Goal: Task Accomplishment & Management: Complete application form

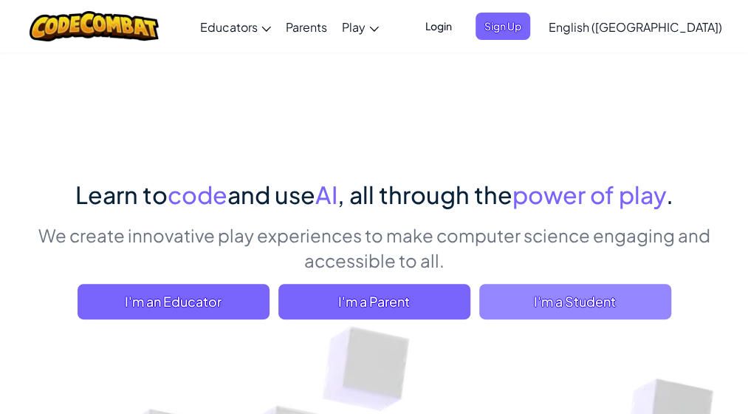
click at [647, 287] on span "I'm a Student" at bounding box center [576, 301] width 192 height 35
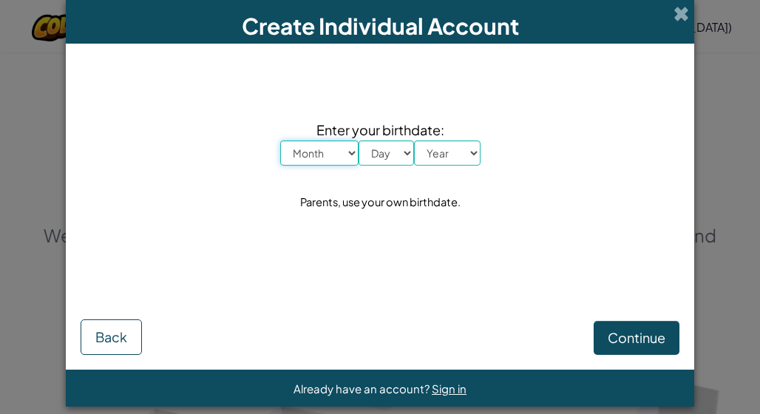
click at [288, 151] on select "Month January February March April May June July August September October Novem…" at bounding box center [319, 152] width 78 height 25
click at [678, 17] on span at bounding box center [681, 14] width 16 height 16
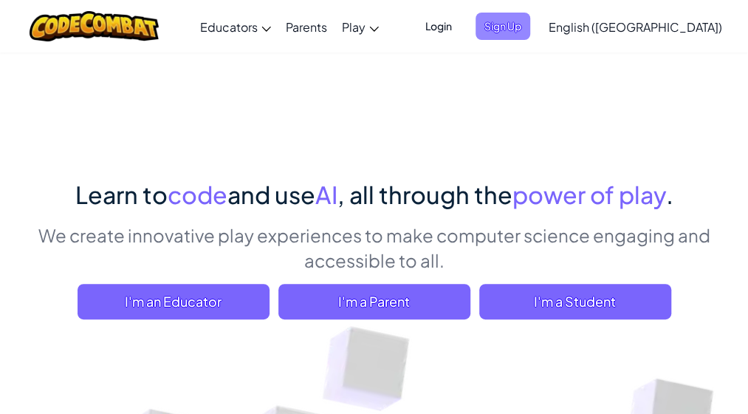
click at [531, 34] on span "Sign Up" at bounding box center [503, 26] width 55 height 27
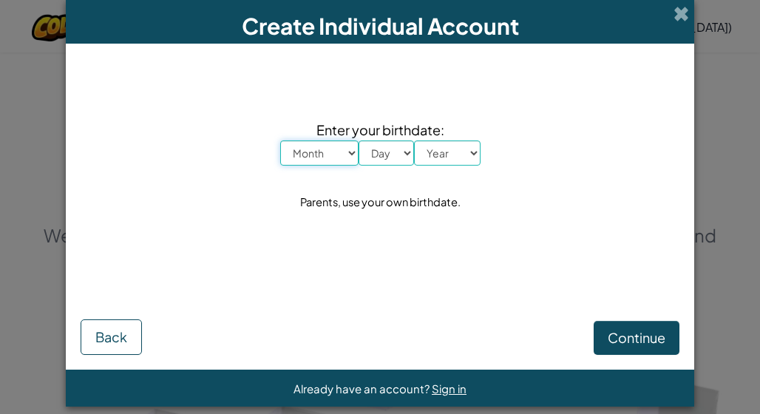
click at [297, 155] on select "Month January February March April May June July August September October Novem…" at bounding box center [319, 152] width 78 height 25
select select "5"
click at [280, 140] on select "Month January February March April May June July August September October Novem…" at bounding box center [319, 152] width 78 height 25
click at [375, 158] on select "Day 1 2 3 4 5 6 7 8 9 10 11 12 13 14 15 16 17 18 19 20 21 22 23 24 25 26 27 28 …" at bounding box center [385, 152] width 55 height 25
select select "11"
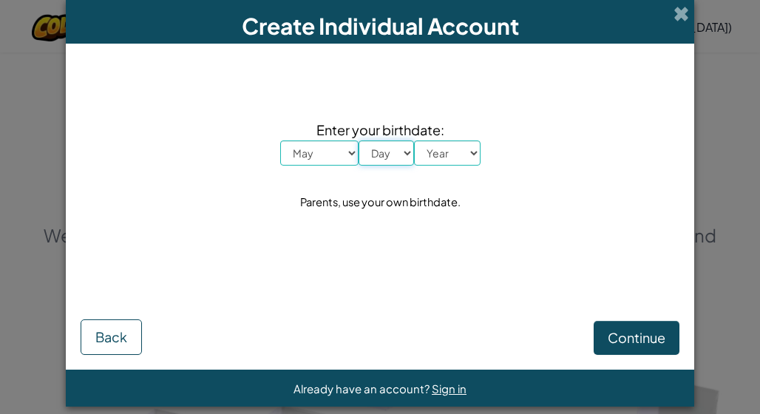
click at [358, 140] on select "Day 1 2 3 4 5 6 7 8 9 10 11 12 13 14 15 16 17 18 19 20 21 22 23 24 25 26 27 28 …" at bounding box center [385, 152] width 55 height 25
click at [445, 153] on select "Year [DATE] 2024 2023 2022 2021 2020 2019 2018 2017 2016 2015 2014 2013 2012 20…" at bounding box center [447, 152] width 66 height 25
select select "2010"
click at [414, 140] on select "Year [DATE] 2024 2023 2022 2021 2020 2019 2018 2017 2016 2015 2014 2013 2012 20…" at bounding box center [447, 152] width 66 height 25
click at [655, 349] on button "Continue" at bounding box center [636, 338] width 86 height 34
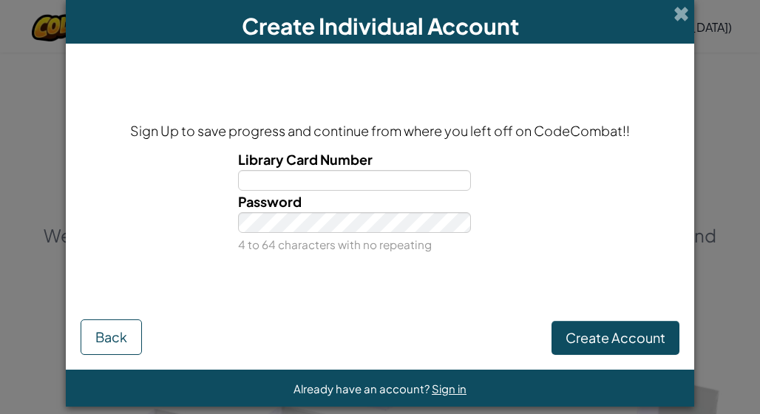
click at [406, 175] on input "Library Card Number" at bounding box center [354, 180] width 233 height 21
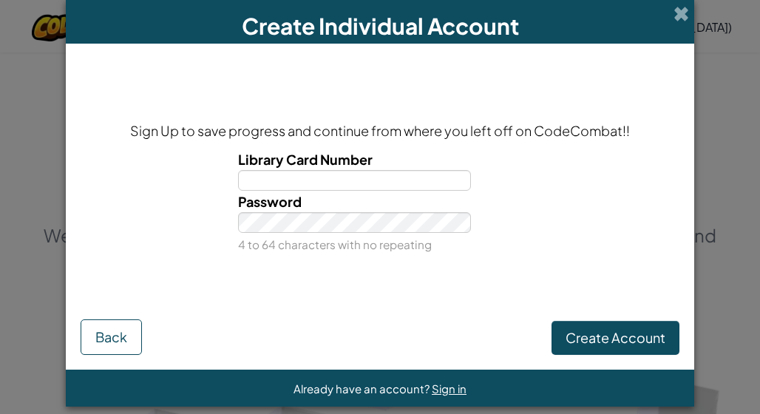
click at [406, 175] on input "Library Card Number" at bounding box center [354, 180] width 233 height 21
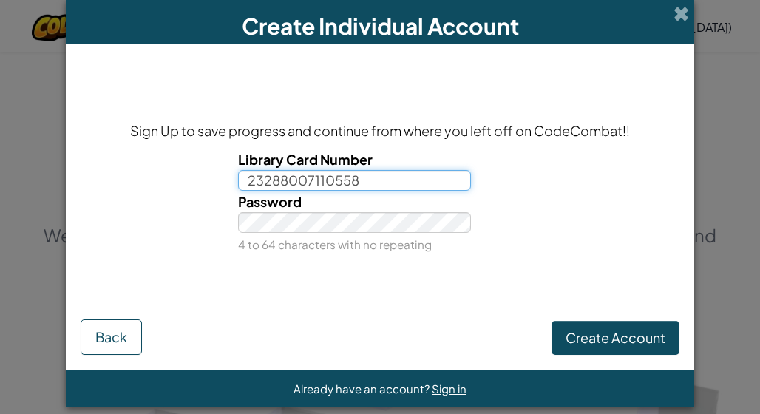
type input "23288007110558"
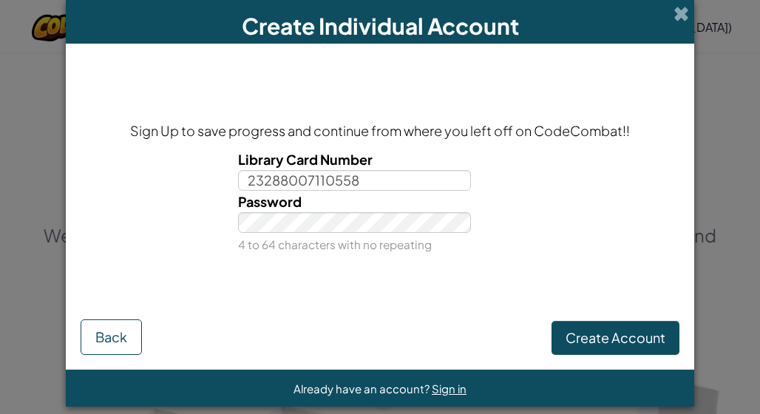
click at [319, 237] on small "4 to 64 characters with no repeating" at bounding box center [335, 244] width 194 height 14
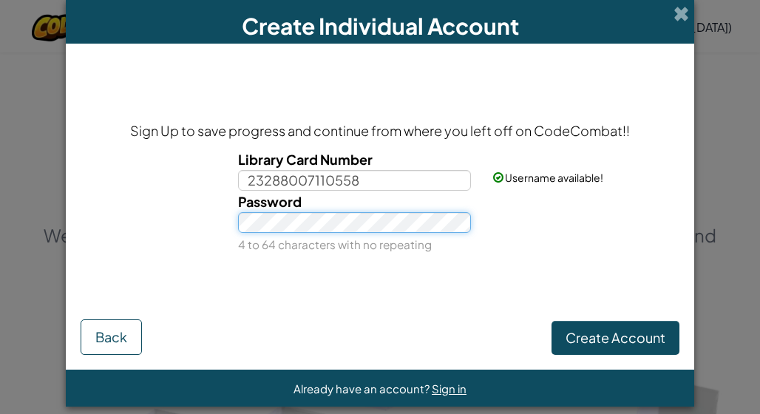
click at [551, 321] on button "Create Account" at bounding box center [615, 338] width 128 height 34
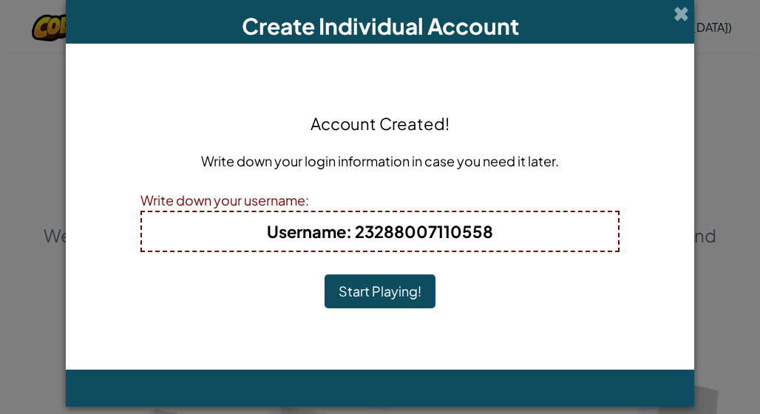
click at [458, 231] on b "Username : 23288007110558" at bounding box center [380, 231] width 226 height 21
drag, startPoint x: 502, startPoint y: 232, endPoint x: 485, endPoint y: 255, distance: 28.5
click at [485, 255] on div "Account Created! Write down your login information in case you need it later. W…" at bounding box center [379, 206] width 479 height 296
drag, startPoint x: 571, startPoint y: 225, endPoint x: 368, endPoint y: 276, distance: 209.5
click at [368, 276] on div "Account Created! Write down your login information in case you need it later. W…" at bounding box center [379, 206] width 479 height 296
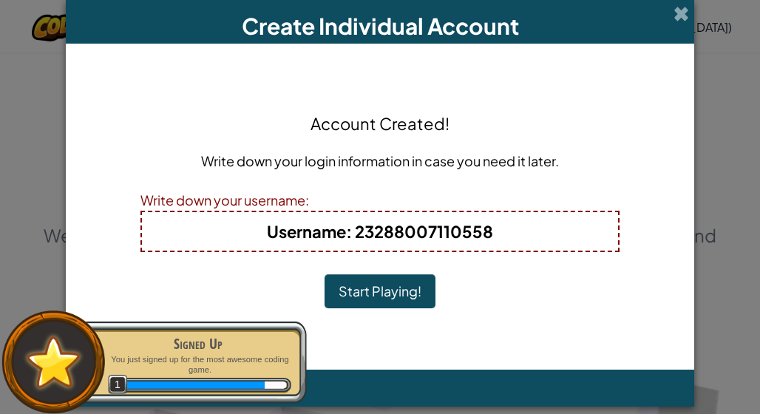
drag, startPoint x: 368, startPoint y: 276, endPoint x: 460, endPoint y: 243, distance: 98.2
click at [460, 243] on h4 "Username : 23288007110558" at bounding box center [380, 231] width 446 height 24
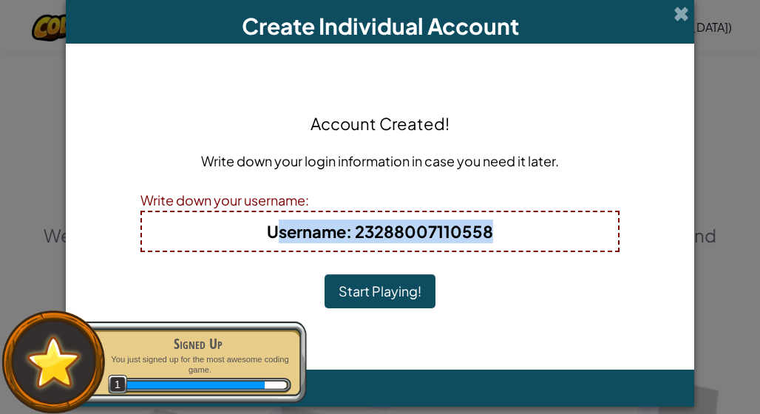
drag, startPoint x: 273, startPoint y: 238, endPoint x: 549, endPoint y: 228, distance: 276.5
click at [549, 228] on h4 "Username : 23288007110558" at bounding box center [380, 231] width 446 height 24
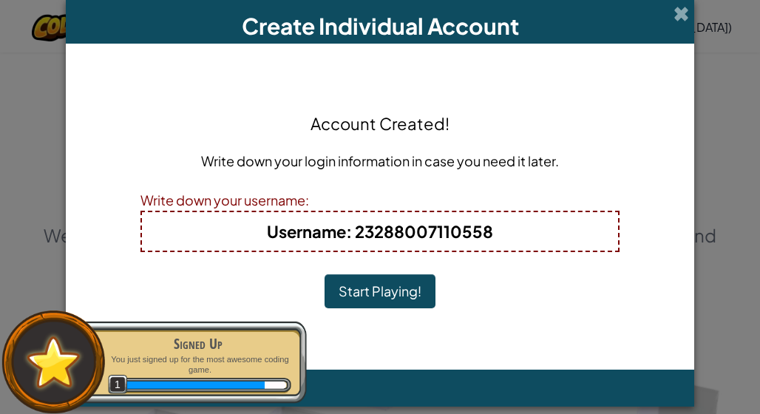
drag, startPoint x: 549, startPoint y: 228, endPoint x: 136, endPoint y: 273, distance: 415.4
click at [140, 274] on div "Account Created! Write down your login information in case you need it later. W…" at bounding box center [379, 206] width 479 height 296
click at [175, 242] on div "Username : 23288007110558" at bounding box center [379, 231] width 479 height 41
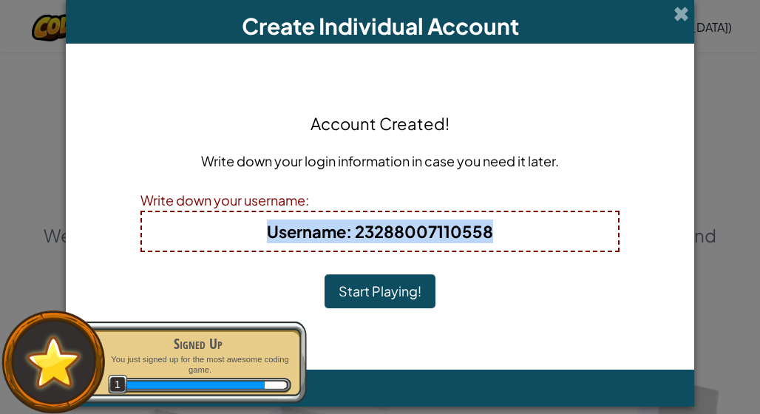
drag, startPoint x: 211, startPoint y: 222, endPoint x: 614, endPoint y: 222, distance: 402.7
click at [614, 222] on div "Account Created! Write down your login information in case you need it later. W…" at bounding box center [380, 207] width 628 height 326
click at [548, 218] on div "Username : 23288007110558" at bounding box center [379, 231] width 479 height 41
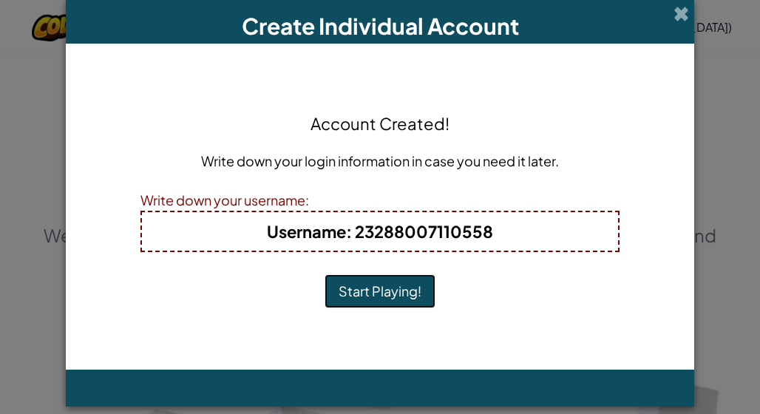
click at [356, 306] on button "Start Playing!" at bounding box center [379, 291] width 111 height 34
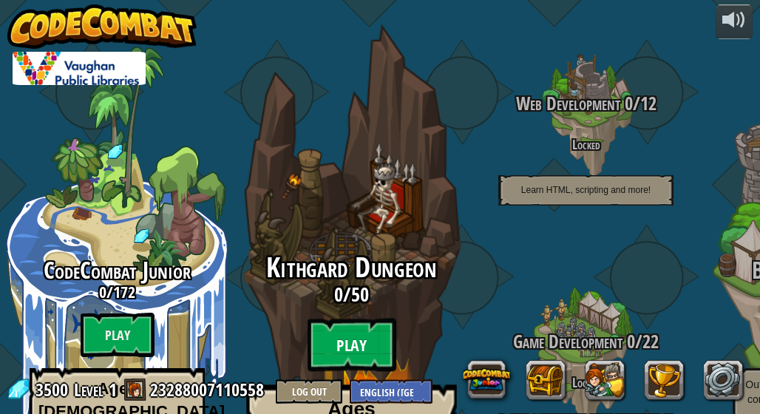
click at [360, 318] on btn "Play" at bounding box center [351, 344] width 89 height 53
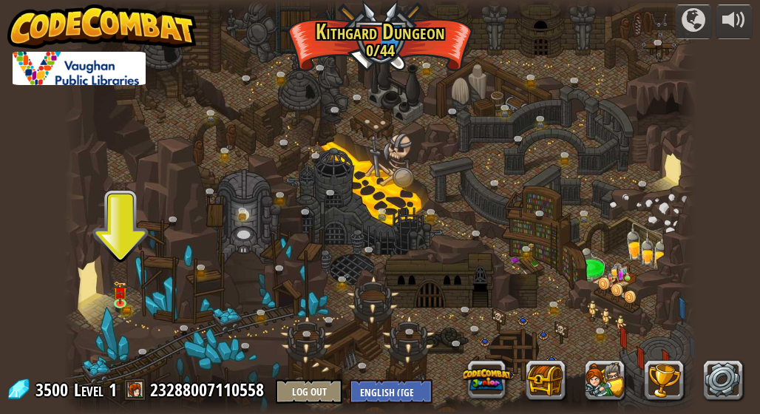
click at [130, 290] on div at bounding box center [380, 207] width 633 height 414
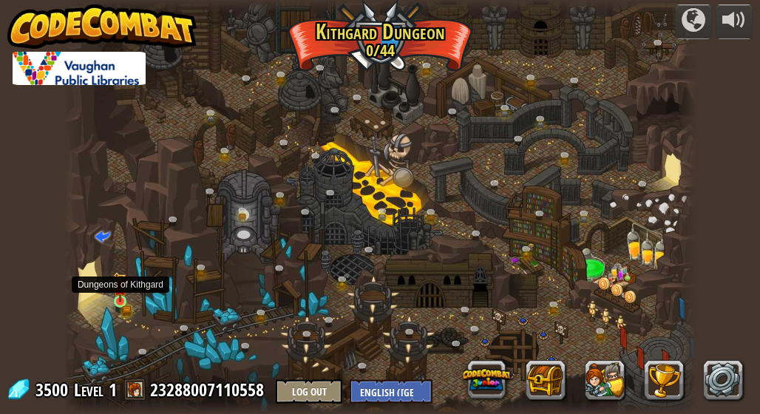
click at [118, 294] on img at bounding box center [120, 287] width 14 height 31
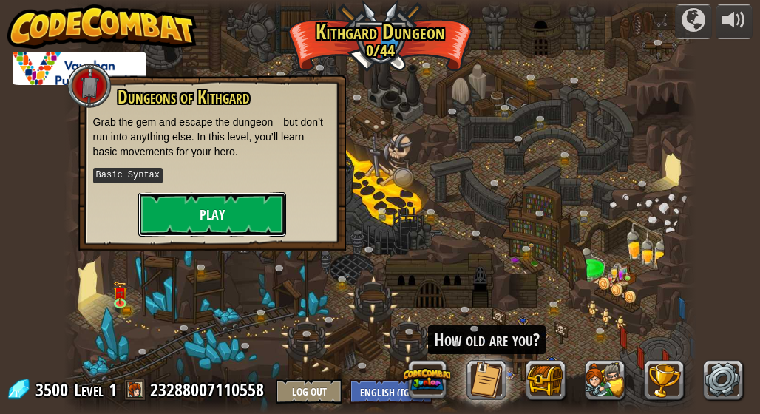
click at [152, 219] on button "Play" at bounding box center [212, 214] width 148 height 44
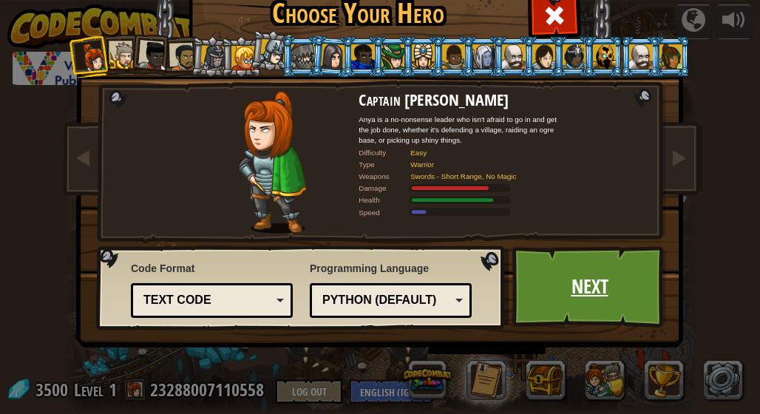
click at [570, 292] on link "Next" at bounding box center [589, 286] width 154 height 81
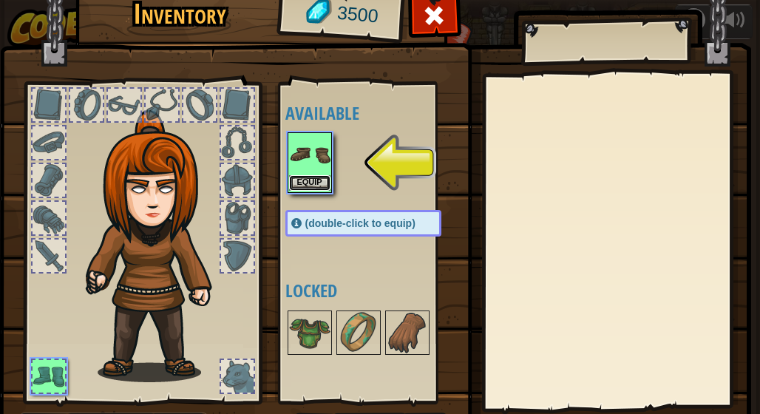
click at [317, 183] on button "Equip" at bounding box center [309, 183] width 41 height 16
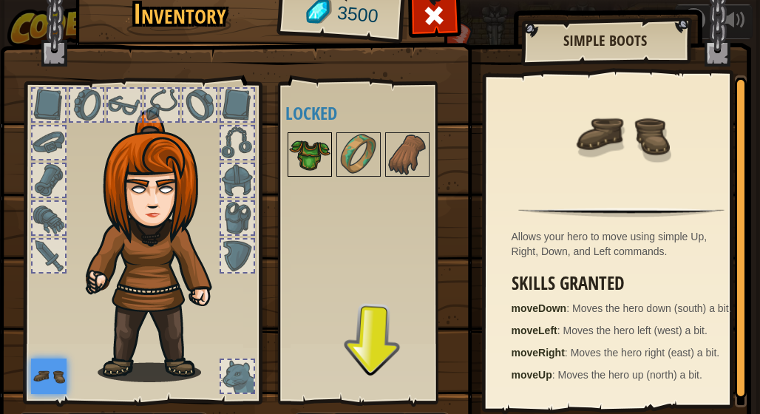
click at [304, 144] on img at bounding box center [309, 154] width 41 height 41
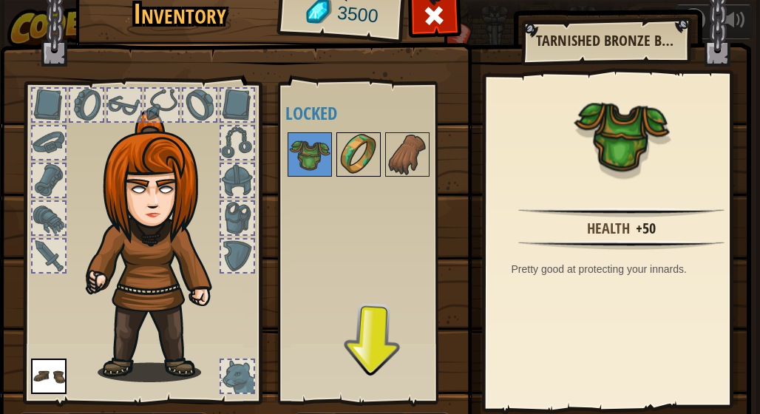
click at [340, 154] on img at bounding box center [358, 154] width 41 height 41
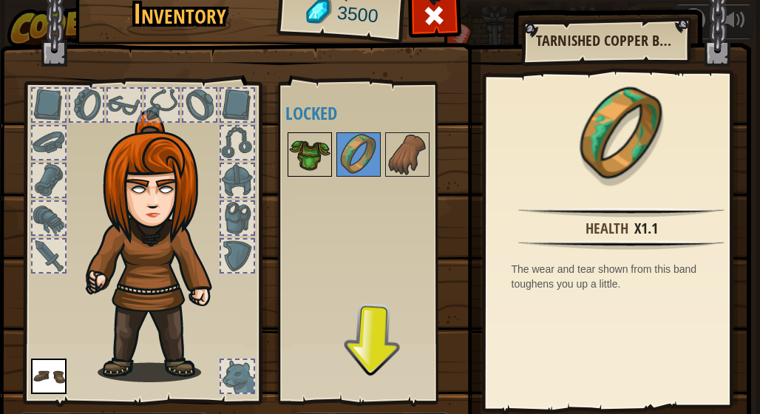
click at [306, 155] on img at bounding box center [309, 154] width 41 height 41
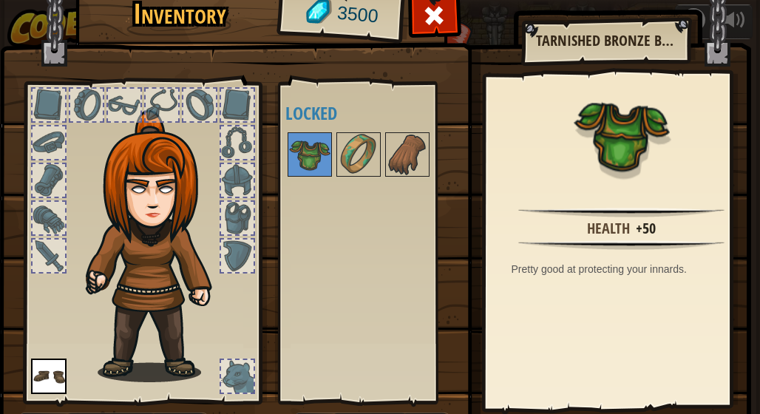
drag, startPoint x: 379, startPoint y: 144, endPoint x: 430, endPoint y: 168, distance: 56.2
click at [380, 146] on div at bounding box center [377, 154] width 185 height 49
click at [386, 168] on img at bounding box center [406, 154] width 41 height 41
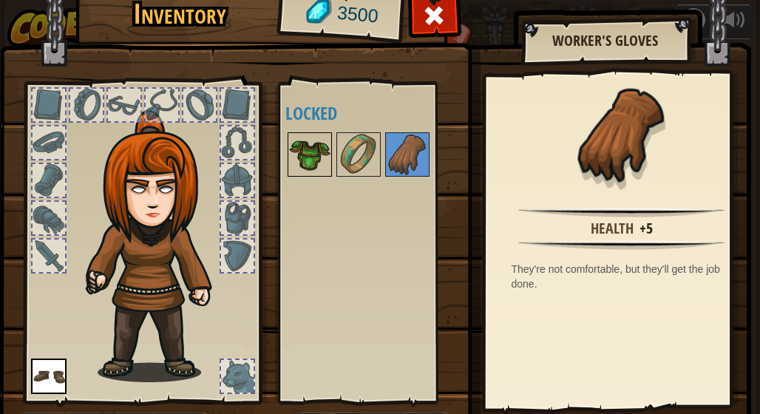
click at [317, 166] on img at bounding box center [309, 154] width 41 height 41
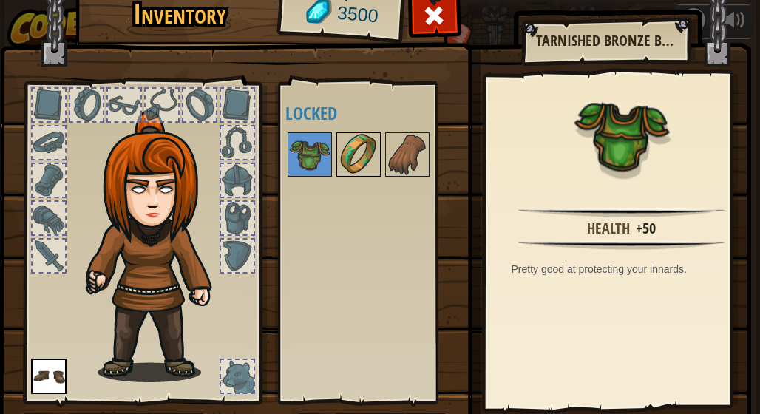
click at [341, 160] on img at bounding box center [358, 154] width 41 height 41
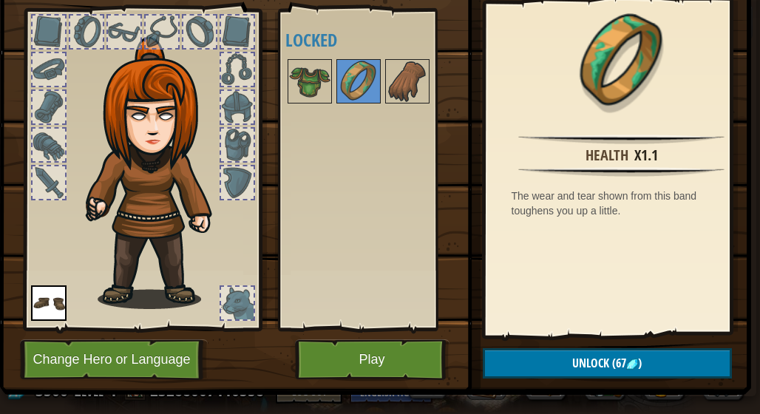
scroll to position [107, 0]
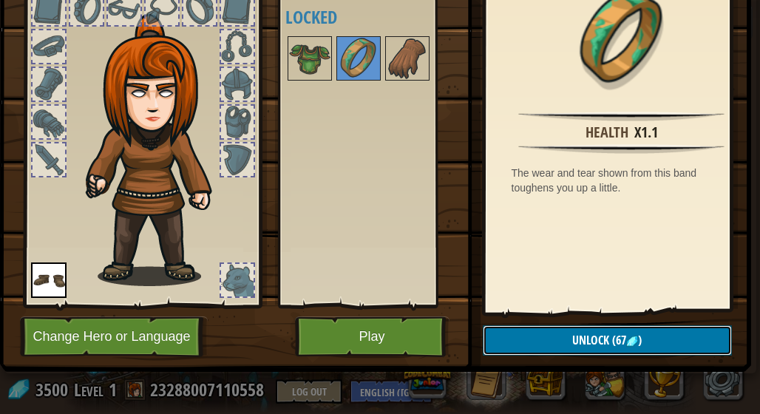
drag, startPoint x: 563, startPoint y: 339, endPoint x: 546, endPoint y: 332, distance: 18.5
click at [559, 338] on button "Unlock (67 )" at bounding box center [606, 340] width 249 height 30
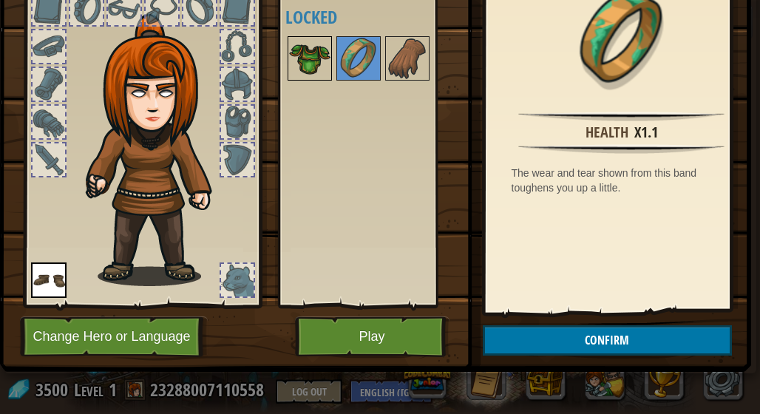
click at [300, 38] on img at bounding box center [309, 58] width 41 height 41
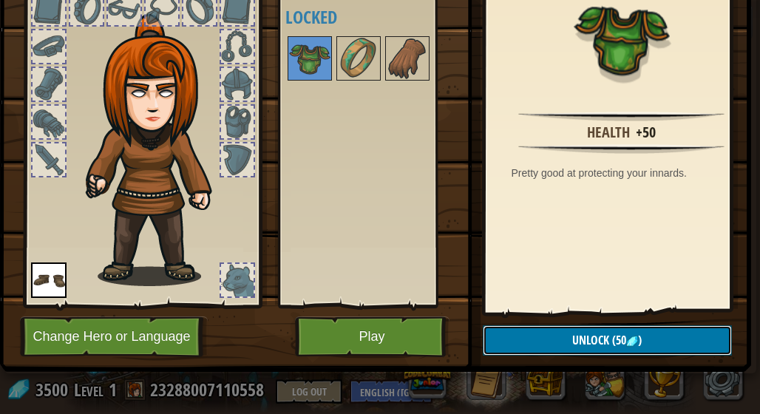
drag, startPoint x: 581, startPoint y: 330, endPoint x: 487, endPoint y: 218, distance: 146.3
click at [579, 332] on span "Unlock" at bounding box center [590, 340] width 37 height 16
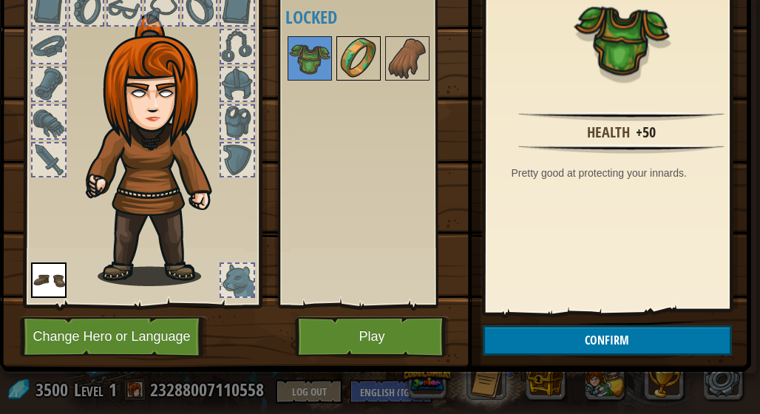
click at [355, 43] on img at bounding box center [358, 58] width 41 height 41
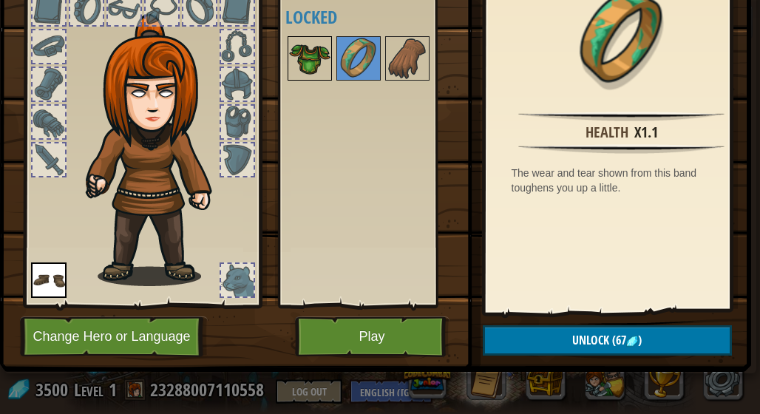
click at [298, 52] on img at bounding box center [309, 58] width 41 height 41
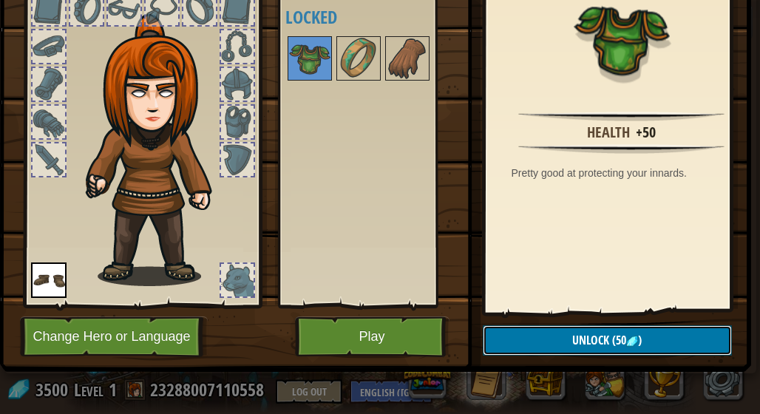
click at [614, 332] on span "(50" at bounding box center [617, 340] width 17 height 16
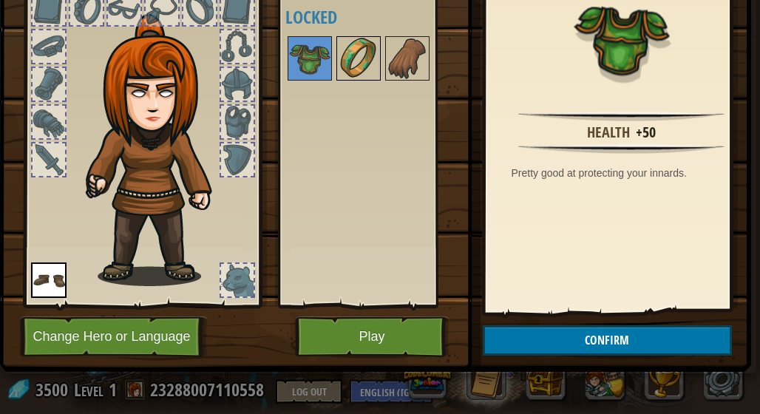
click at [357, 61] on img at bounding box center [358, 58] width 41 height 41
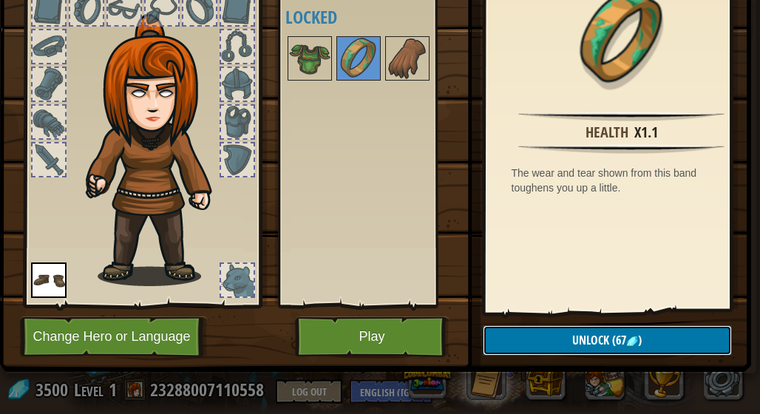
click at [664, 325] on button "Unlock (67 )" at bounding box center [606, 340] width 249 height 30
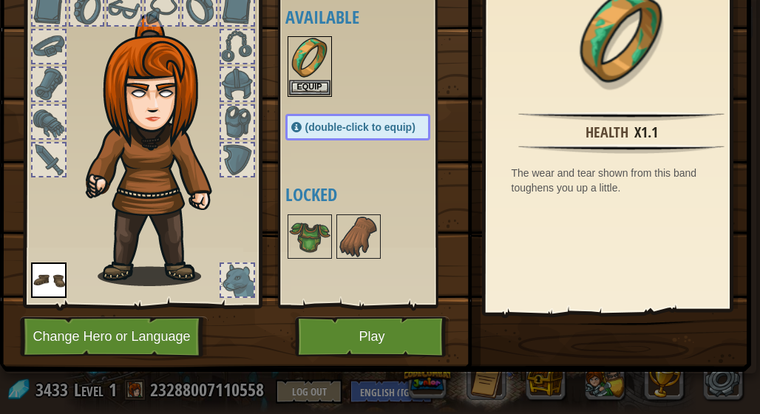
click at [666, 324] on img at bounding box center [374, 103] width 751 height 536
click at [310, 79] on button "Equip" at bounding box center [309, 87] width 41 height 16
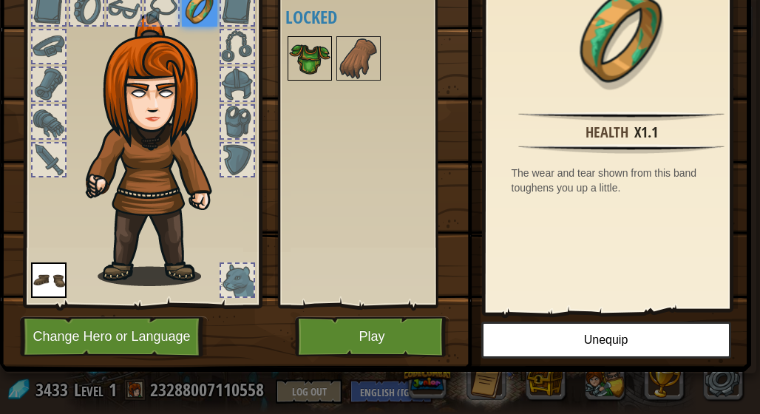
click at [309, 43] on img at bounding box center [309, 58] width 41 height 41
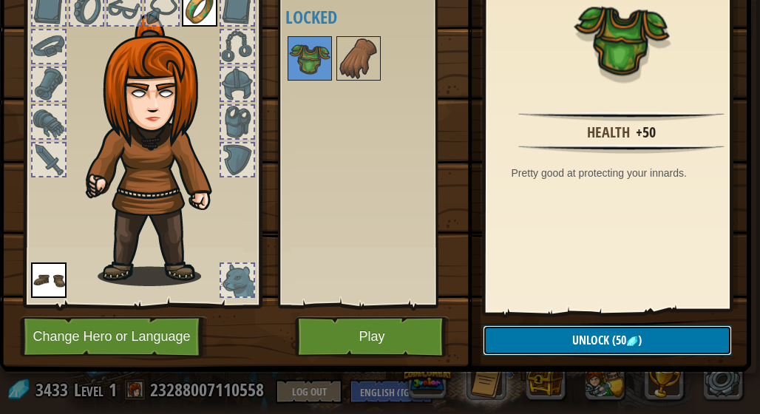
click at [668, 335] on button "Unlock (50 )" at bounding box center [606, 340] width 249 height 30
click at [668, 332] on button "Confirm" at bounding box center [606, 340] width 249 height 30
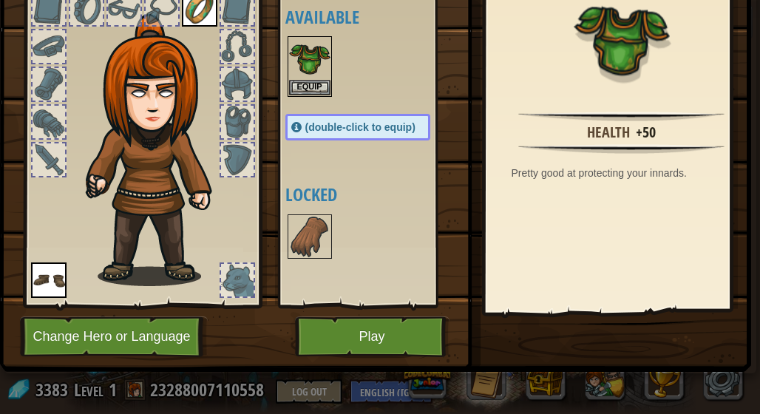
click at [667, 331] on img at bounding box center [374, 103] width 751 height 536
click at [318, 79] on button "Equip" at bounding box center [309, 87] width 41 height 16
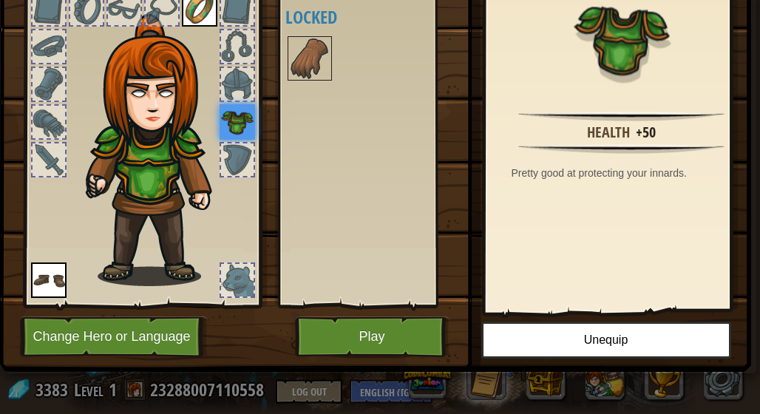
drag, startPoint x: 312, startPoint y: 63, endPoint x: 389, endPoint y: 95, distance: 83.8
click at [313, 63] on img at bounding box center [309, 58] width 41 height 41
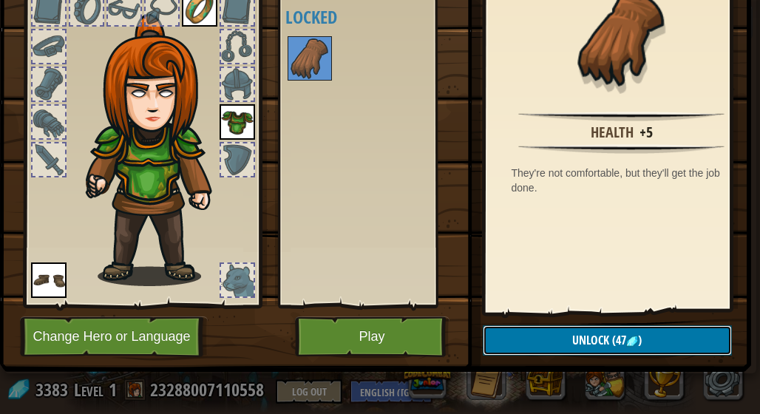
click at [677, 333] on button "Unlock (47 )" at bounding box center [606, 340] width 249 height 30
click at [678, 334] on button "Confirm" at bounding box center [606, 340] width 249 height 30
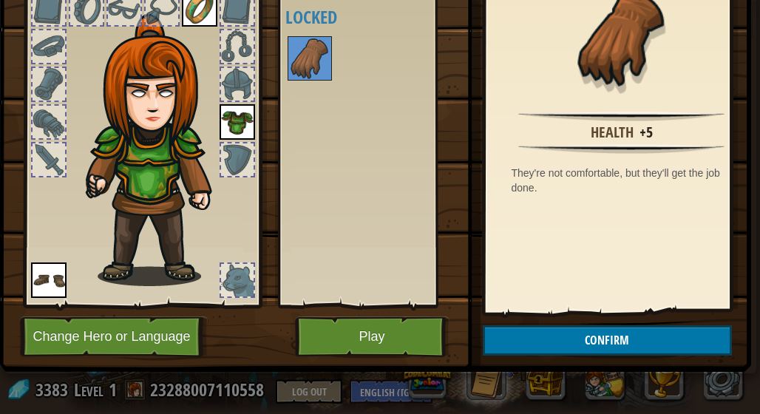
click at [678, 334] on img at bounding box center [374, 103] width 751 height 536
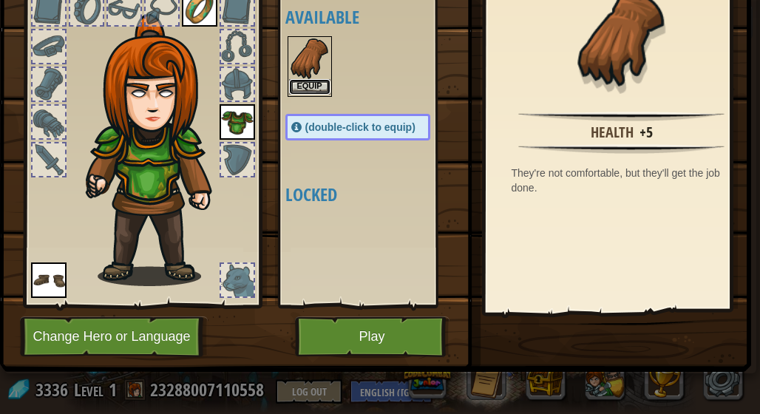
click at [308, 79] on button "Equip" at bounding box center [309, 87] width 41 height 16
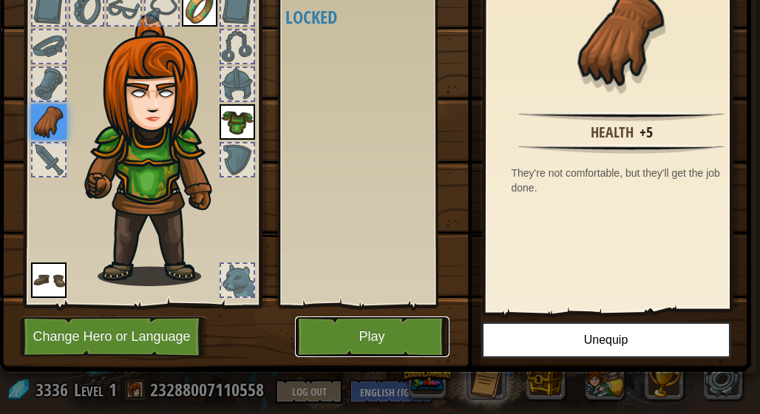
click at [352, 316] on button "Play" at bounding box center [372, 336] width 154 height 41
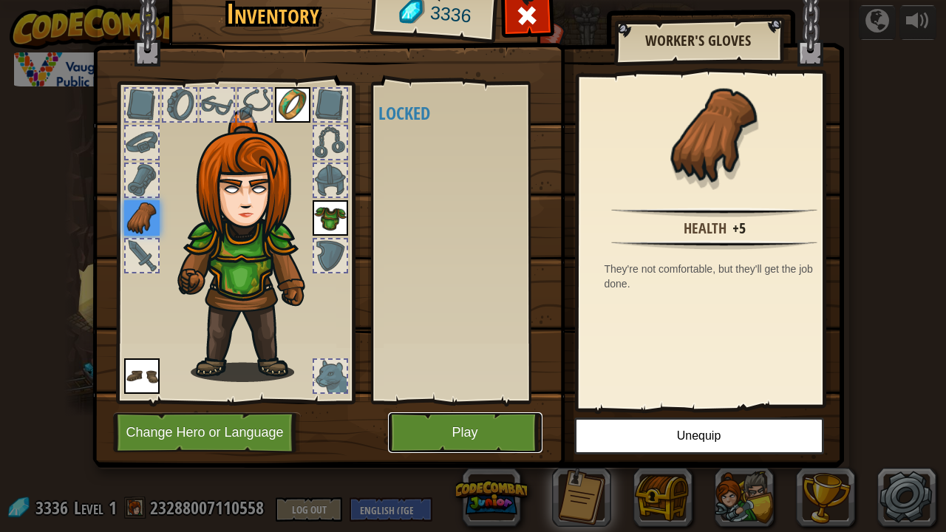
scroll to position [0, 0]
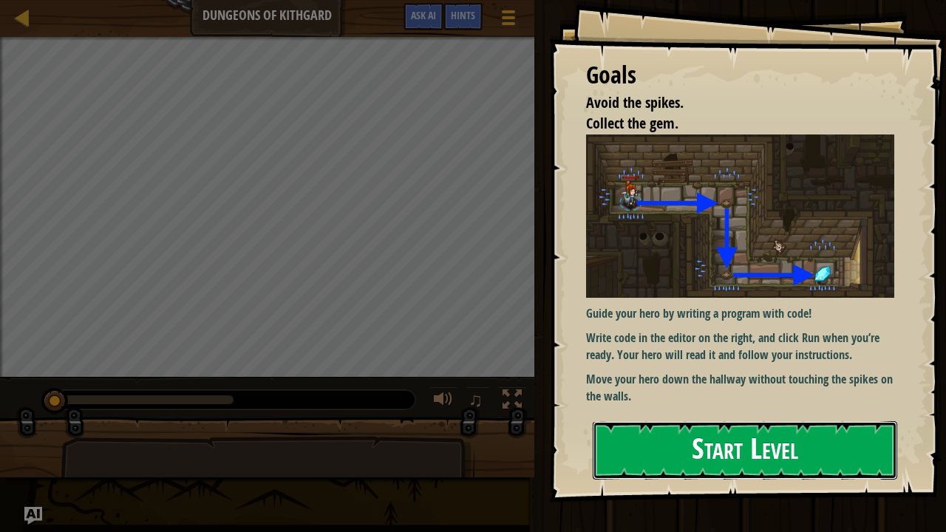
click at [759, 413] on button "Start Level" at bounding box center [745, 450] width 304 height 58
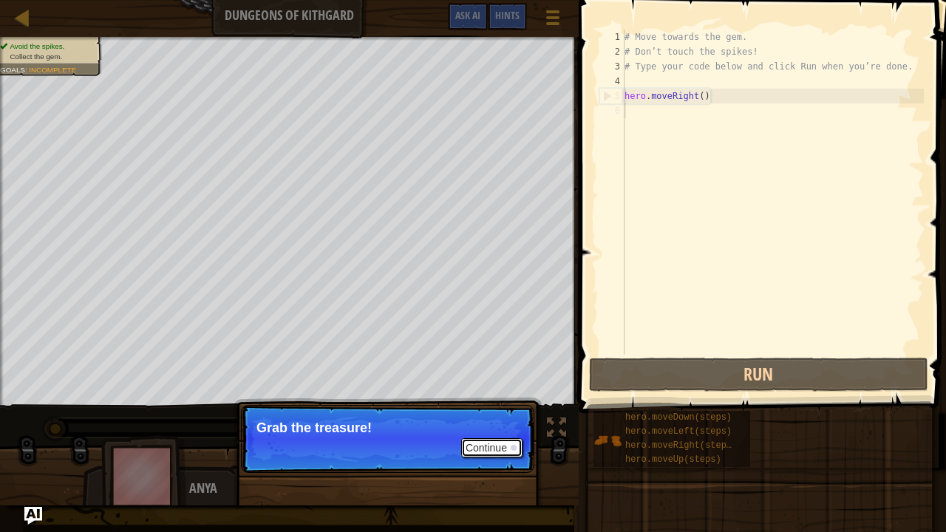
click at [516, 413] on button "Continue" at bounding box center [491, 447] width 61 height 19
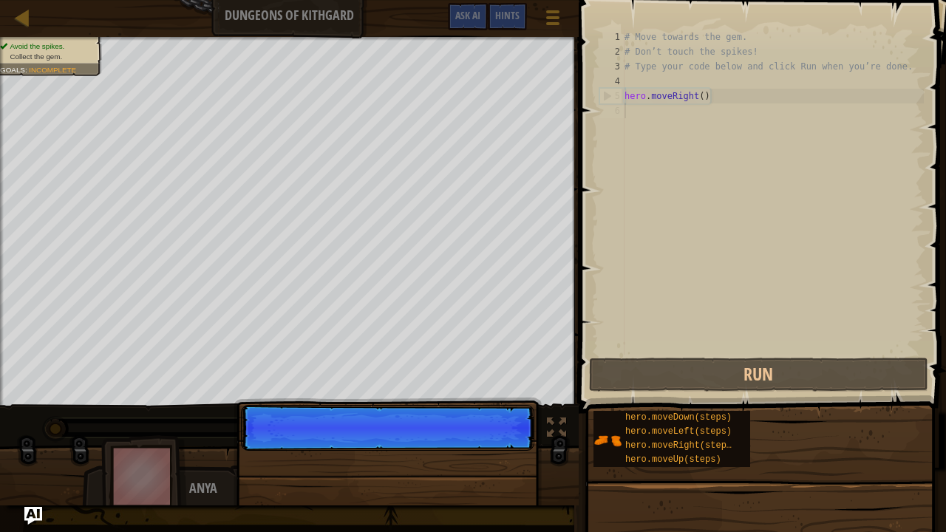
scroll to position [7, 0]
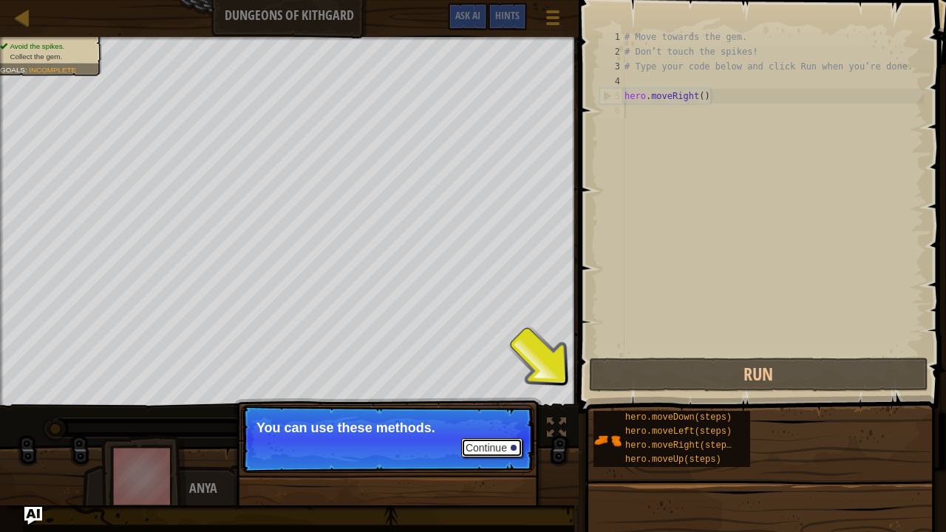
click at [511, 413] on div at bounding box center [514, 448] width 6 height 6
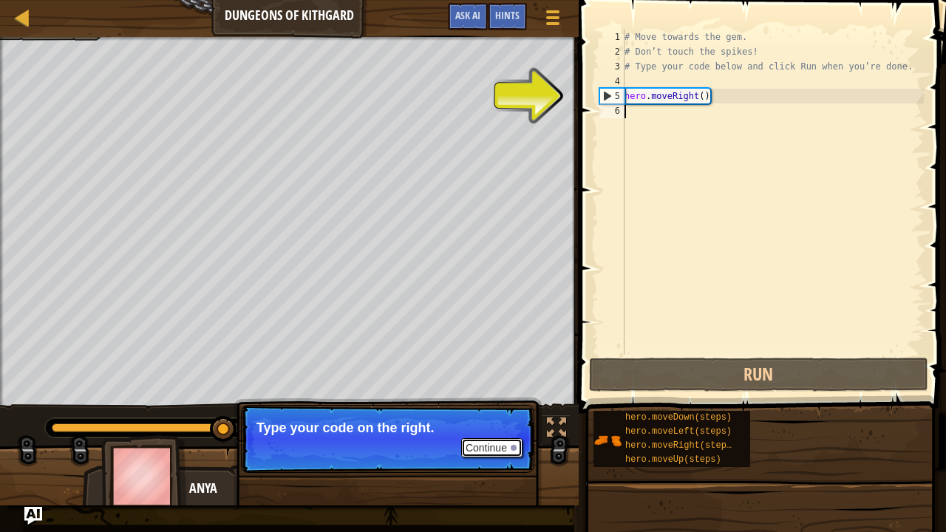
click at [511, 413] on div at bounding box center [514, 448] width 6 height 6
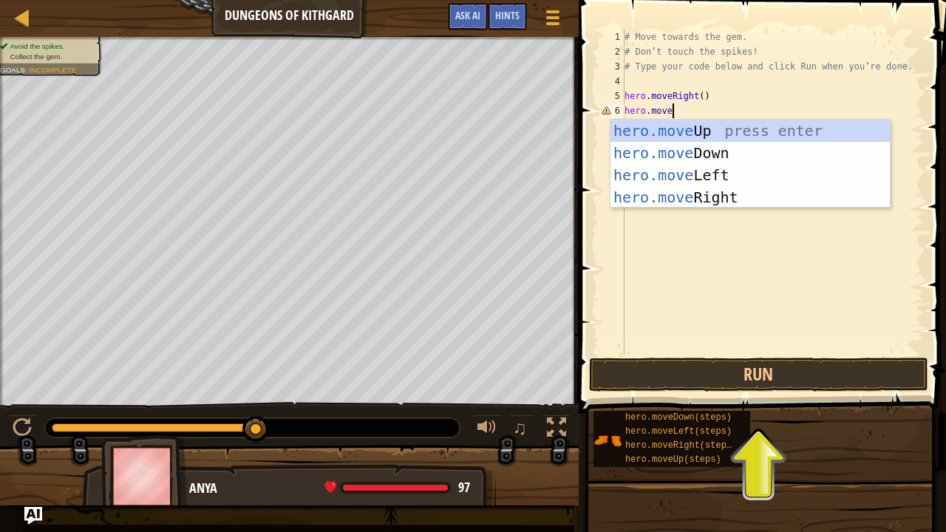
scroll to position [7, 4]
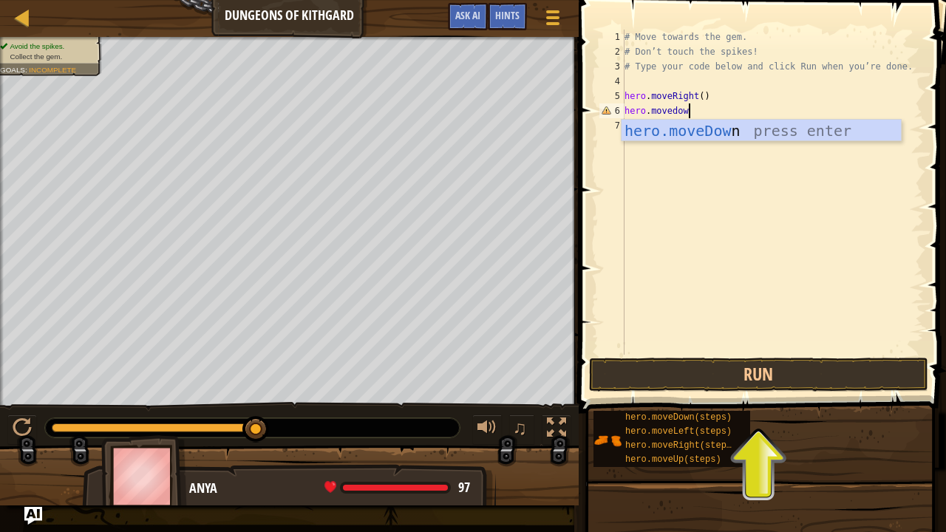
type textarea "hero.movedown"
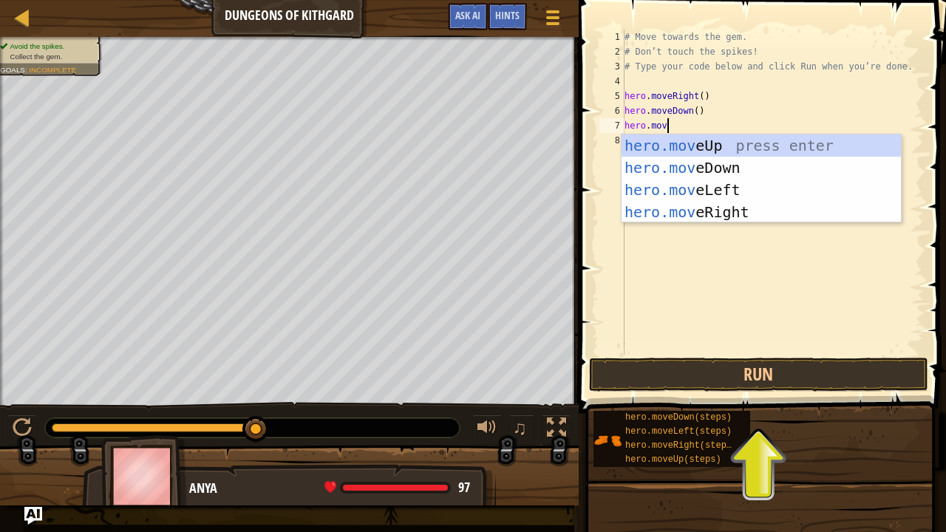
scroll to position [7, 3]
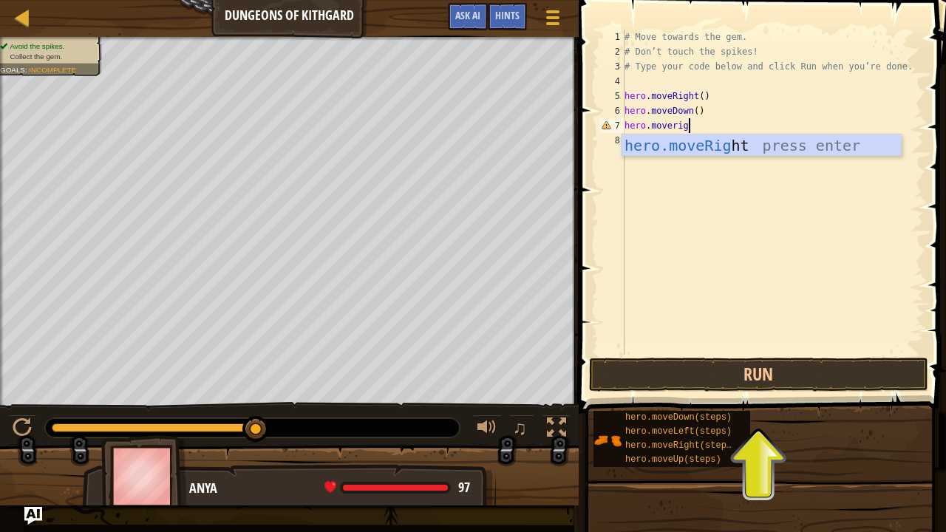
type textarea "hero.moveright"
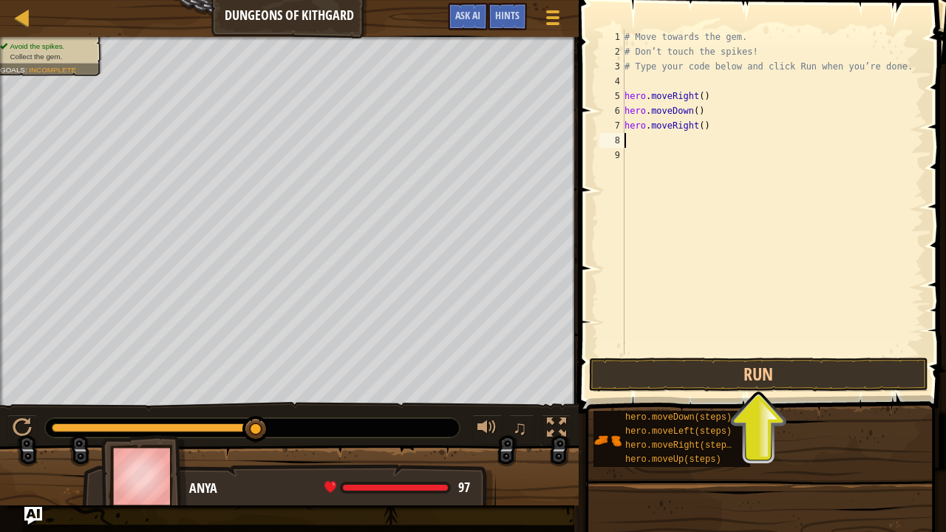
scroll to position [7, 0]
click at [704, 371] on button "Run" at bounding box center [758, 375] width 339 height 34
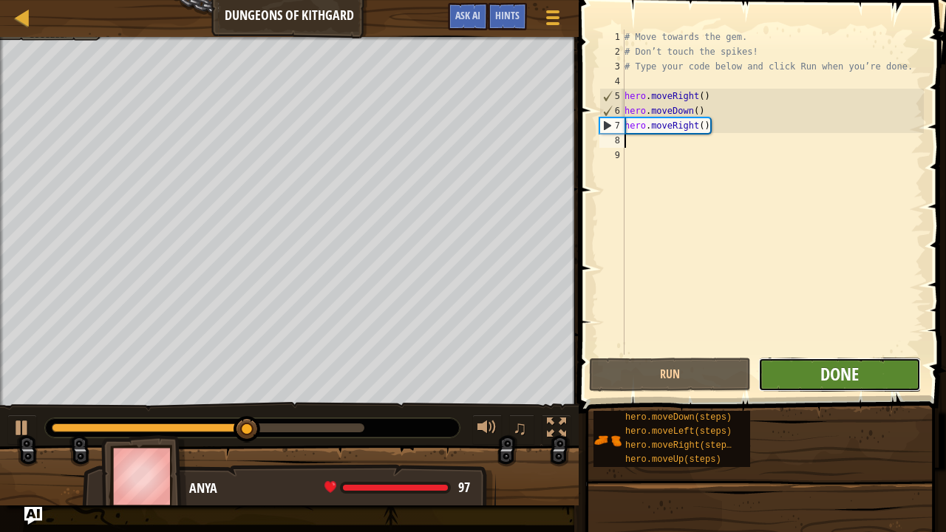
click at [759, 364] on span "Done" at bounding box center [839, 374] width 38 height 24
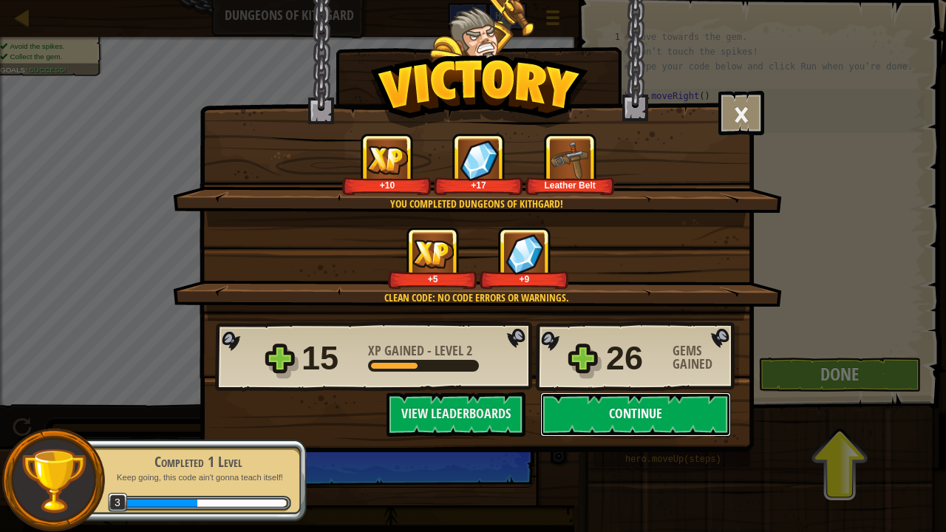
click at [640, 413] on button "Continue" at bounding box center [635, 414] width 191 height 44
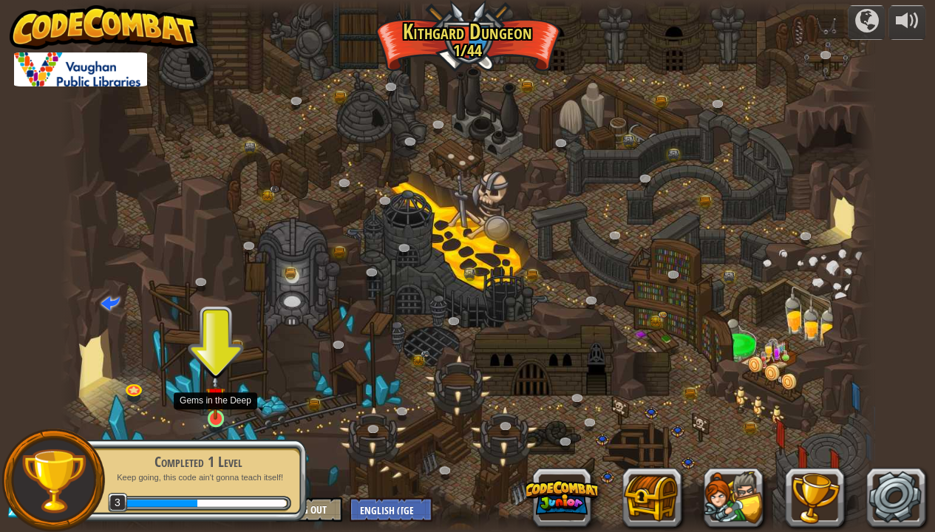
click at [219, 406] on img at bounding box center [215, 397] width 20 height 46
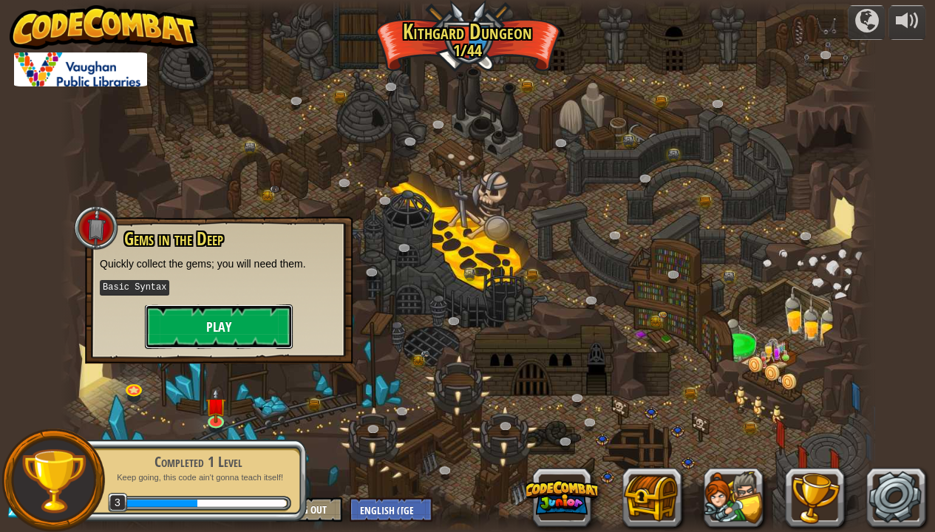
click at [228, 321] on button "Play" at bounding box center [219, 326] width 148 height 44
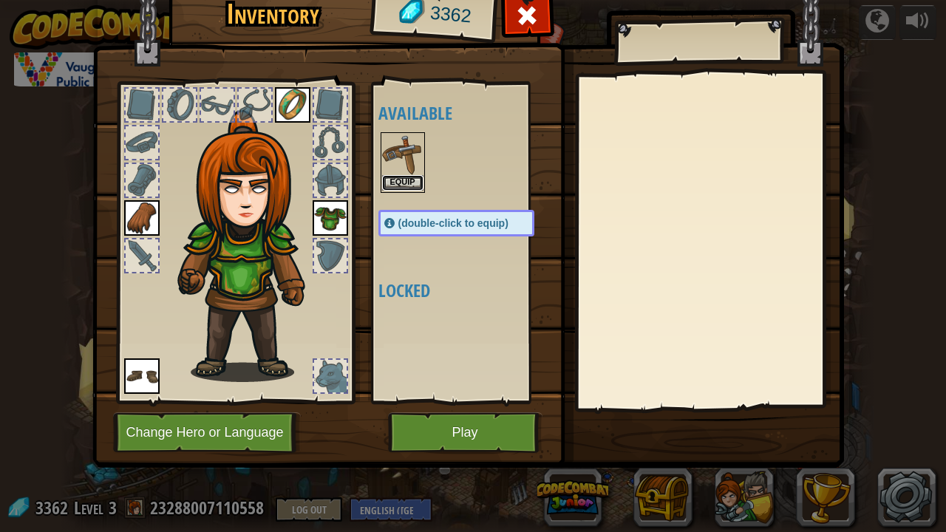
click at [400, 180] on button "Equip" at bounding box center [402, 183] width 41 height 16
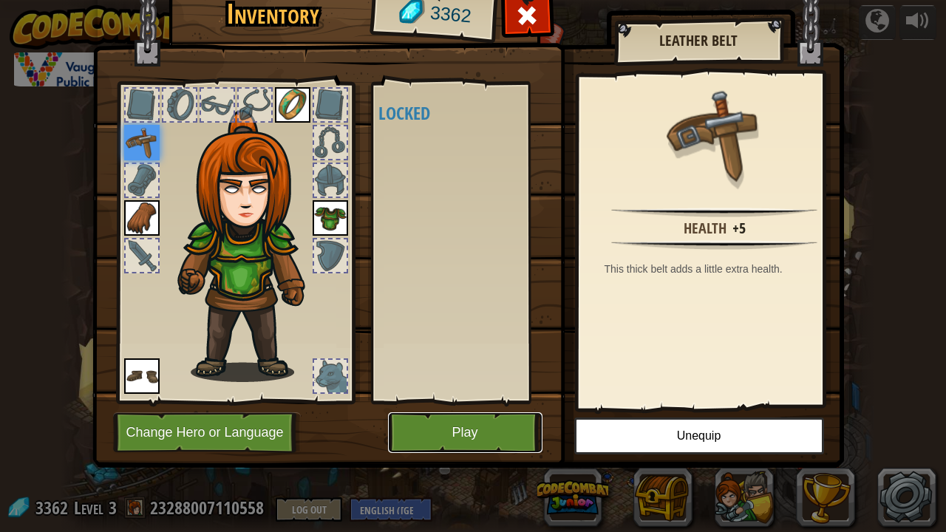
click at [460, 413] on button "Play" at bounding box center [465, 432] width 154 height 41
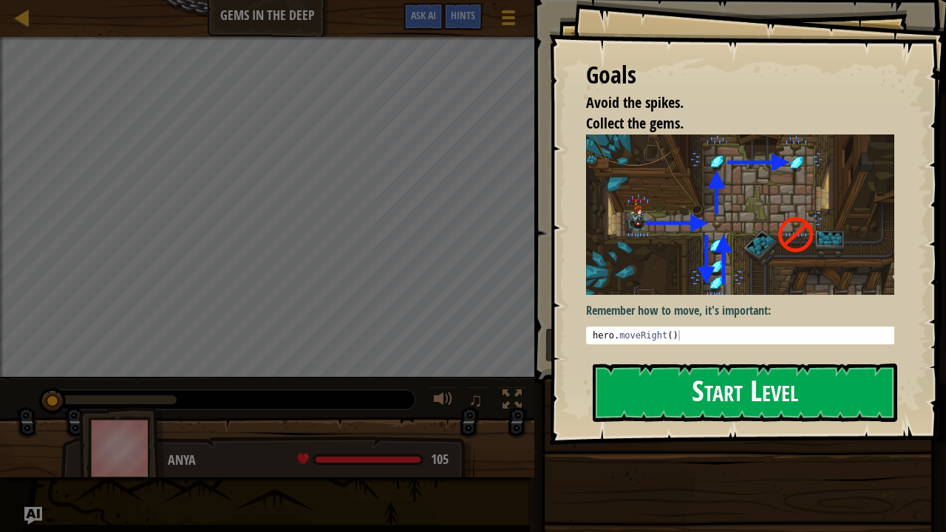
click at [697, 383] on button "Start Level" at bounding box center [745, 393] width 304 height 58
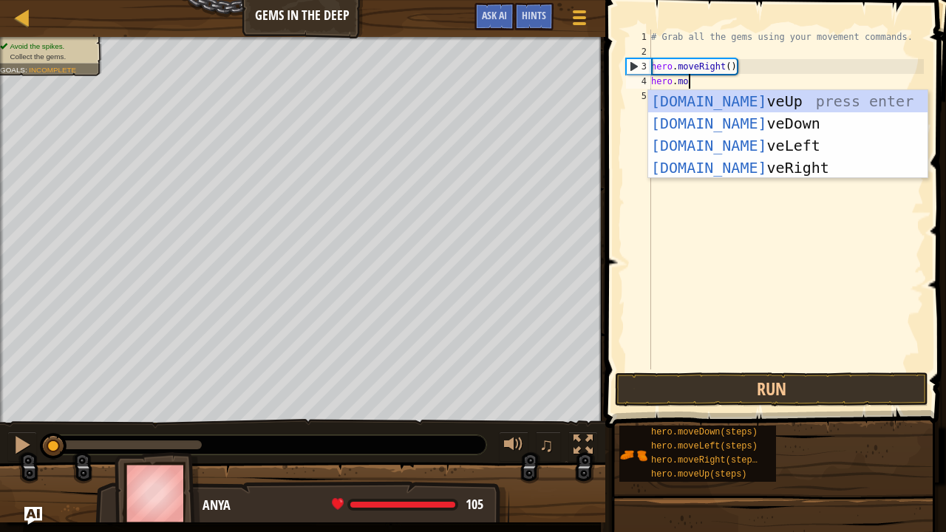
scroll to position [7, 3]
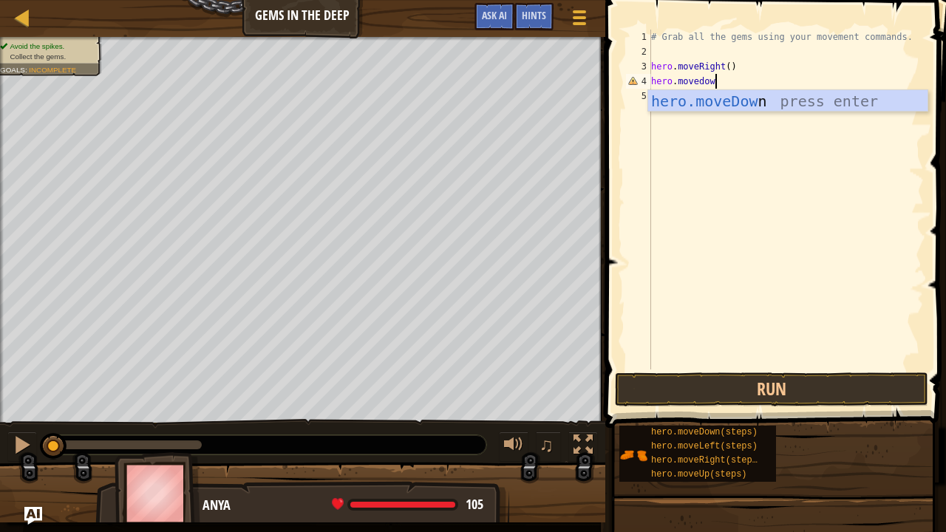
type textarea "hero.movedown"
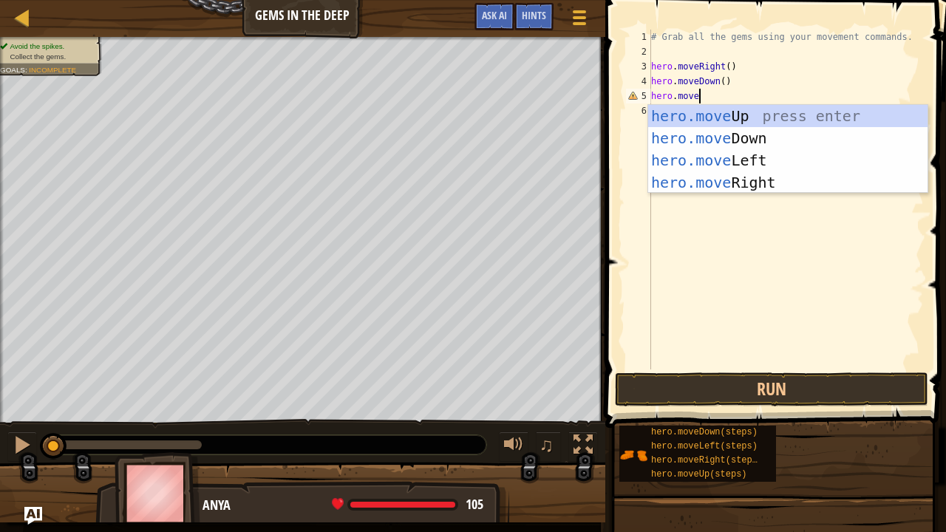
scroll to position [7, 4]
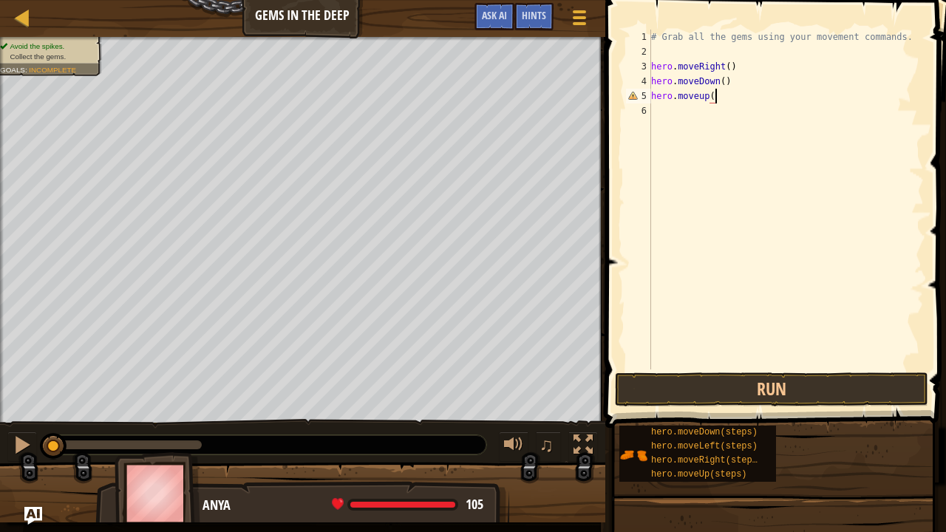
type textarea "hero.moveup()"
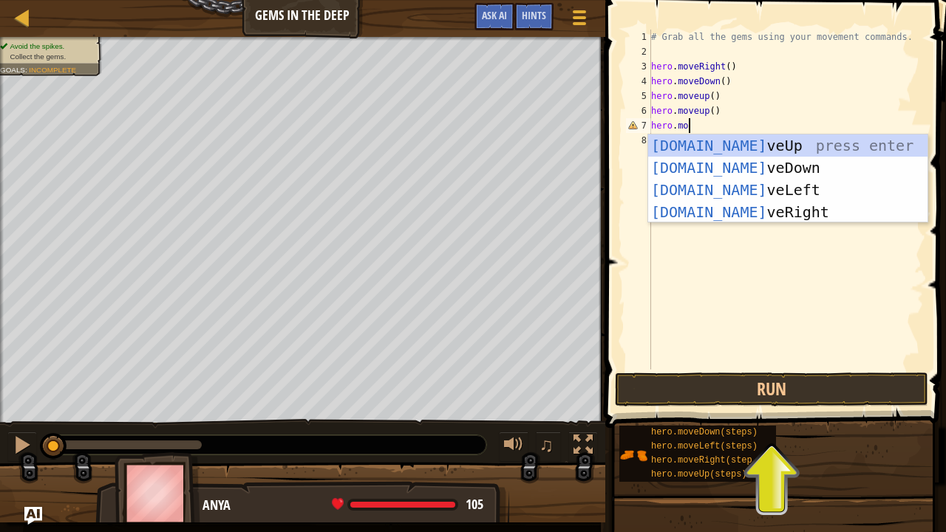
scroll to position [7, 3]
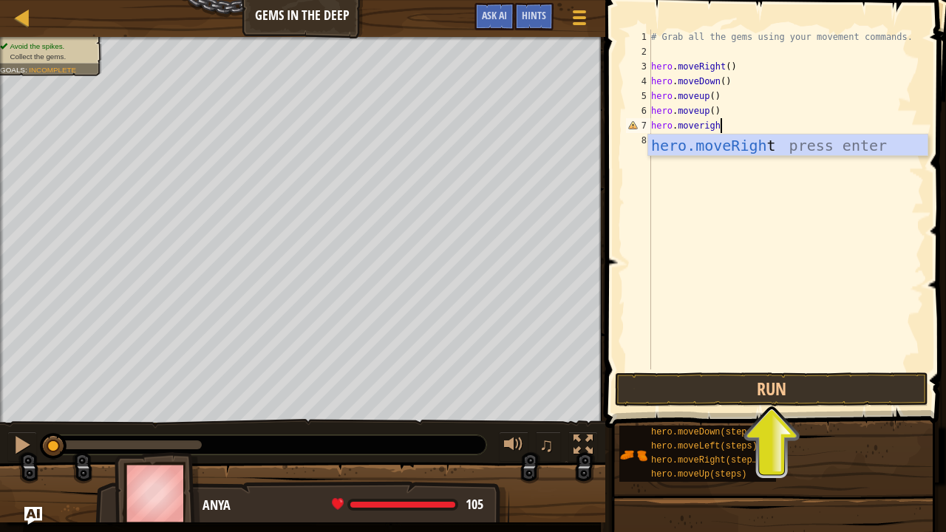
type textarea "hero.moveright"
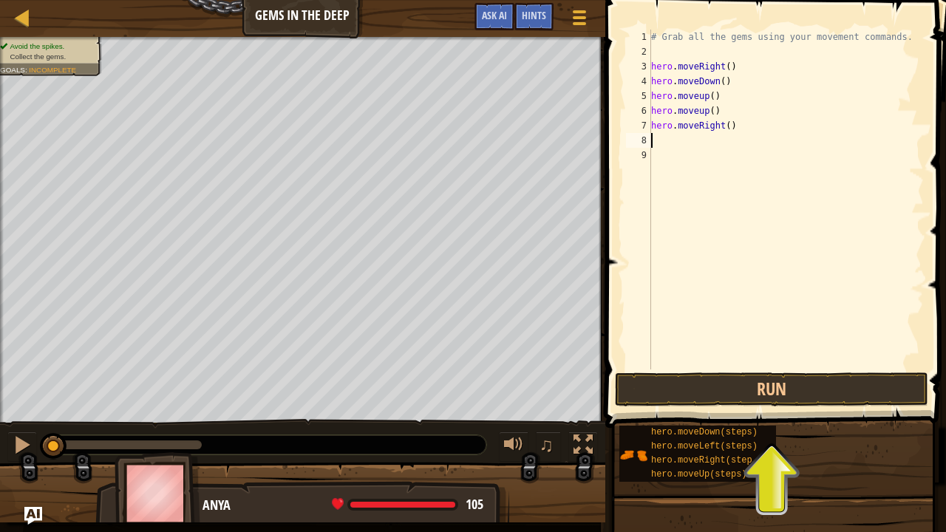
scroll to position [7, 0]
click at [759, 383] on button "Run" at bounding box center [771, 389] width 313 height 34
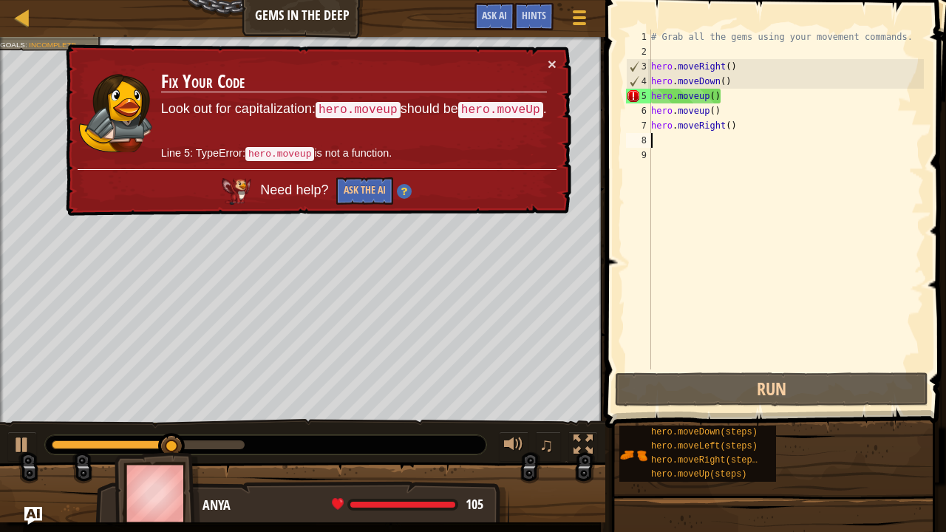
click at [759, 104] on div "# Grab all the gems using your movement commands. hero . moveRight ( ) hero . m…" at bounding box center [786, 214] width 276 height 369
type textarea "hero.moveup()"
click at [759, 90] on div "# Grab all the gems using your movement commands. hero . moveRight ( ) hero . m…" at bounding box center [786, 214] width 276 height 369
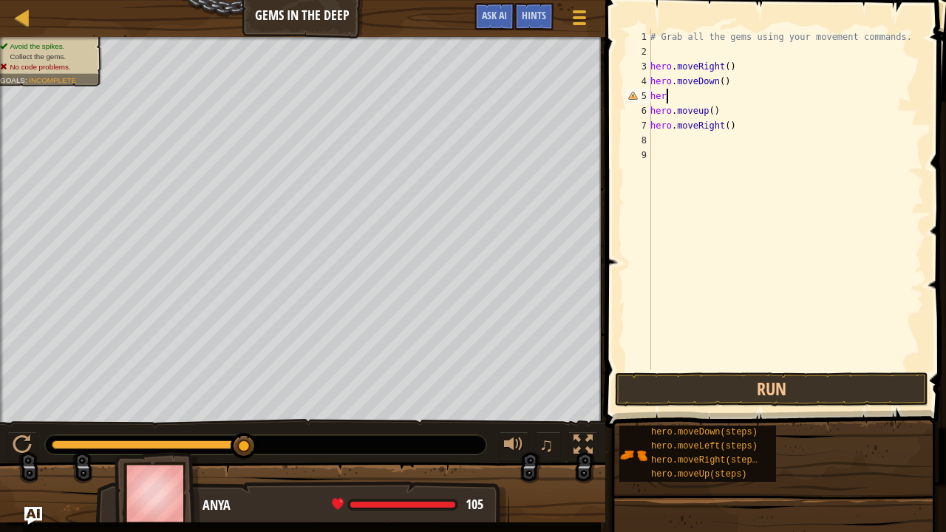
type textarea "h"
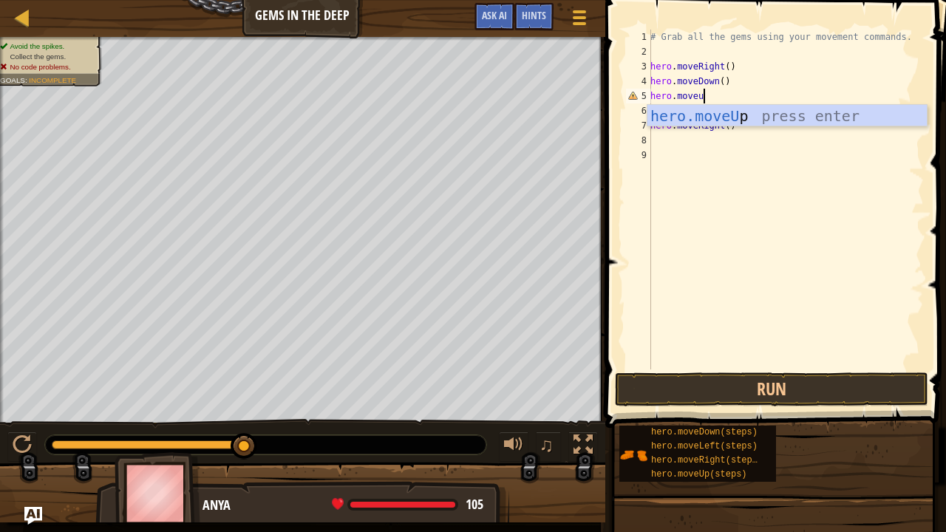
type textarea "hero.moveup"
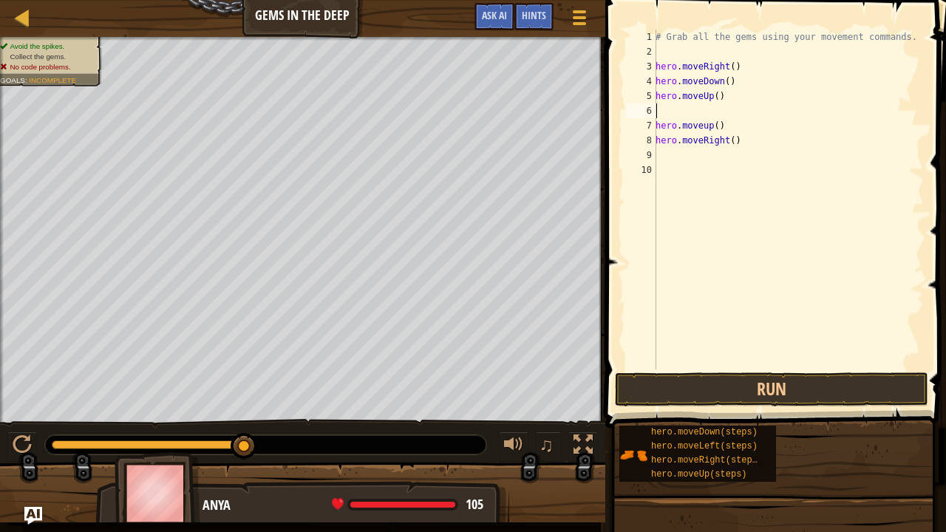
type textarea "\"
click at [759, 395] on button "Run" at bounding box center [771, 389] width 313 height 34
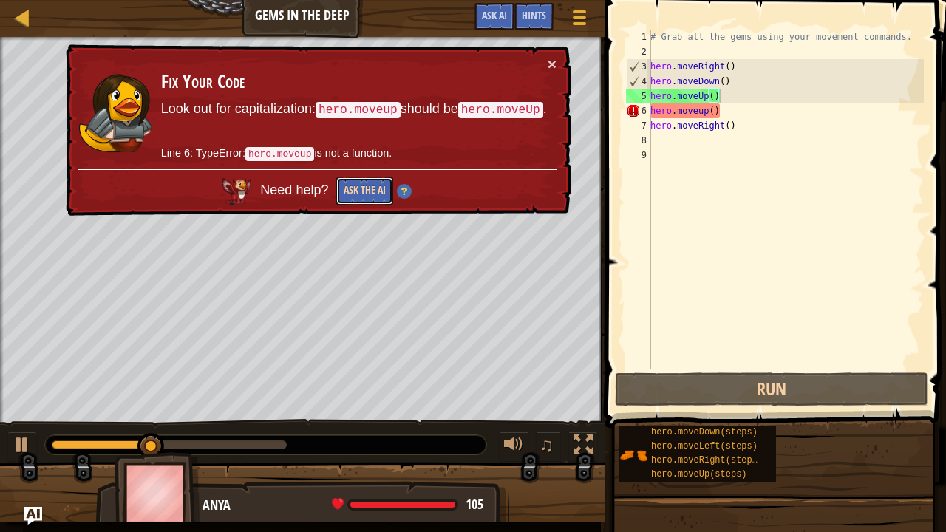
click at [365, 189] on button "Ask the AI" at bounding box center [364, 190] width 57 height 27
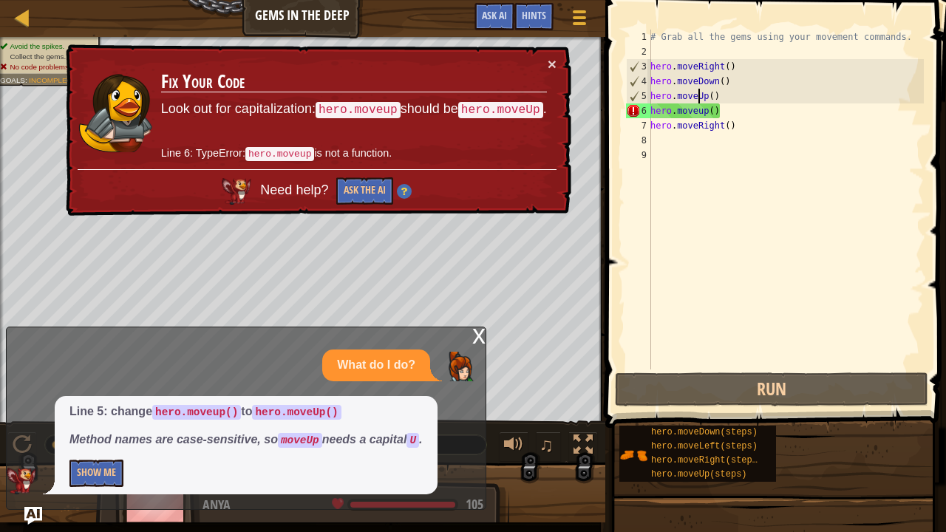
click at [700, 98] on div "# Grab all the gems using your movement commands. hero . moveRight ( ) hero . m…" at bounding box center [785, 214] width 276 height 369
click at [702, 115] on div "# Grab all the gems using your movement commands. hero . moveRight ( ) hero . m…" at bounding box center [785, 214] width 276 height 369
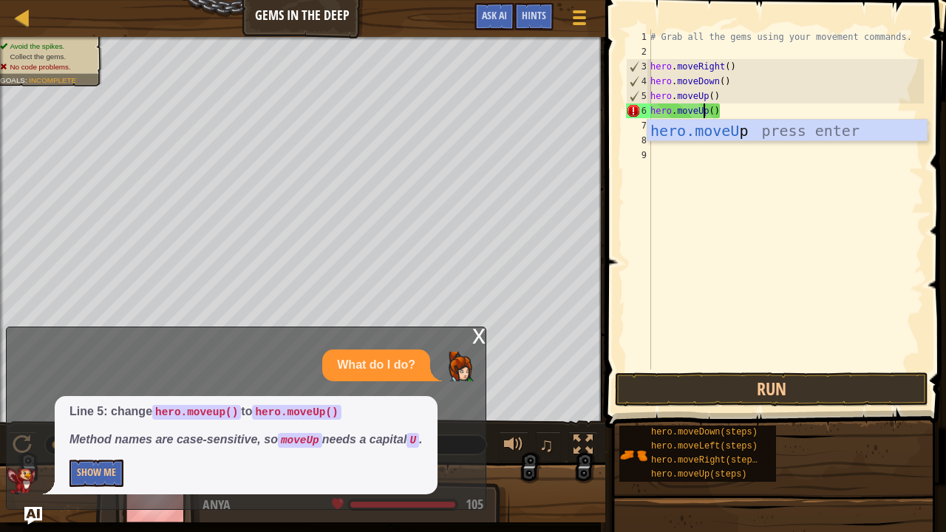
scroll to position [7, 4]
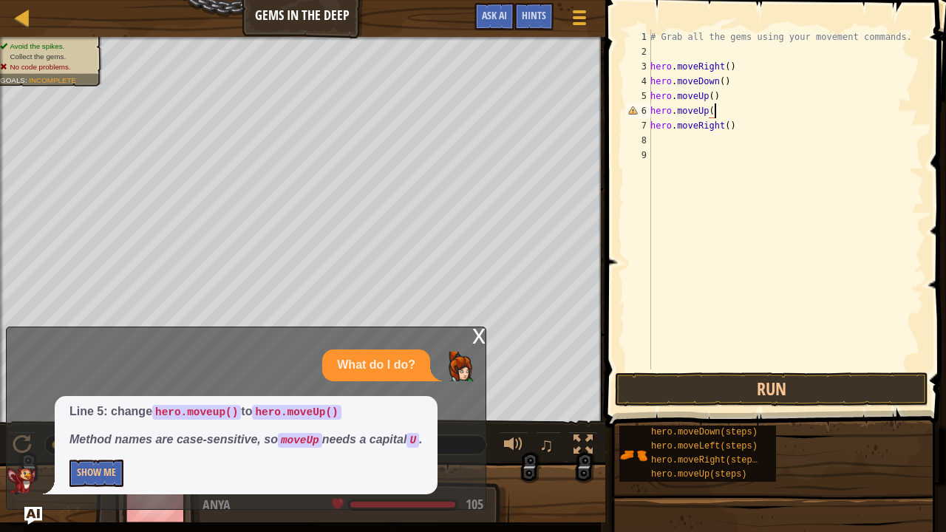
type textarea "hero.moveUp()"
click at [759, 386] on button "Run" at bounding box center [771, 389] width 313 height 34
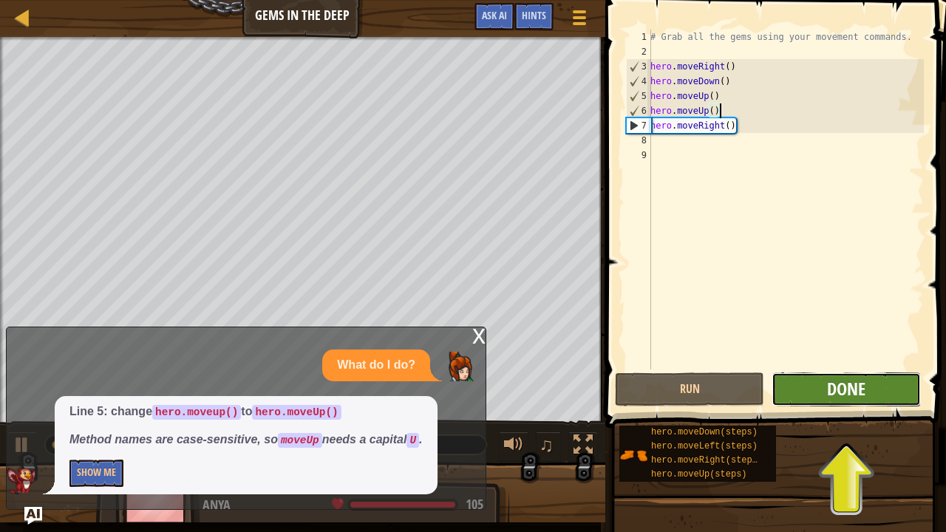
click at [759, 392] on span "Done" at bounding box center [846, 389] width 38 height 24
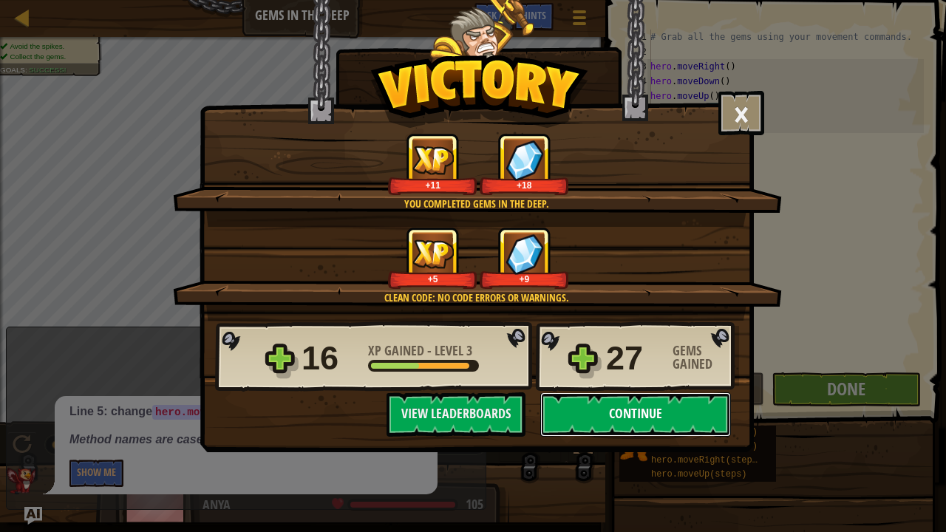
click at [640, 409] on button "Continue" at bounding box center [635, 414] width 191 height 44
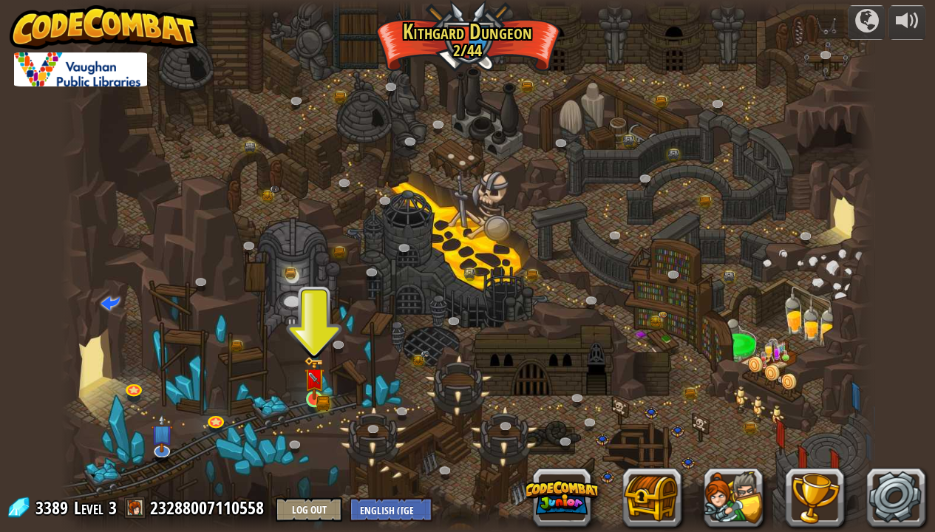
click at [313, 392] on img at bounding box center [314, 378] width 20 height 44
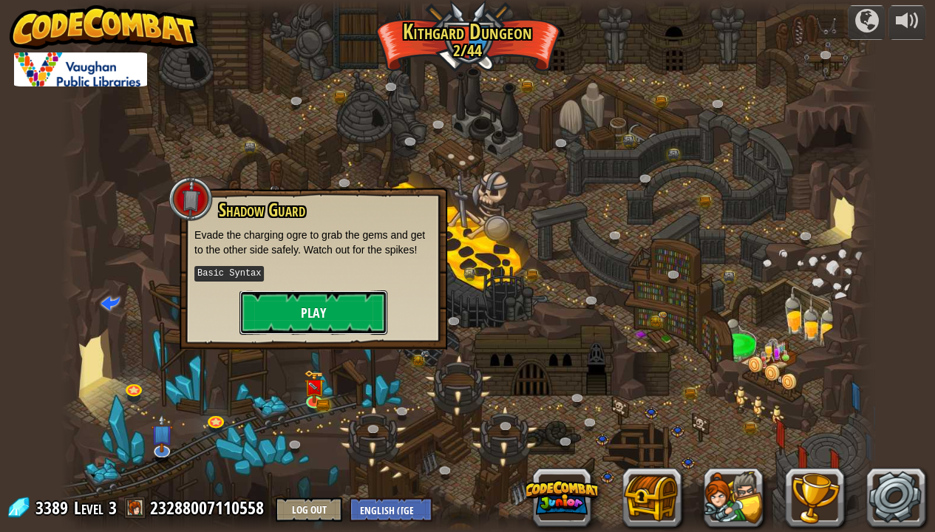
click at [361, 327] on button "Play" at bounding box center [313, 312] width 148 height 44
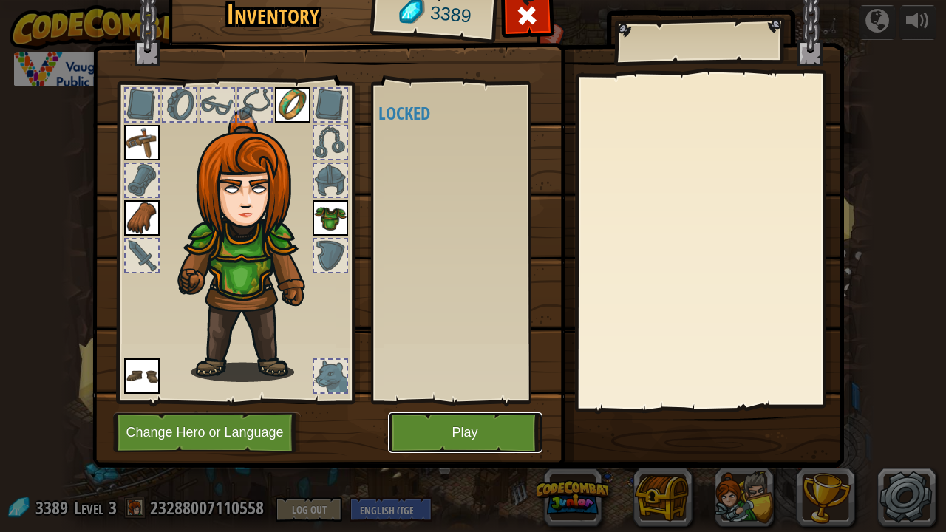
click at [439, 413] on button "Play" at bounding box center [465, 432] width 154 height 41
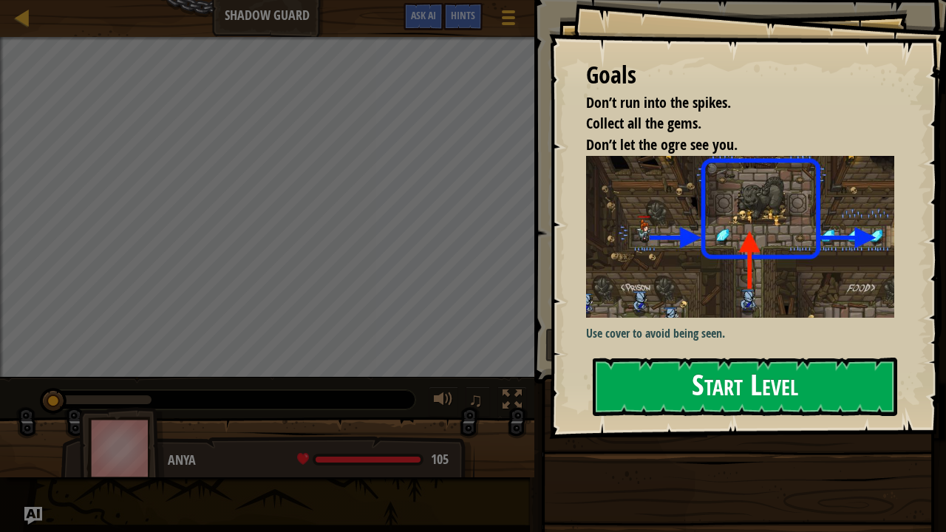
drag, startPoint x: 756, startPoint y: 293, endPoint x: 745, endPoint y: 350, distance: 58.0
click at [756, 293] on div "Goals Don’t run into the spikes. Collect all the gems. Don’t let the ogre see y…" at bounding box center [747, 219] width 397 height 439
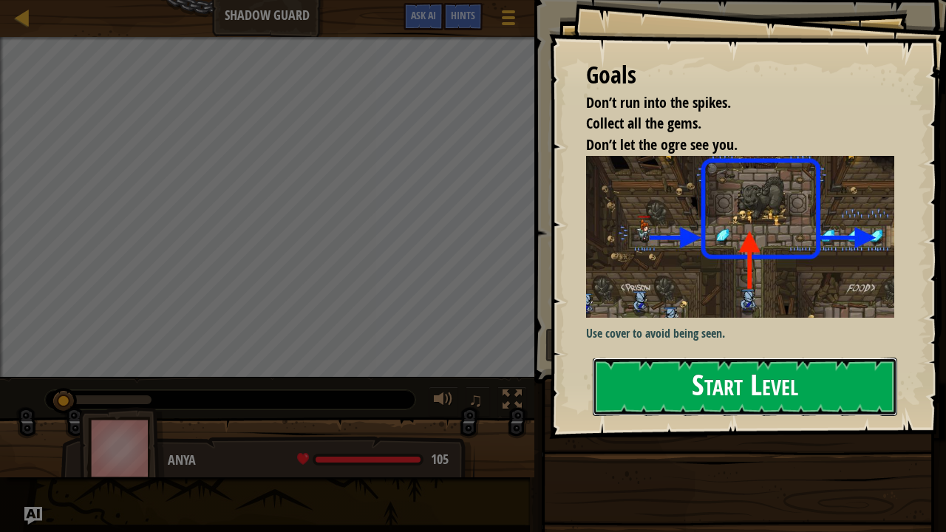
click at [741, 386] on button "Start Level" at bounding box center [745, 387] width 304 height 58
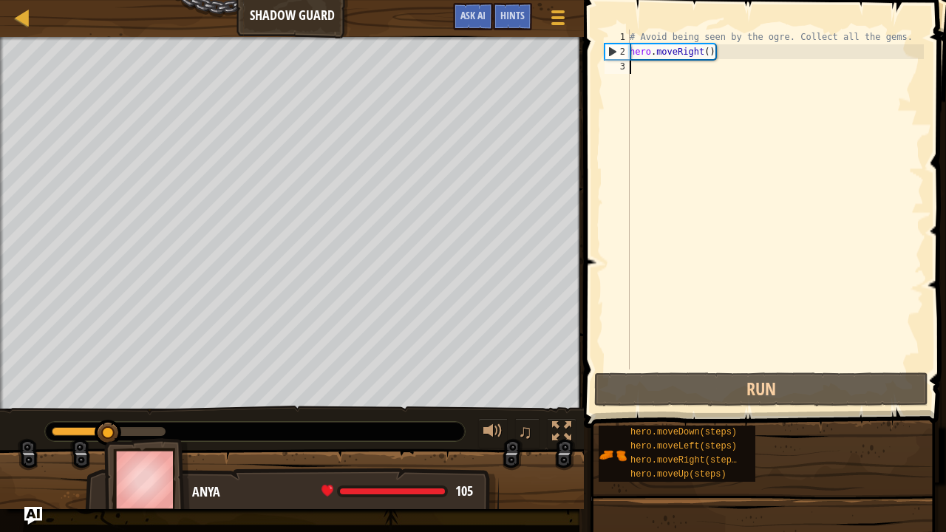
click at [667, 112] on div "# Avoid being seen by the ogre. Collect all the gems. hero . moveRight ( )" at bounding box center [775, 214] width 297 height 369
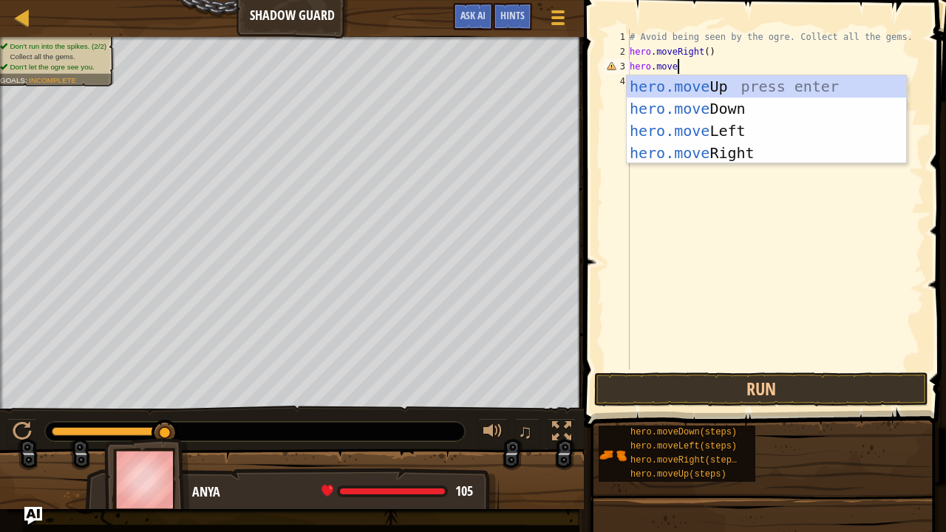
scroll to position [7, 4]
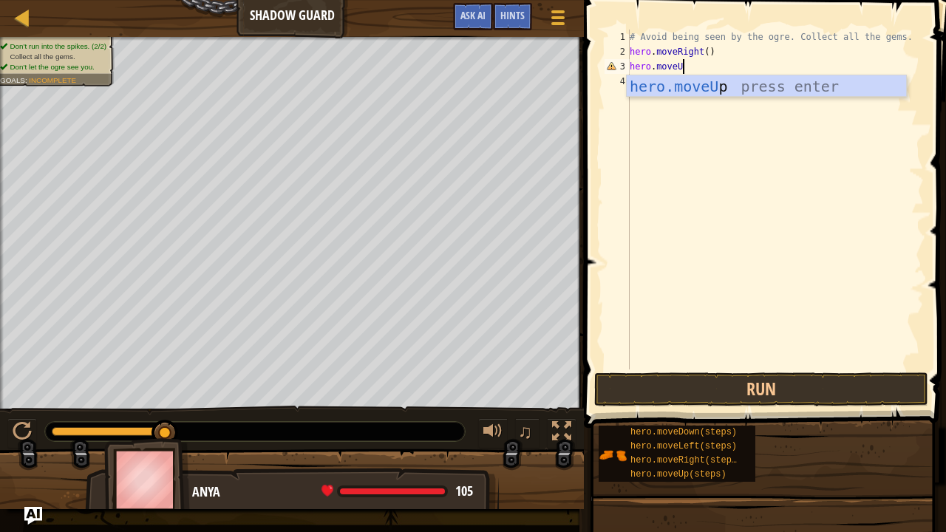
type textarea "hero.moveUp"
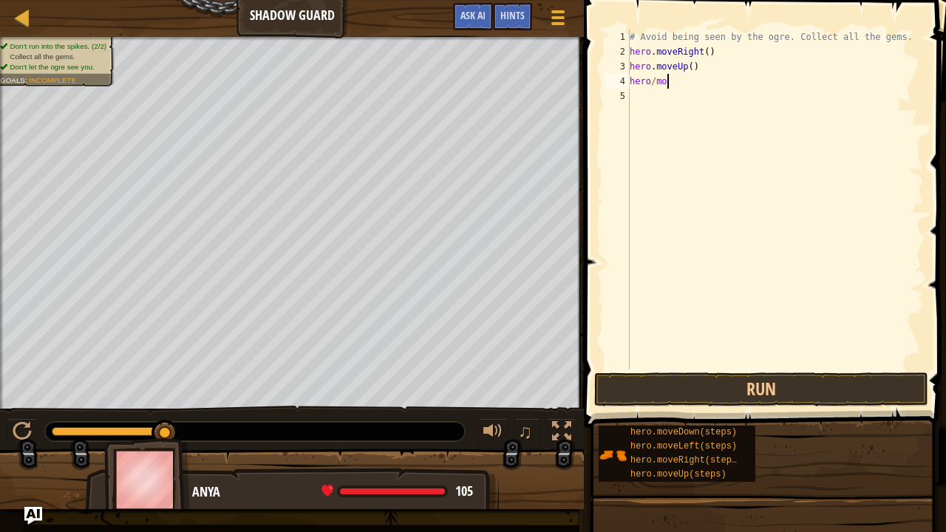
scroll to position [7, 3]
click at [668, 87] on div "# Avoid being seen by the ogre. Collect all the gems. hero . moveRight ( ) hero…" at bounding box center [775, 214] width 297 height 369
click at [686, 80] on div "# Avoid being seen by the ogre. Collect all the gems. hero . moveRight ( ) hero…" at bounding box center [775, 214] width 297 height 369
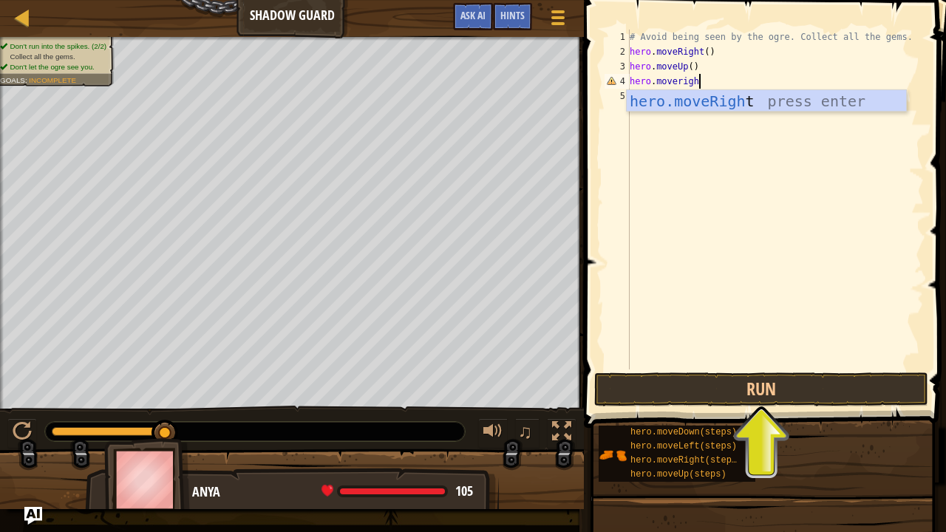
type textarea "hero.moveright"
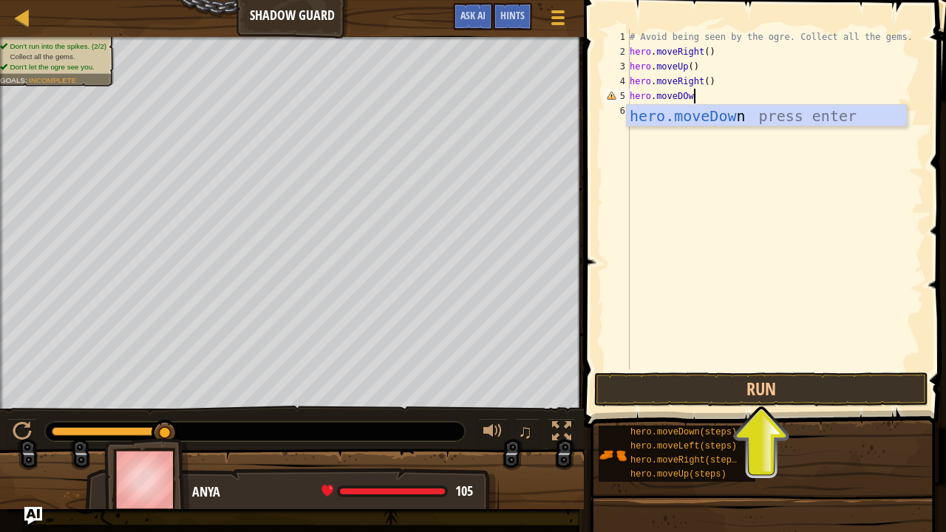
scroll to position [7, 4]
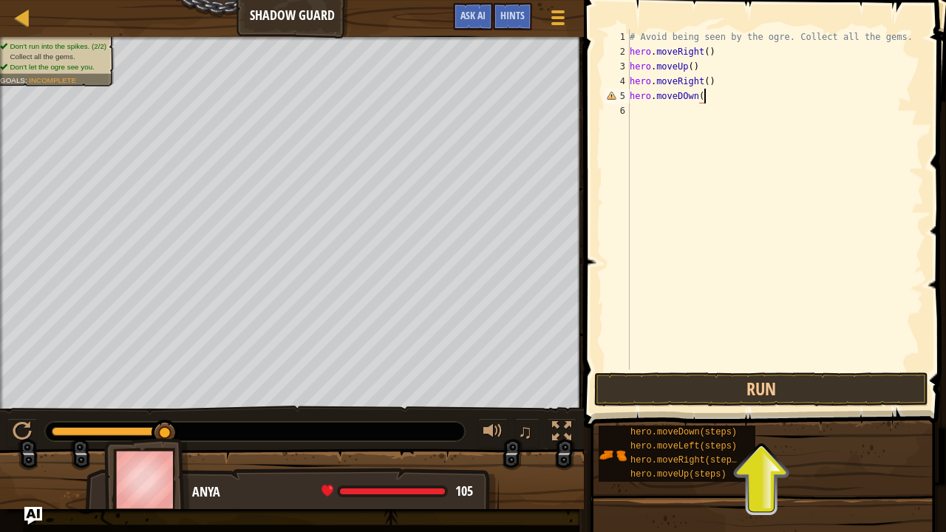
type textarea "hero.moveDOwn()"
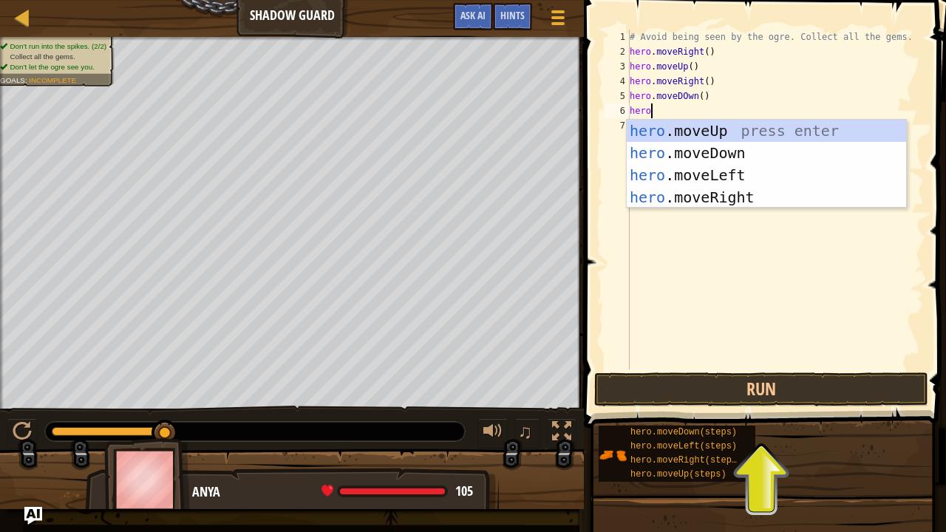
scroll to position [7, 1]
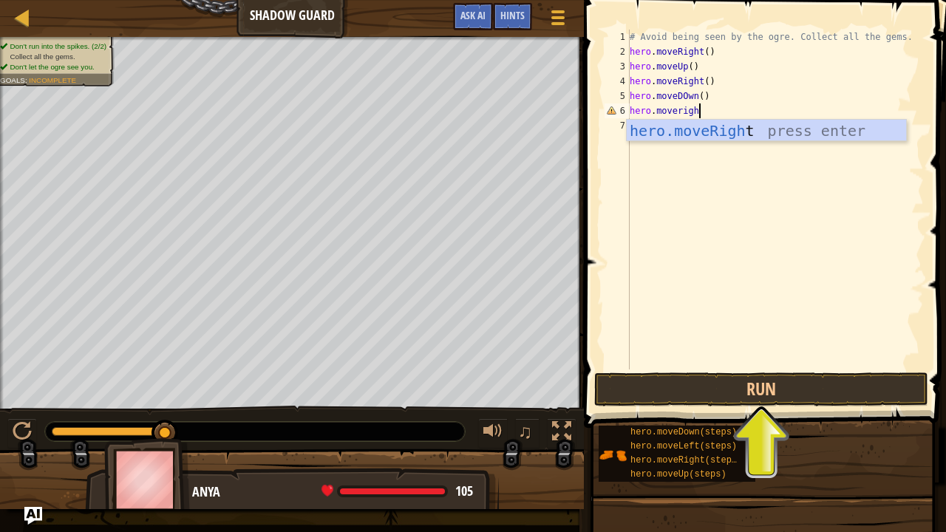
type textarea "hero.moveright"
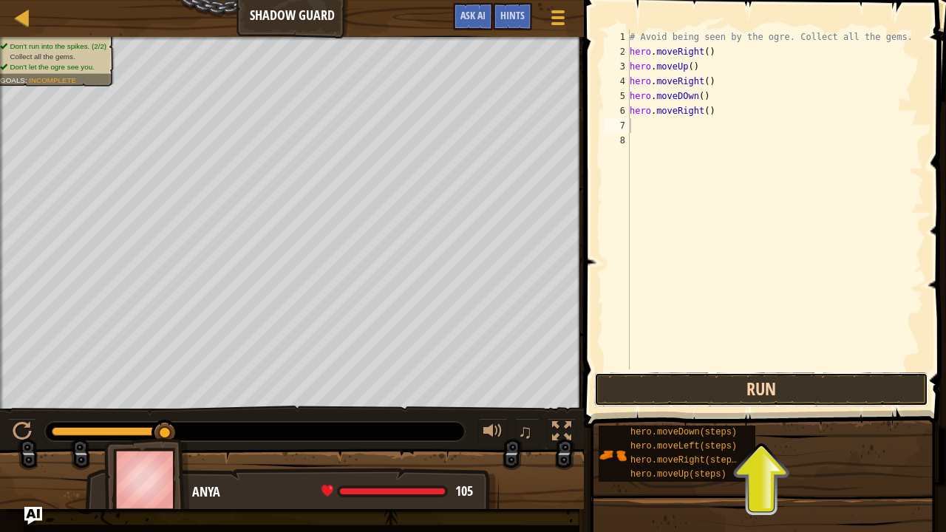
click at [706, 378] on button "Run" at bounding box center [761, 389] width 334 height 34
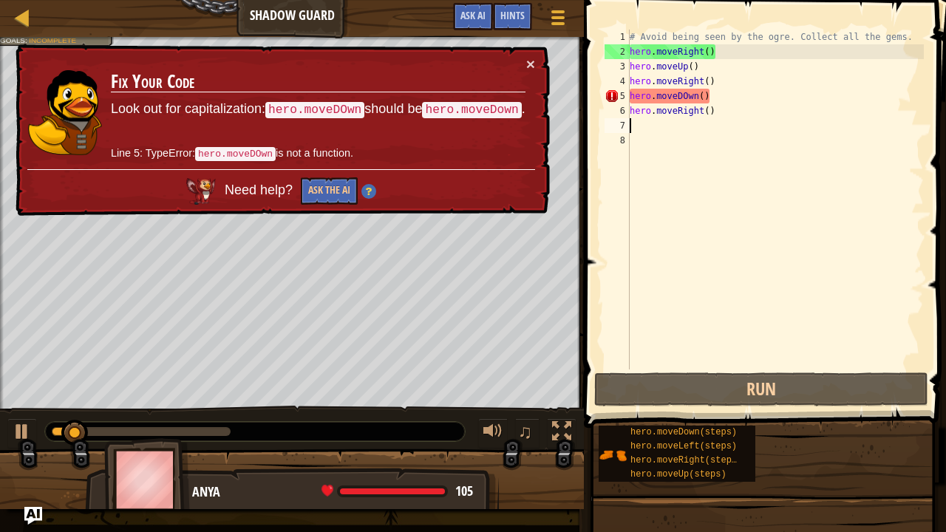
click at [685, 95] on div "# Avoid being seen by the ogre. Collect all the gems. hero . moveRight ( ) hero…" at bounding box center [775, 214] width 297 height 369
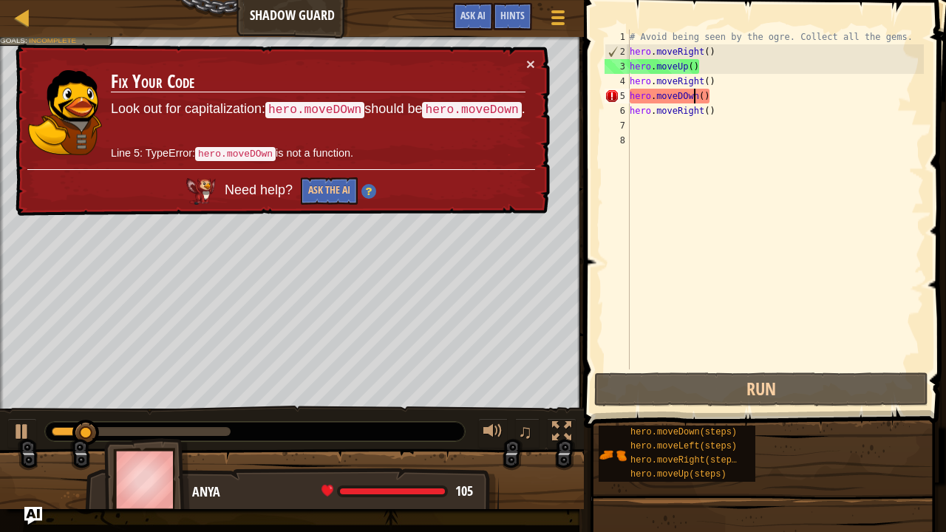
click at [692, 100] on div "# Avoid being seen by the ogre. Collect all the gems. hero . moveRight ( ) hero…" at bounding box center [775, 214] width 297 height 369
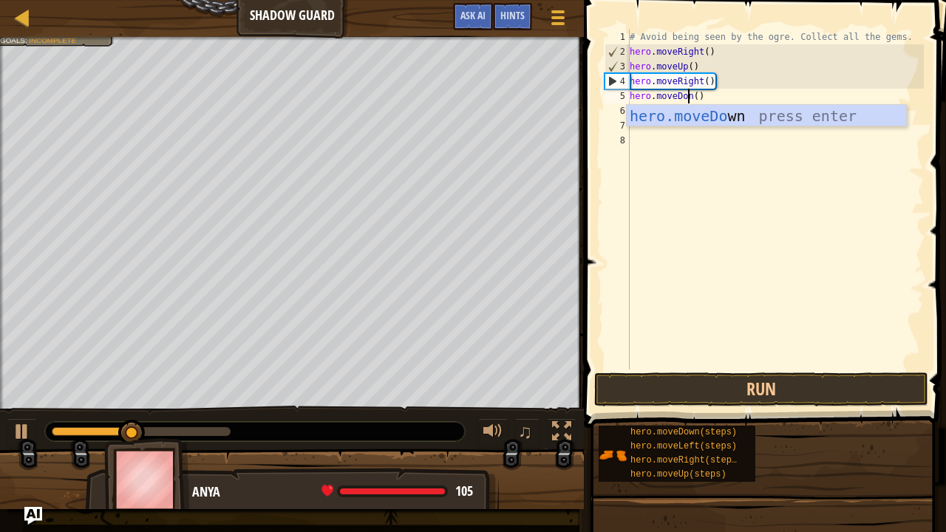
type textarea "hero.moveDown()"
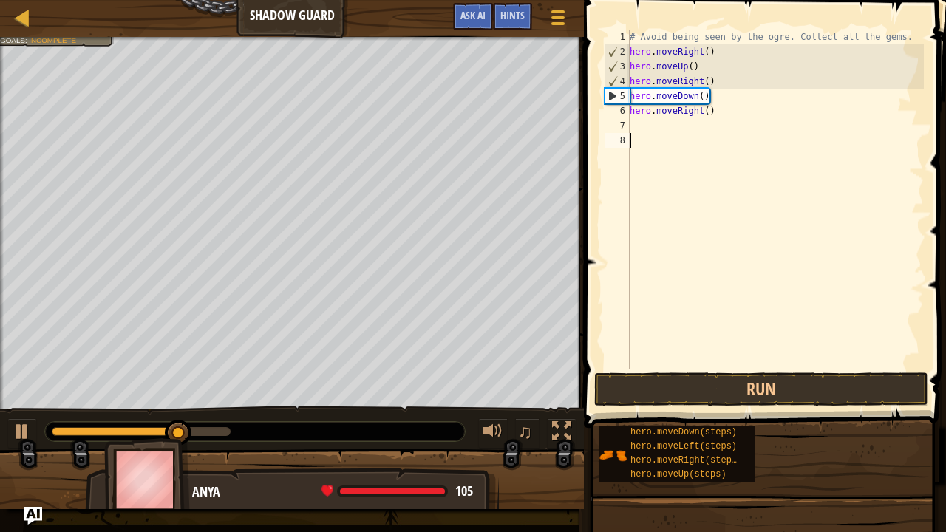
click at [714, 152] on div "# Avoid being seen by the ogre. Collect all the gems. hero . moveRight ( ) hero…" at bounding box center [775, 214] width 297 height 369
click at [705, 96] on div "# Avoid being seen by the ogre. Collect all the gems. hero . moveRight ( ) hero…" at bounding box center [775, 214] width 297 height 369
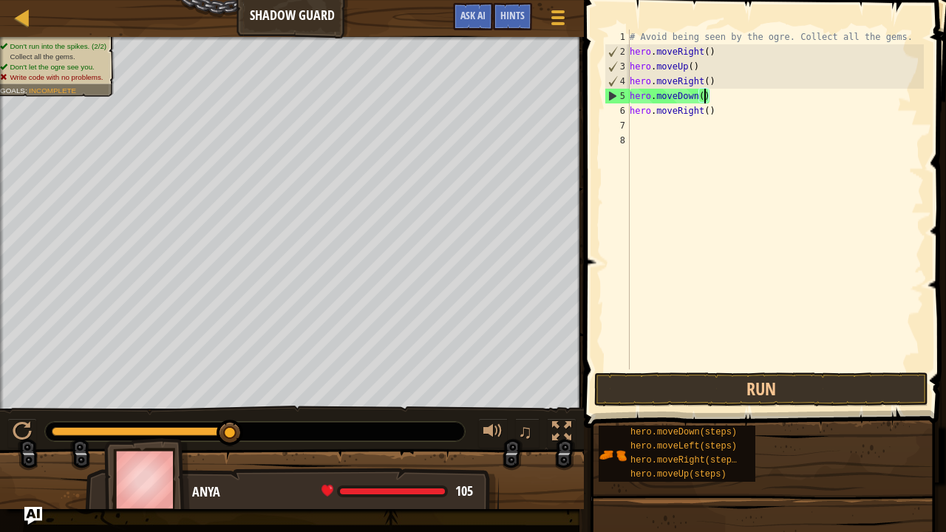
click at [726, 110] on div "# Avoid being seen by the ogre. Collect all the gems. hero . moveRight ( ) hero…" at bounding box center [775, 214] width 297 height 369
type textarea "hero.moveRight()"
click at [751, 145] on div "# Avoid being seen by the ogre. Collect all the gems. hero . moveRight ( ) hero…" at bounding box center [775, 214] width 297 height 369
click at [743, 398] on button "Run" at bounding box center [761, 389] width 334 height 34
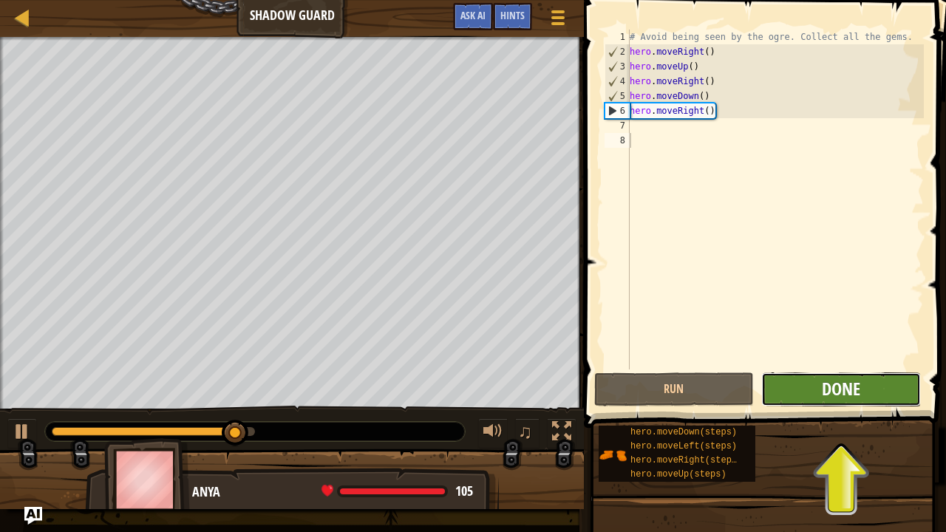
click at [759, 393] on span "Done" at bounding box center [841, 389] width 38 height 24
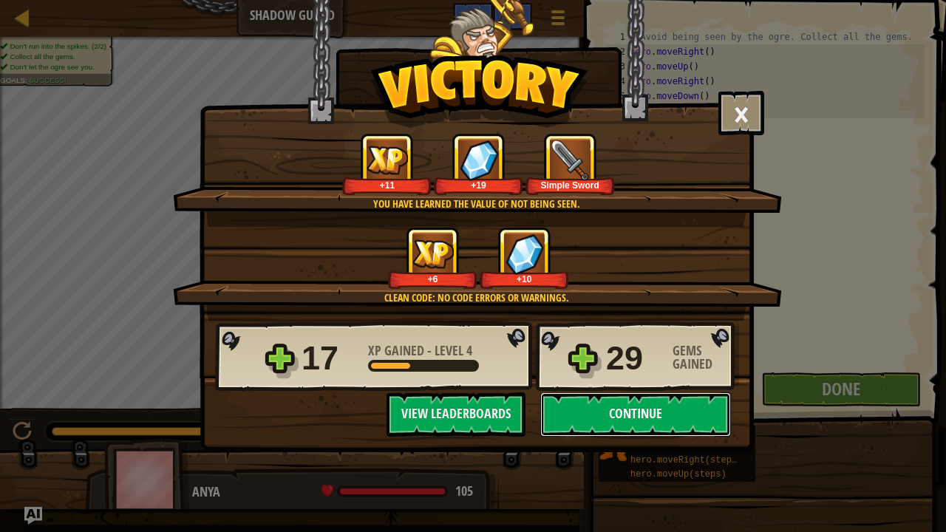
click at [640, 413] on button "Continue" at bounding box center [635, 414] width 191 height 44
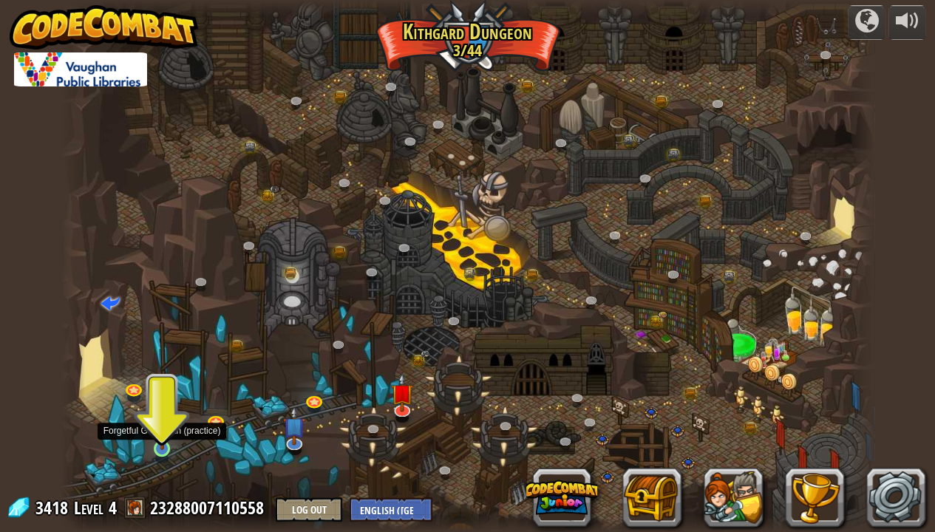
click at [163, 413] on img at bounding box center [162, 426] width 20 height 46
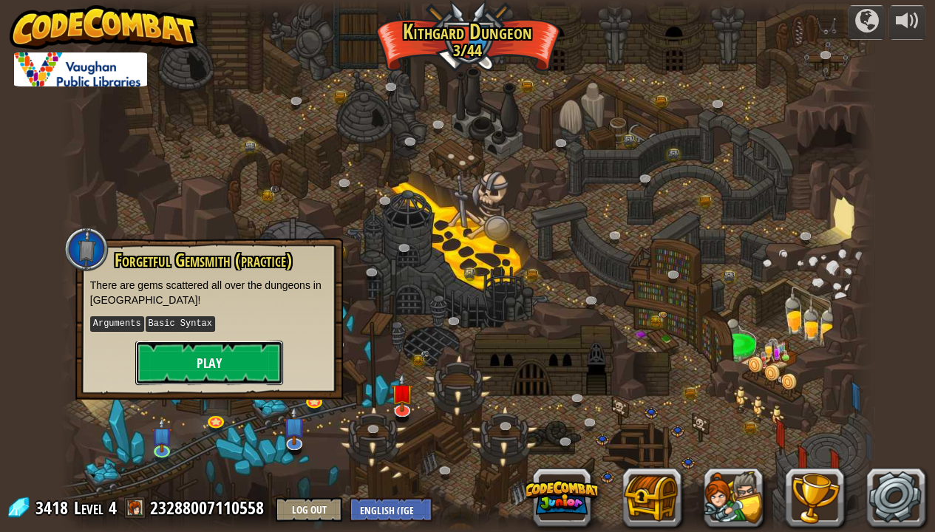
click at [222, 370] on button "Play" at bounding box center [209, 363] width 148 height 44
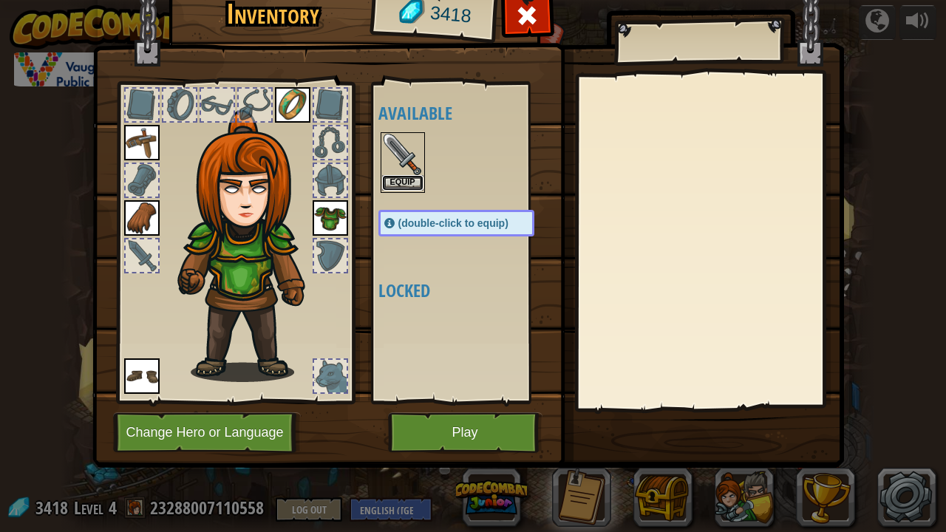
click at [403, 179] on button "Equip" at bounding box center [402, 183] width 41 height 16
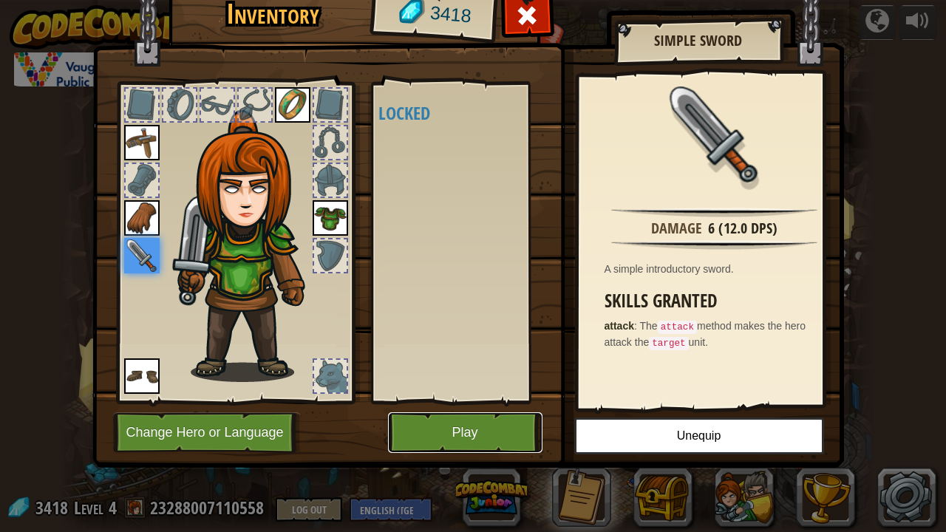
click at [485, 413] on button "Play" at bounding box center [465, 432] width 154 height 41
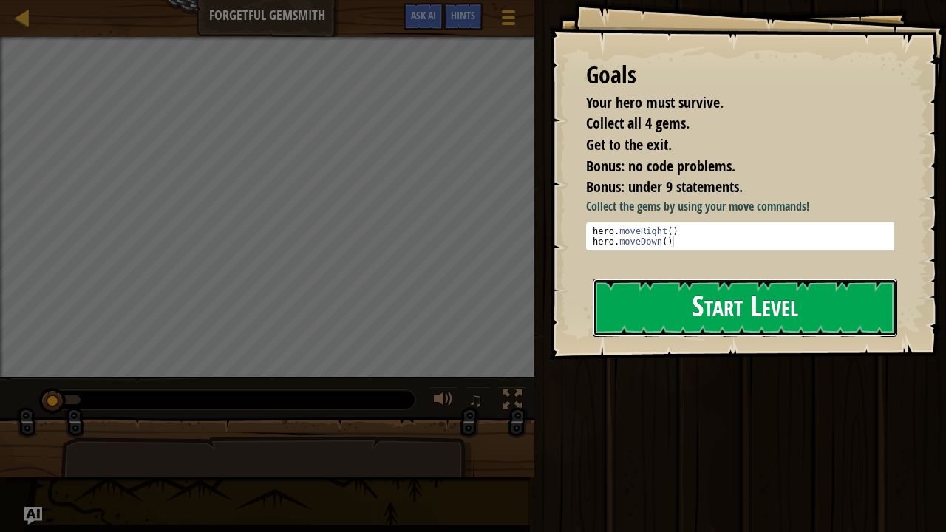
click at [759, 315] on button "Start Level" at bounding box center [745, 308] width 304 height 58
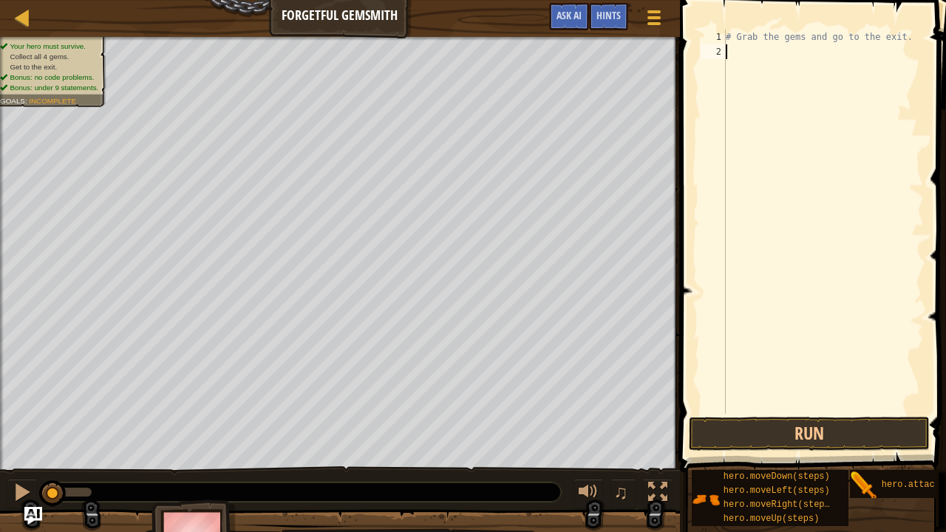
type textarea "# Grab the gems and go to the exit."
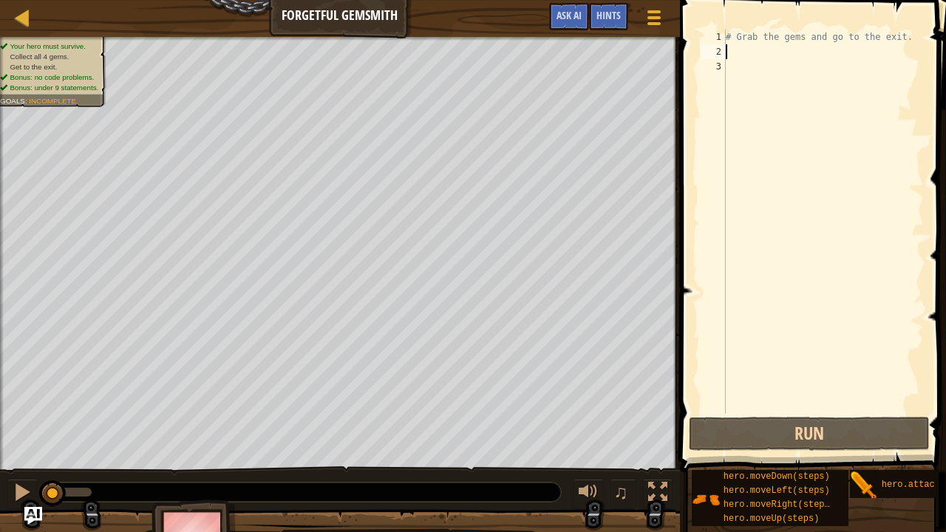
type textarea "# Grab the gems and go to the exit."
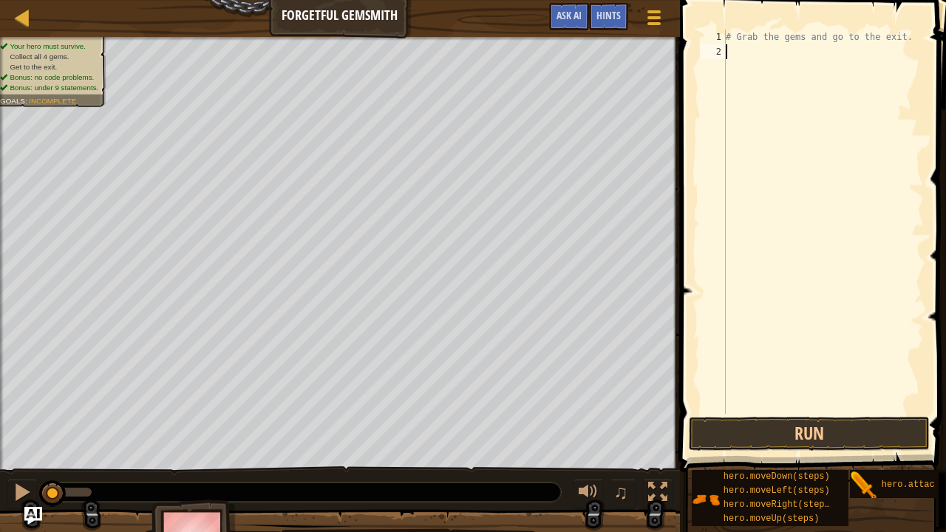
click at [759, 54] on div "# Grab the gems and go to the exit." at bounding box center [823, 237] width 201 height 414
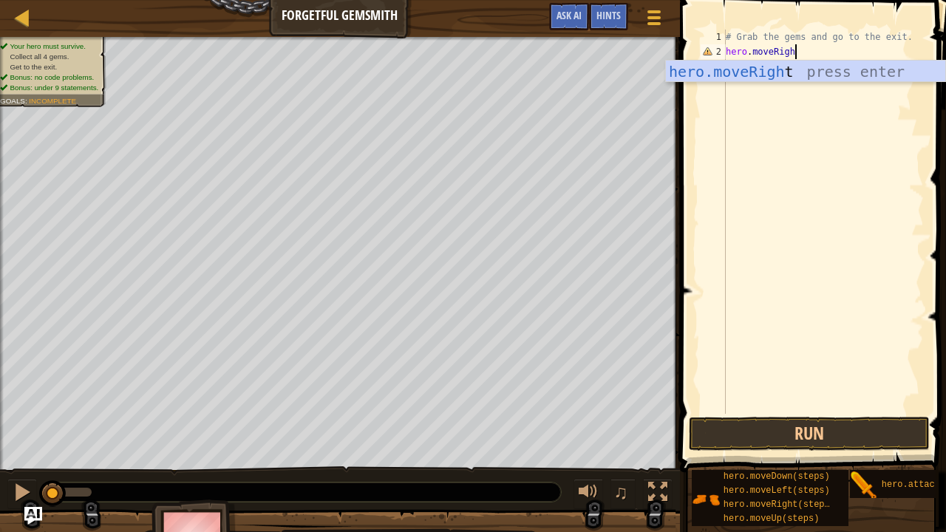
scroll to position [7, 5]
type textarea "hero.moveRight()"
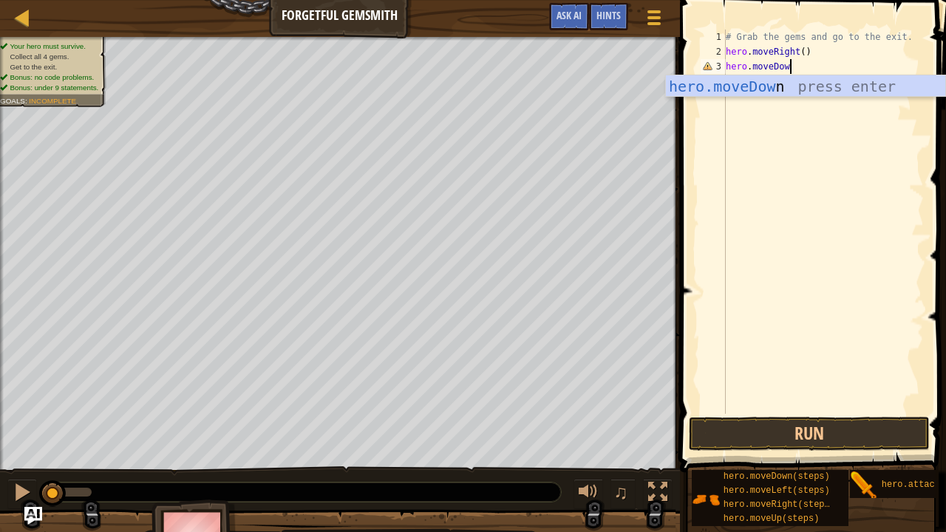
scroll to position [7, 4]
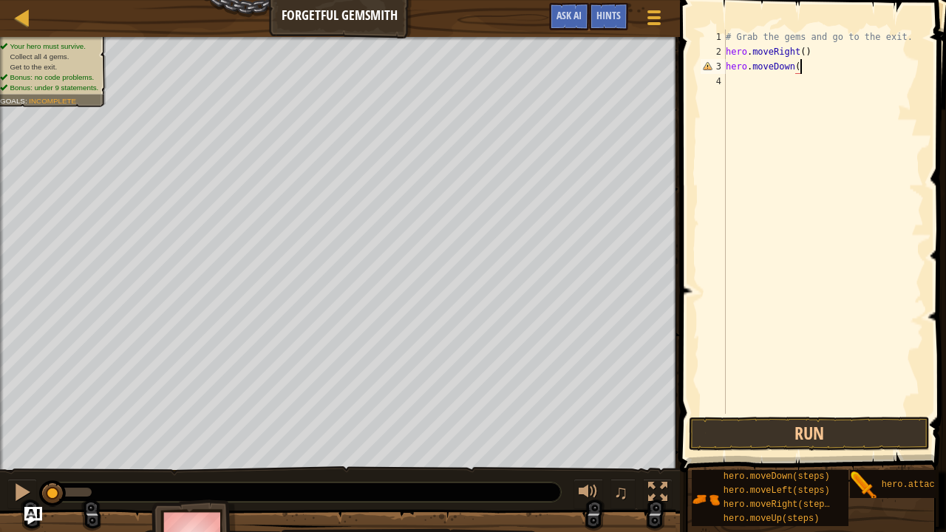
type textarea "hero.moveDown()"
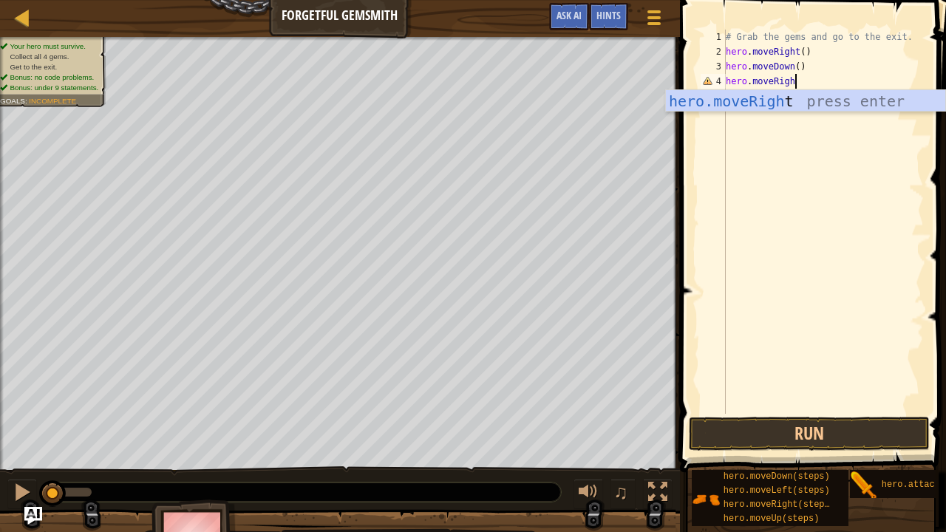
scroll to position [7, 5]
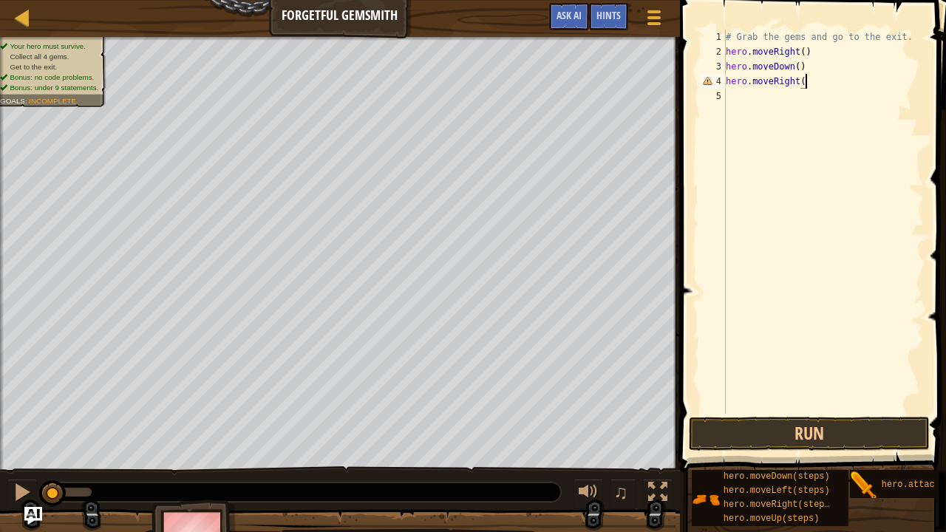
type textarea "hero.moveRight()"
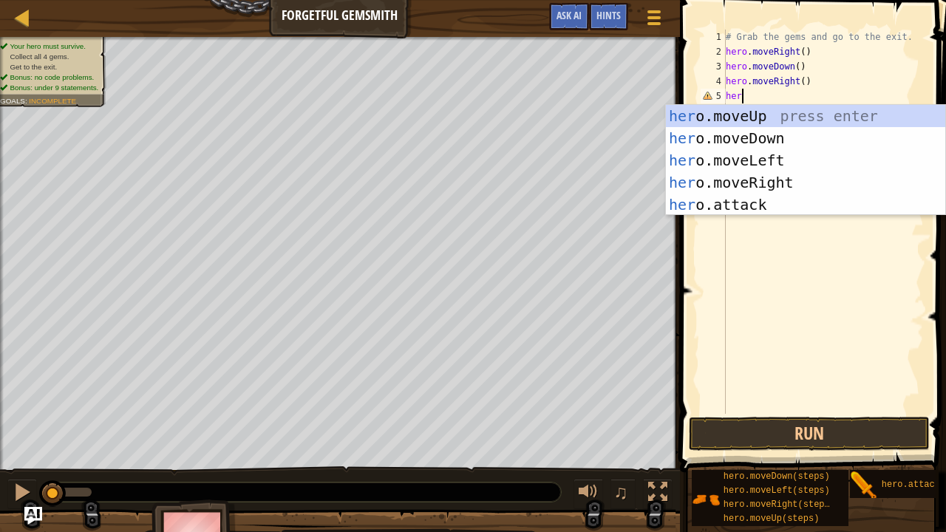
scroll to position [7, 0]
type textarea "h"
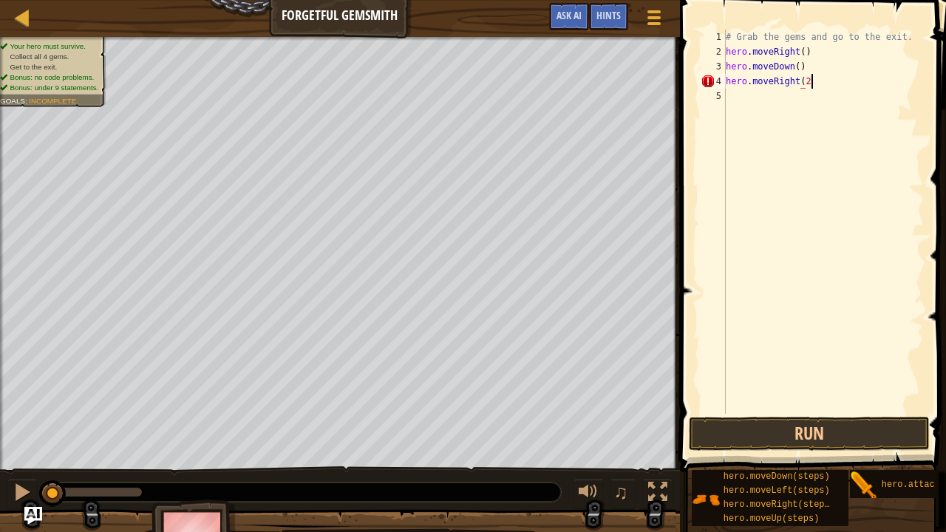
scroll to position [7, 6]
type textarea "hero.moveRight(2)"
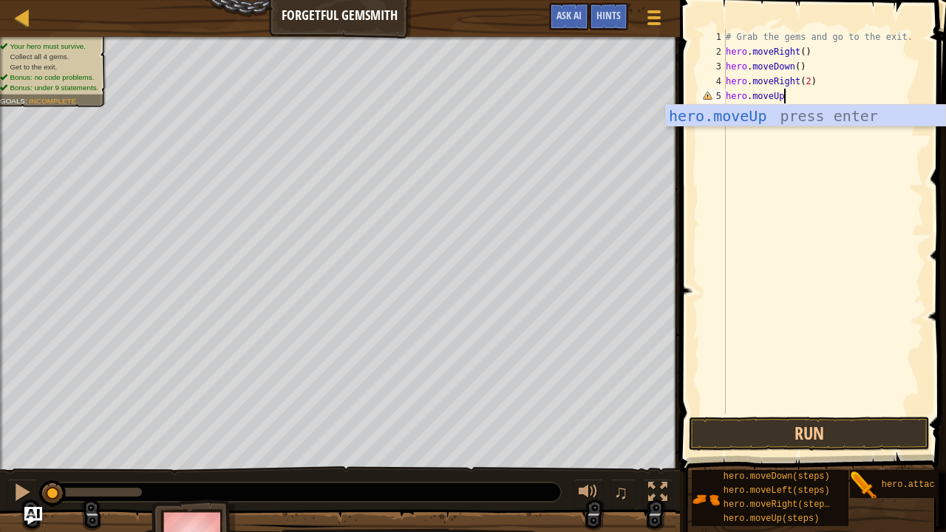
scroll to position [7, 4]
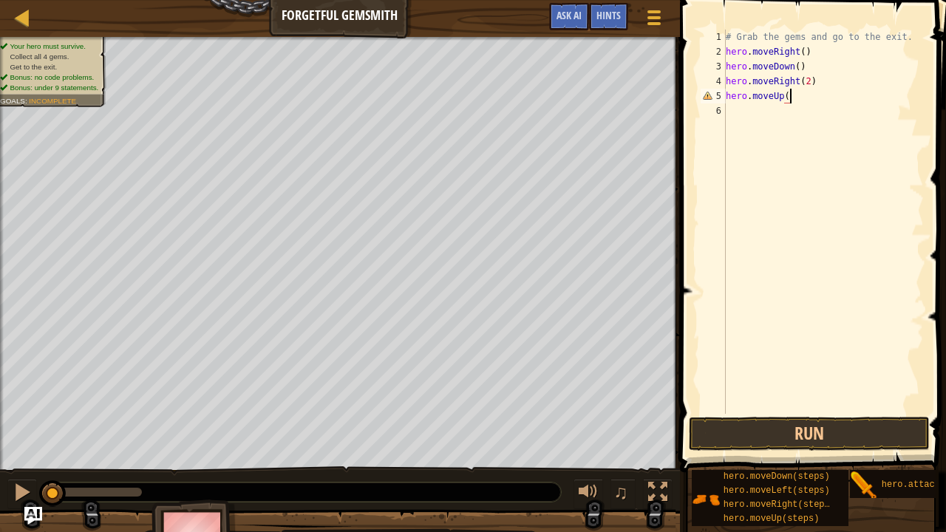
type textarea "hero.moveUp()"
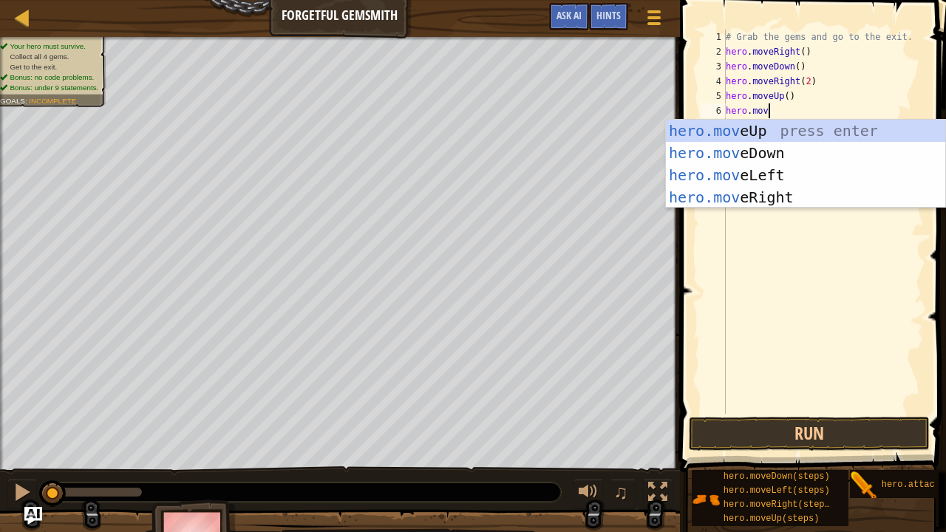
scroll to position [7, 3]
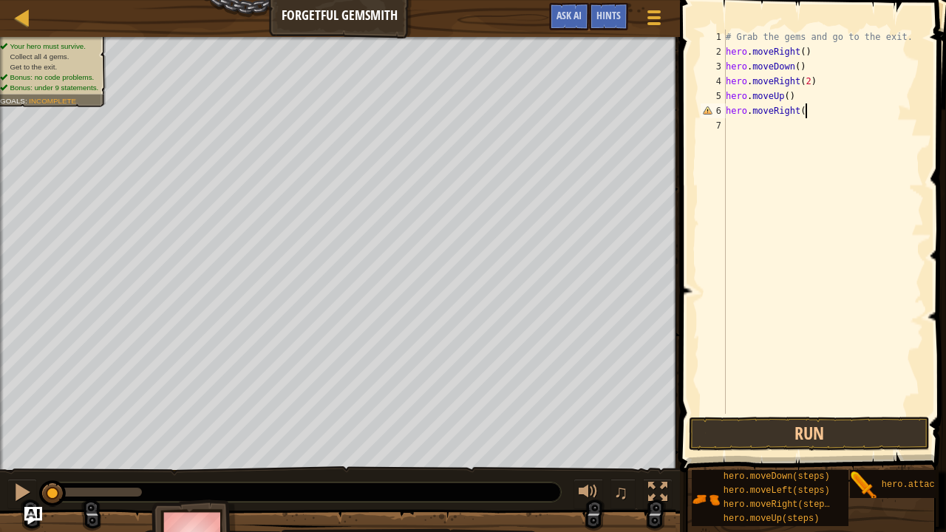
type textarea "hero.moveRight()"
click at [759, 412] on div "# Grab the gems and go to the exit. hero . moveRight ( ) hero . moveDown ( ) he…" at bounding box center [823, 237] width 201 height 414
click at [759, 413] on button "Run" at bounding box center [809, 434] width 241 height 34
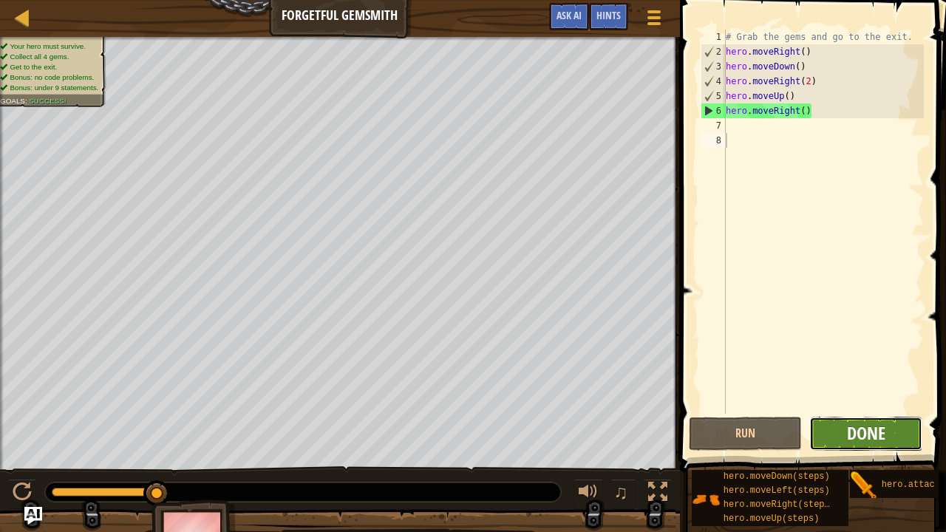
click at [759, 413] on button "Done" at bounding box center [865, 434] width 113 height 34
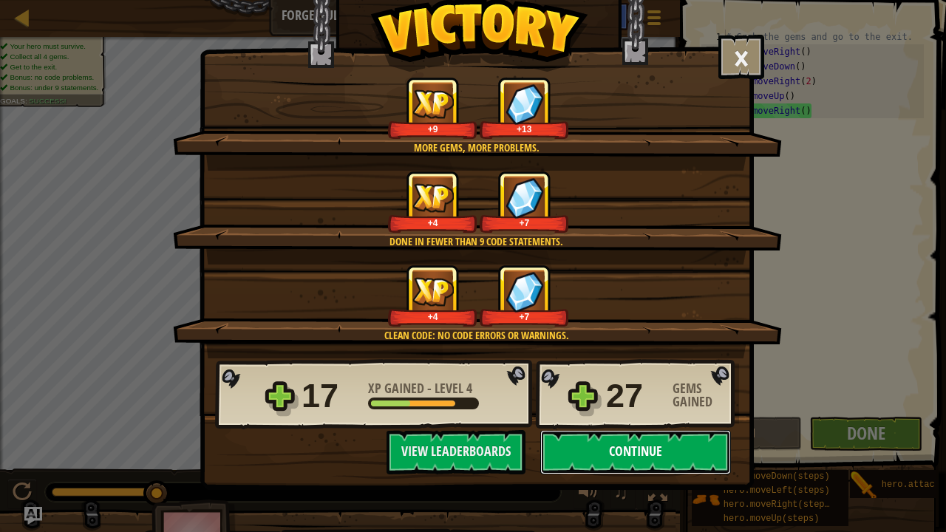
click at [622, 413] on button "Continue" at bounding box center [635, 452] width 191 height 44
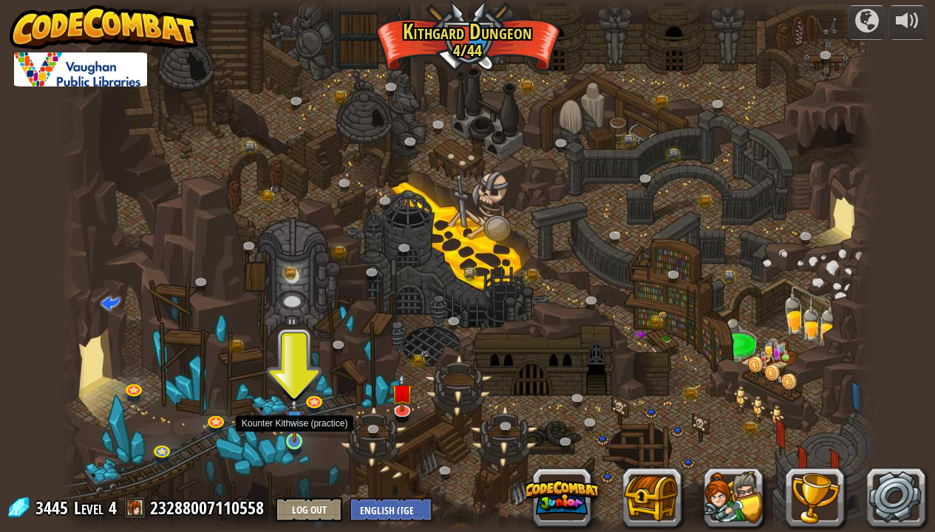
click at [301, 413] on img at bounding box center [294, 419] width 20 height 46
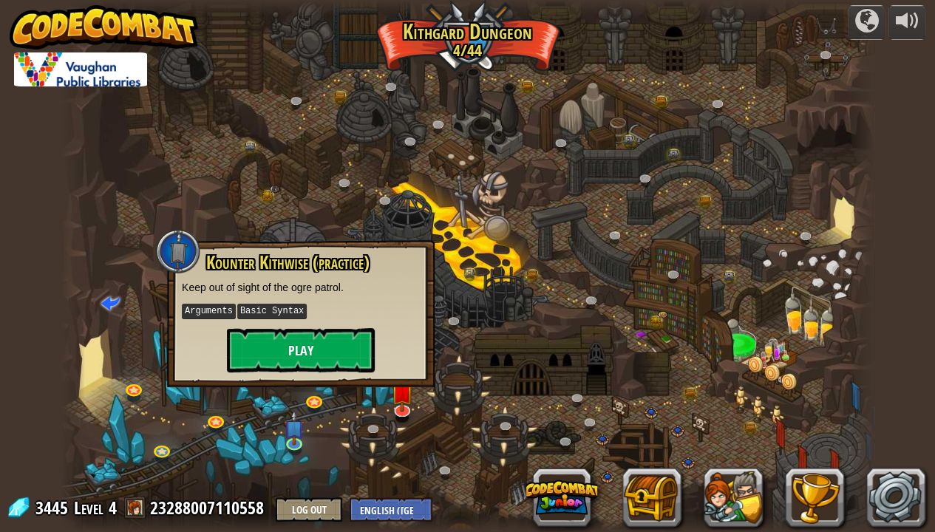
drag, startPoint x: 313, startPoint y: 320, endPoint x: 313, endPoint y: 331, distance: 11.1
click at [313, 322] on div "Kounter Kithwise (practice) Keep out of sight of the ogre patrol. Arguments Bas…" at bounding box center [301, 313] width 238 height 120
click at [315, 335] on button "Play" at bounding box center [301, 350] width 148 height 44
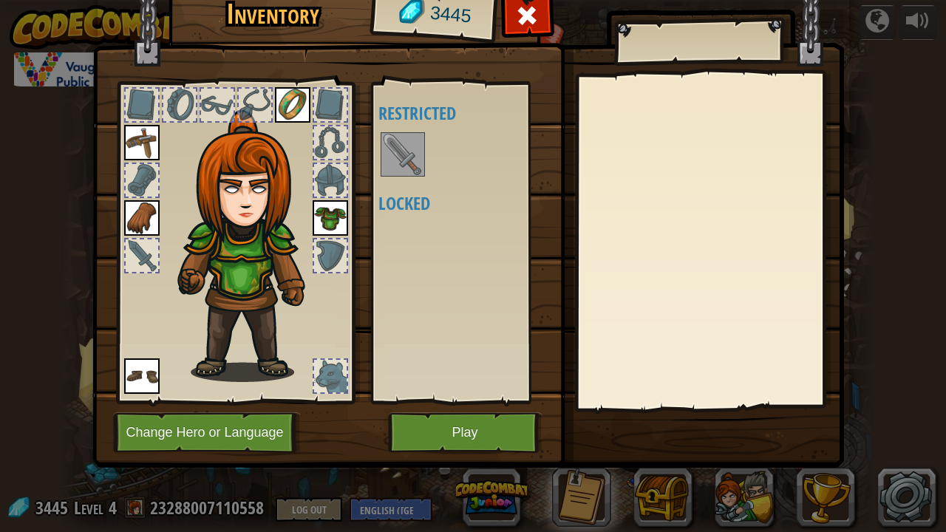
drag, startPoint x: 384, startPoint y: 87, endPoint x: 387, endPoint y: 112, distance: 25.3
click at [384, 88] on div "Available Equip Equip Equip Equip Equip (double-click to equip) Restricted Lock…" at bounding box center [462, 242] width 181 height 321
click at [396, 152] on img at bounding box center [402, 154] width 41 height 41
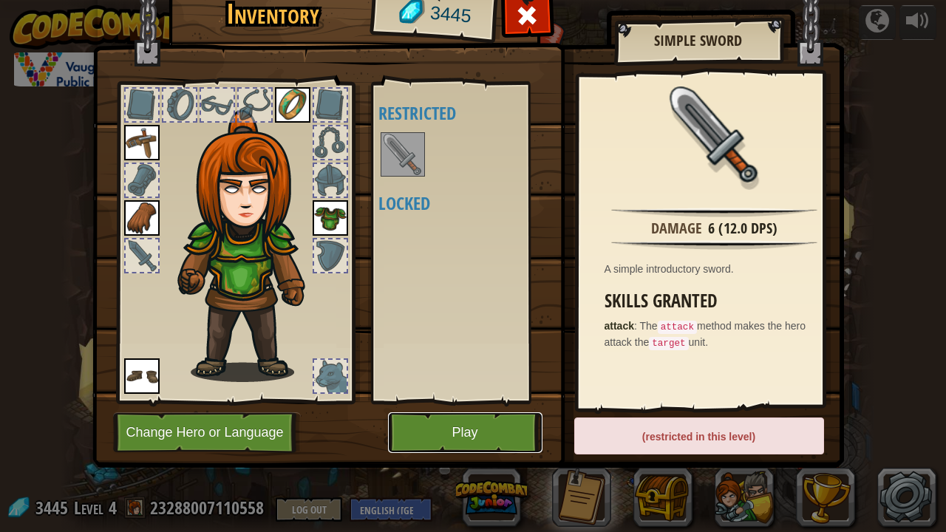
click at [501, 413] on button "Play" at bounding box center [465, 432] width 154 height 41
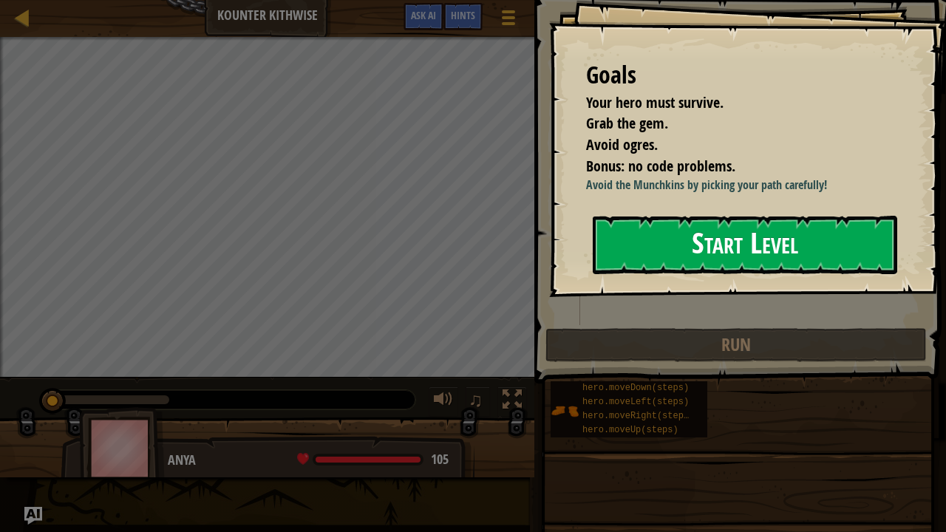
click at [757, 240] on button "Start Level" at bounding box center [745, 245] width 304 height 58
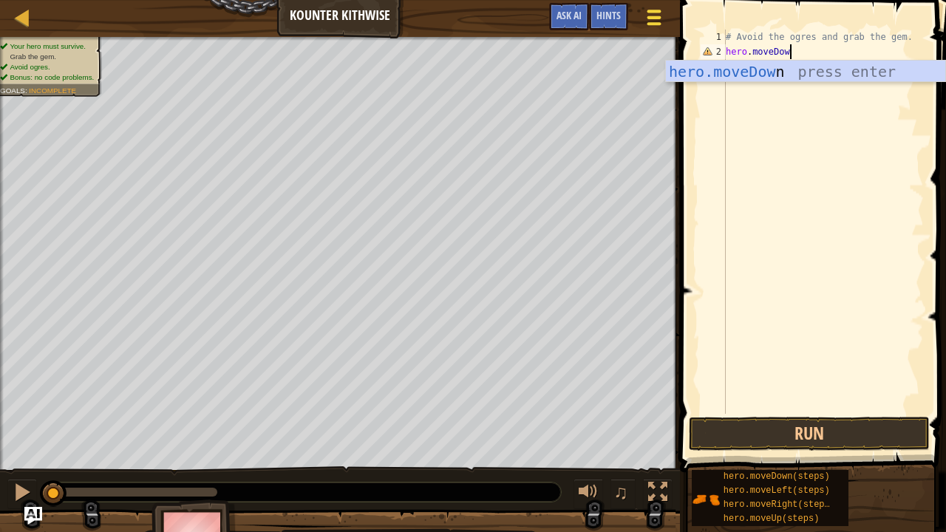
scroll to position [7, 4]
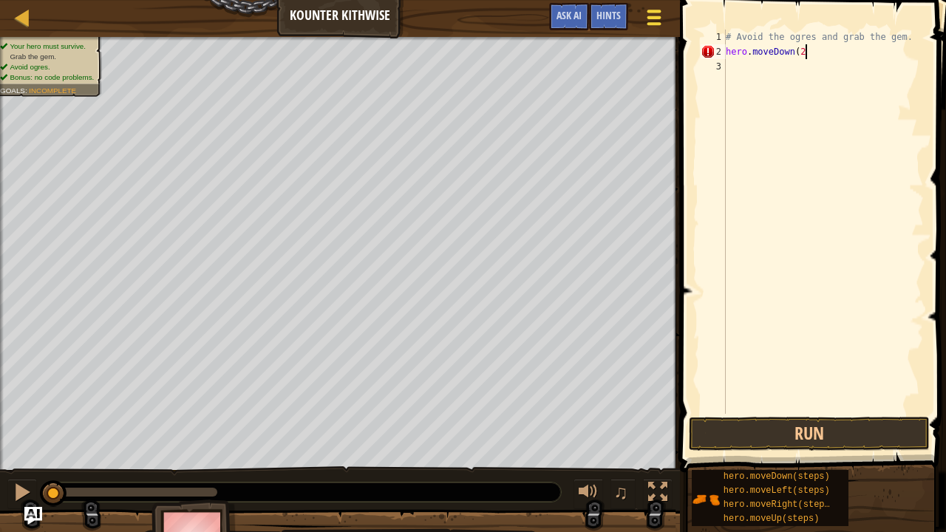
type textarea "hero.moveDown(2)"
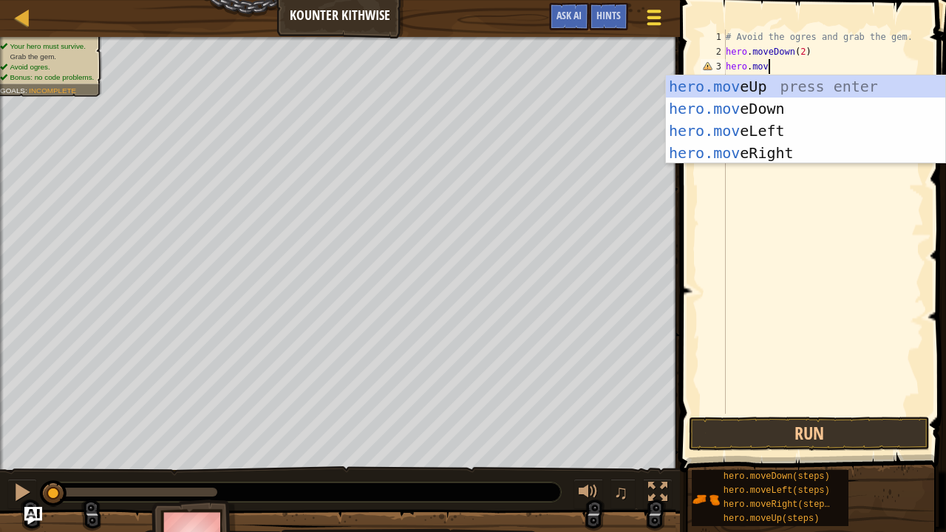
scroll to position [7, 3]
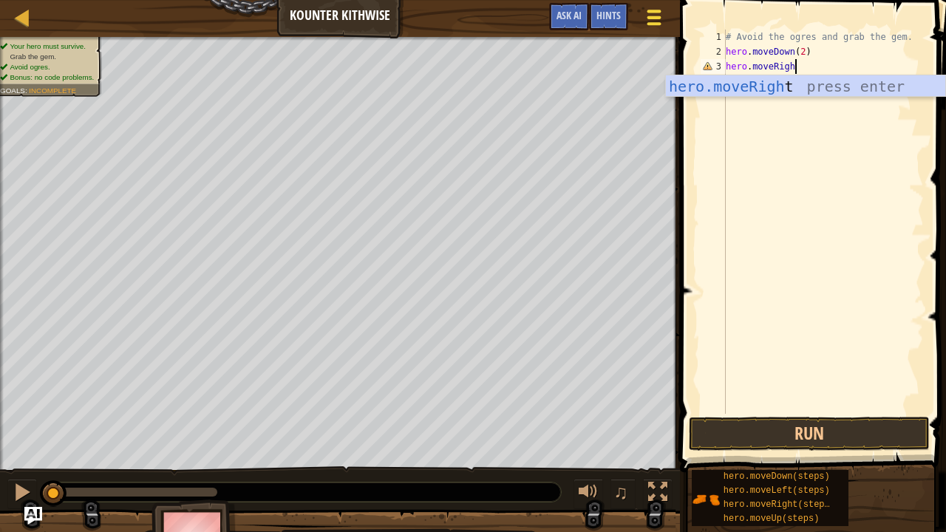
type textarea "hero.moveRight"
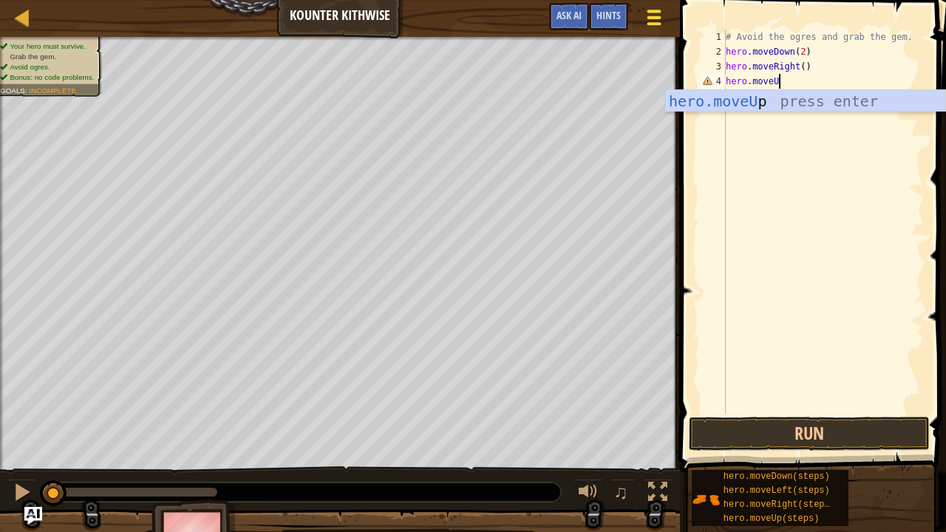
scroll to position [7, 4]
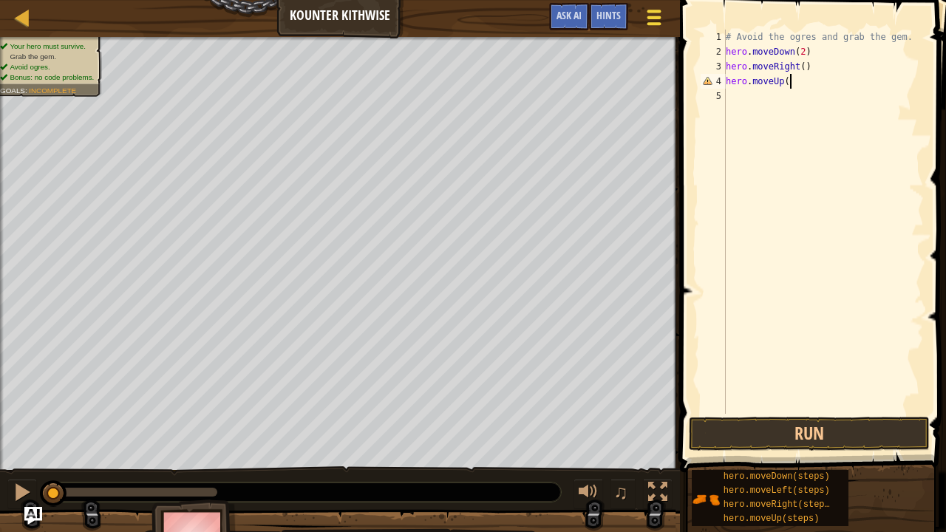
type textarea "hero.moveUp()"
type textarea "hero.moveRight()"
click at [759, 413] on button "Run" at bounding box center [809, 434] width 241 height 34
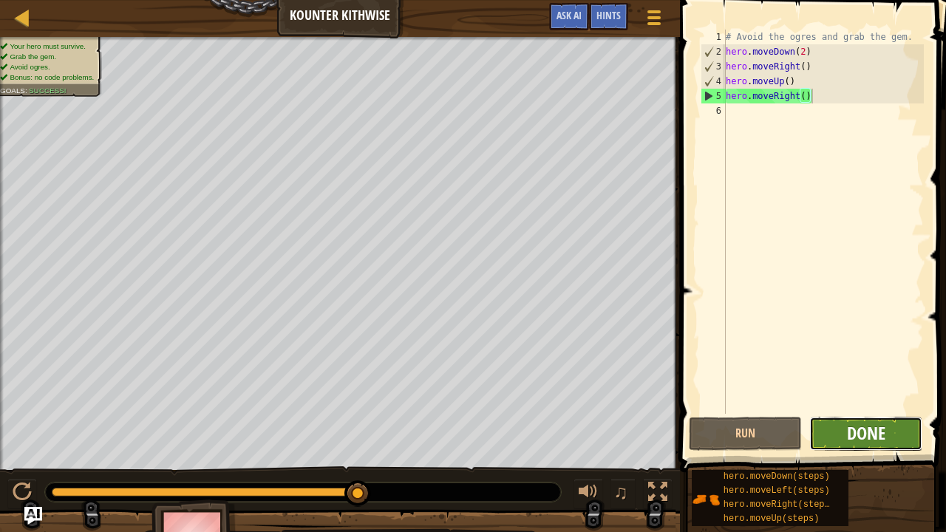
click at [759, 413] on span "Done" at bounding box center [866, 433] width 38 height 24
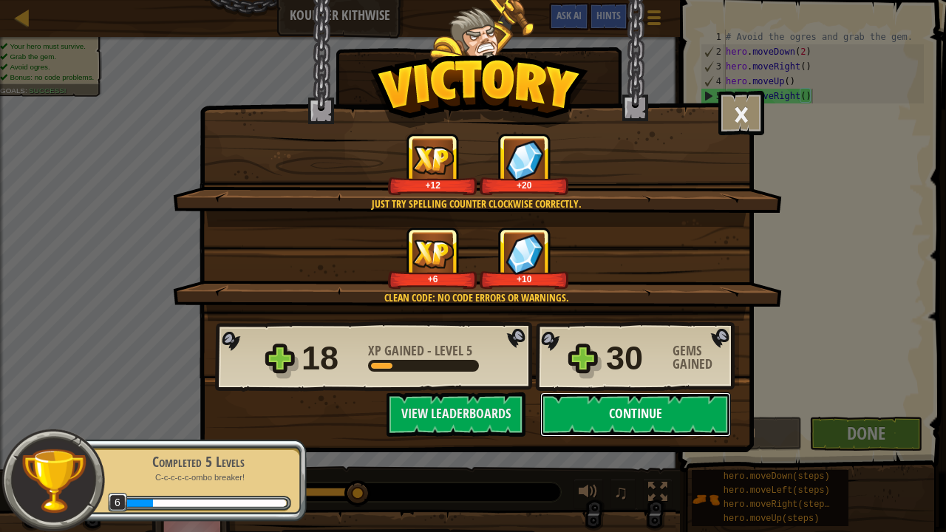
click at [587, 405] on button "Continue" at bounding box center [635, 414] width 191 height 44
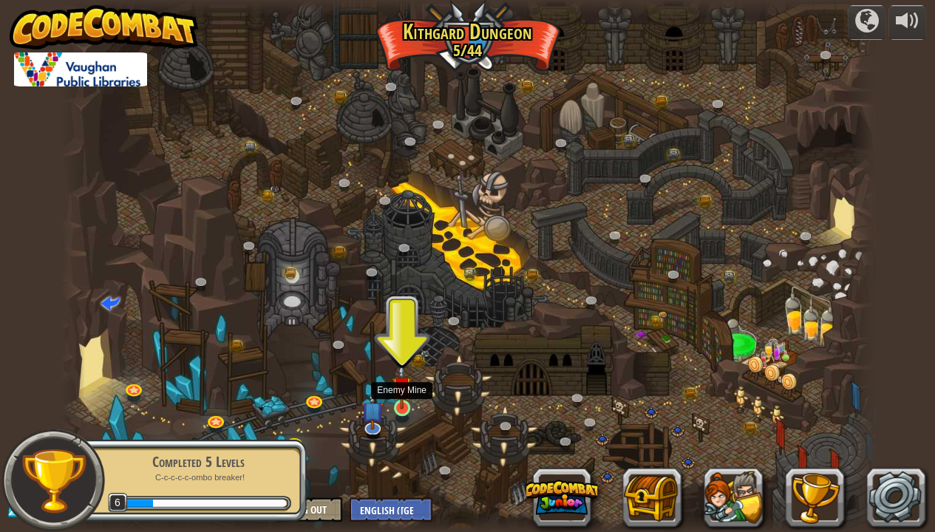
click at [398, 409] on img at bounding box center [402, 387] width 20 height 46
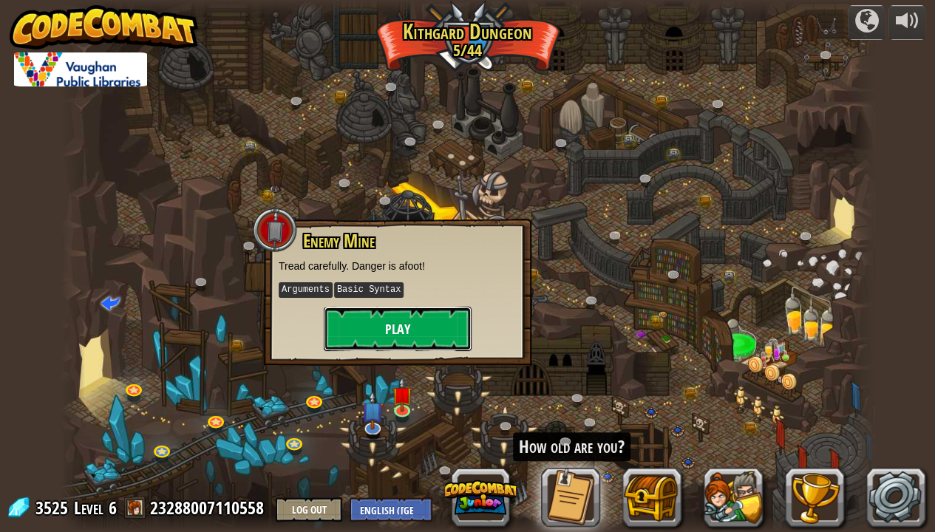
click at [446, 328] on button "Play" at bounding box center [398, 329] width 148 height 44
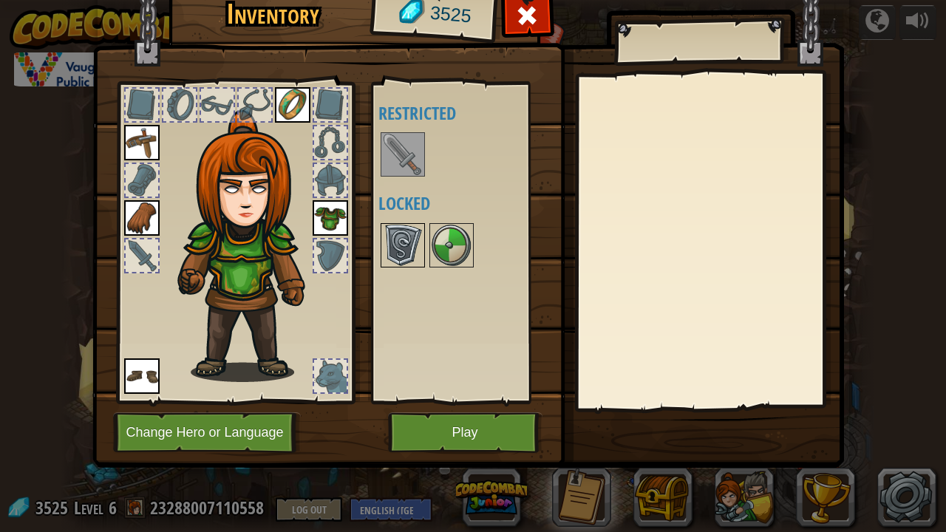
click at [409, 256] on img at bounding box center [402, 245] width 41 height 41
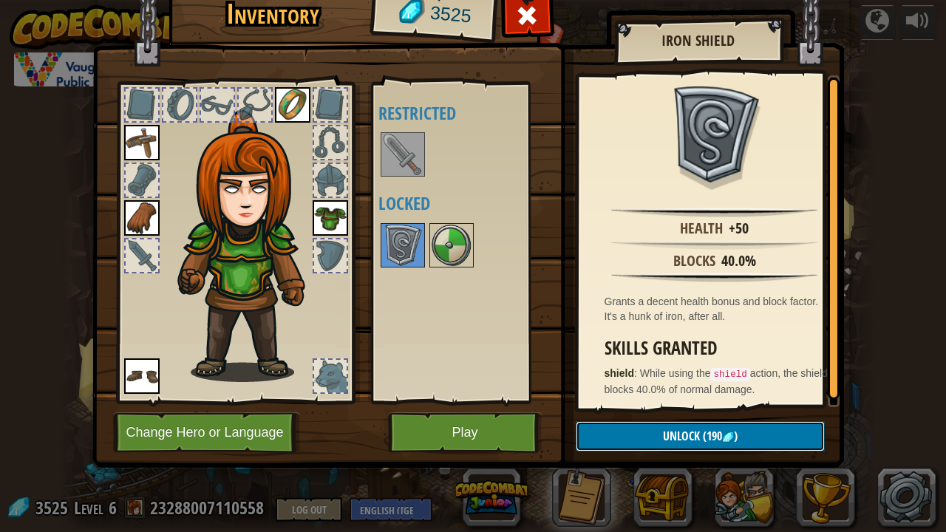
click at [695, 413] on span "Unlock" at bounding box center [681, 436] width 37 height 16
click at [652, 413] on button "Confirm" at bounding box center [700, 436] width 249 height 30
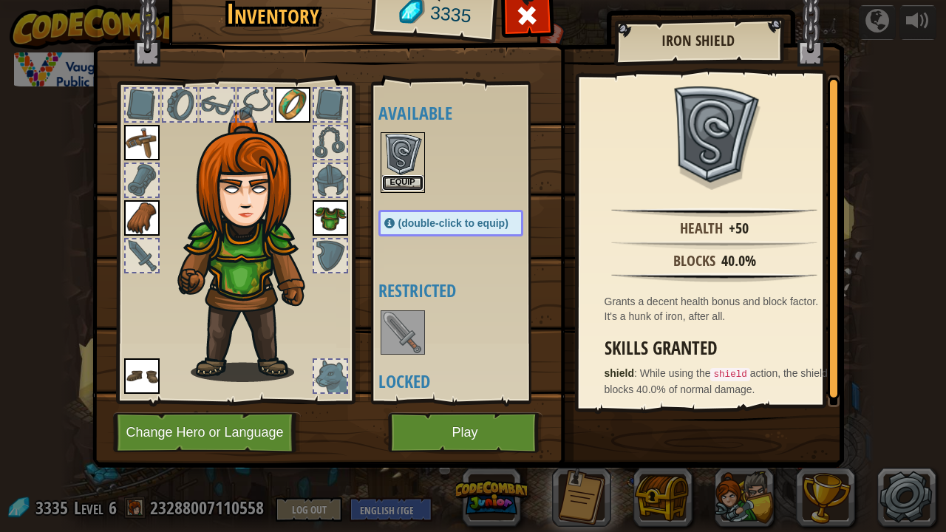
click at [386, 184] on button "Equip" at bounding box center [402, 183] width 41 height 16
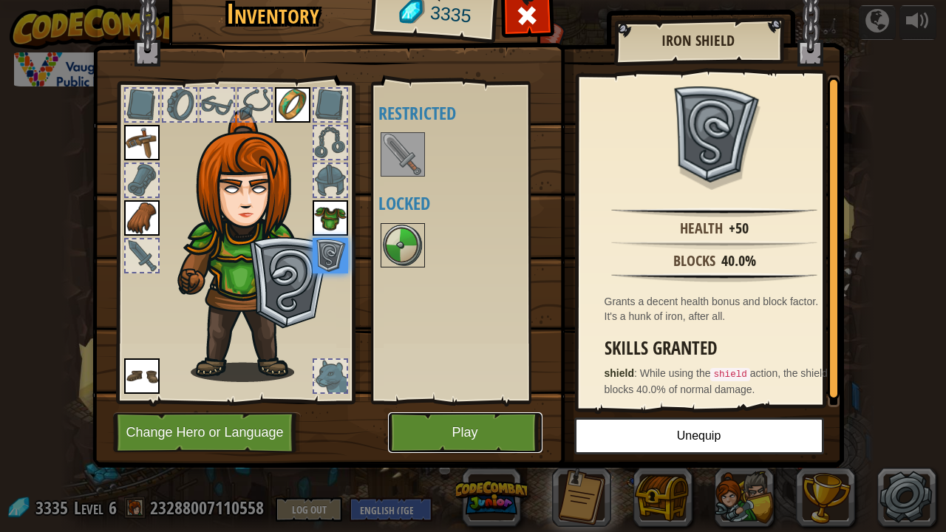
click at [486, 413] on button "Play" at bounding box center [465, 432] width 154 height 41
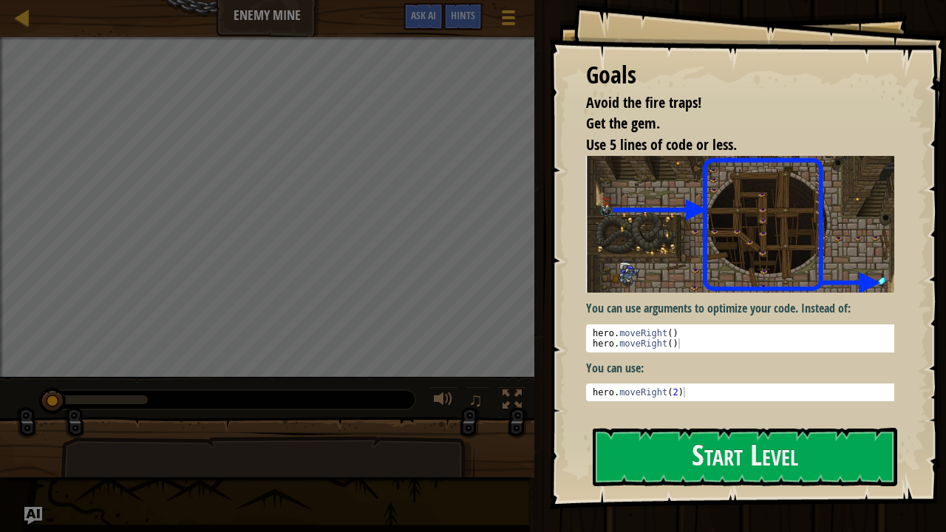
click at [647, 413] on div "Goals Avoid the fire traps! Get the gem. Use 5 lines of code or less. You can u…" at bounding box center [747, 254] width 397 height 509
click at [681, 413] on button "Start Level" at bounding box center [745, 457] width 304 height 58
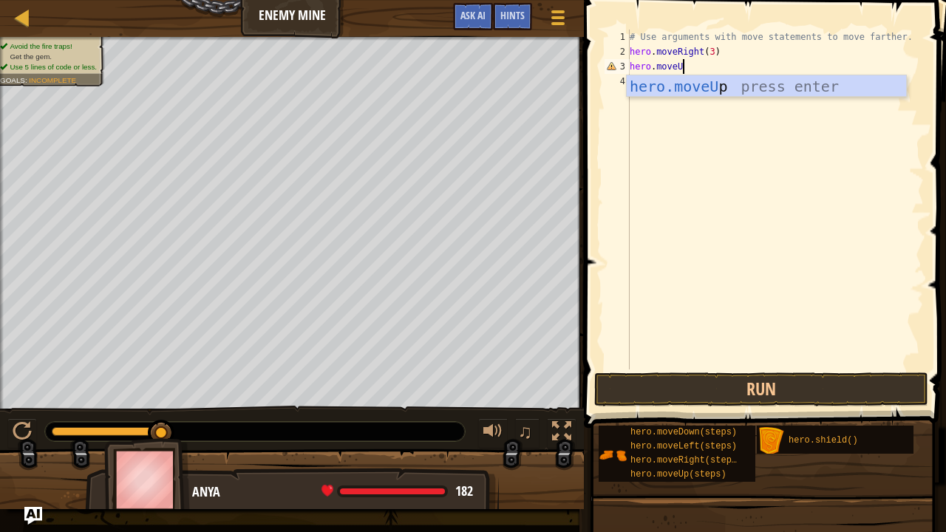
scroll to position [7, 4]
type textarea "hero.moveUp()"
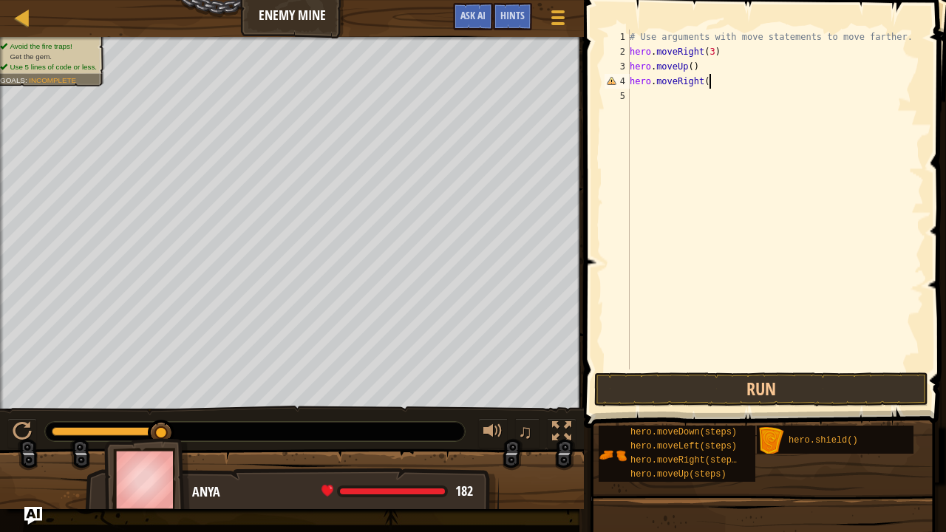
scroll to position [7, 6]
type textarea "hero.moveRight()"
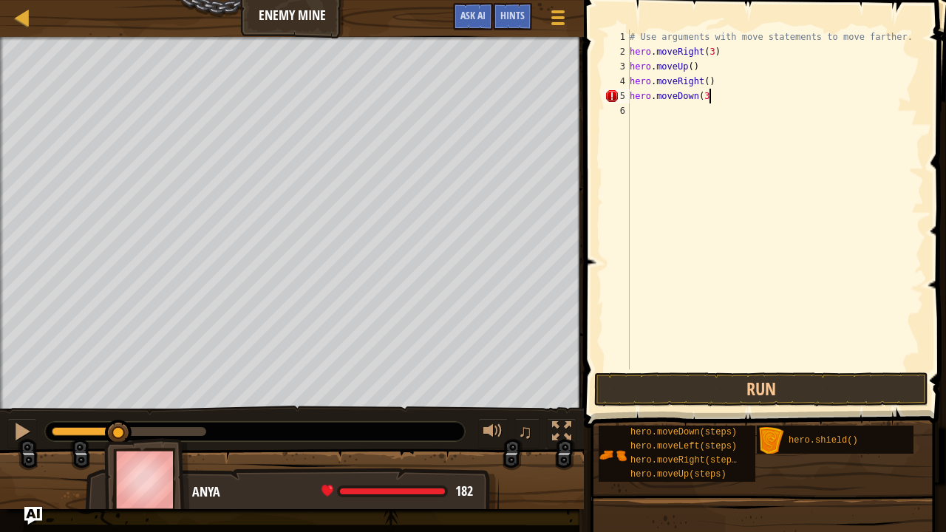
type textarea "hero.moveDown(3)"
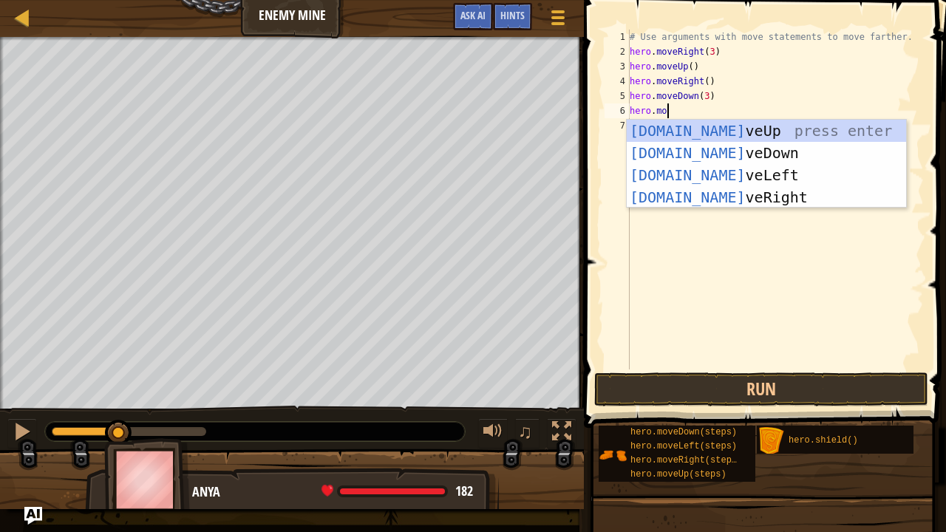
scroll to position [7, 3]
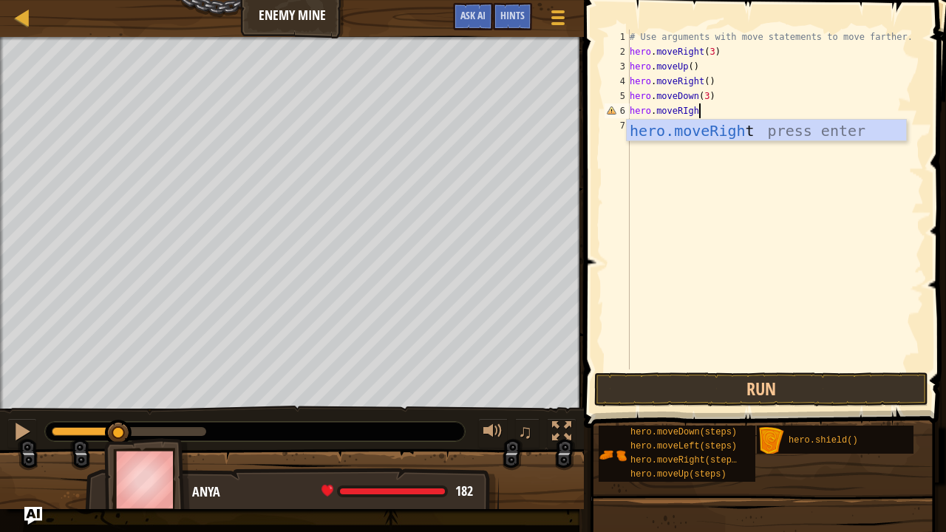
type textarea "hero.moveRIght"
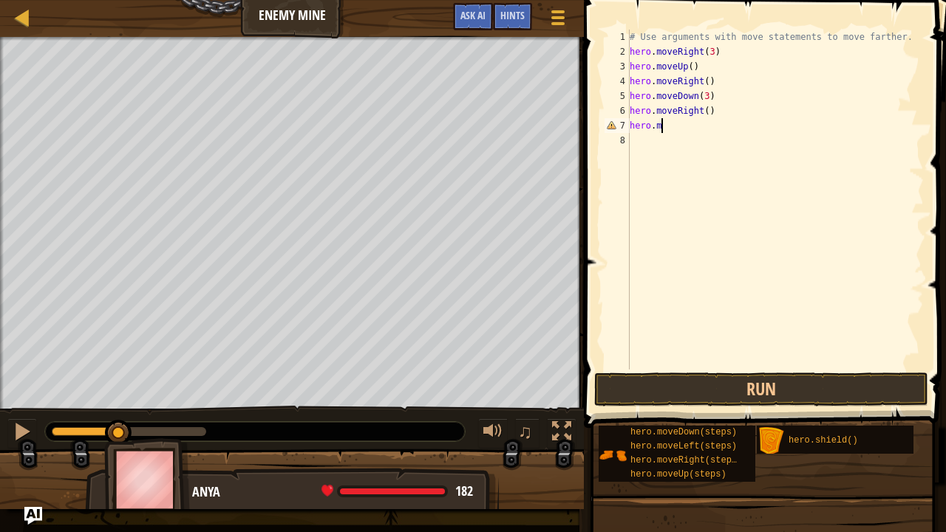
scroll to position [7, 1]
type textarea "h"
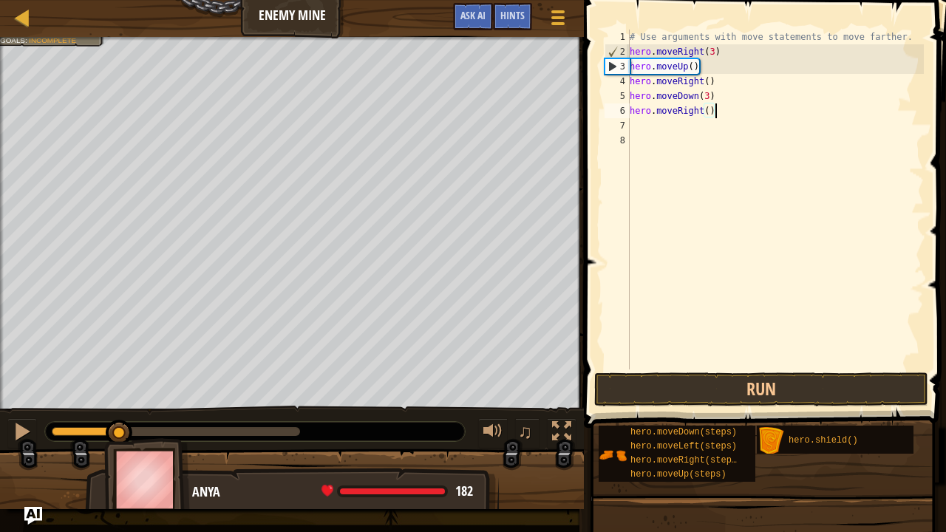
click at [759, 103] on div "# Use arguments with move statements to move farther. hero . moveRight ( 3 ) he…" at bounding box center [775, 214] width 297 height 369
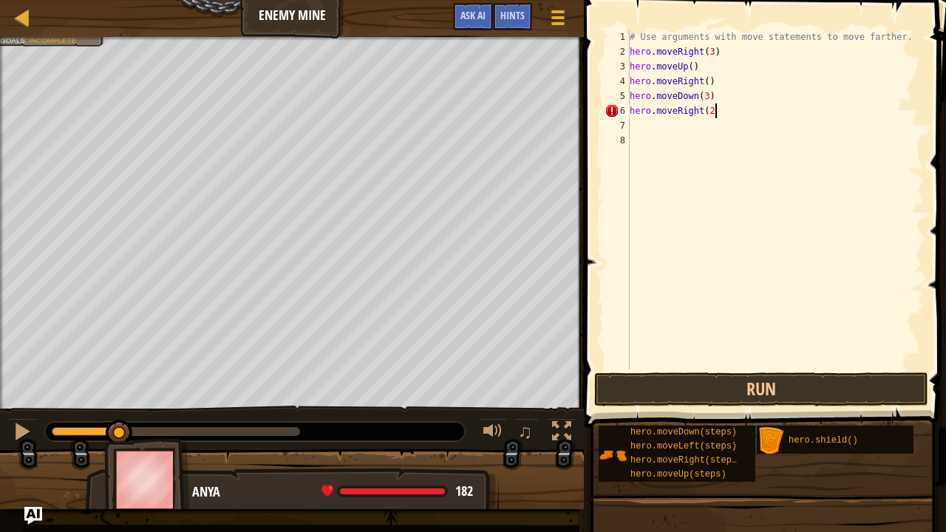
type textarea "hero.moveRight(2)"
click at [742, 372] on button "Run" at bounding box center [761, 389] width 334 height 34
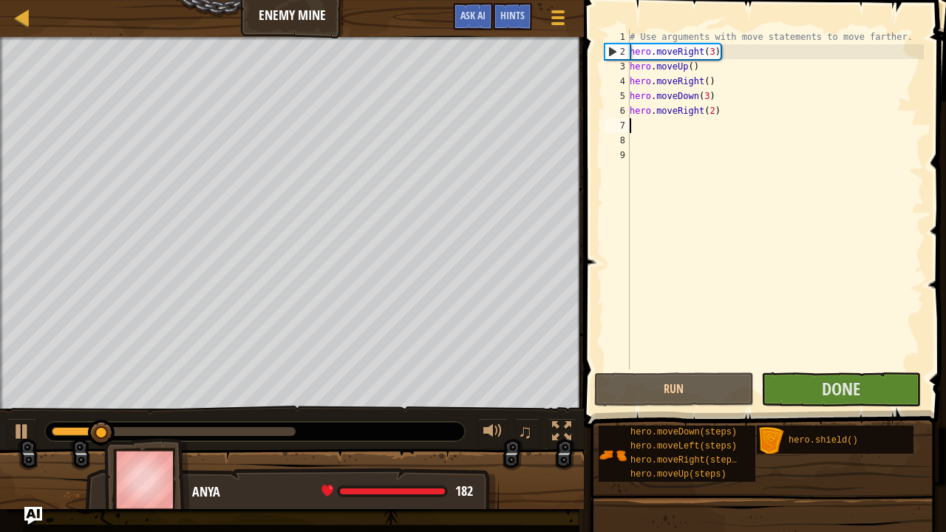
type textarea "hero.moveRight(2)"
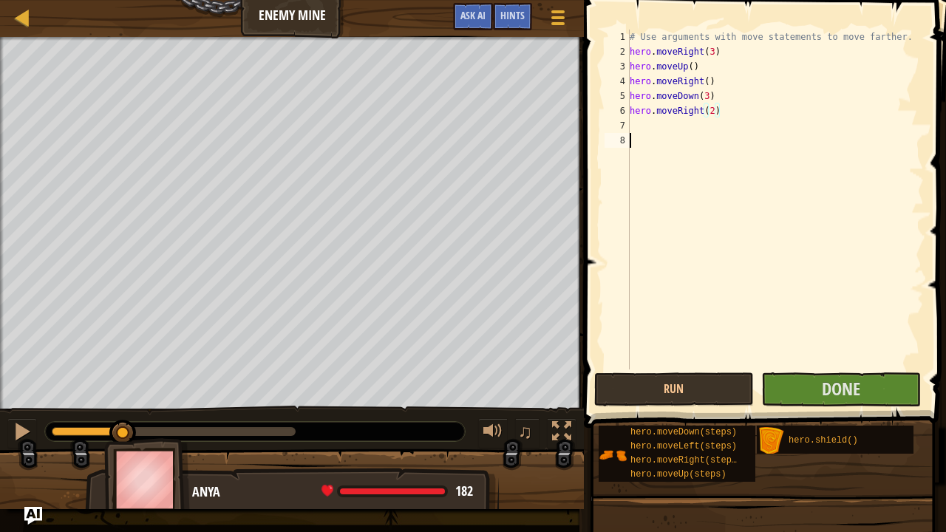
click at [678, 151] on div "# Use arguments with move statements to move farther. hero . moveRight ( 3 ) he…" at bounding box center [775, 214] width 297 height 369
type textarea "\"
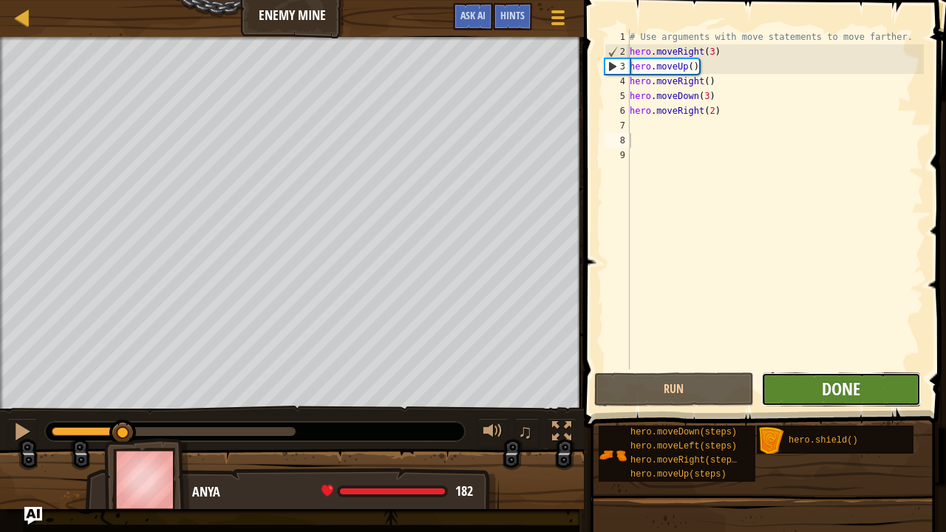
click at [759, 399] on span "Done" at bounding box center [841, 389] width 38 height 24
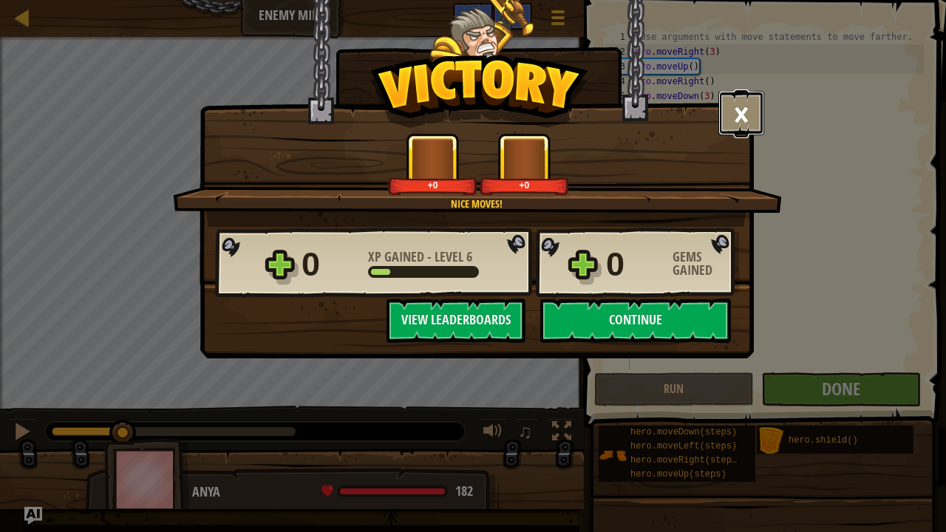
click at [746, 106] on button "×" at bounding box center [741, 113] width 46 height 44
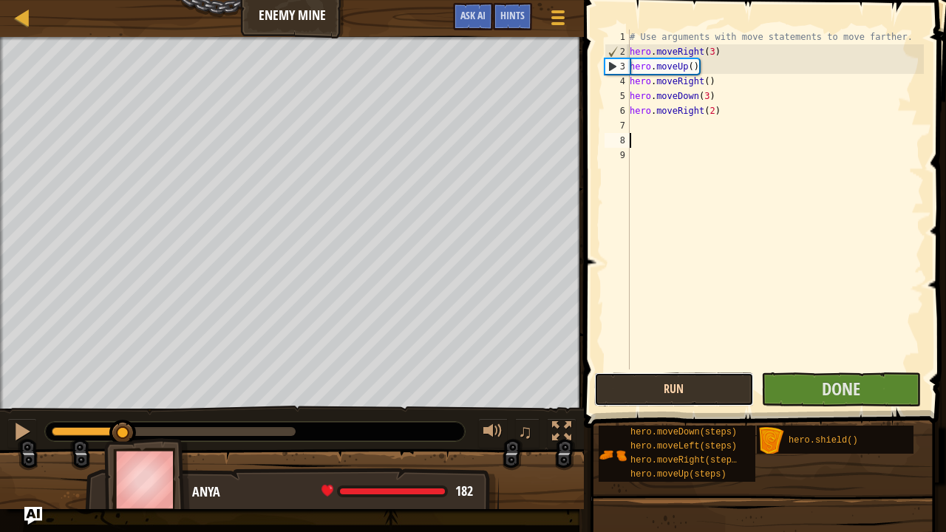
click at [712, 387] on button "Run" at bounding box center [674, 389] width 160 height 34
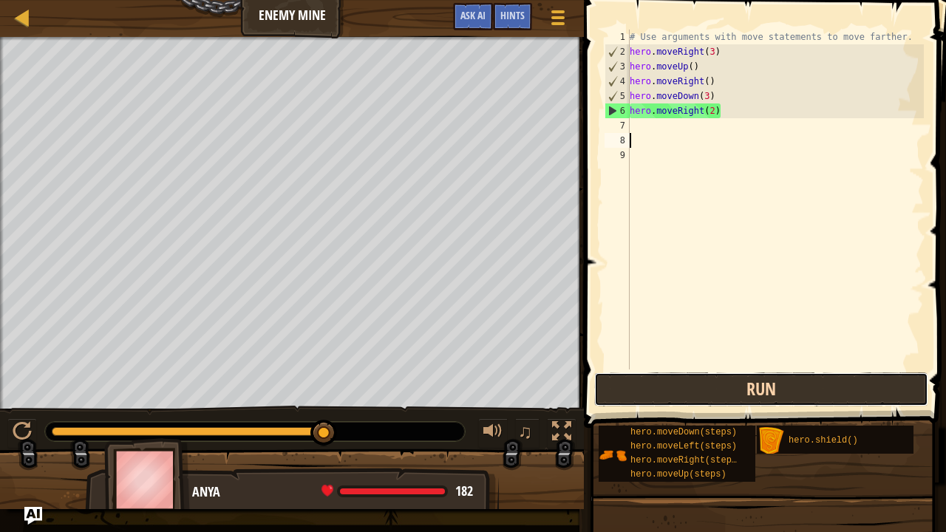
click at [693, 383] on button "Run" at bounding box center [761, 389] width 334 height 34
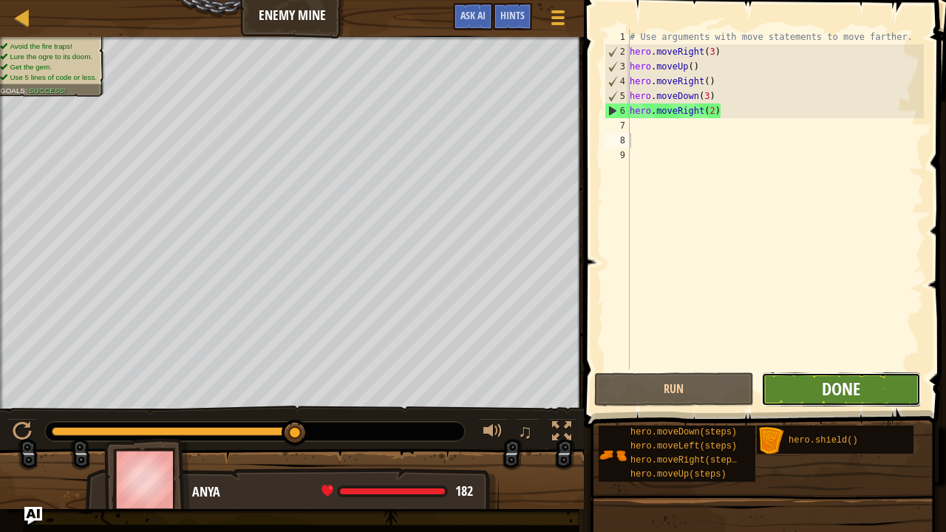
click at [759, 396] on span "Done" at bounding box center [841, 389] width 38 height 24
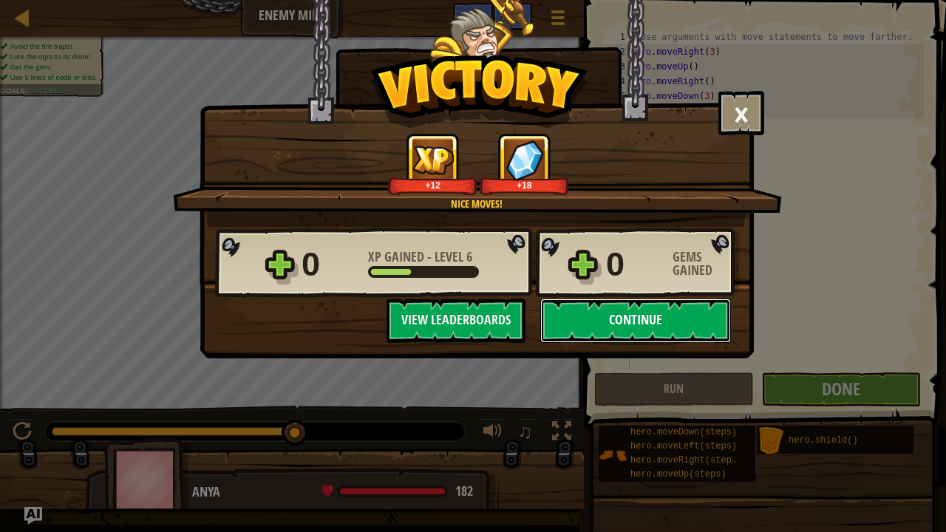
click at [612, 313] on button "Continue" at bounding box center [635, 321] width 191 height 44
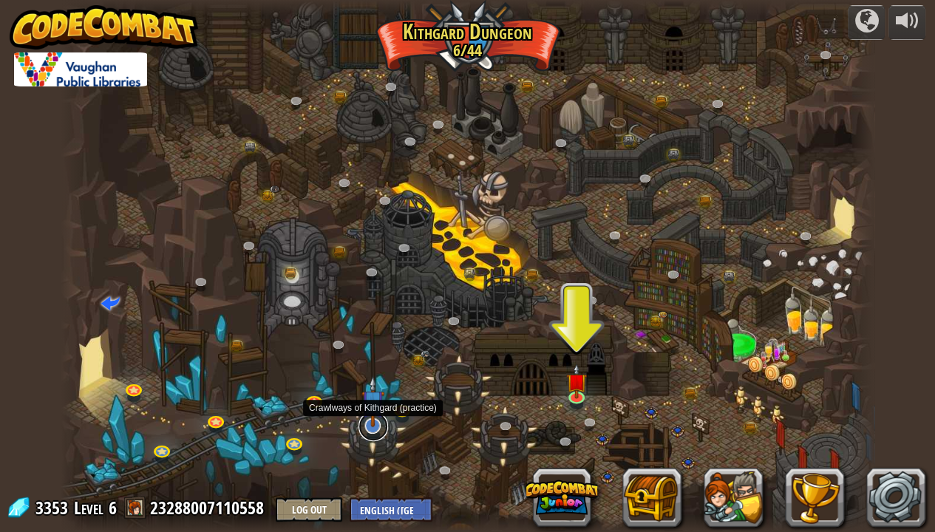
click at [367, 413] on link at bounding box center [373, 427] width 30 height 30
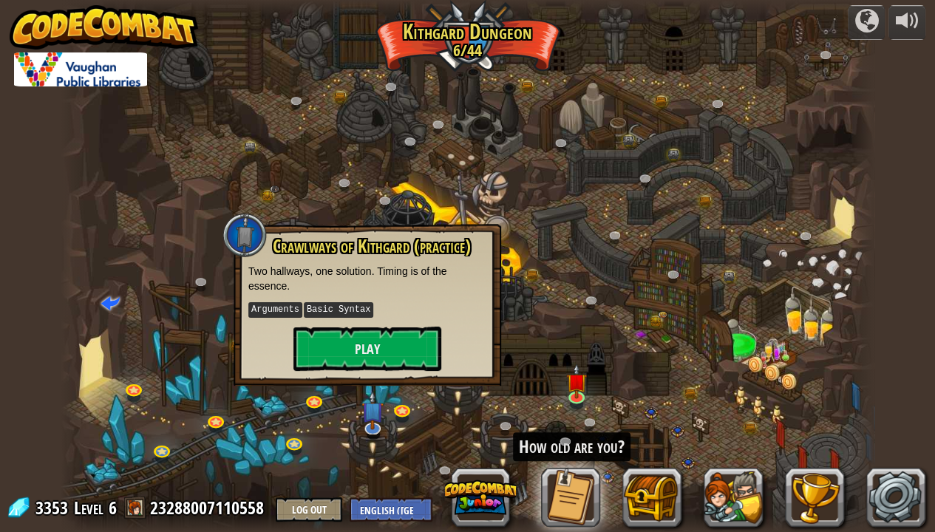
click at [396, 313] on p "Arguments Basic Syntax" at bounding box center [367, 310] width 238 height 18
click at [393, 343] on button "Play" at bounding box center [367, 349] width 148 height 44
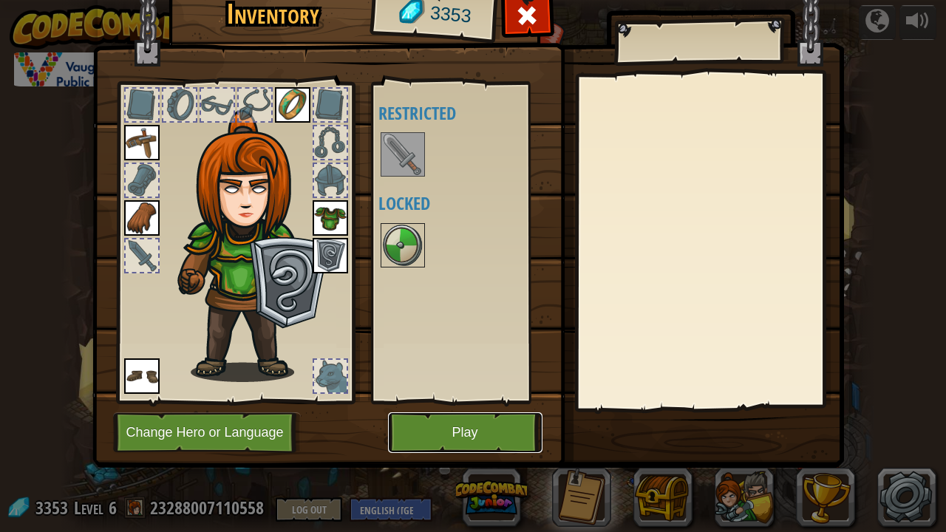
click at [434, 413] on button "Play" at bounding box center [465, 432] width 154 height 41
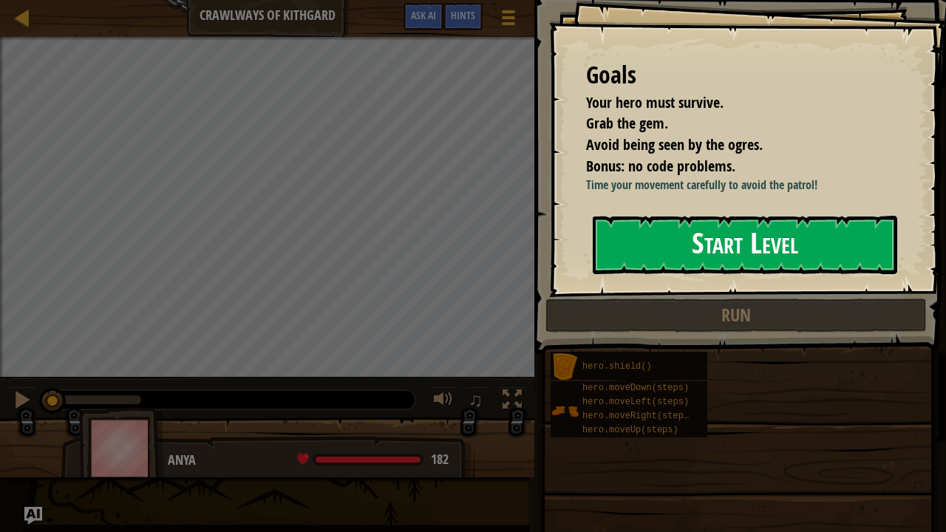
click at [640, 242] on button "Start Level" at bounding box center [745, 245] width 304 height 58
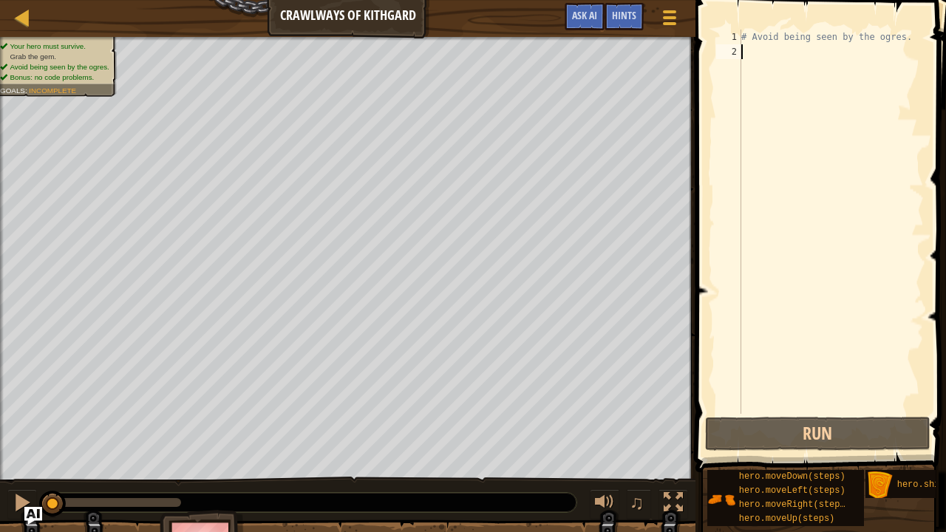
drag, startPoint x: 807, startPoint y: 403, endPoint x: 807, endPoint y: 414, distance: 10.3
click at [759, 406] on div "# Avoid being seen by the ogres." at bounding box center [830, 237] width 185 height 414
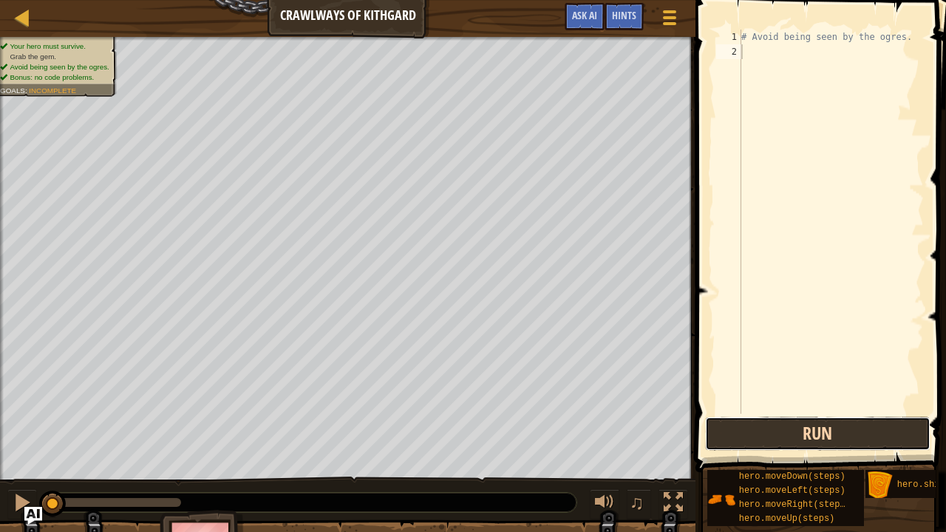
click at [759, 413] on button "Run" at bounding box center [817, 434] width 225 height 34
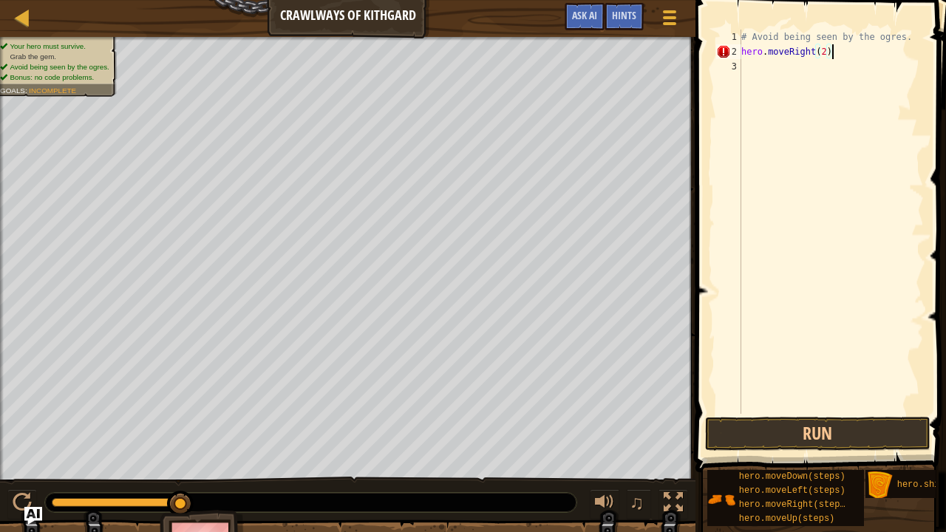
scroll to position [7, 6]
click at [759, 413] on button "Run" at bounding box center [817, 434] width 225 height 34
type textarea "hero.moveRight()"
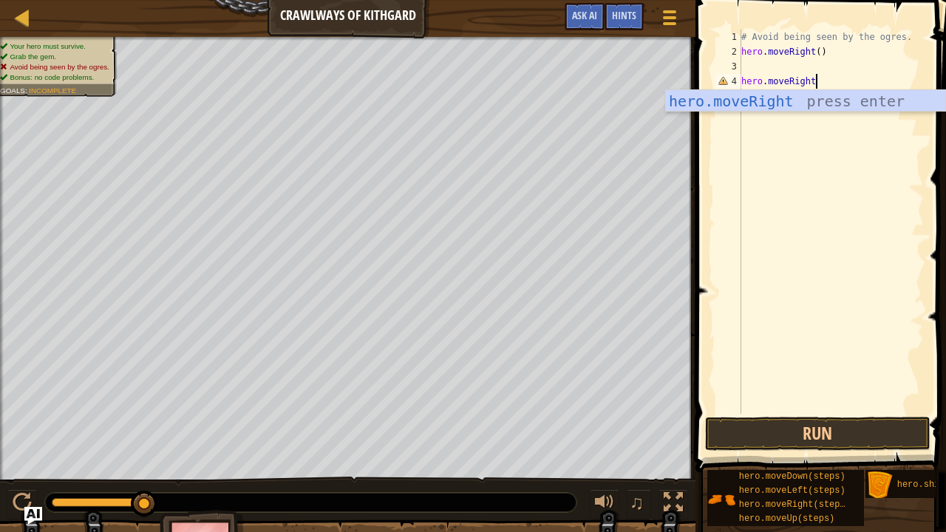
type textarea "hero.moveRight()"
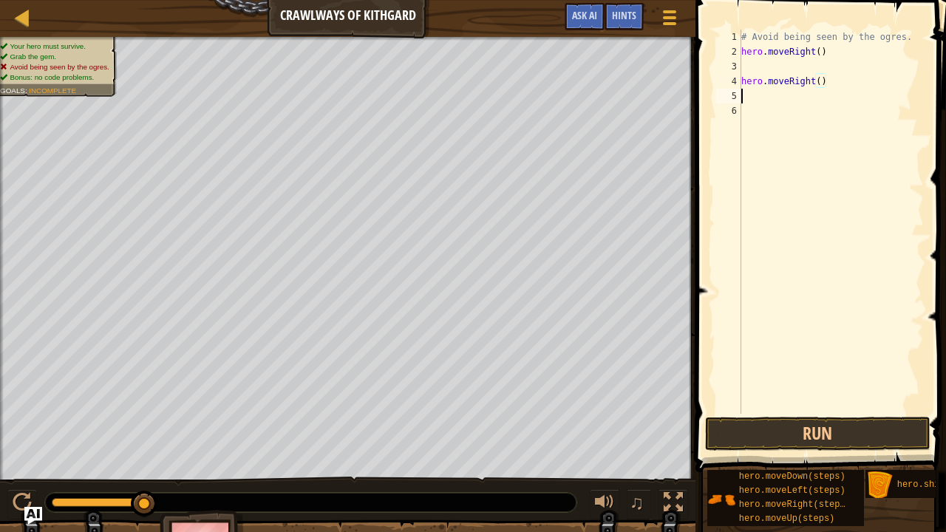
scroll to position [7, 0]
click at [759, 413] on button "Run" at bounding box center [817, 434] width 225 height 34
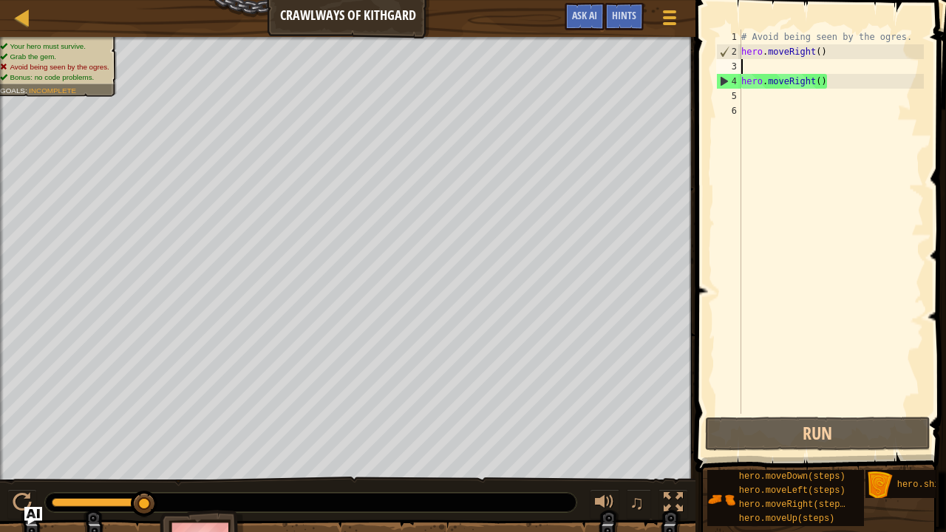
click at [759, 62] on div "# Avoid being seen by the ogres. hero . moveRight ( ) hero . moveRight ( )" at bounding box center [830, 237] width 185 height 414
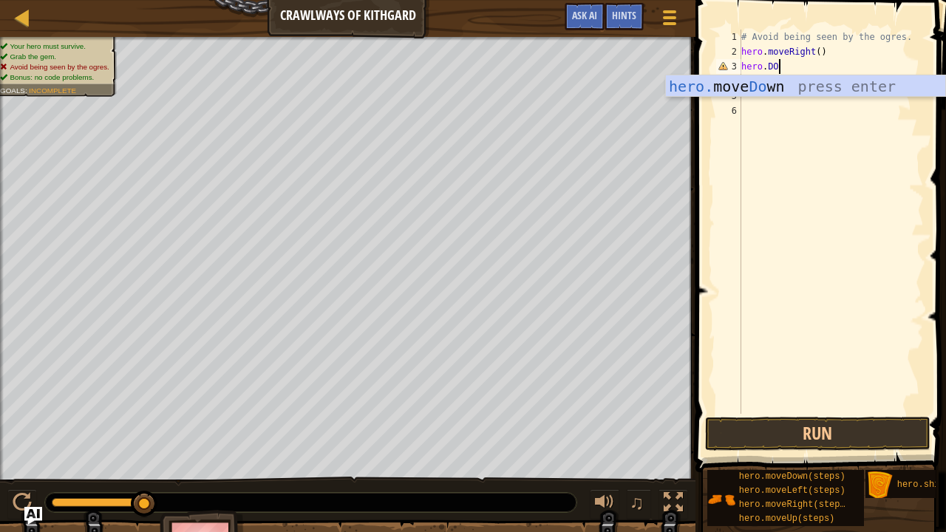
scroll to position [7, 1]
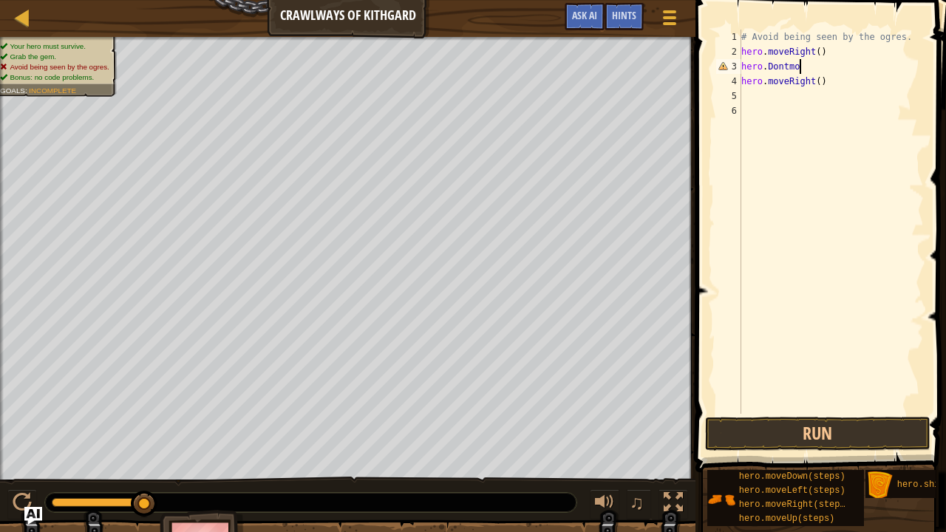
type textarea "hero.Dontmove"
click at [759, 413] on button "Run" at bounding box center [817, 434] width 225 height 34
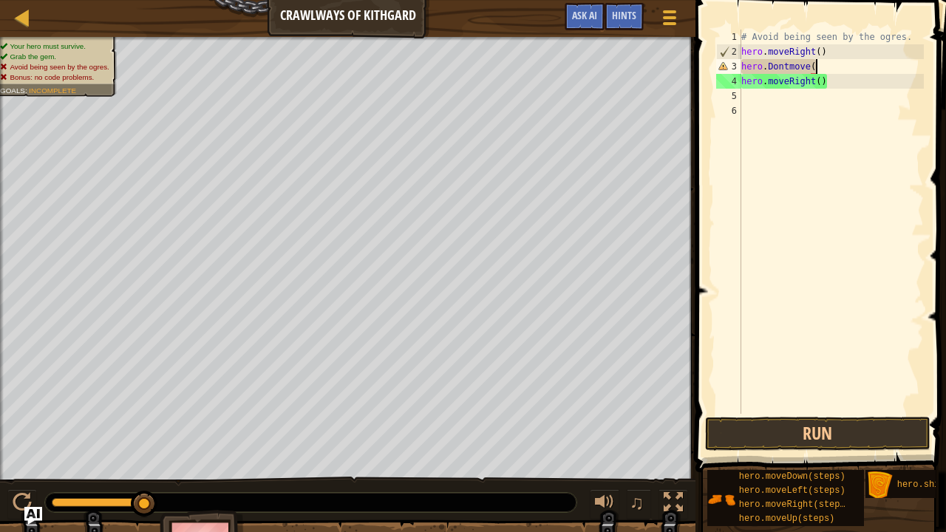
type textarea "hero.Dontmove()"
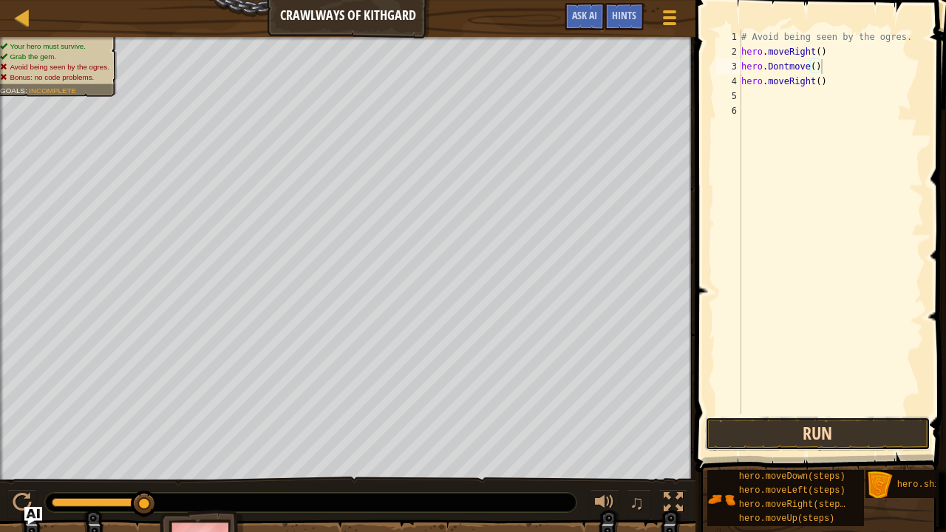
click at [759, 413] on button "Run" at bounding box center [817, 434] width 225 height 34
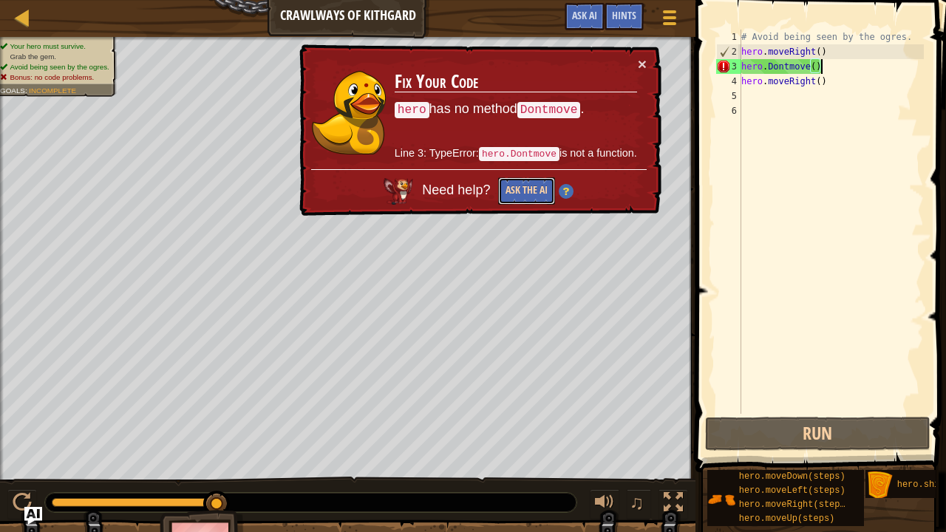
click at [543, 191] on button "Ask the AI" at bounding box center [526, 190] width 57 height 27
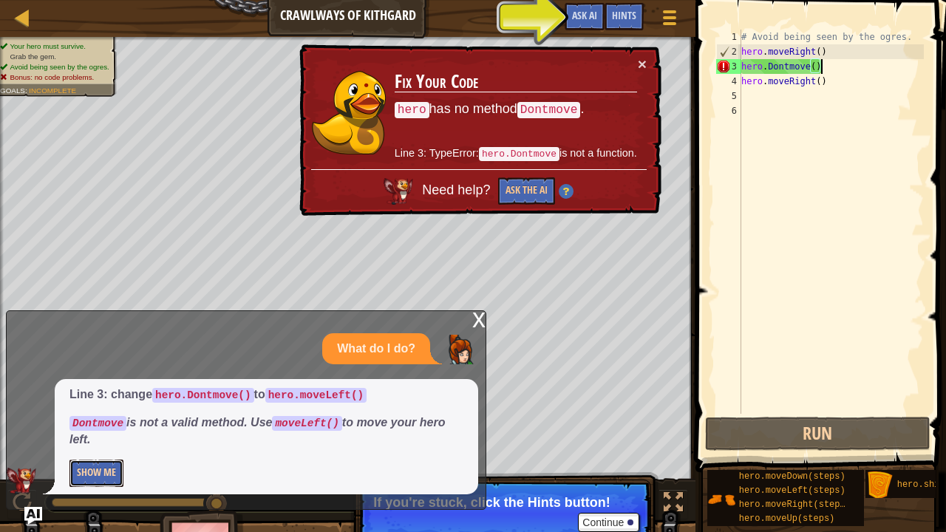
click at [97, 413] on button "Show Me" at bounding box center [96, 473] width 54 height 27
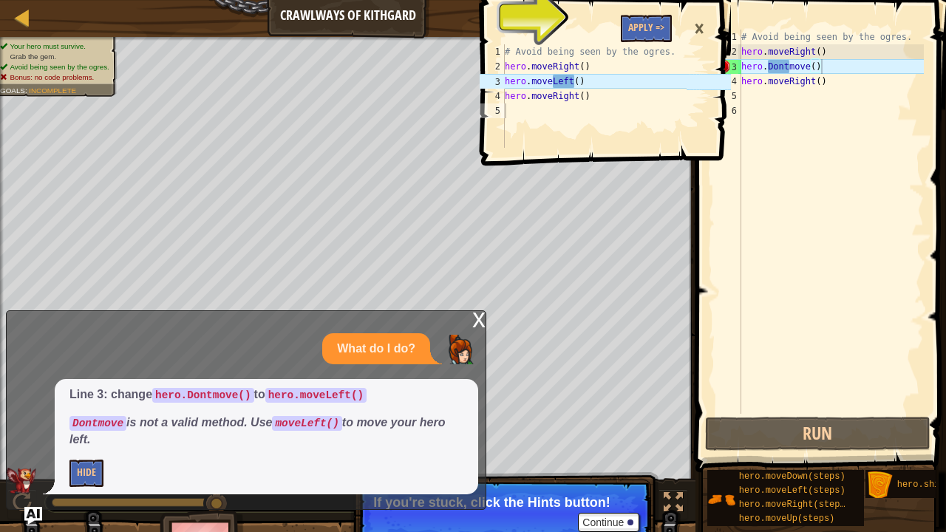
click at [698, 24] on div "×" at bounding box center [698, 29] width 25 height 34
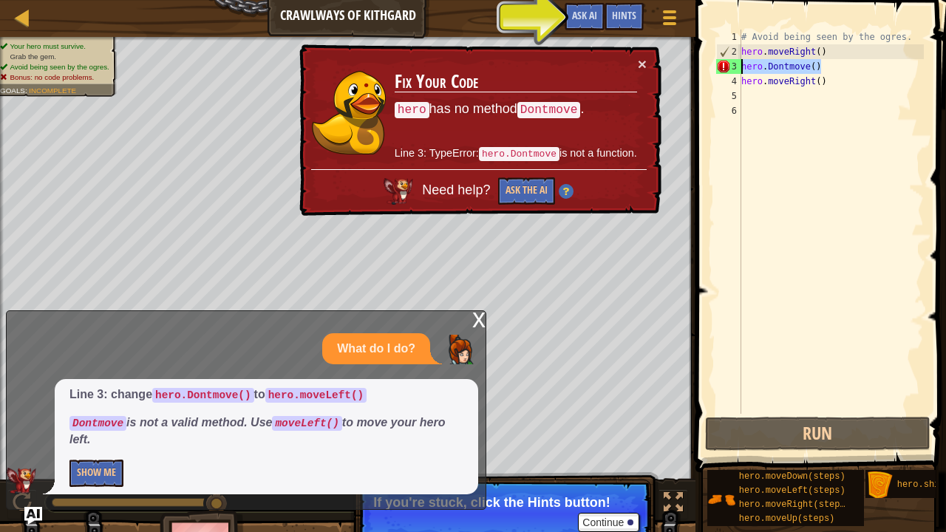
drag, startPoint x: 833, startPoint y: 69, endPoint x: 693, endPoint y: 77, distance: 140.6
click at [693, 77] on div "hero.Dontmove() 1 2 3 4 5 6 # Avoid being seen by the ogres. hero . moveRight (…" at bounding box center [818, 265] width 255 height 516
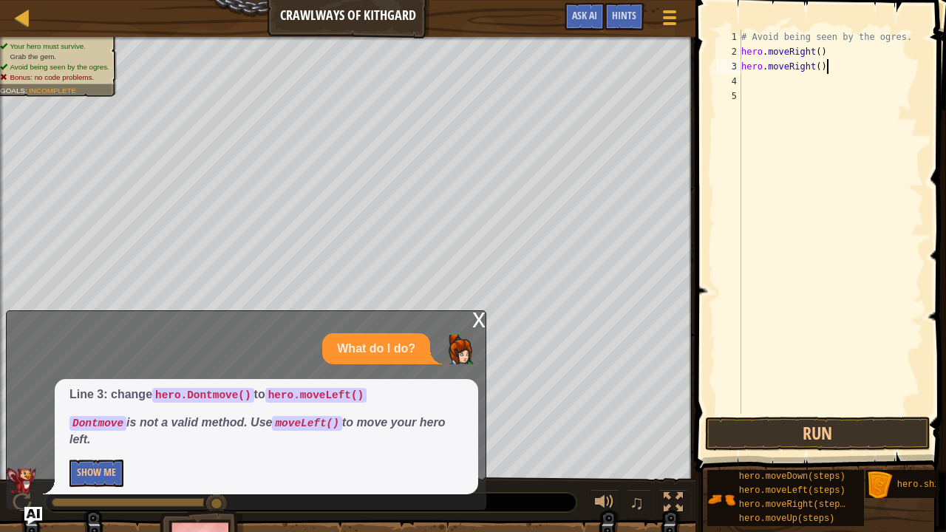
click at [759, 68] on div "# Avoid being seen by the ogres. hero . moveRight ( ) hero . moveRight ( )" at bounding box center [830, 237] width 185 height 414
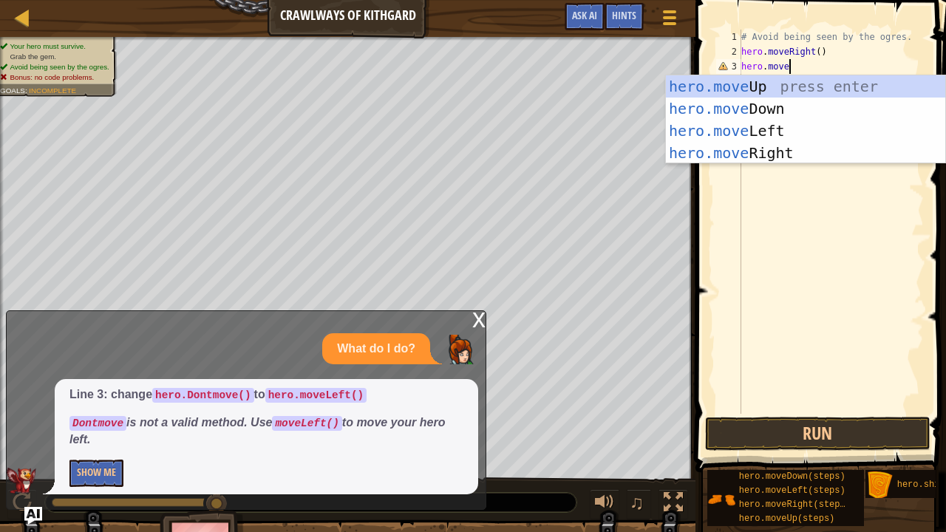
scroll to position [7, 4]
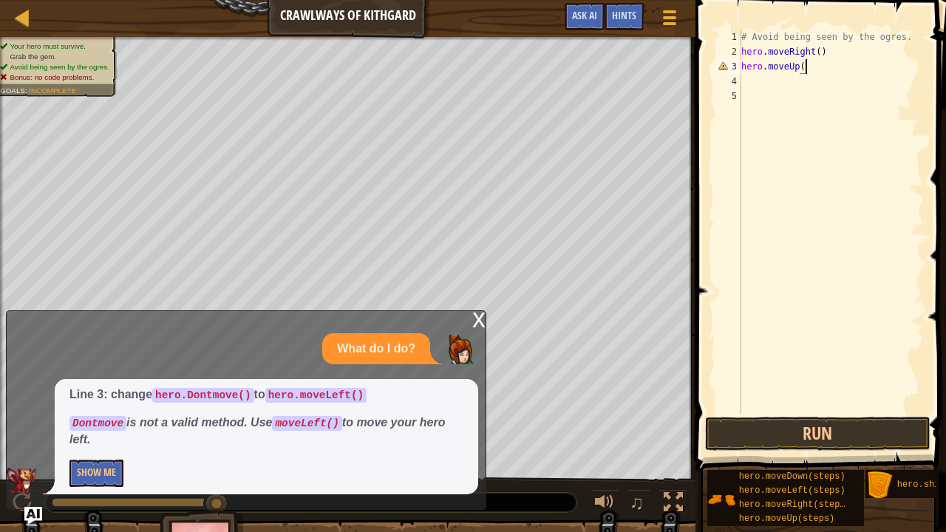
type textarea "hero.moveUp()"
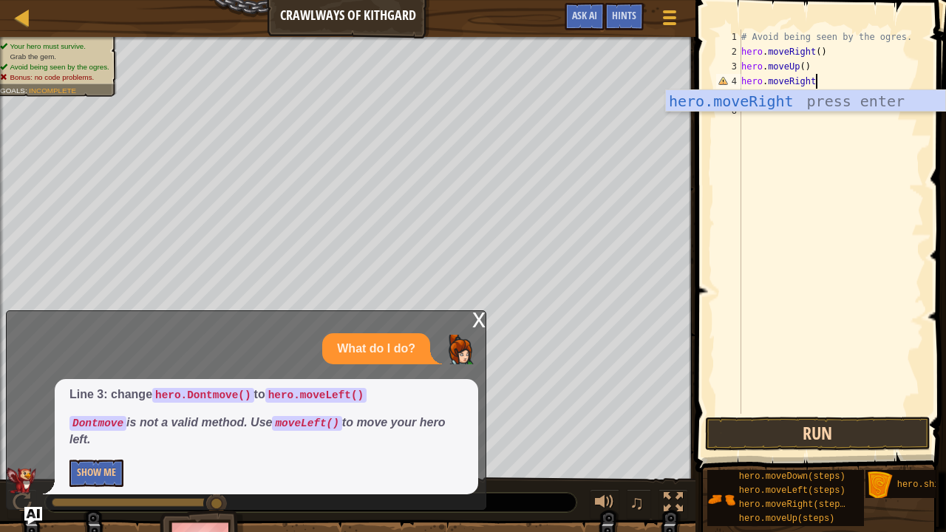
scroll to position [7, 6]
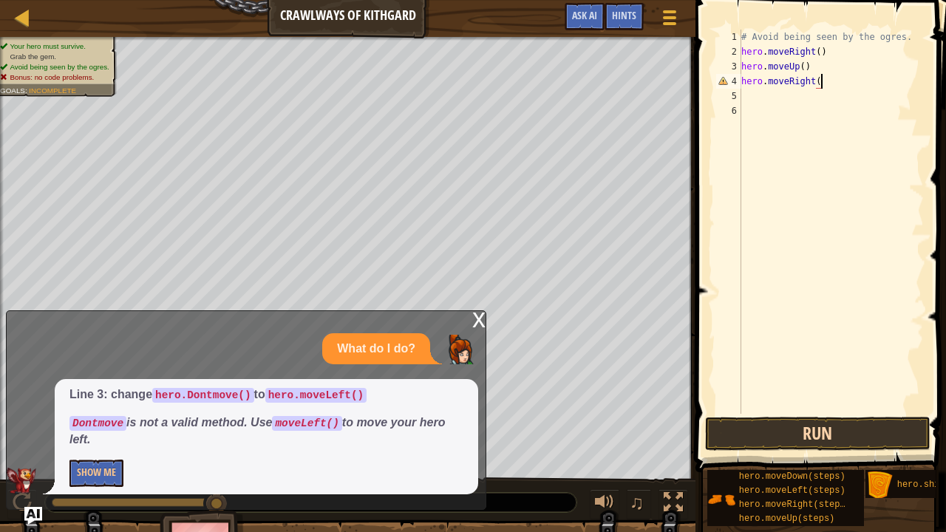
type textarea "hero.moveRight()"
click at [759, 413] on button "Run" at bounding box center [817, 434] width 225 height 34
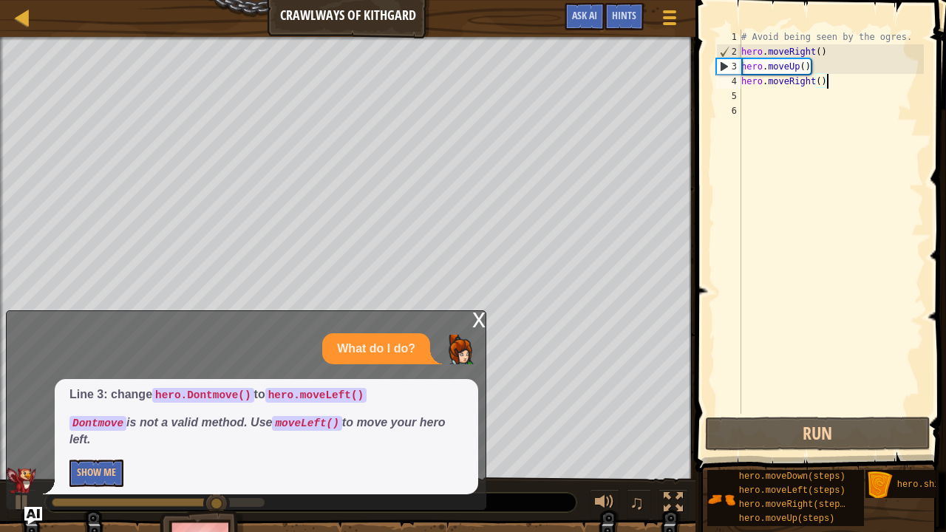
click at [759, 347] on div "# Avoid being seen by the ogres. hero . moveRight ( ) hero . moveUp ( ) hero . …" at bounding box center [830, 237] width 185 height 414
click at [759, 413] on span at bounding box center [822, 215] width 262 height 516
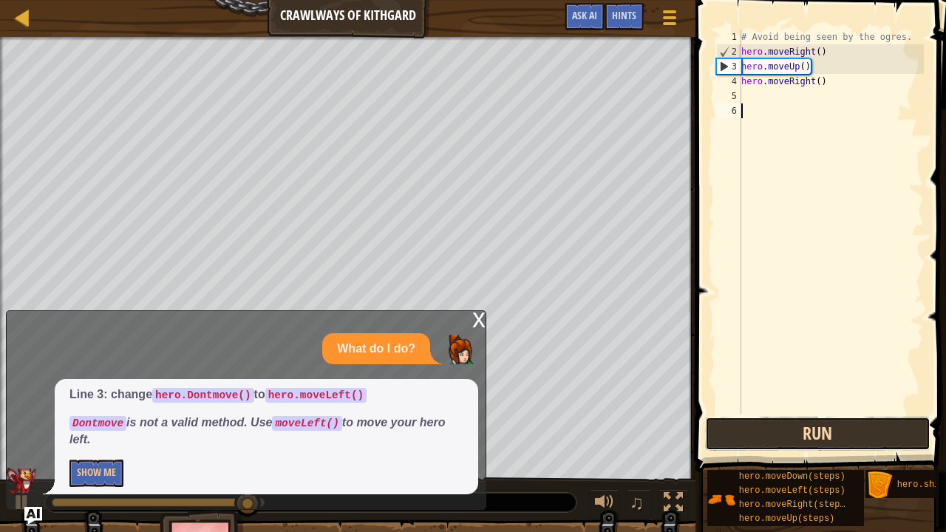
click at [759, 413] on button "Run" at bounding box center [817, 434] width 225 height 34
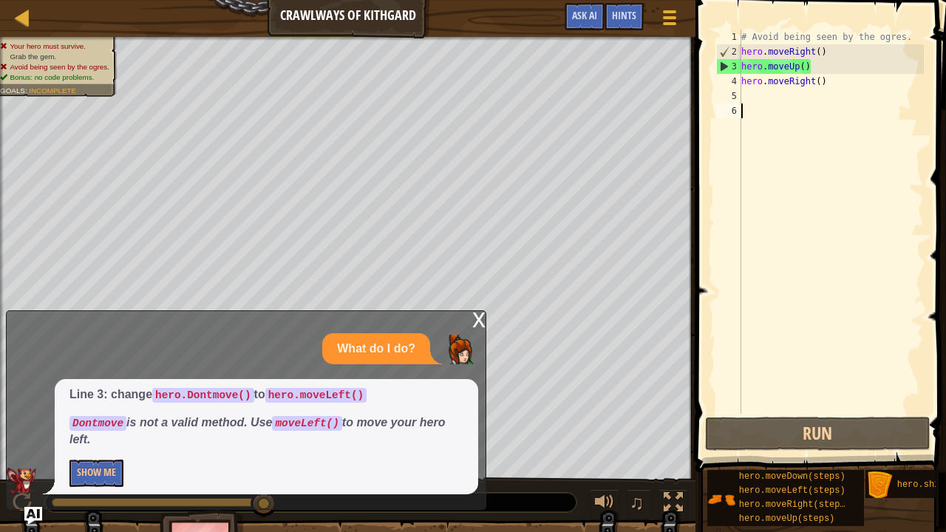
click at [483, 322] on div "x" at bounding box center [478, 318] width 13 height 15
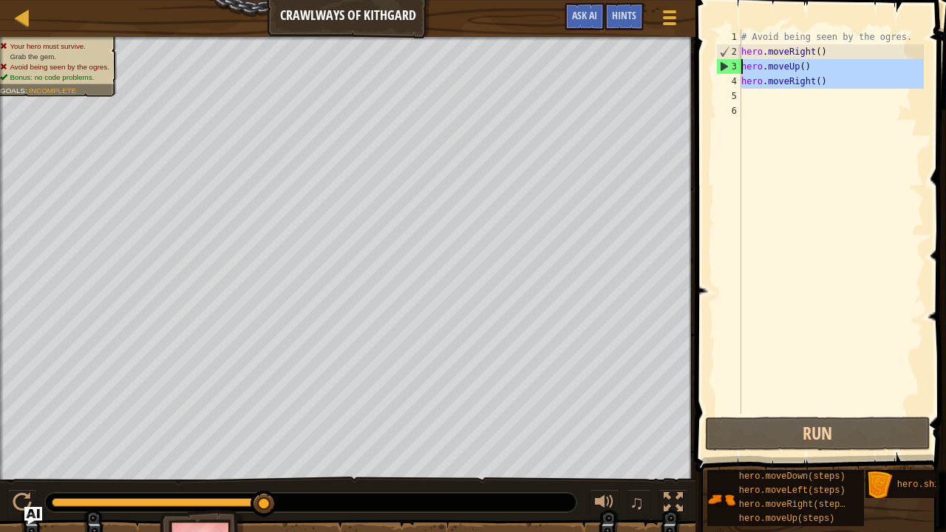
drag, startPoint x: 877, startPoint y: 86, endPoint x: 734, endPoint y: 75, distance: 143.7
click at [734, 71] on div "1 2 3 4 5 6 # Avoid being seen by the ogres. hero . moveRight ( ) hero . moveUp…" at bounding box center [818, 222] width 211 height 384
type textarea "hero.moveUp() hero.moveRight()"
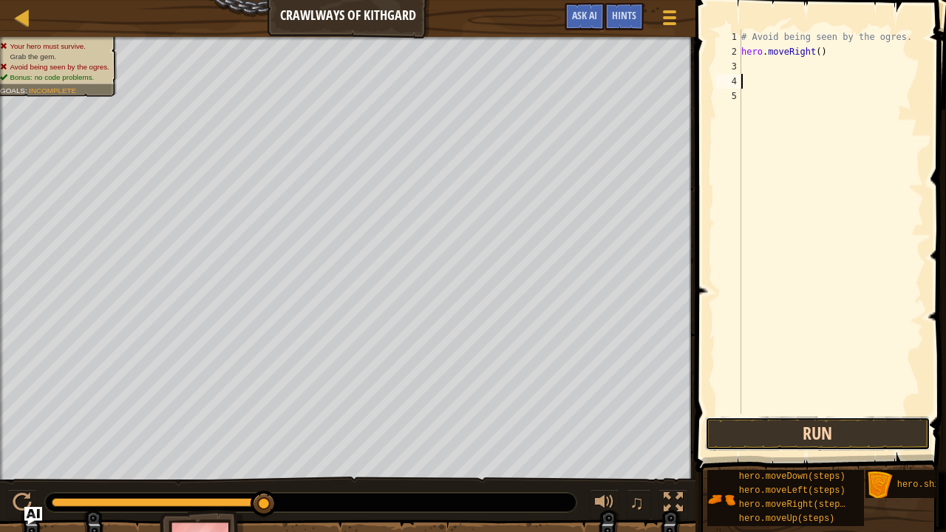
click at [759, 413] on button "Run" at bounding box center [817, 434] width 225 height 34
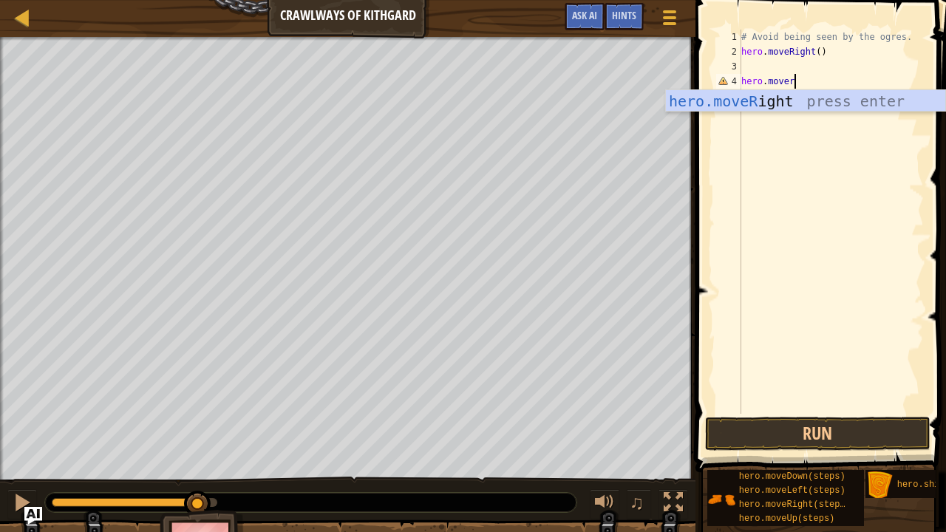
scroll to position [7, 4]
type textarea "hero.move"
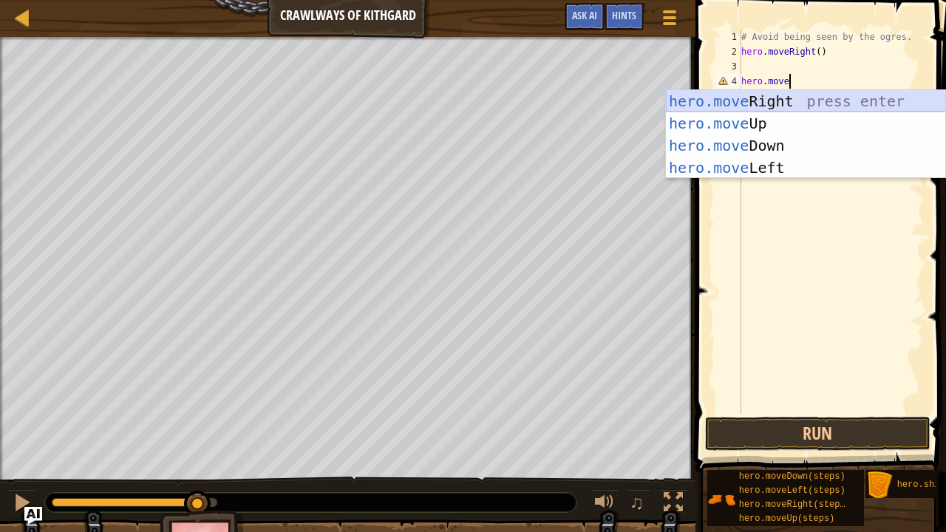
click at [759, 100] on div "hero.move Right press enter hero.move Up press enter hero.move Down press enter…" at bounding box center [806, 156] width 280 height 133
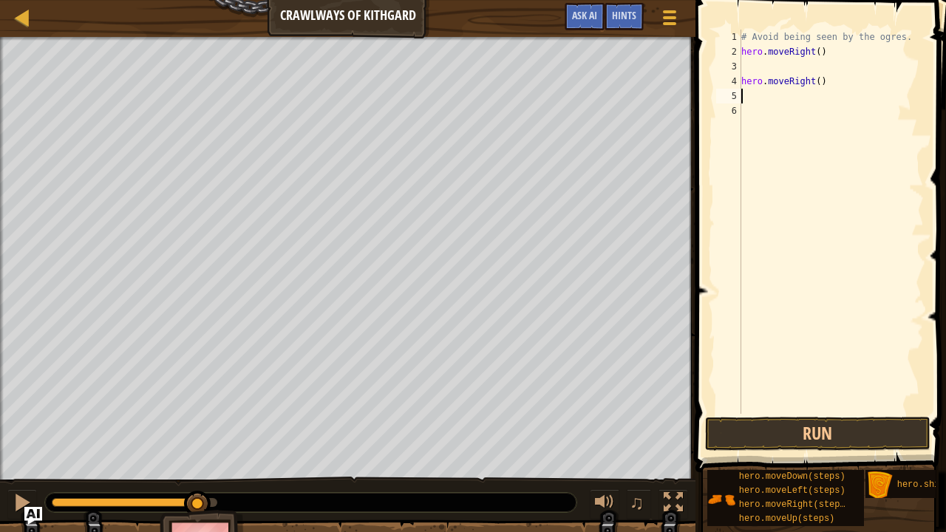
scroll to position [7, 0]
click at [759, 413] on button "Run" at bounding box center [817, 434] width 225 height 34
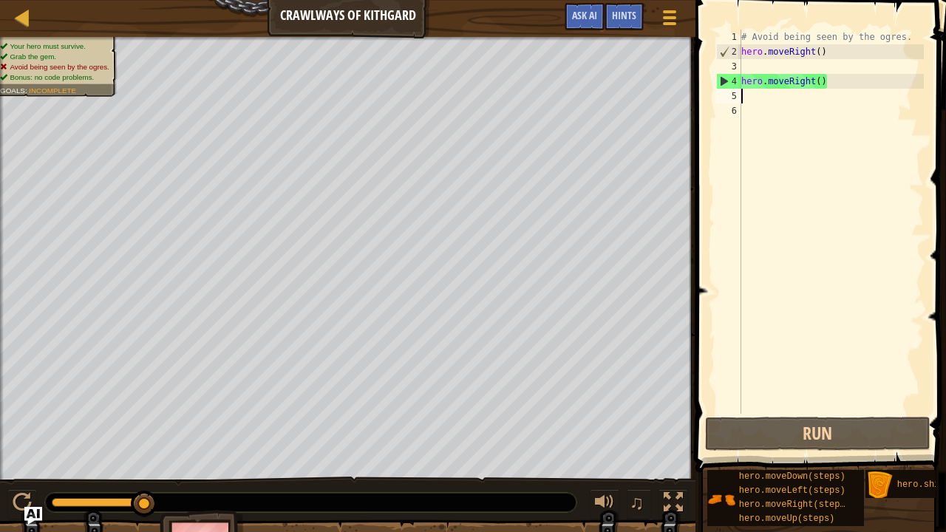
click at [607, 100] on div "Map Crawlways of Kithgard Game Menu Done Hints Ask AI 1 2 3 4 5 # Avoid being s…" at bounding box center [473, 266] width 946 height 532
click at [618, 99] on div "Map Crawlways of Kithgard Game Menu Done Hints Ask AI 1 2 3 4 5 # Avoid being s…" at bounding box center [473, 266] width 946 height 532
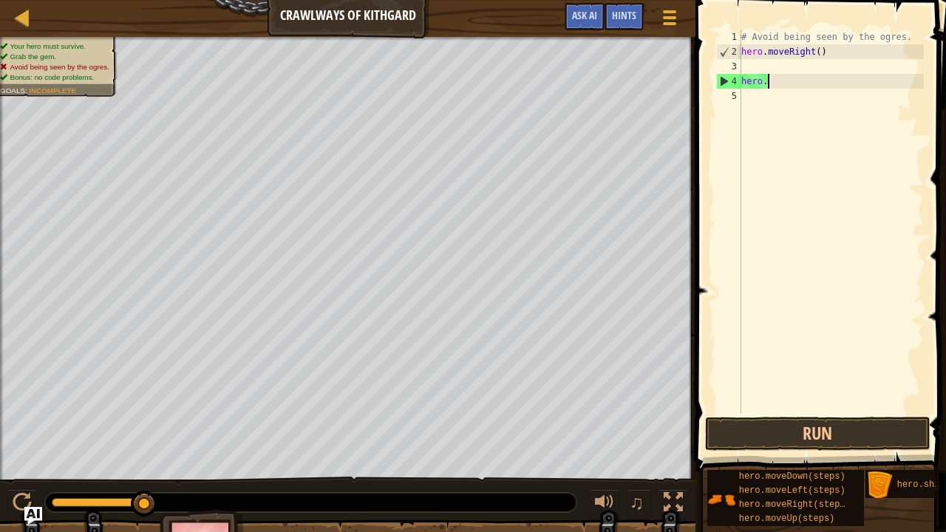
type textarea "h"
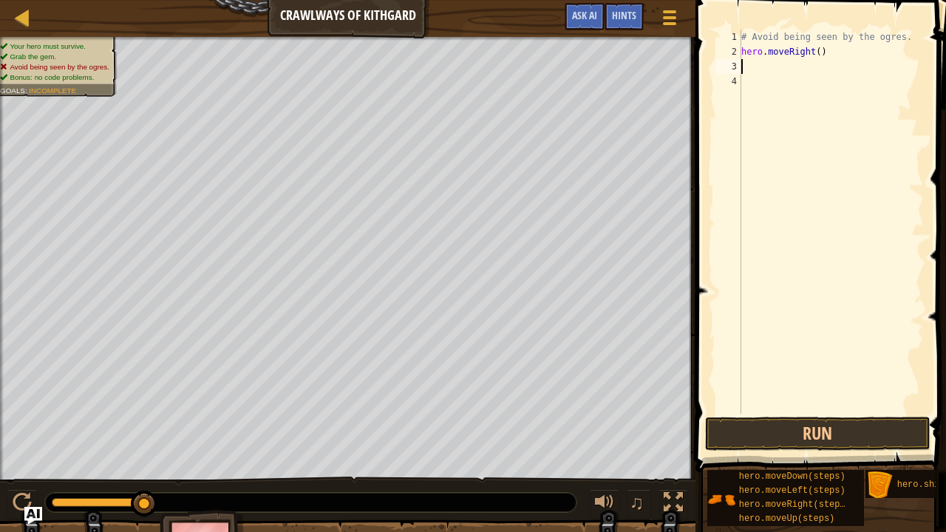
type textarea "hero.moveRight()"
click at [22, 413] on div at bounding box center [22, 502] width 19 height 19
click at [759, 50] on div "# Avoid being seen by the ogres. hero . moveRight ( )" at bounding box center [830, 237] width 185 height 414
type textarea "hero.moveRight(10)"
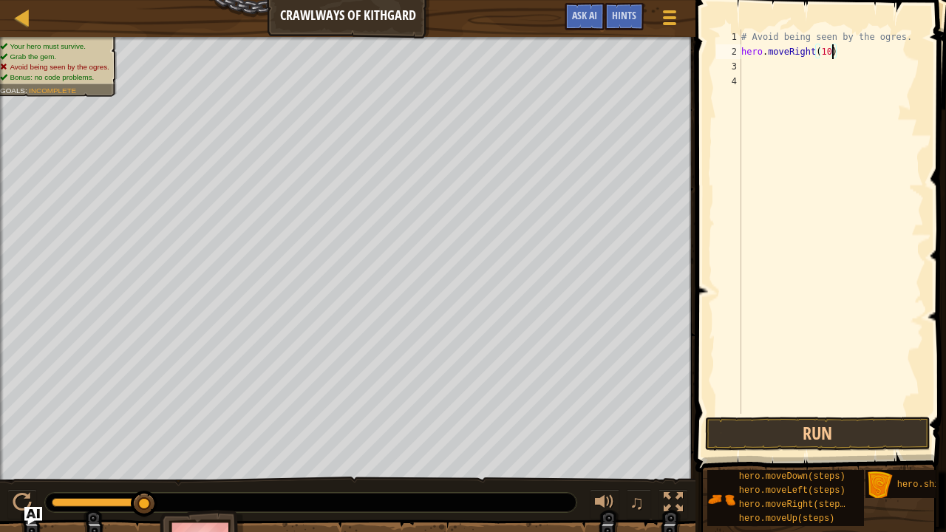
click at [755, 406] on div "# Avoid being seen by the ogres. hero . moveRight ( 10 )" at bounding box center [830, 237] width 185 height 414
click at [759, 413] on button "Run" at bounding box center [817, 434] width 225 height 34
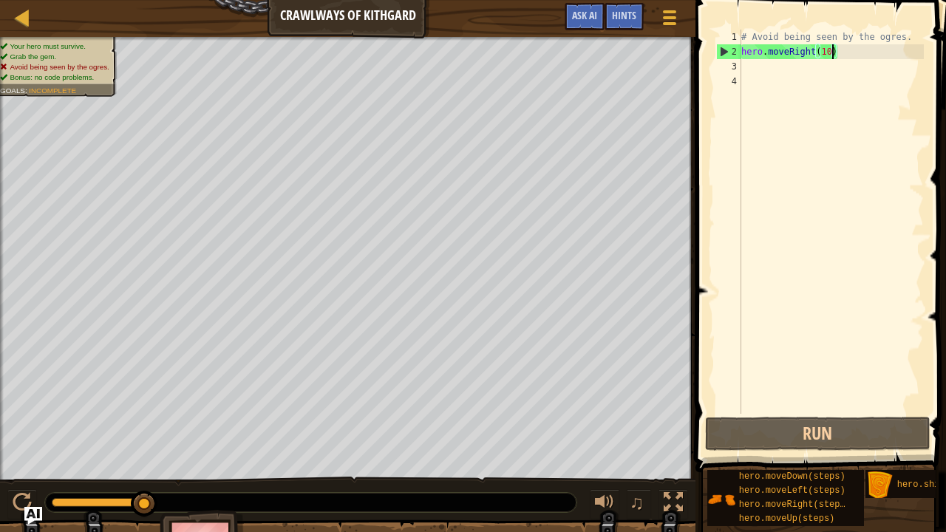
click at [759, 52] on div "# Avoid being seen by the ogres. hero . moveRight ( 10 )" at bounding box center [830, 237] width 185 height 414
type textarea "hero.moveRight(100)"
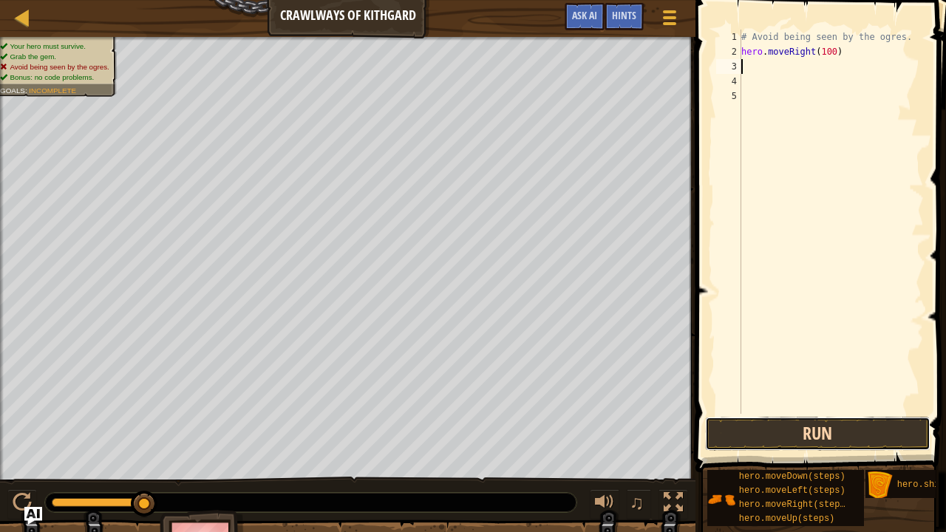
click at [759, 413] on button "Run" at bounding box center [817, 434] width 225 height 34
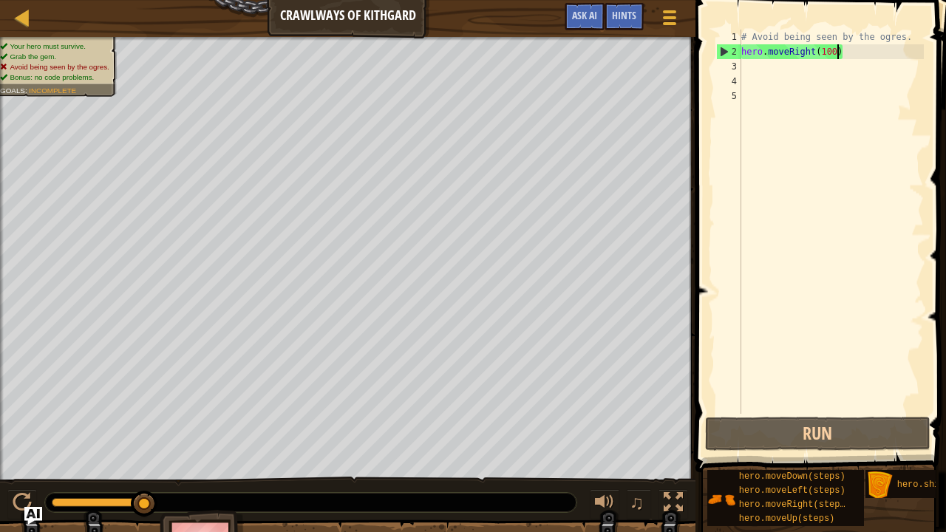
click at [759, 52] on div "# Avoid being seen by the ogres. hero . moveRight ( 100 )" at bounding box center [830, 237] width 185 height 414
type textarea "hero.moveRight(10)"
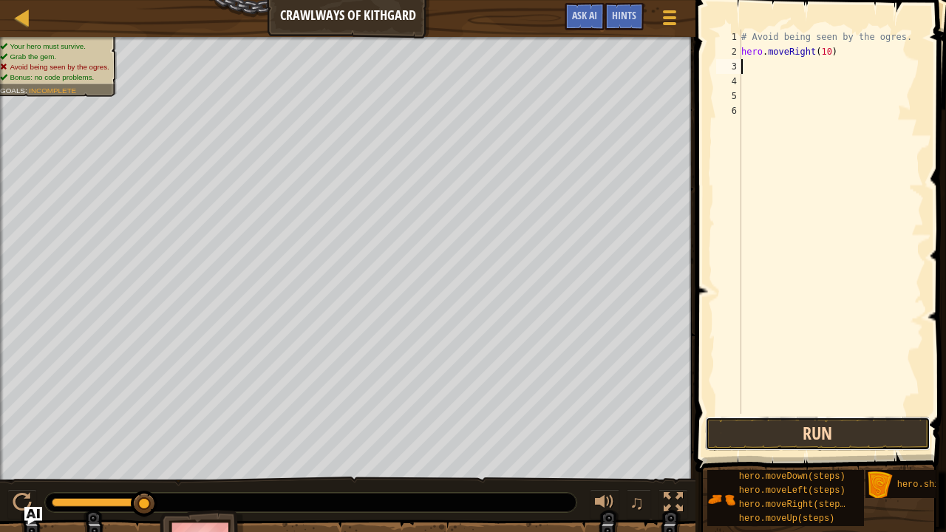
click at [759, 413] on button "Run" at bounding box center [817, 434] width 225 height 34
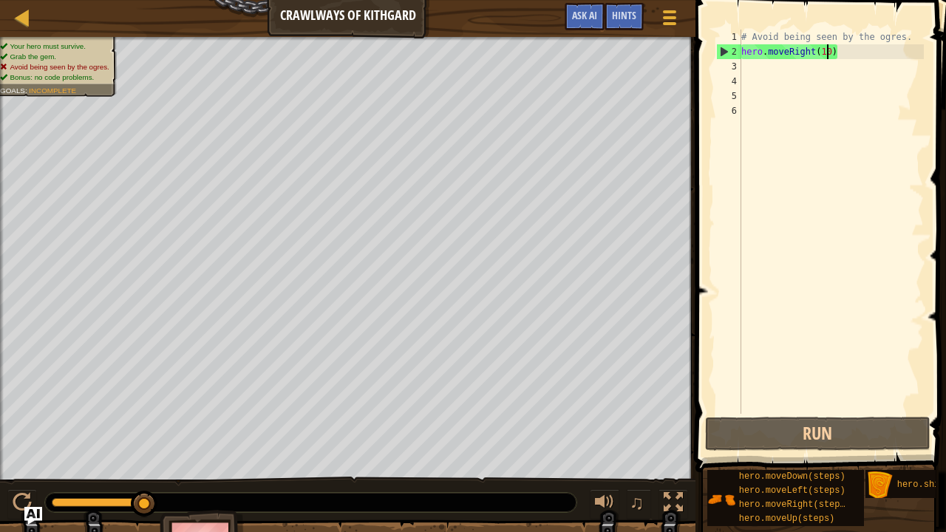
click at [759, 50] on div "# Avoid being seen by the ogres. hero . moveRight ( 10 )" at bounding box center [830, 237] width 185 height 414
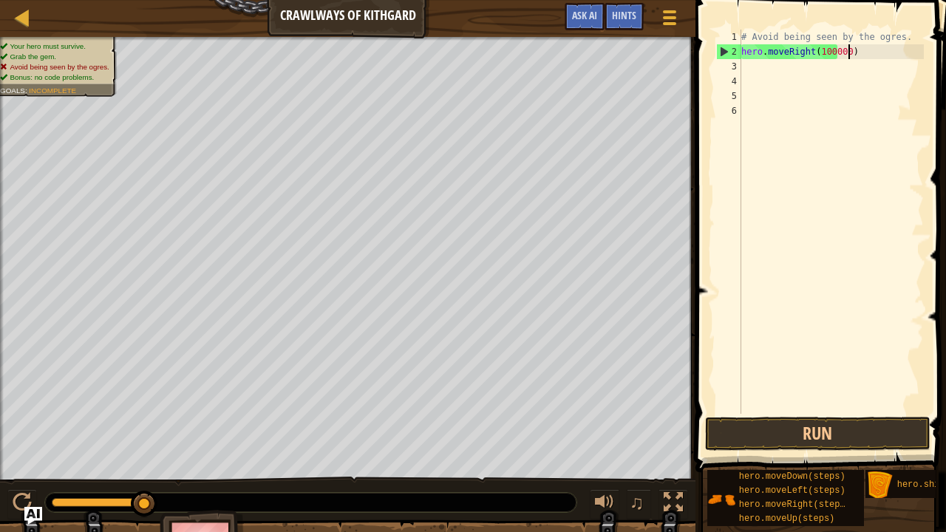
scroll to position [7, 9]
type textarea "hero.moveRight(1000000)"
click at [759, 65] on div "# Avoid being seen by the ogres. hero . moveRight ( 1000000 )" at bounding box center [830, 237] width 185 height 414
type textarea "h"
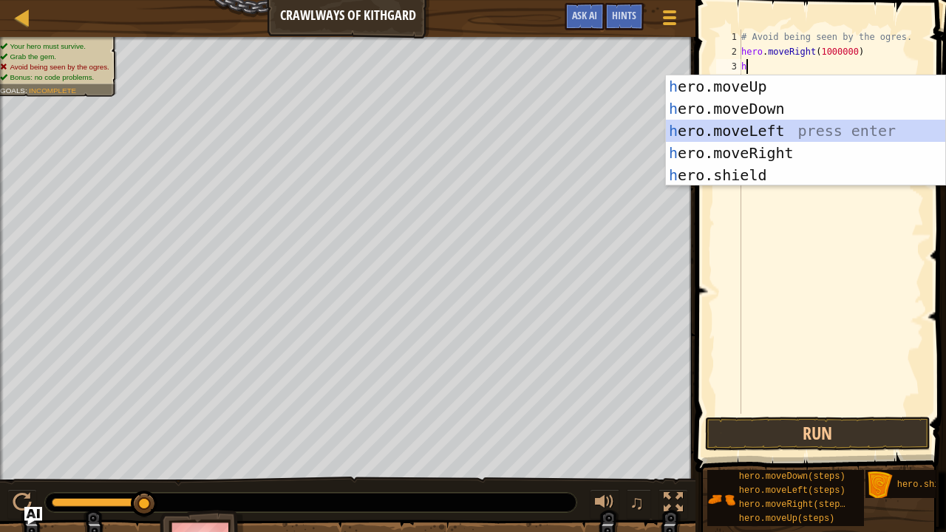
click at [759, 126] on div "h ero.moveUp press enter h ero.moveDown press enter h ero.moveLeft press enter …" at bounding box center [806, 152] width 280 height 155
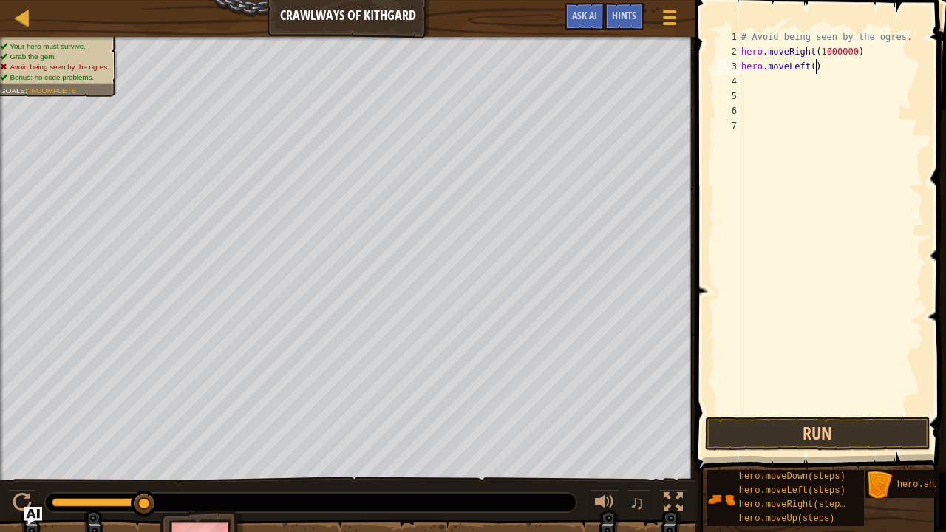
click at [759, 66] on div "# Avoid being seen by the ogres. hero . moveRight ( 1000000 ) hero . moveLeft (…" at bounding box center [830, 237] width 185 height 414
type textarea "hero.moveLeft(10)"
click at [759, 413] on button "Run" at bounding box center [817, 434] width 225 height 34
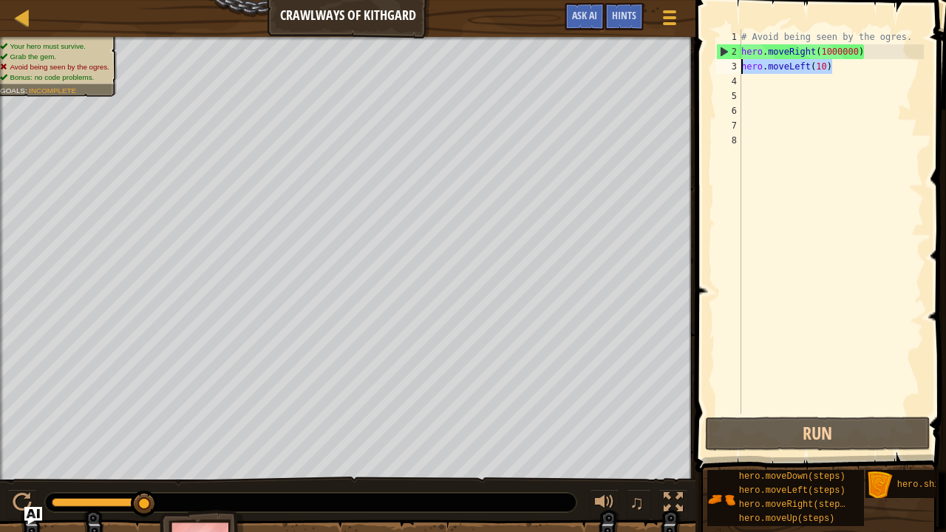
click at [669, 64] on div "Map Crawlways of Kithgard Game Menu Done Hints Ask AI 1 2 3 4 5 # Avoid being s…" at bounding box center [473, 266] width 946 height 532
type textarea "hero.moveLeft(10)"
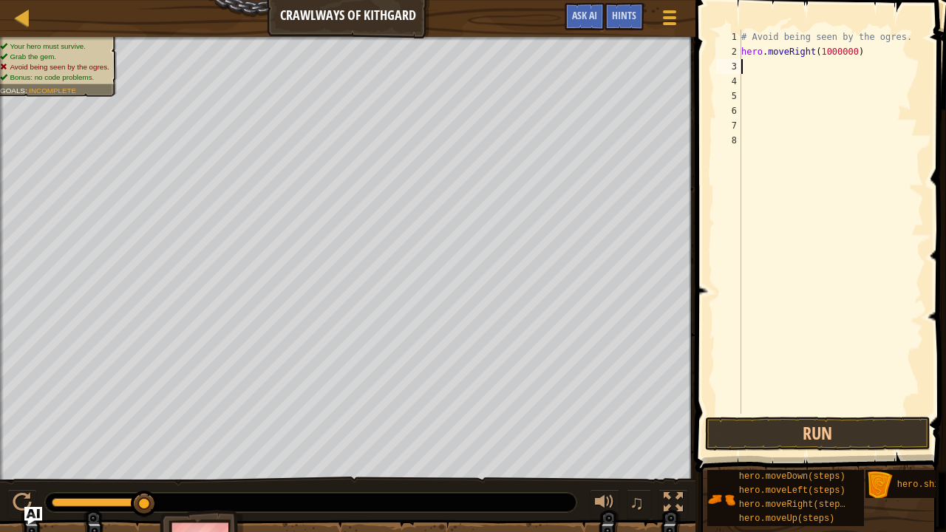
type textarea "hero.moveRight(1000000)"
click at [759, 81] on div "# Avoid being seen by the ogres. hero . moveRight ( 1000000 )" at bounding box center [830, 237] width 185 height 414
type textarea "hero.moveRight(1000000)"
click at [759, 81] on div "# Avoid being seen by the ogres. hero . moveRight ( 1000000 )" at bounding box center [830, 237] width 185 height 414
click at [759, 54] on div "# Avoid being seen by the ogres. hero . moveRight ( 1000000 )" at bounding box center [830, 237] width 185 height 414
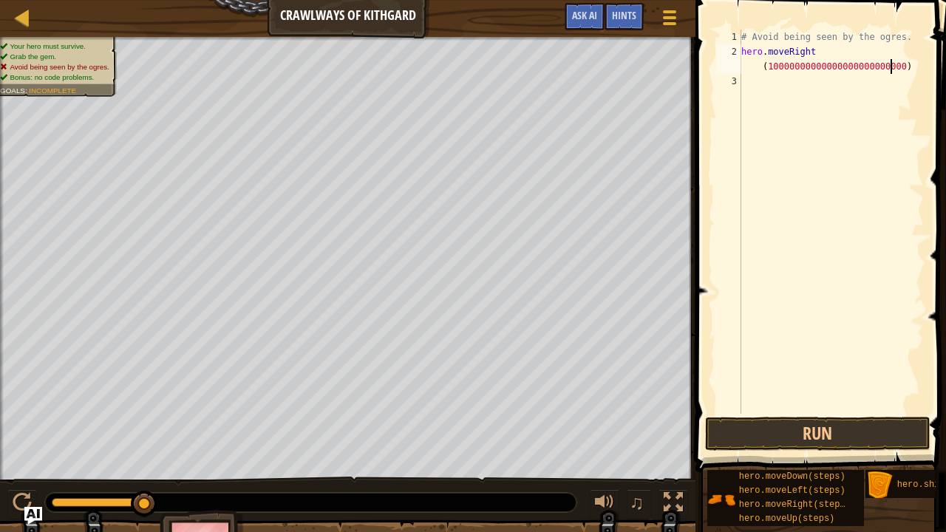
scroll to position [7, 1]
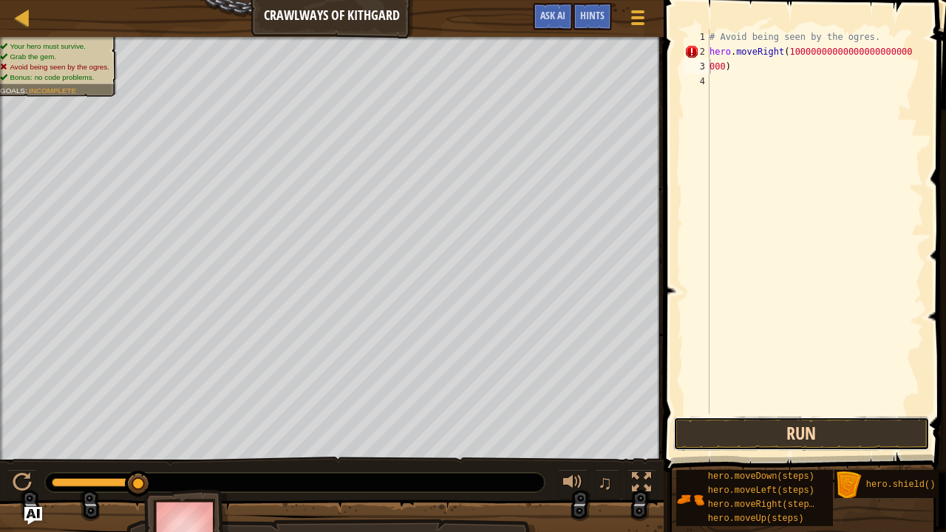
click at [759, 413] on button "Run" at bounding box center [801, 434] width 256 height 34
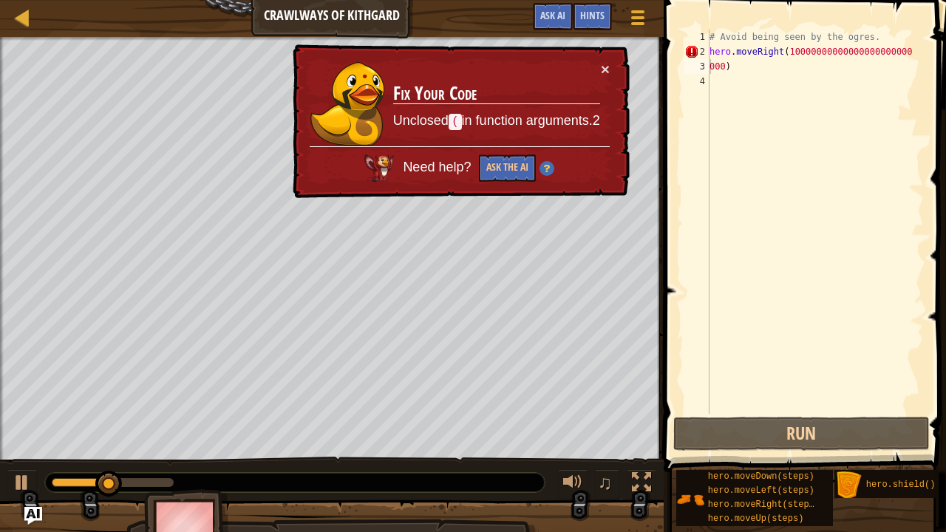
click at [613, 64] on div "× Fix Your Code Unclosed ( in function arguments.2 Need help? Ask the AI" at bounding box center [460, 121] width 340 height 154
type textarea "hero.moveRight(10000000000000000000000000)"
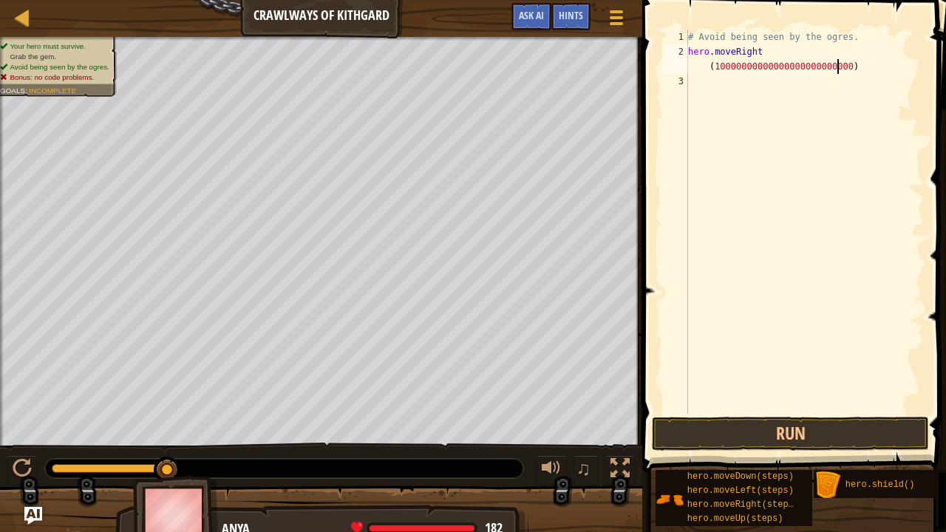
click at [759, 192] on div "# Avoid being seen by the ogres. hero . moveRight ( 10000000000000000000000000 )" at bounding box center [804, 237] width 239 height 414
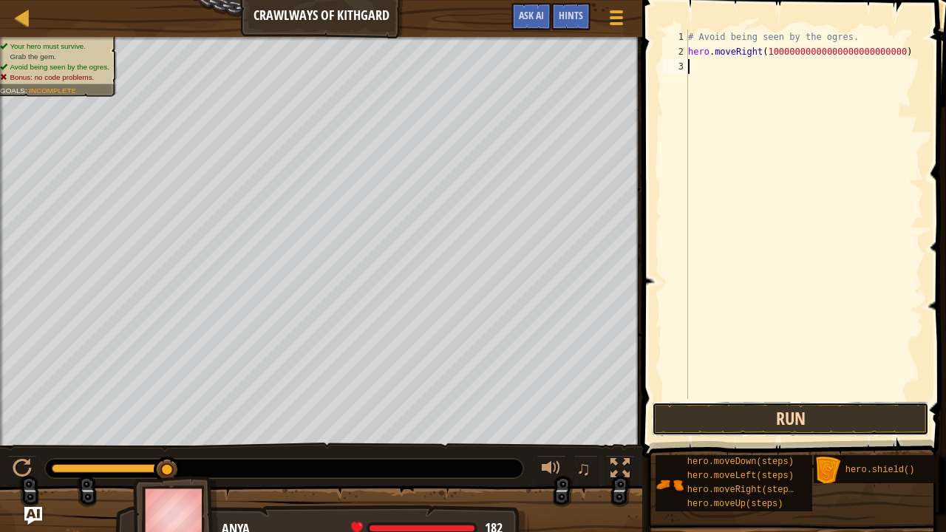
click at [759, 413] on button "Run" at bounding box center [790, 419] width 277 height 34
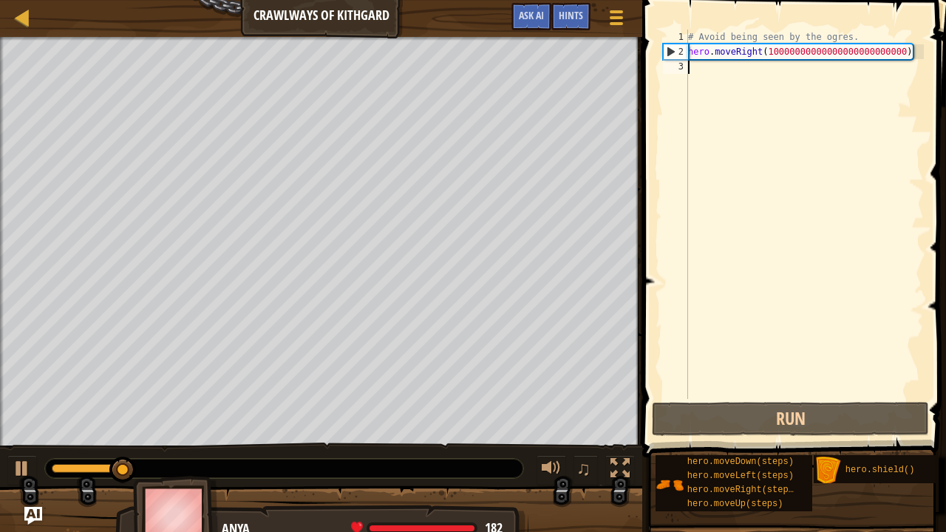
click at [721, 165] on div "# Avoid being seen by the ogres. hero . moveRight ( 10000000000000000000000000 )" at bounding box center [804, 229] width 239 height 399
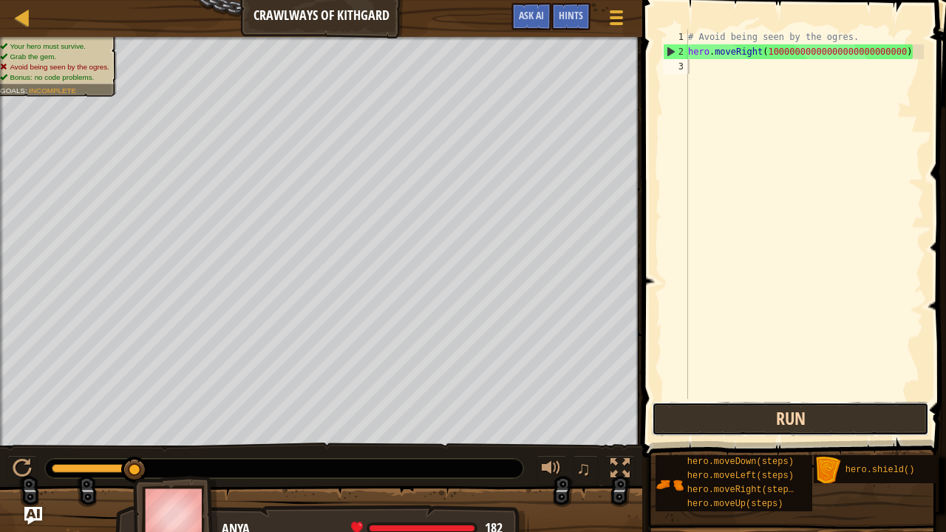
click at [748, 413] on button "Run" at bounding box center [790, 419] width 277 height 34
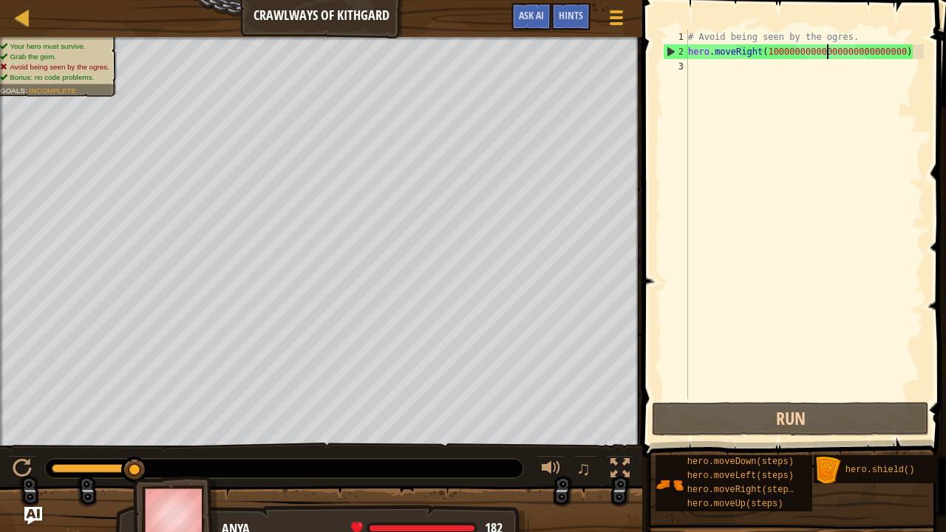
click at [759, 56] on div "# Avoid being seen by the ogres. hero . moveRight ( 10000000000000000000000000 )" at bounding box center [804, 229] width 239 height 399
type textarea "hero.moveRight(10000000000000000000000000)"
click at [759, 78] on div "# Avoid being seen by the ogres. hero . moveRight ( 10000000000000000000000000 )" at bounding box center [804, 229] width 239 height 399
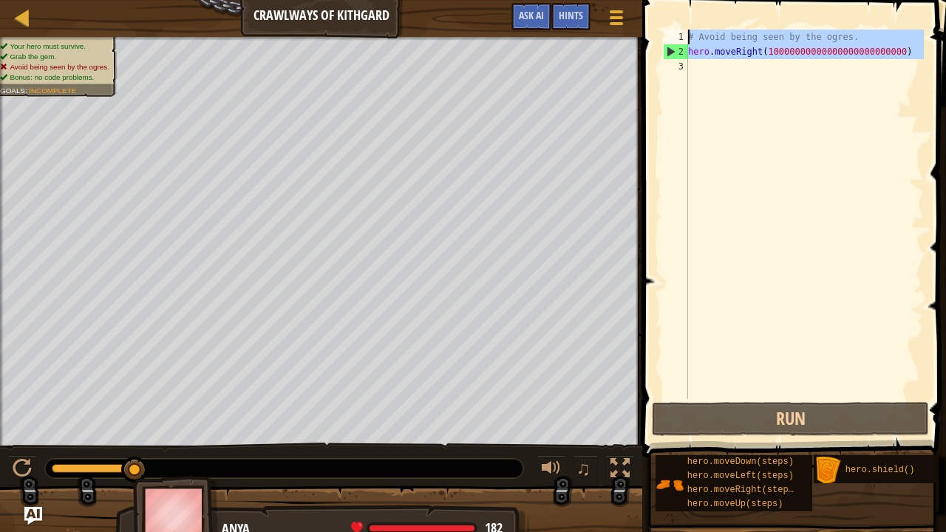
drag, startPoint x: 785, startPoint y: 72, endPoint x: 649, endPoint y: 41, distance: 138.7
click at [649, 41] on div "1 2 3 # Avoid being seen by the ogres. hero . moveRight ( 100000000000000000000…" at bounding box center [792, 257] width 308 height 501
type textarea "# Avoid being seen by the ogres. hero.moveRight(10000000000000000000000000)"
click at [759, 89] on div "# Avoid being seen by the ogres. hero . moveRight ( 10000000000000000000000000 )" at bounding box center [804, 214] width 239 height 369
drag, startPoint x: 660, startPoint y: 55, endPoint x: 644, endPoint y: 50, distance: 16.1
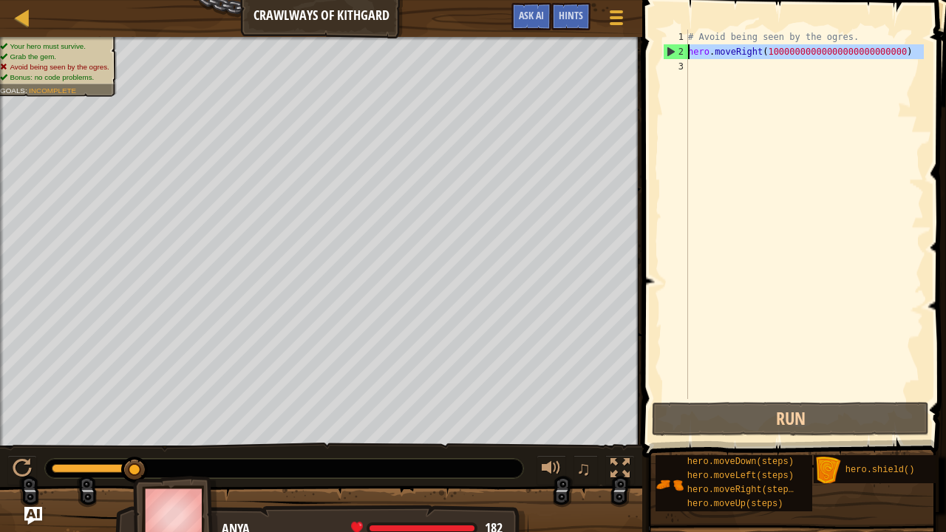
click at [644, 50] on div "1 2 3 # Avoid being seen by the ogres. hero . moveRight ( 100000000000000000000…" at bounding box center [792, 257] width 308 height 501
type textarea "hero.moveRight(10000000000000000000000000)"
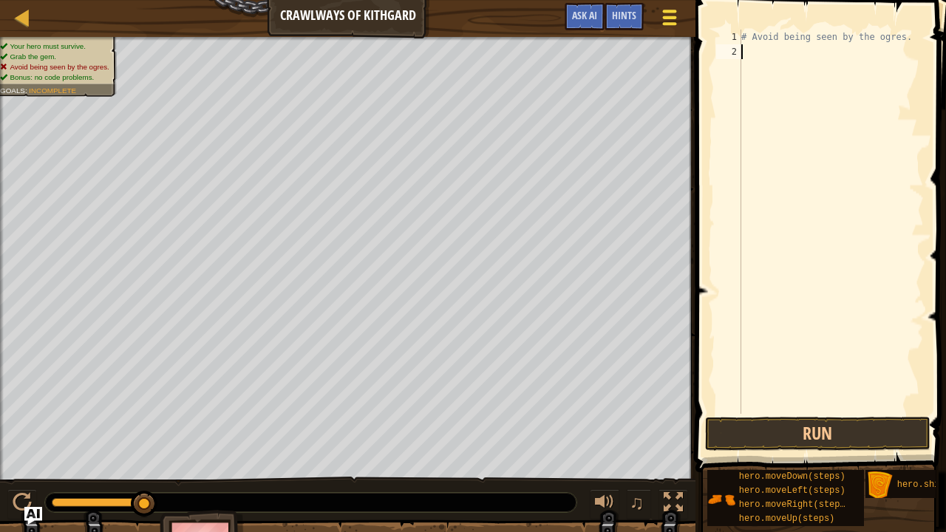
click at [679, 22] on div at bounding box center [670, 17] width 20 height 21
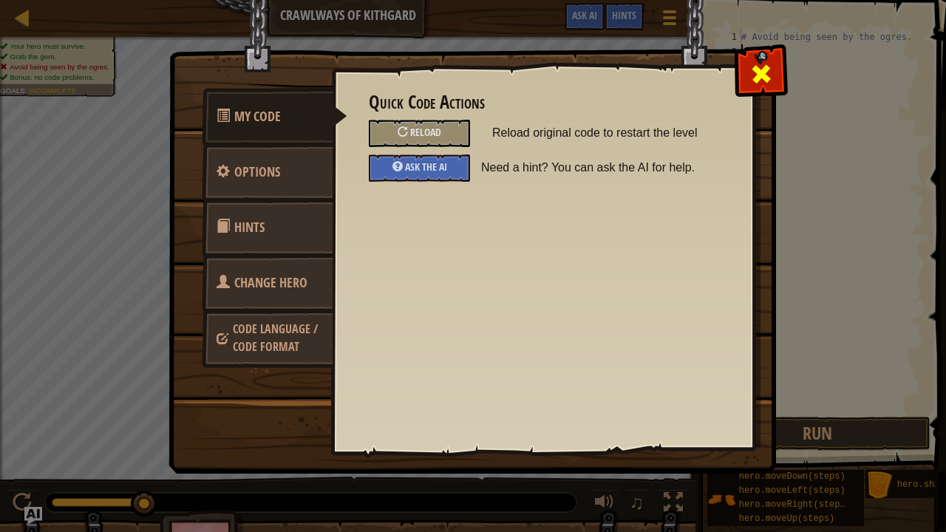
click at [759, 86] on span at bounding box center [761, 74] width 24 height 24
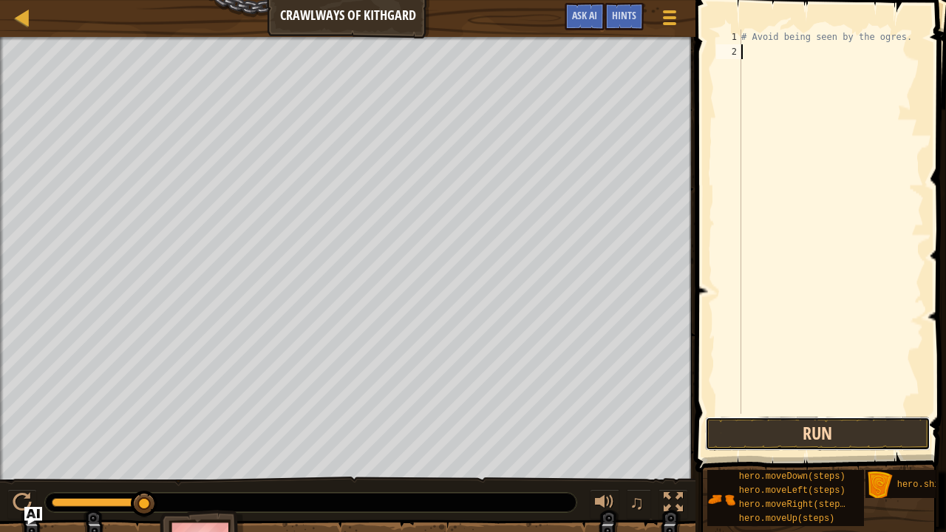
click at [754, 413] on button "Run" at bounding box center [817, 434] width 225 height 34
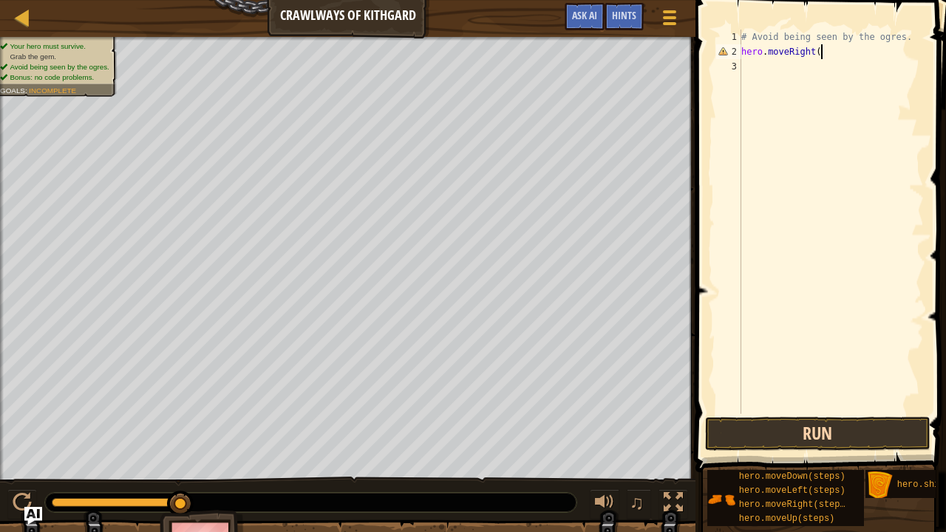
scroll to position [7, 6]
type textarea "hero.moveRight()"
click at [759, 413] on button "Run" at bounding box center [817, 434] width 225 height 34
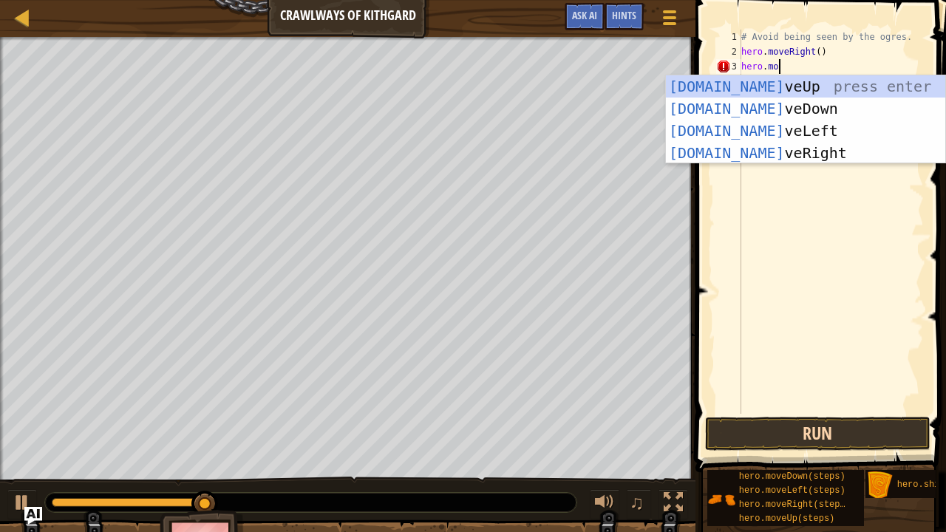
scroll to position [7, 3]
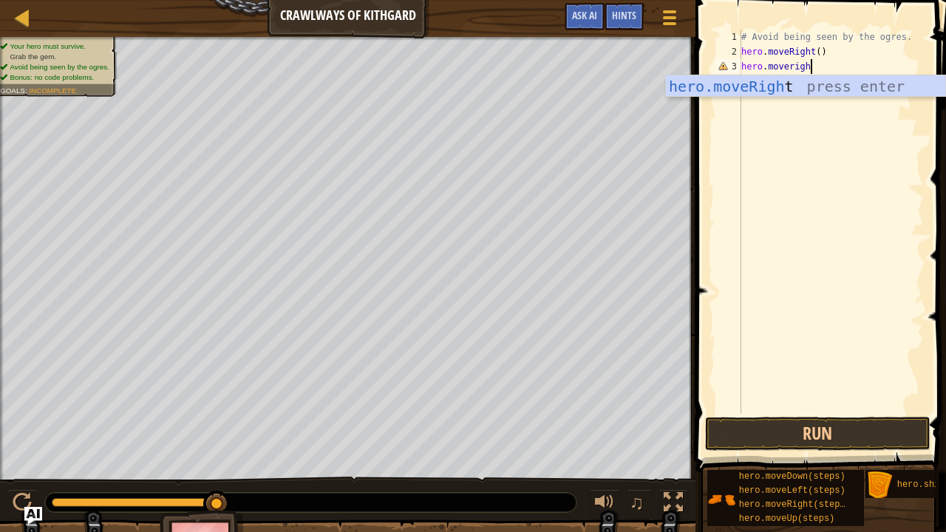
type textarea "hero.moveright"
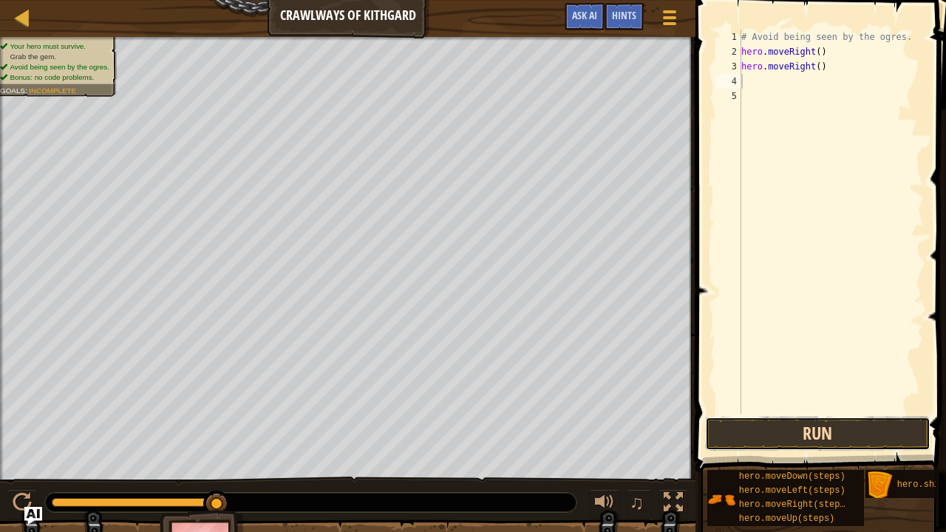
click at [759, 413] on button "Run" at bounding box center [817, 434] width 225 height 34
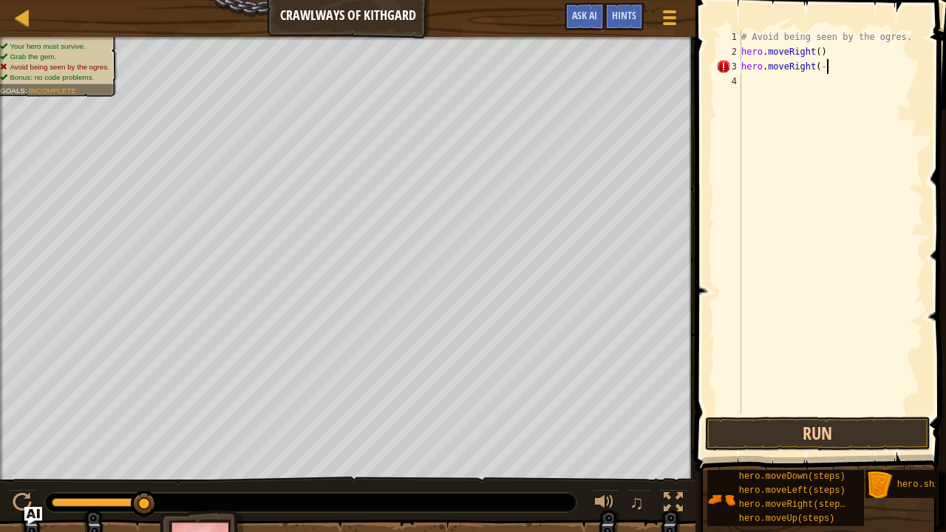
type textarea "hero.moveRight(-1"
click at [759, 67] on div "# Avoid being seen by the ogres. hero . moveRight ( ) hero . moveRight ( - 1" at bounding box center [830, 237] width 185 height 414
type textarea "hero.moveRight(-1)"
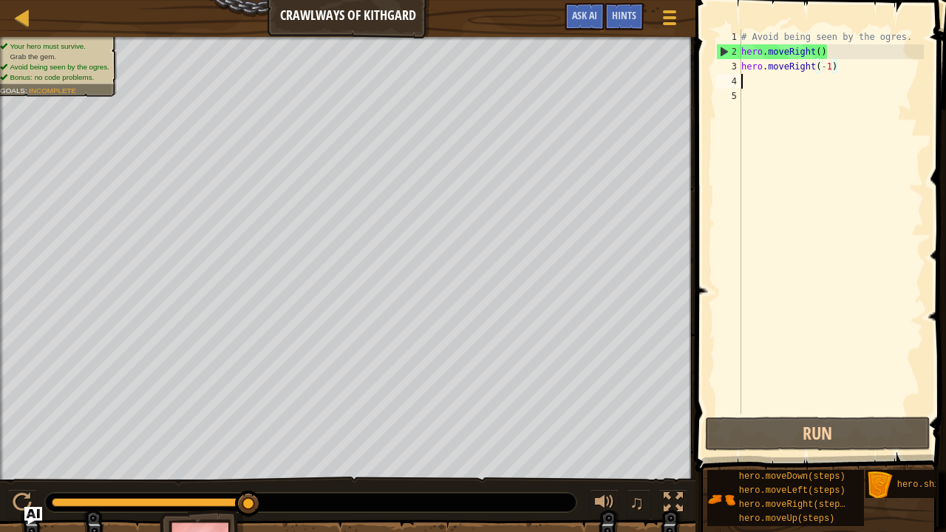
click at [759, 84] on div "# Avoid being seen by the ogres. hero . moveRight ( ) hero . moveRight ( - 1 )" at bounding box center [830, 237] width 185 height 414
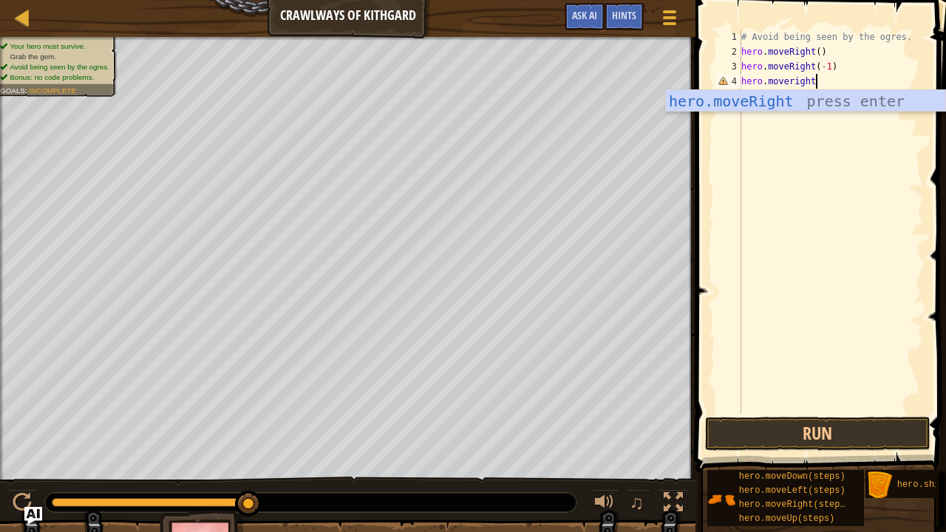
scroll to position [7, 6]
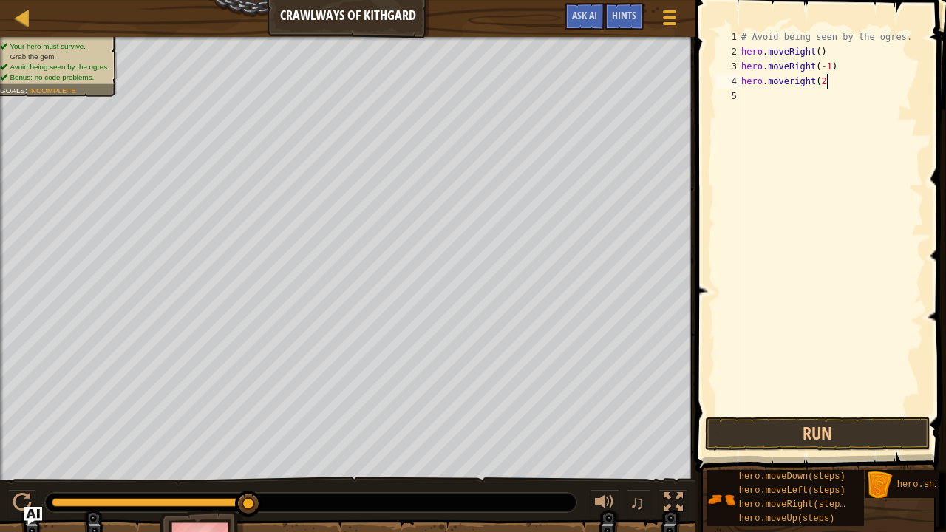
type textarea "hero.moveright(2)"
click at [759, 413] on button "Run" at bounding box center [817, 434] width 225 height 34
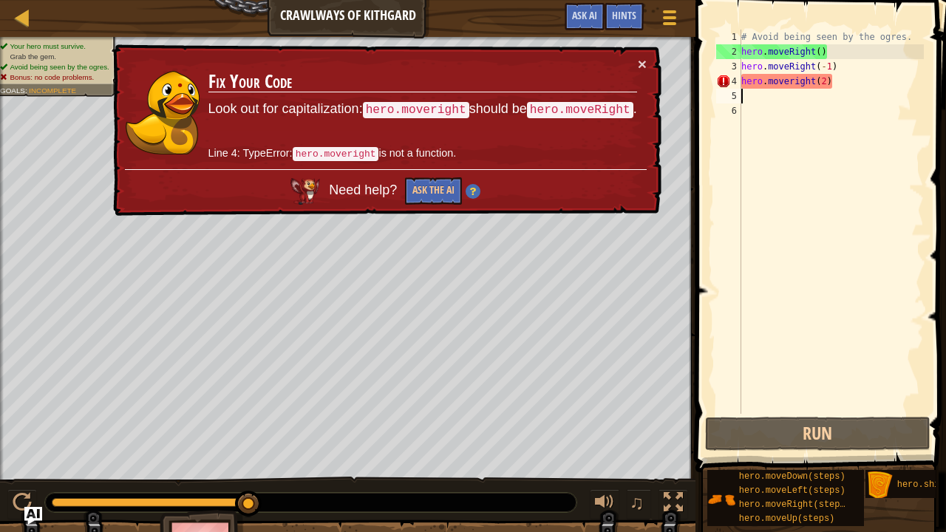
click at [759, 80] on div "# Avoid being seen by the ogres. hero . moveRight ( ) hero . moveRight ( - 1 ) …" at bounding box center [830, 237] width 185 height 414
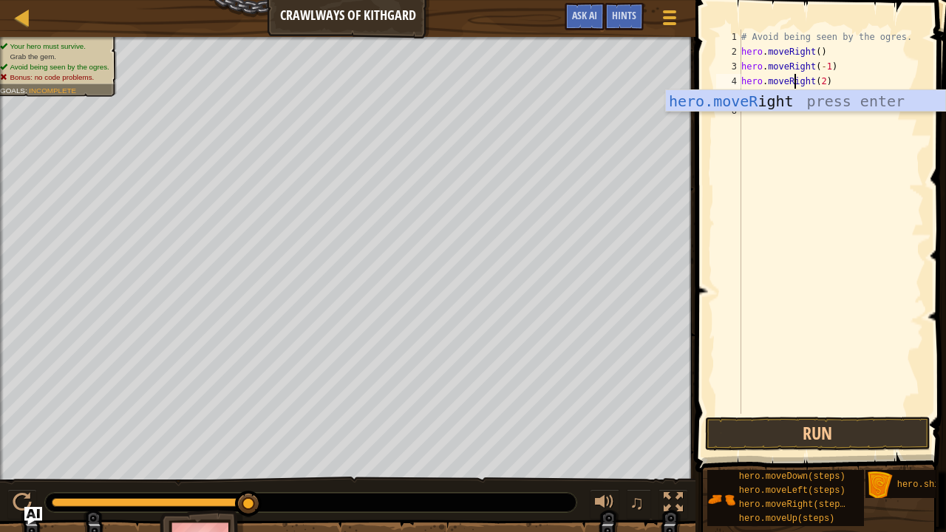
scroll to position [7, 4]
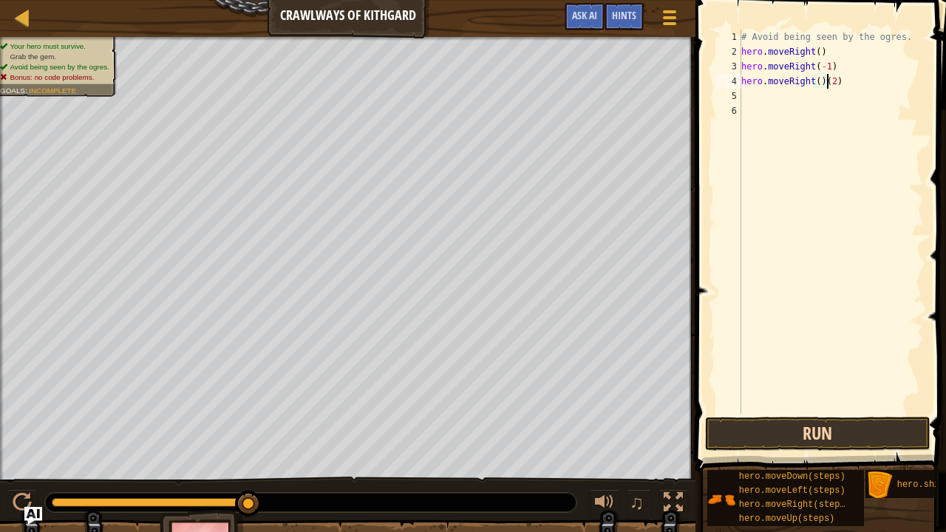
type textarea "hero.moveRight()(2)"
click at [759, 413] on button "Run" at bounding box center [817, 434] width 225 height 34
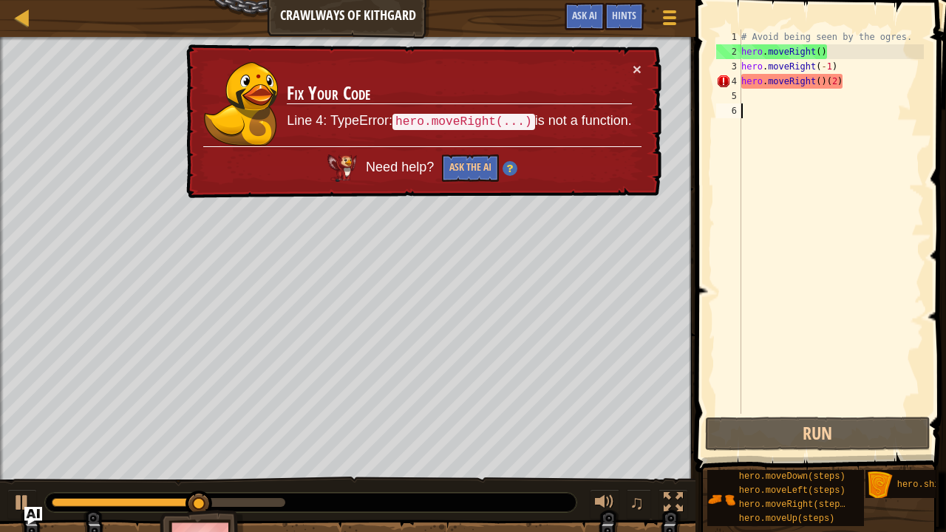
click at [759, 146] on div "# Avoid being seen by the ogres. hero . moveRight ( ) hero . moveRight ( - 1 ) …" at bounding box center [830, 237] width 185 height 414
click at [759, 84] on div "# Avoid being seen by the ogres. hero . moveRight ( ) hero . moveRight ( - 1 ) …" at bounding box center [830, 237] width 185 height 414
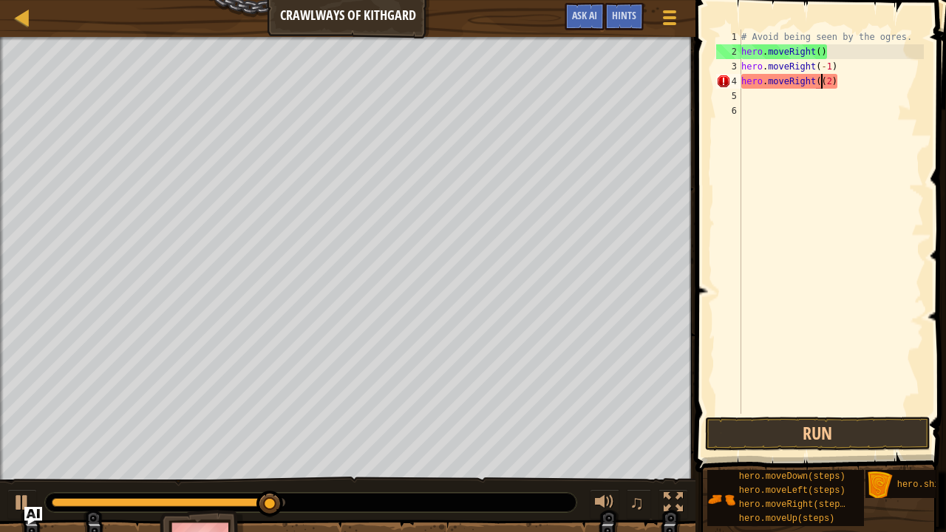
type textarea "hero.moveRight(2)"
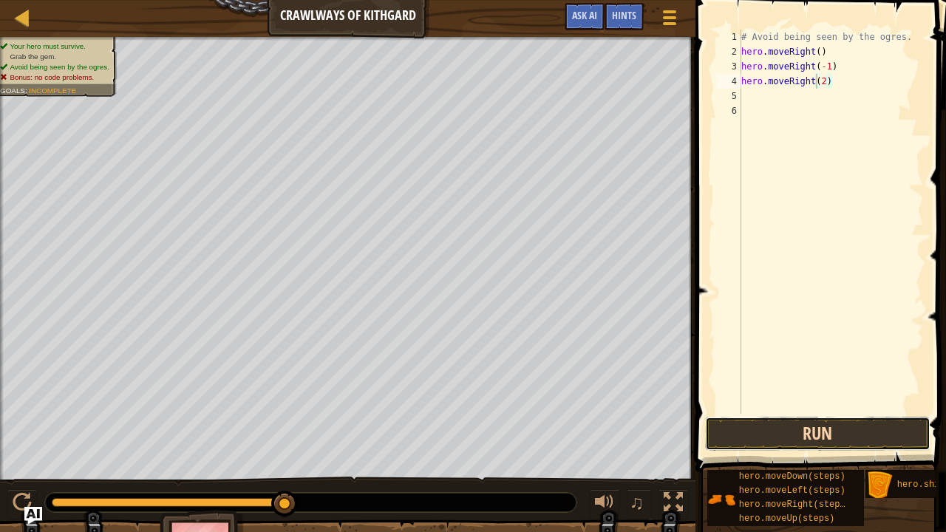
click at [759, 413] on button "Run" at bounding box center [817, 434] width 225 height 34
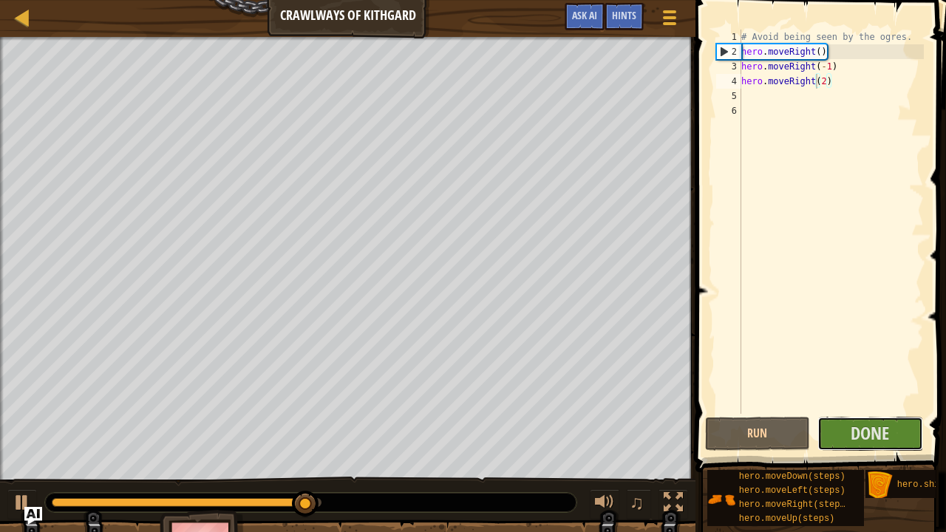
drag, startPoint x: 859, startPoint y: 430, endPoint x: 849, endPoint y: 415, distance: 17.6
click at [759, 413] on div "hero.moveRight(2) 1 2 3 4 5 6 # Avoid being seen by the ogres. hero . moveRight…" at bounding box center [818, 265] width 255 height 516
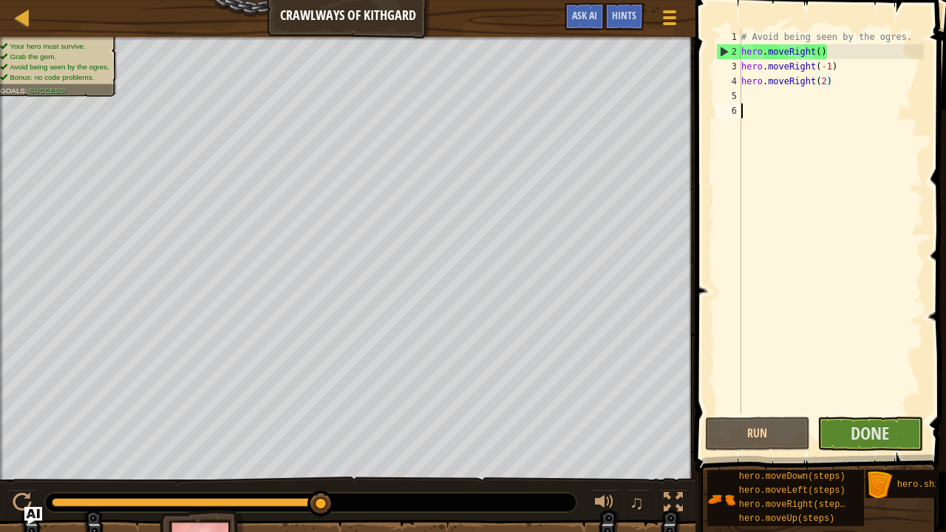
click at [759, 158] on div "# Avoid being seen by the ogres. hero . moveRight ( ) hero . moveRight ( - 1 ) …" at bounding box center [830, 237] width 185 height 414
click at [759, 413] on button "Run" at bounding box center [758, 434] width 106 height 34
click at [750, 413] on button "Run" at bounding box center [758, 434] width 106 height 34
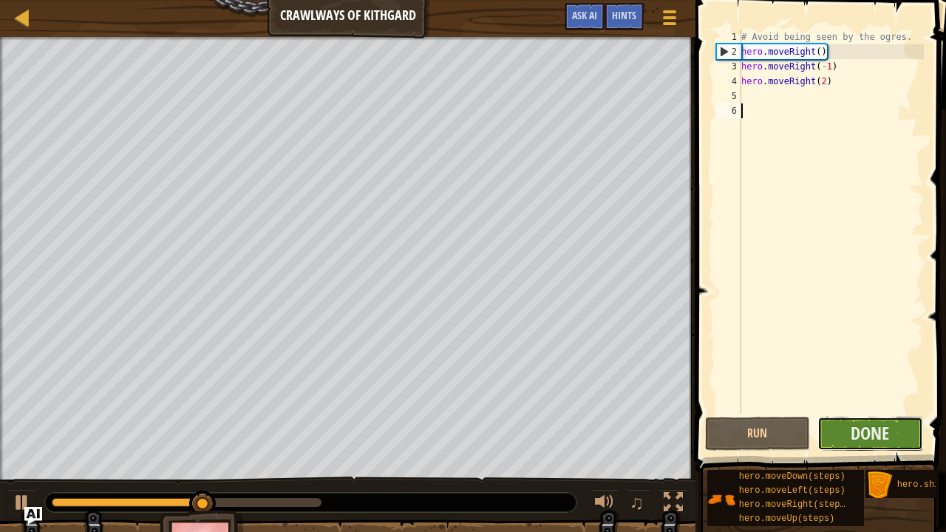
click at [759, 413] on button "Done" at bounding box center [870, 434] width 106 height 34
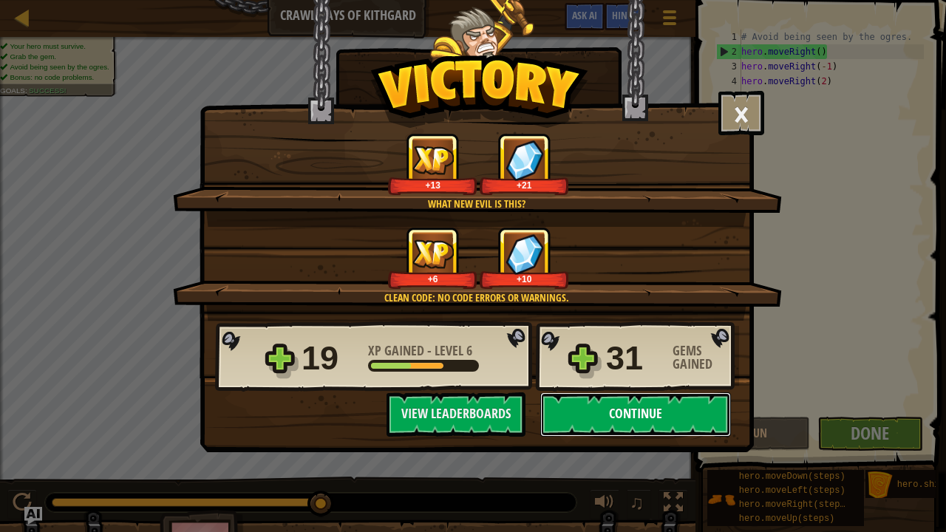
click at [621, 413] on button "Continue" at bounding box center [635, 414] width 191 height 44
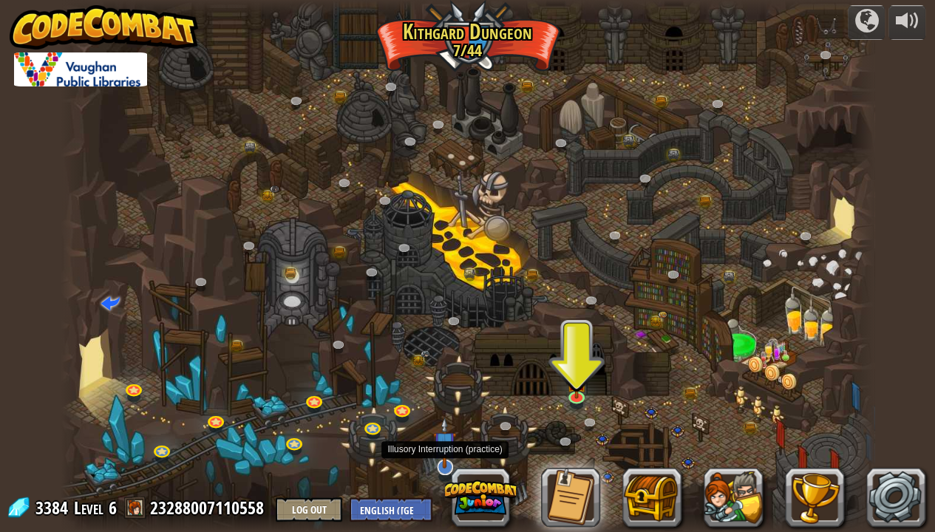
click at [433, 413] on img at bounding box center [444, 443] width 23 height 52
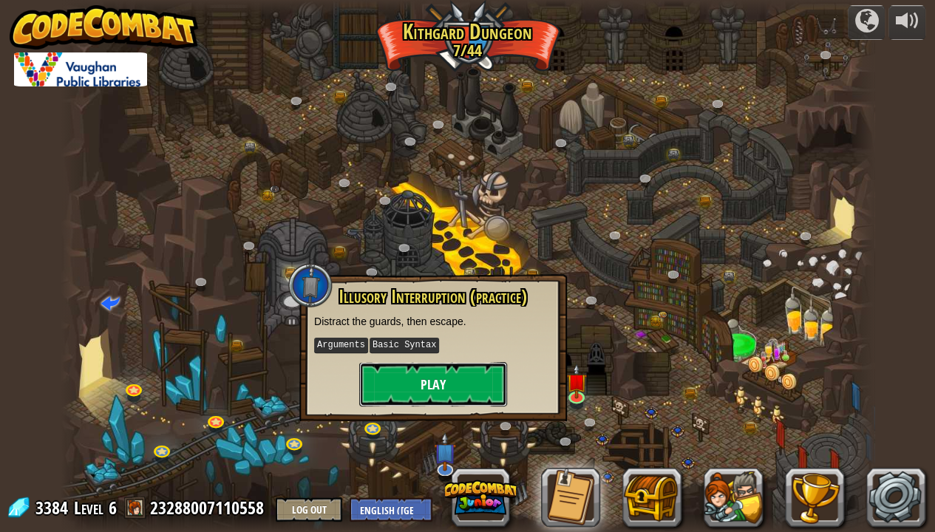
click at [460, 379] on button "Play" at bounding box center [433, 384] width 148 height 44
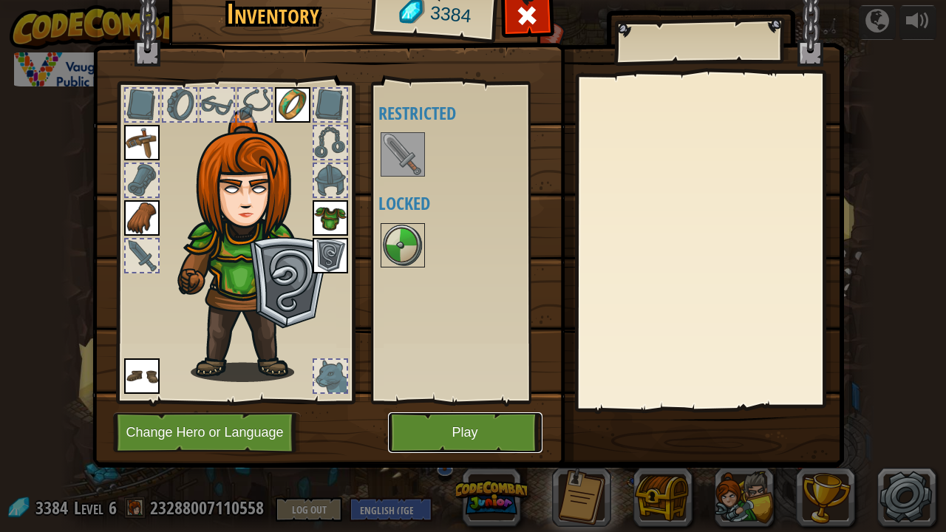
click at [460, 413] on button "Play" at bounding box center [465, 432] width 154 height 41
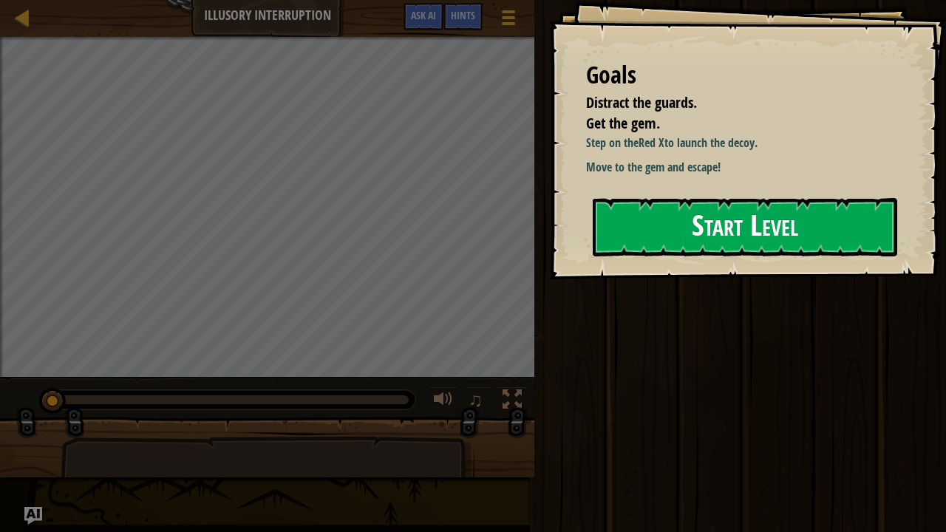
click at [687, 245] on button "Start Level" at bounding box center [745, 227] width 304 height 58
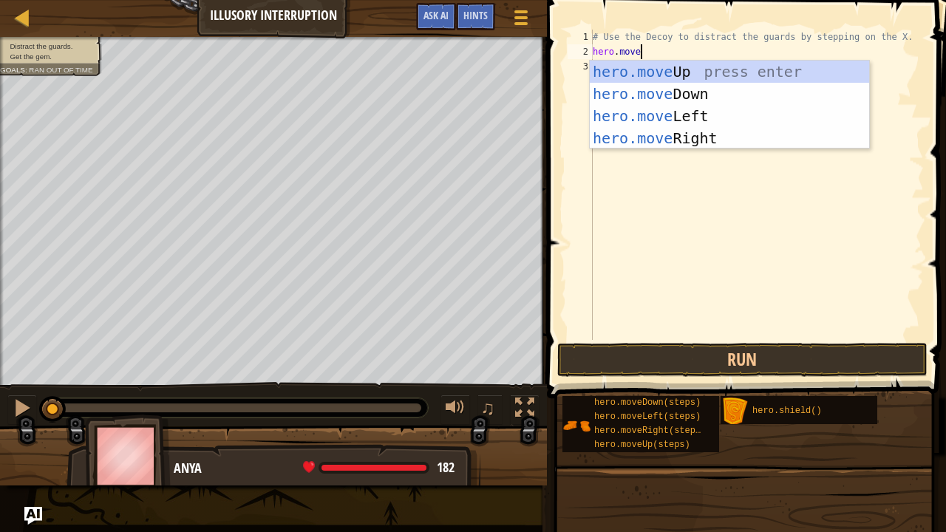
scroll to position [7, 3]
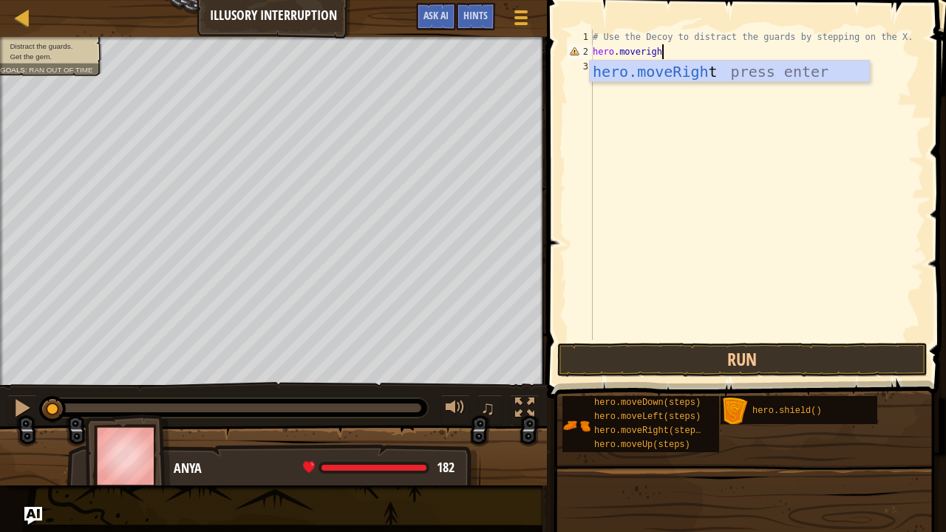
type textarea "hero.moveright"
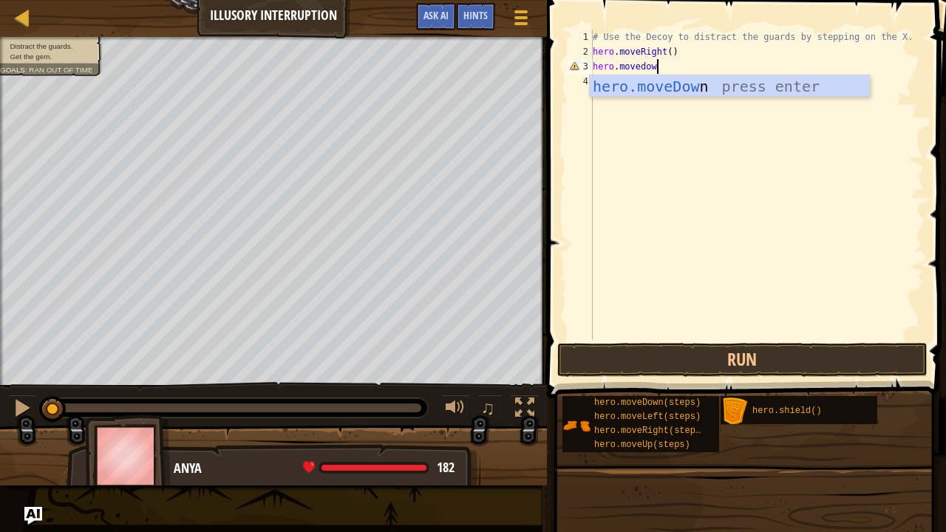
type textarea "hero.movedown"
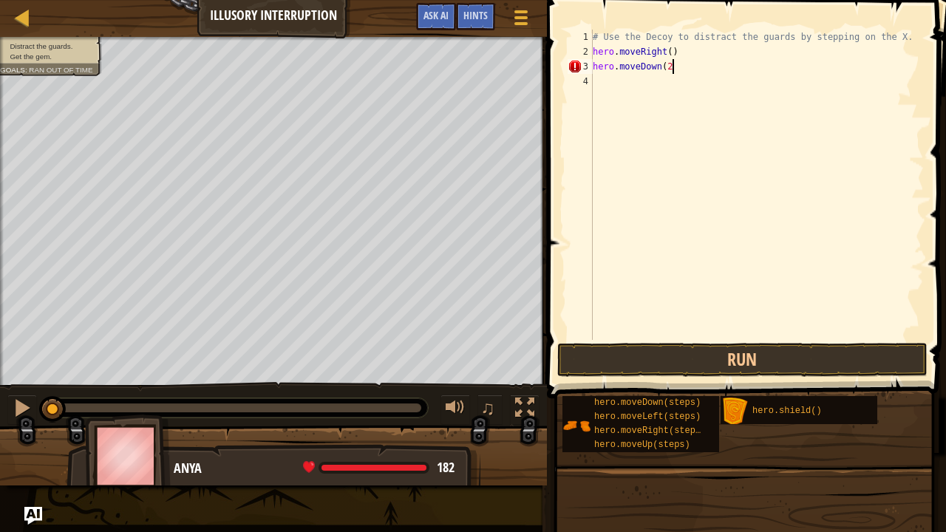
type textarea "hero.moveDown(2)"
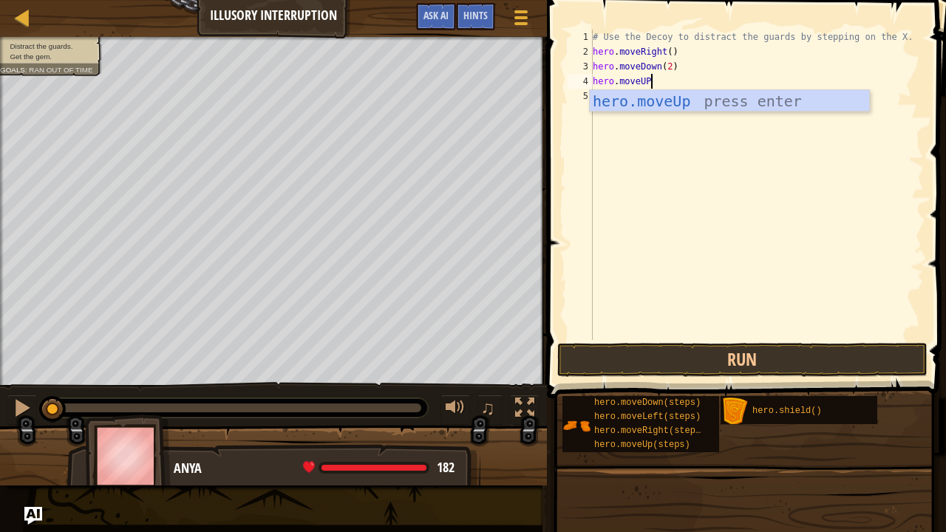
scroll to position [7, 4]
type textarea "hero.moveU"
click at [666, 123] on div "# Use the Decoy to distract the guards by stepping on the X. hero . moveRight (…" at bounding box center [757, 200] width 334 height 340
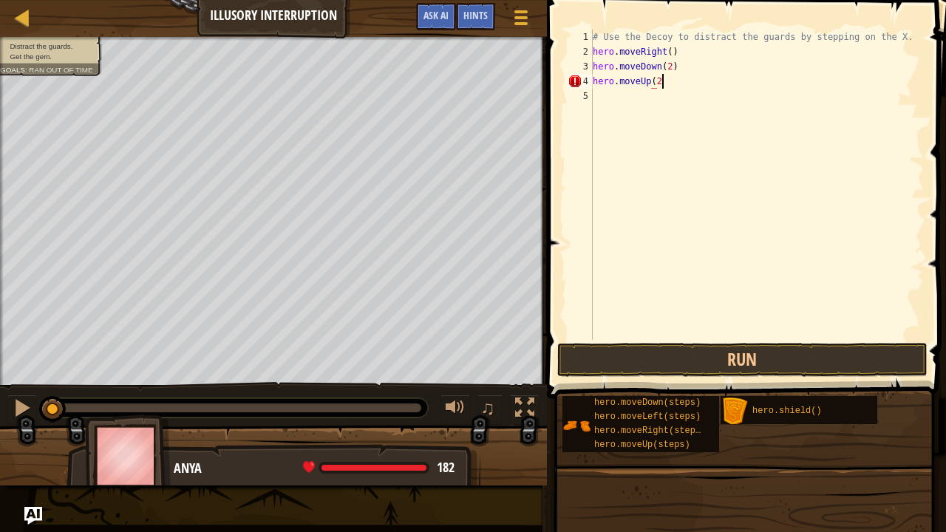
scroll to position [7, 4]
type textarea "hero.moveUp(2)"
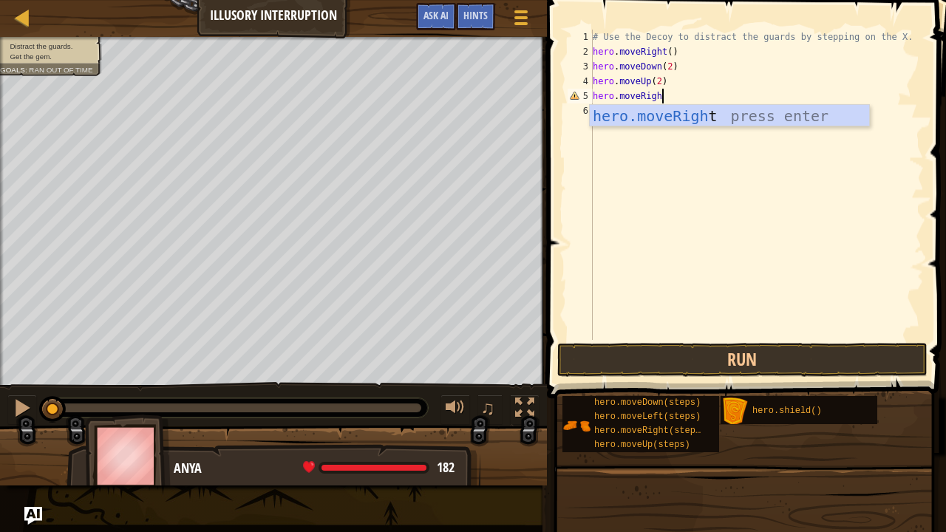
scroll to position [7, 5]
type textarea "hero.moveRight("
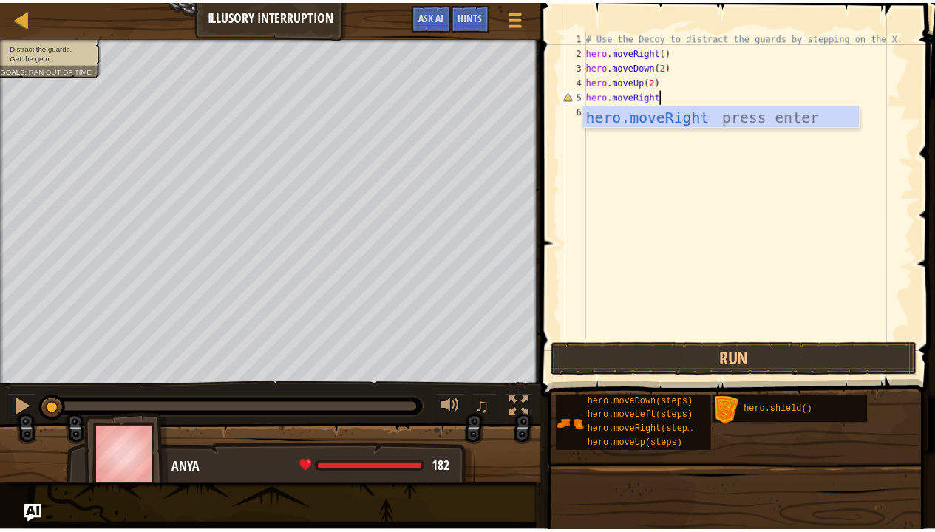
scroll to position [7, 6]
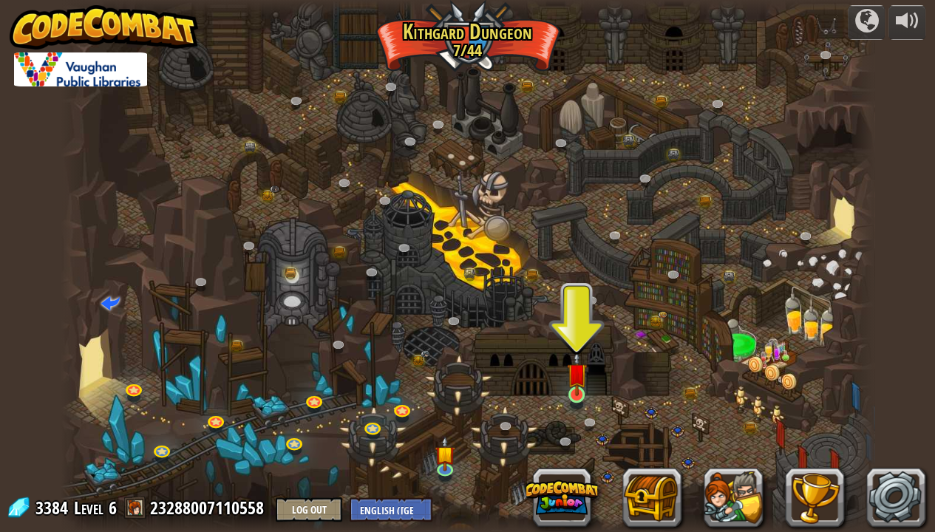
click at [581, 389] on img at bounding box center [577, 373] width 20 height 46
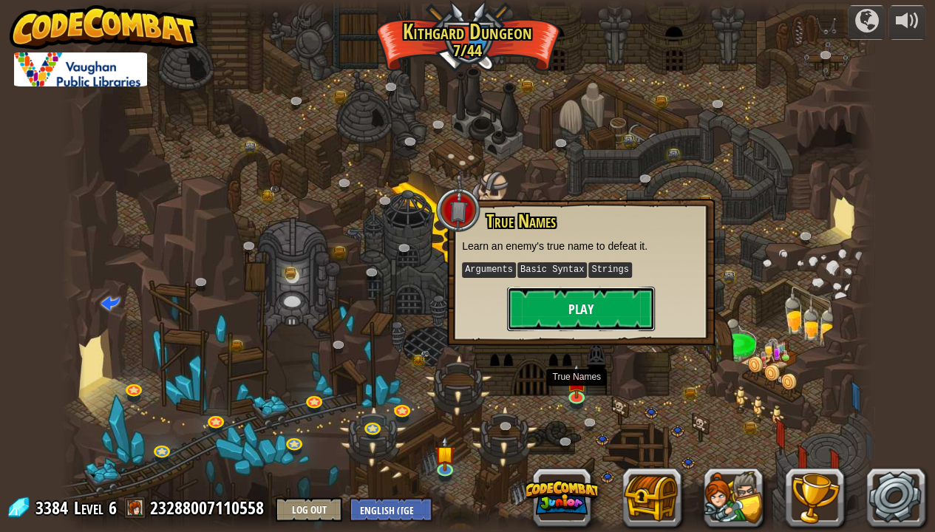
click at [589, 307] on button "Play" at bounding box center [581, 309] width 148 height 44
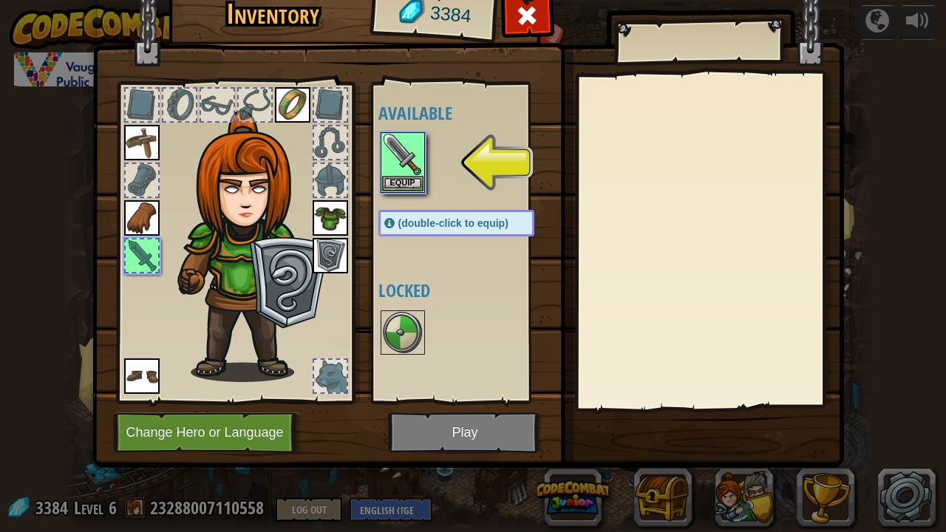
click at [473, 413] on img at bounding box center [467, 199] width 751 height 536
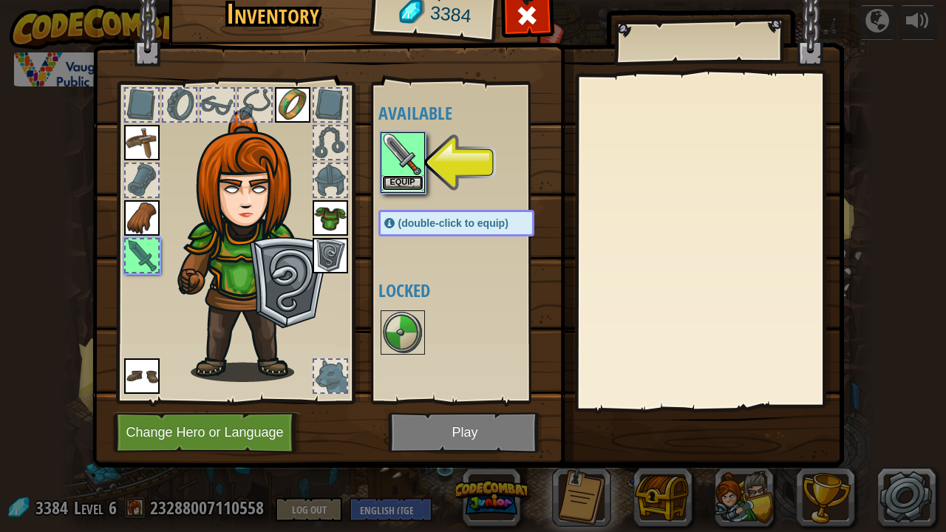
drag, startPoint x: 473, startPoint y: 434, endPoint x: 407, endPoint y: 182, distance: 260.4
click at [407, 182] on button "Equip" at bounding box center [402, 183] width 41 height 16
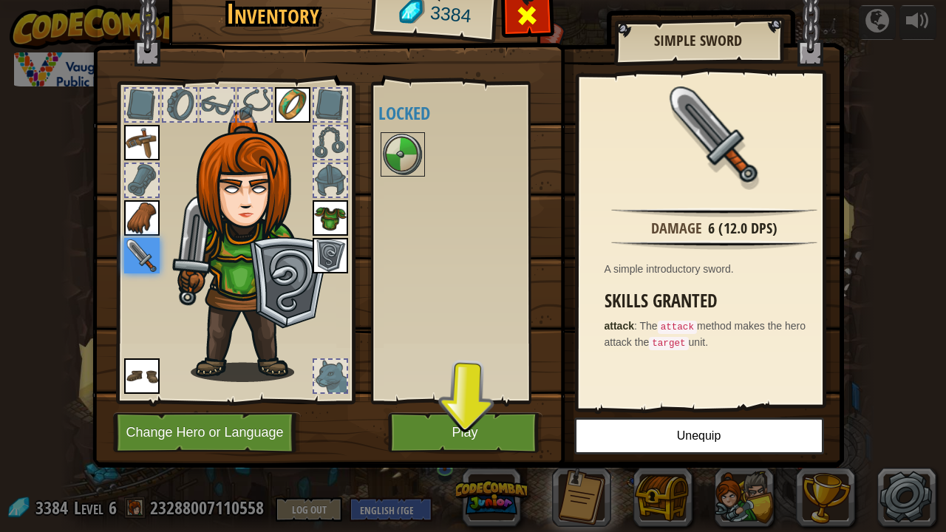
click at [543, 21] on div at bounding box center [527, 19] width 47 height 47
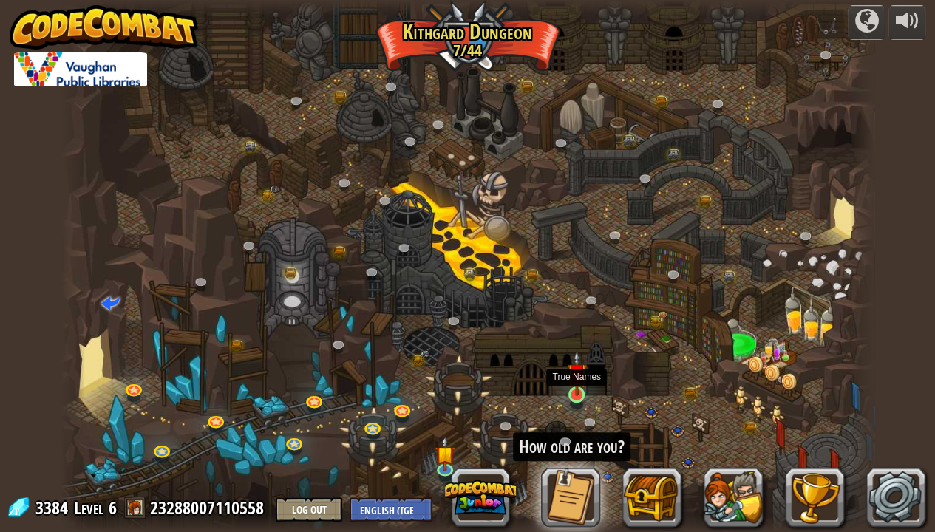
click at [568, 392] on img at bounding box center [577, 373] width 20 height 46
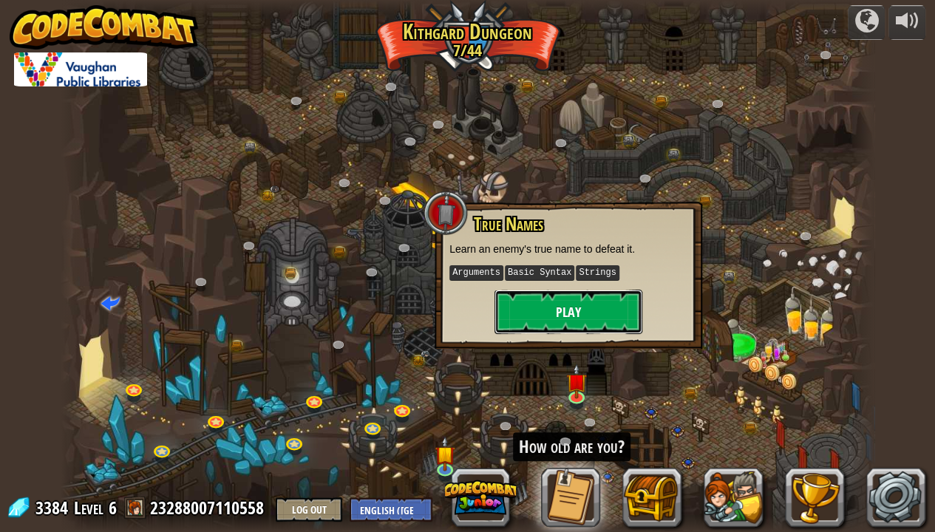
click at [548, 324] on button "Play" at bounding box center [568, 312] width 148 height 44
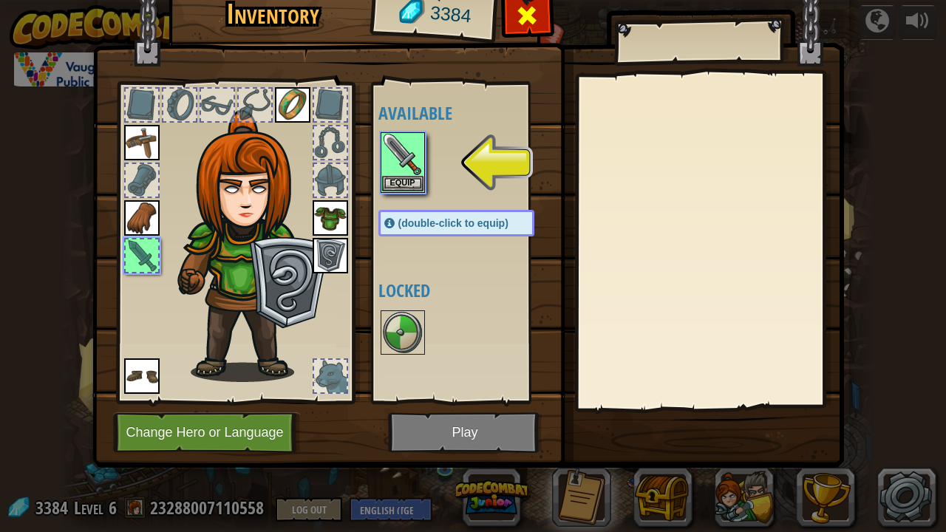
click at [519, 17] on span at bounding box center [527, 16] width 24 height 24
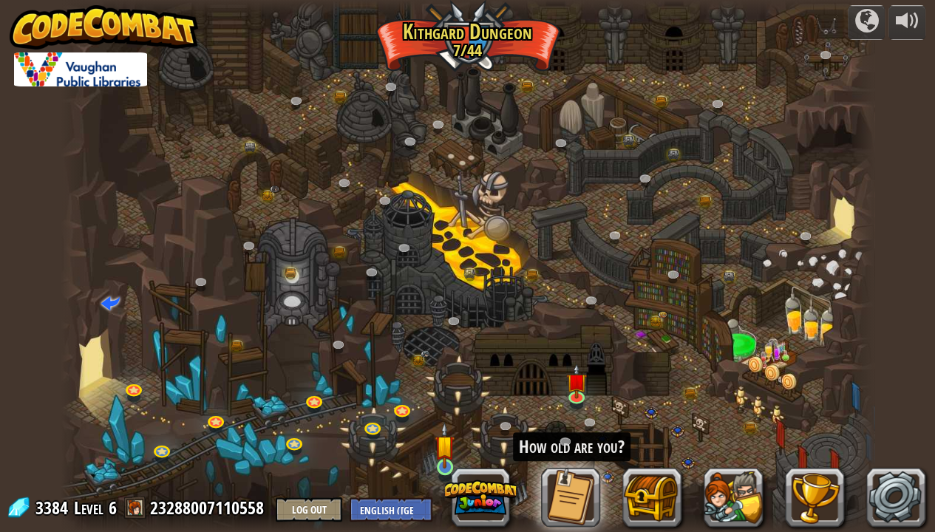
click at [446, 413] on img at bounding box center [444, 445] width 20 height 46
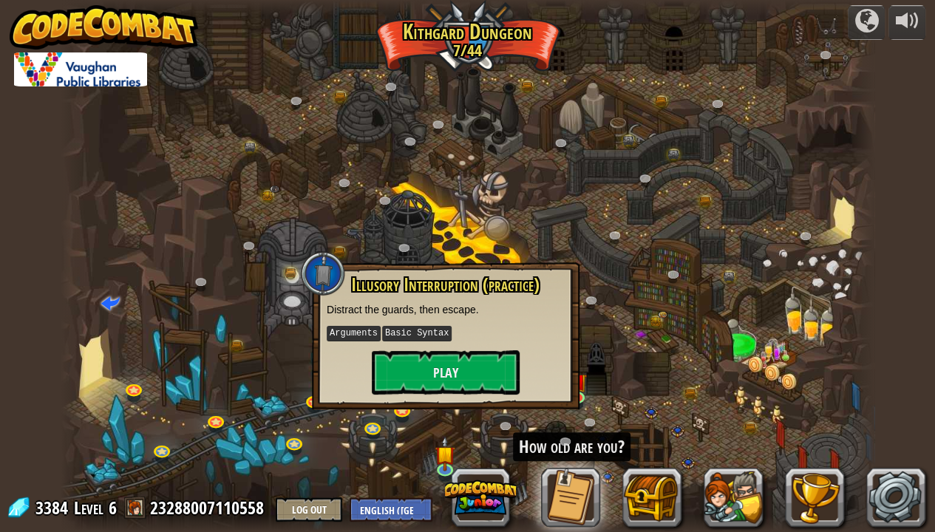
click at [456, 401] on div "Illusory Interruption (practice) Distract the guards, then escape. Arguments Ba…" at bounding box center [445, 335] width 267 height 147
click at [437, 376] on button "Play" at bounding box center [446, 372] width 148 height 44
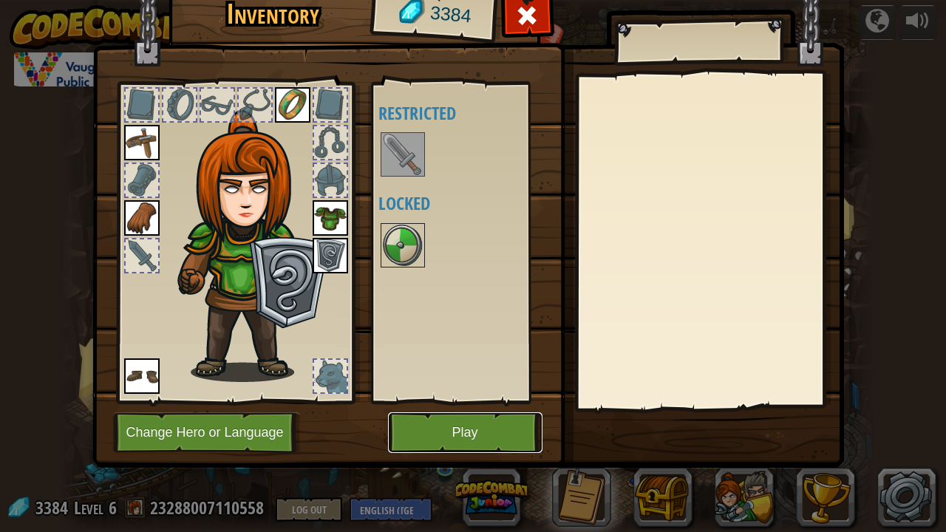
click at [427, 413] on button "Play" at bounding box center [465, 432] width 154 height 41
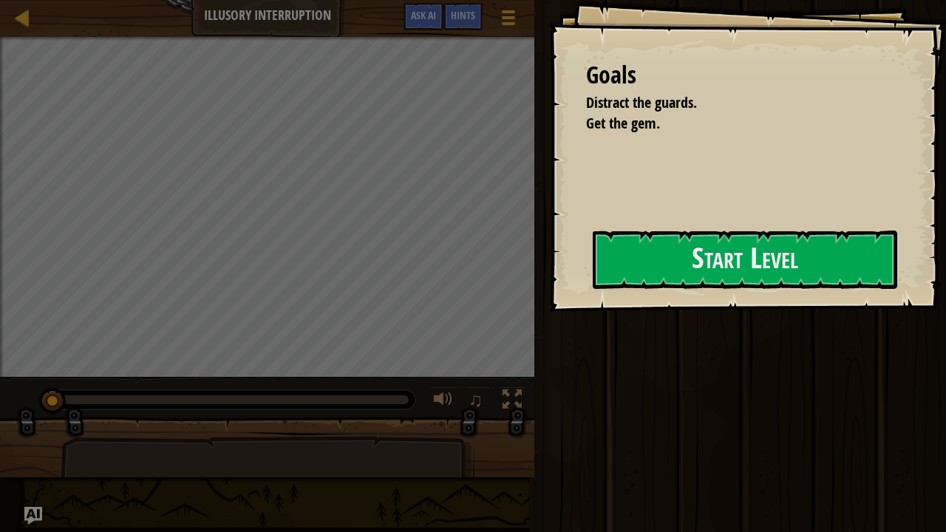
click at [550, 276] on div "Goals Distract the guards. Get the gem. Start Level Error loading from server. …" at bounding box center [747, 156] width 397 height 312
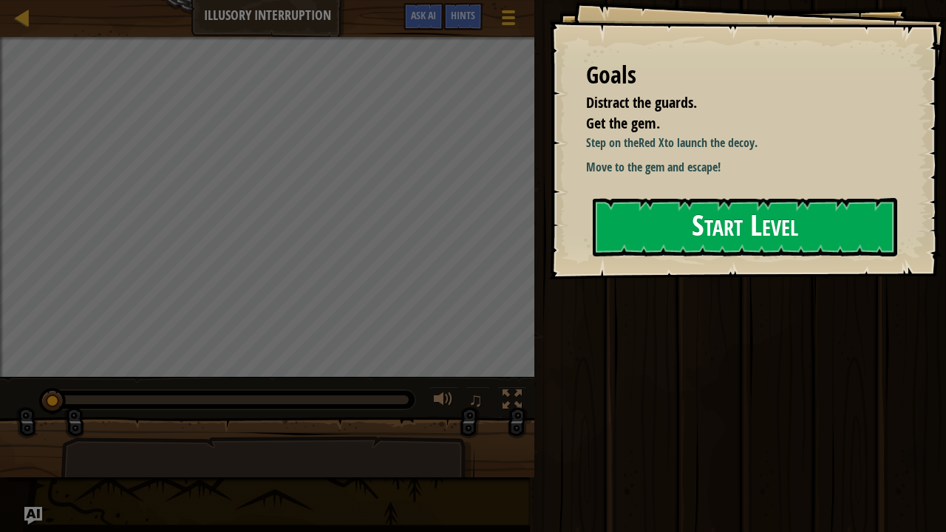
click at [731, 253] on button "Start Level" at bounding box center [745, 227] width 304 height 58
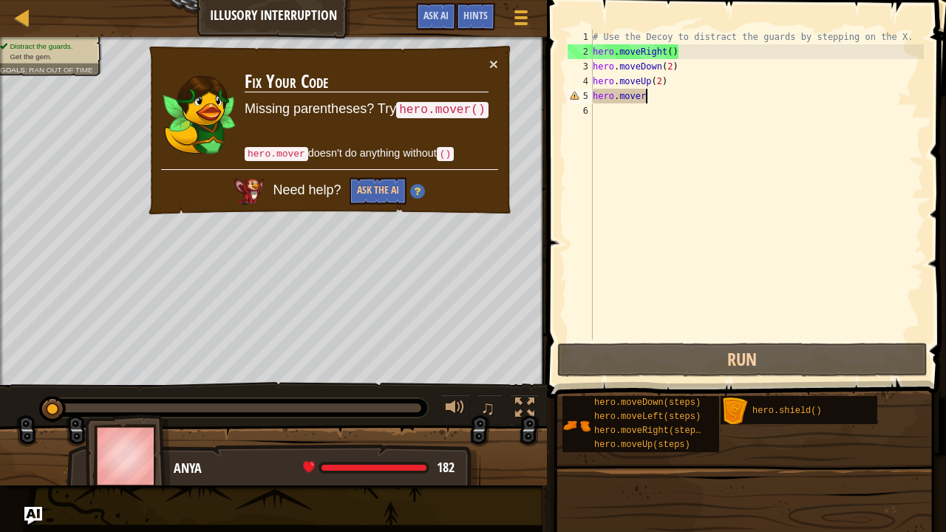
click at [687, 93] on div "# Use the Decoy to distract the guards by stepping on the X. hero . moveRight (…" at bounding box center [757, 200] width 334 height 340
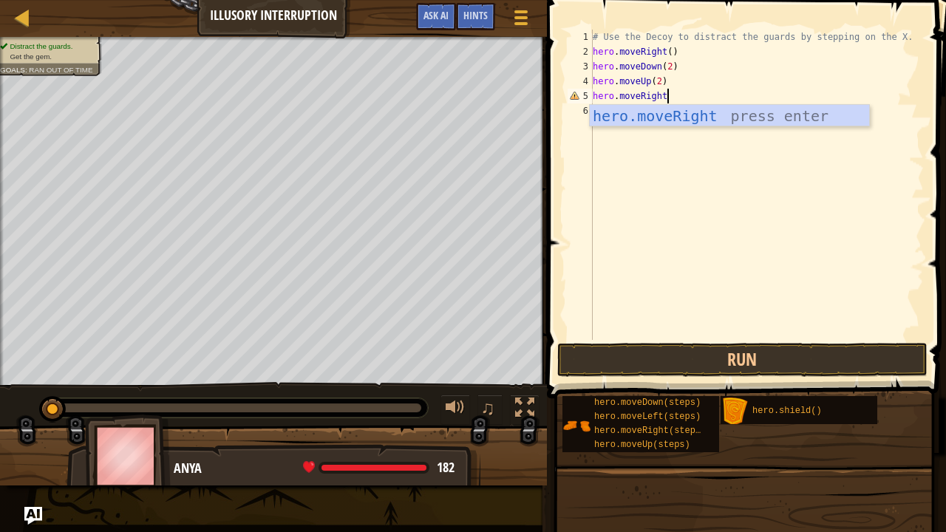
scroll to position [7, 5]
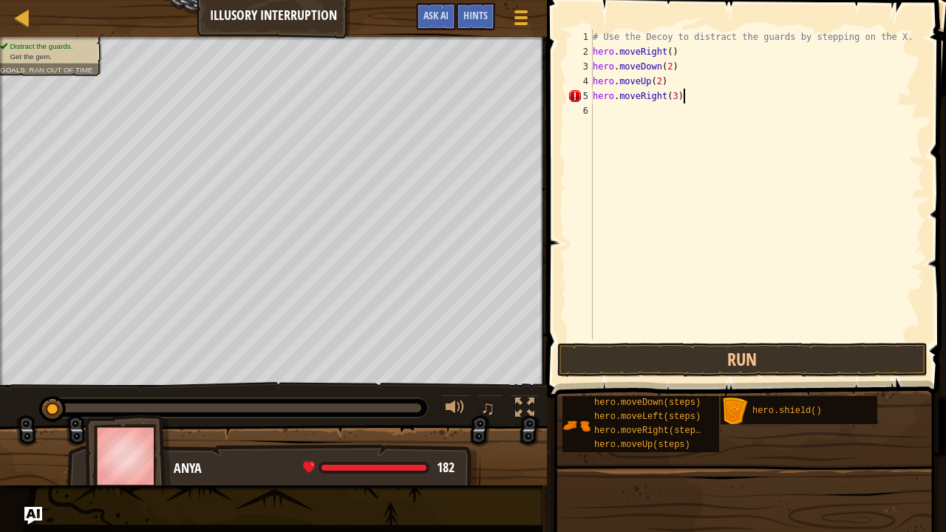
type textarea "hero.moveRight(3)"
click at [709, 350] on button "Run" at bounding box center [742, 360] width 370 height 34
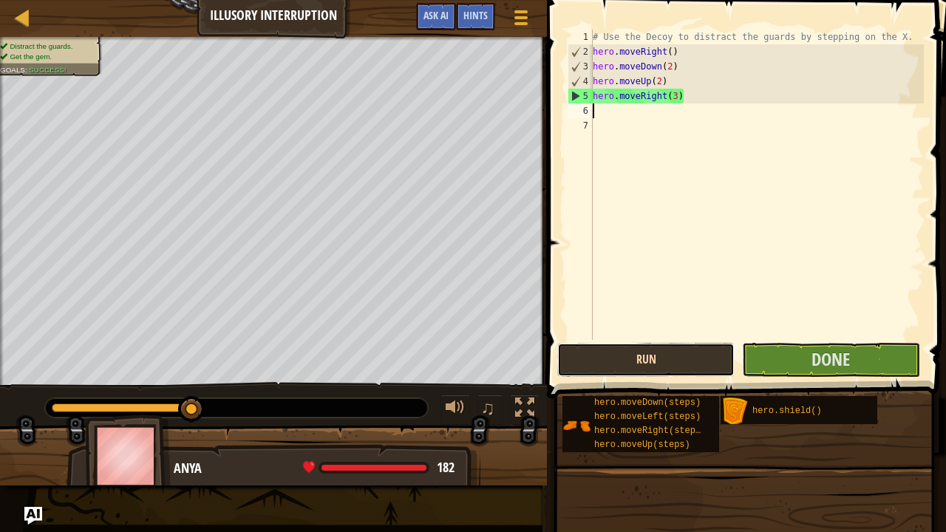
click at [652, 355] on button "Run" at bounding box center [645, 360] width 177 height 34
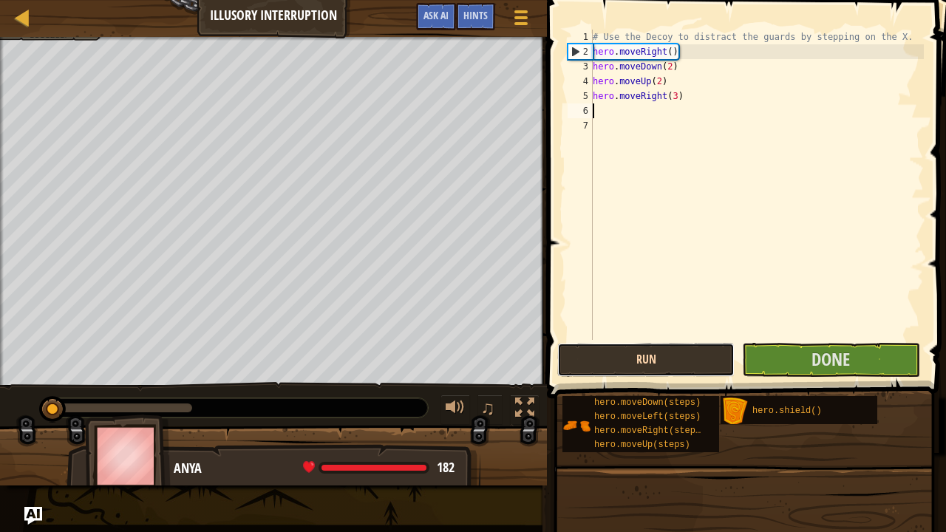
click at [652, 355] on button "Run" at bounding box center [645, 360] width 177 height 34
click at [652, 355] on button "Running" at bounding box center [645, 360] width 177 height 34
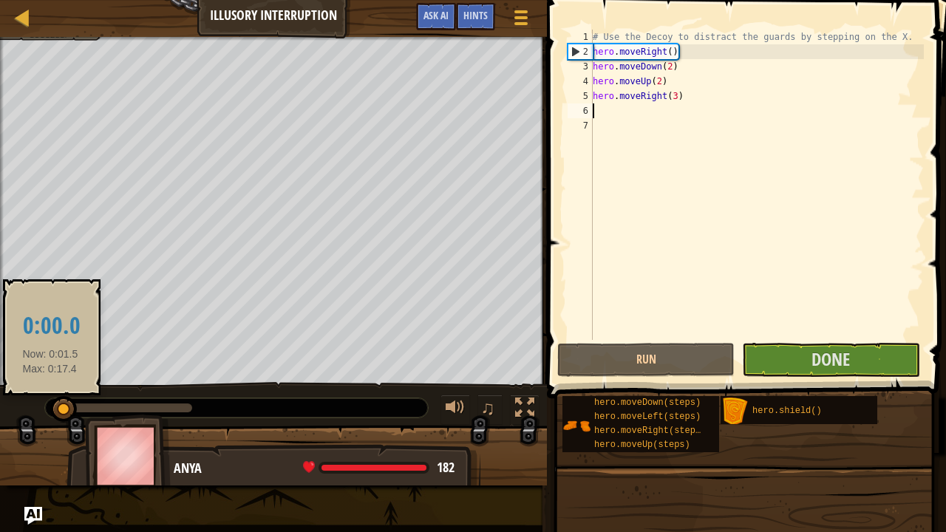
click at [49, 403] on div at bounding box center [236, 407] width 383 height 19
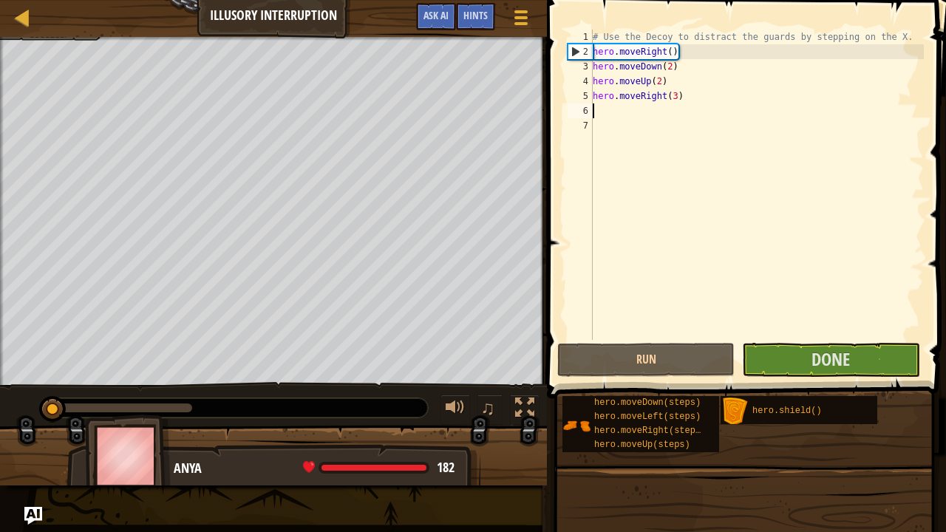
drag, startPoint x: 80, startPoint y: 409, endPoint x: 0, endPoint y: 397, distance: 80.7
click at [0, 397] on div "♫" at bounding box center [273, 404] width 547 height 44
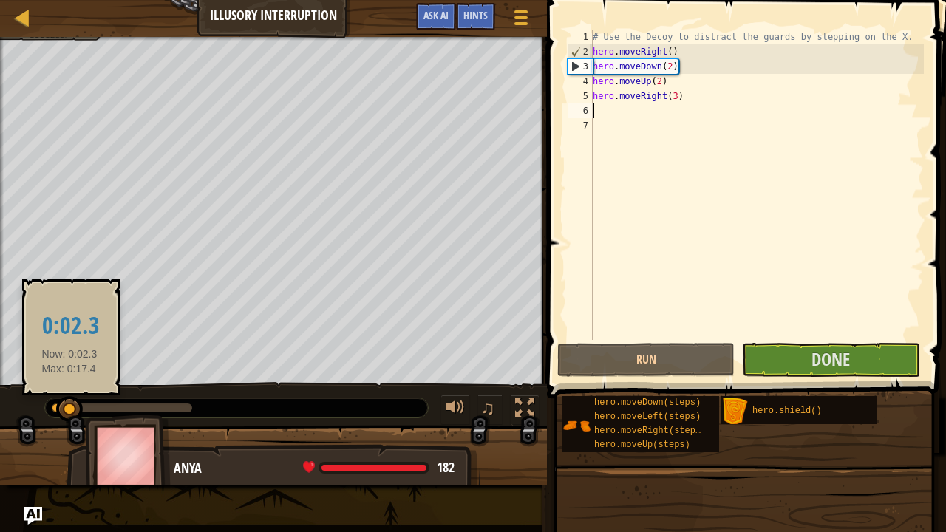
click at [69, 406] on div at bounding box center [122, 407] width 140 height 9
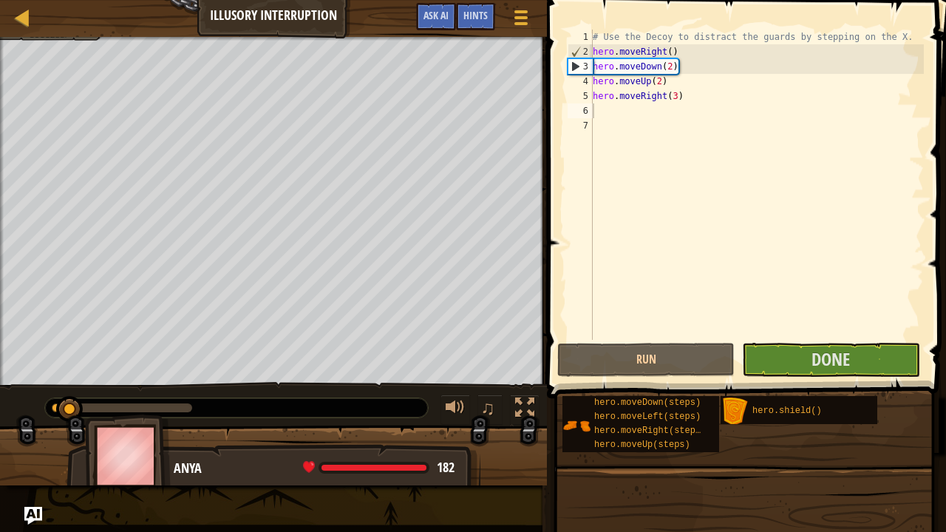
click at [50, 402] on div at bounding box center [236, 407] width 383 height 19
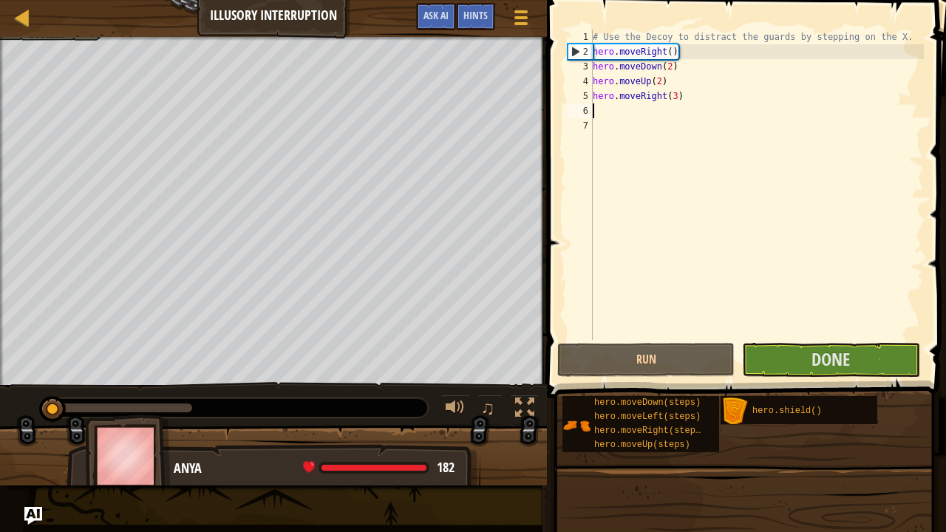
drag, startPoint x: 78, startPoint y: 411, endPoint x: 0, endPoint y: 409, distance: 78.3
click at [0, 409] on div "♫" at bounding box center [273, 404] width 547 height 44
click at [640, 358] on button "Run" at bounding box center [645, 360] width 177 height 34
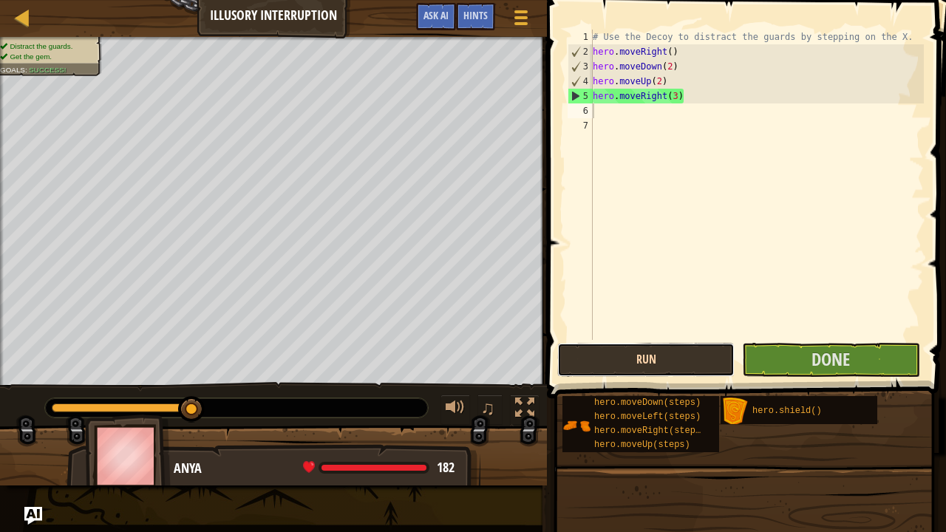
click at [640, 358] on button "Run" at bounding box center [645, 360] width 177 height 34
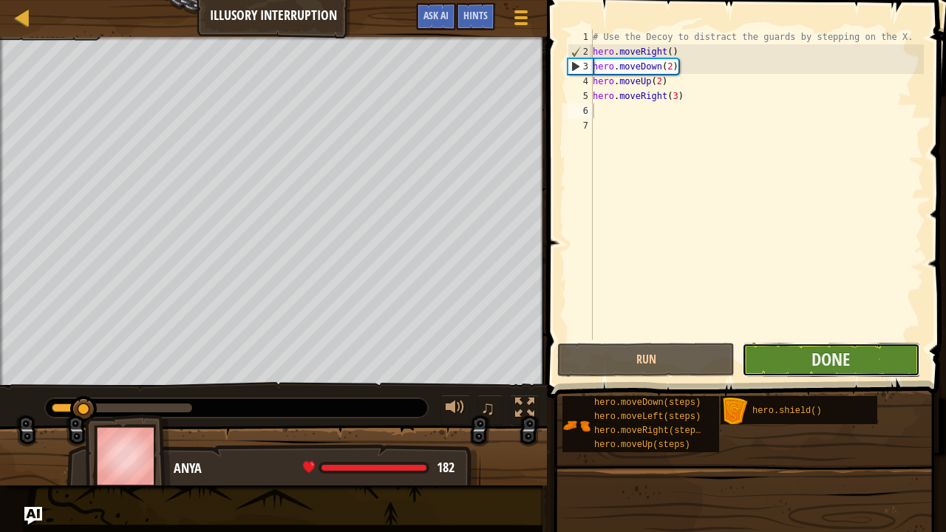
drag, startPoint x: 775, startPoint y: 341, endPoint x: 780, endPoint y: 352, distance: 11.9
click at [759, 352] on button "Done" at bounding box center [830, 360] width 177 height 34
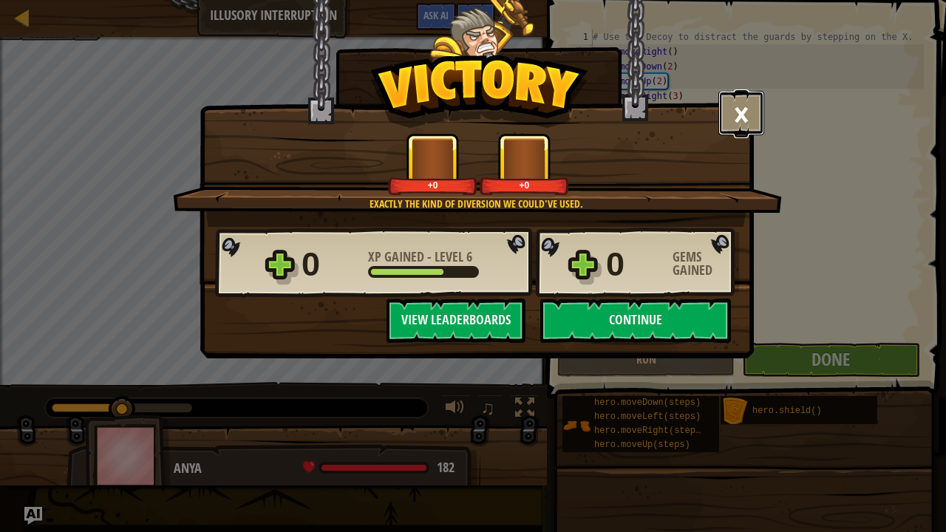
click at [737, 116] on button "×" at bounding box center [741, 113] width 46 height 44
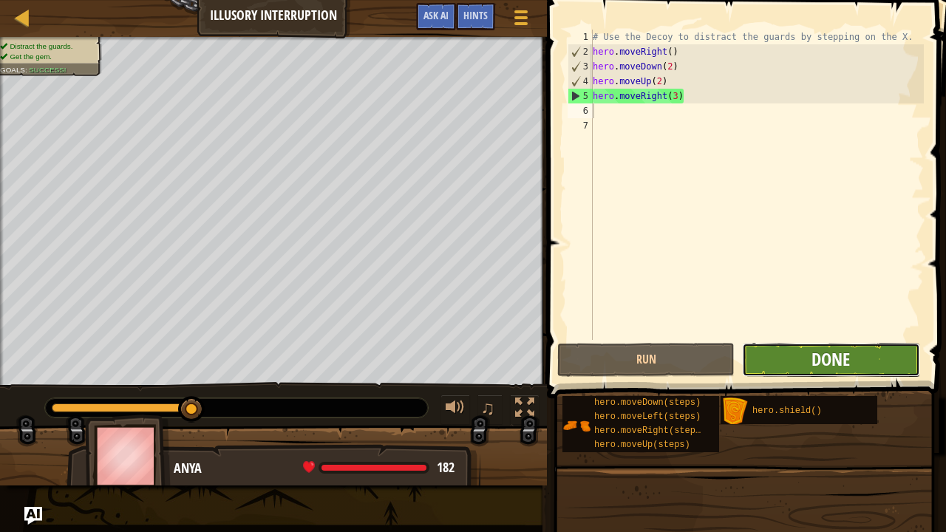
click at [759, 349] on span "Done" at bounding box center [830, 359] width 38 height 24
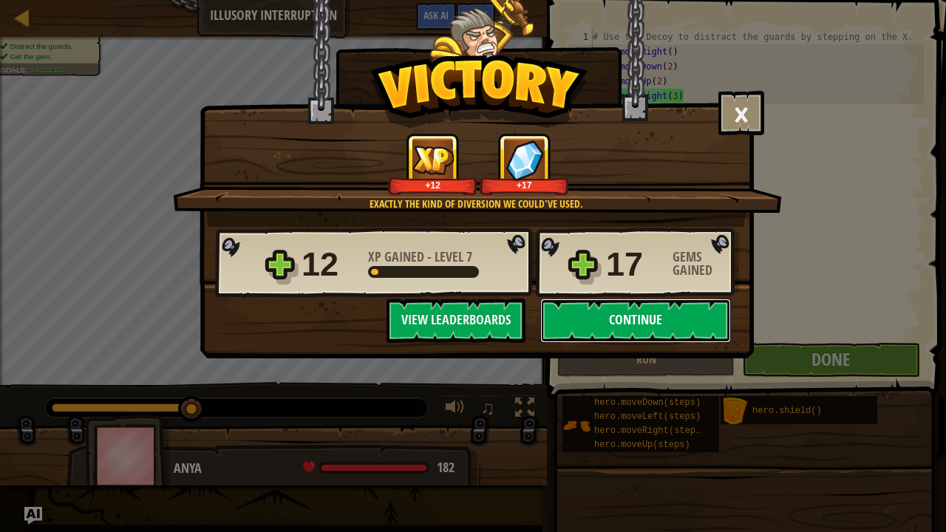
click at [637, 330] on button "Continue" at bounding box center [635, 321] width 191 height 44
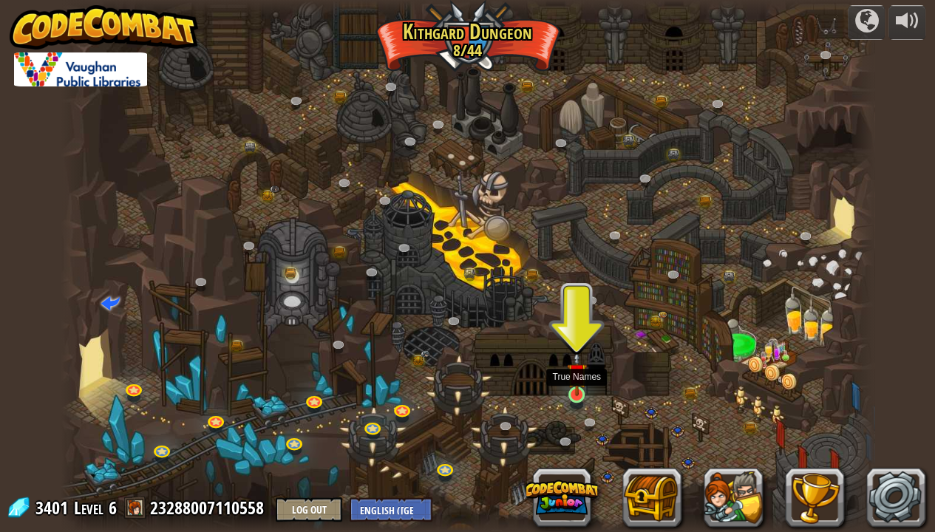
click at [581, 386] on img at bounding box center [577, 373] width 20 height 46
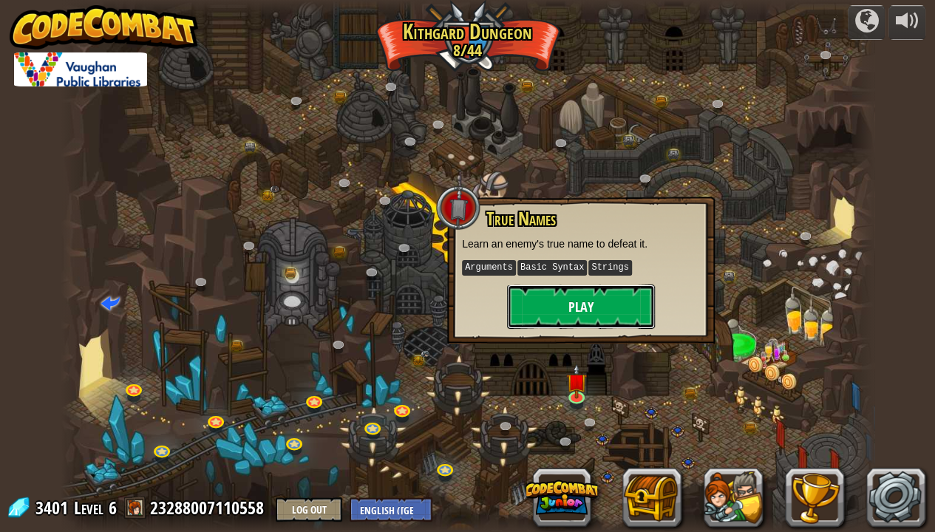
click at [599, 292] on button "Play" at bounding box center [581, 306] width 148 height 44
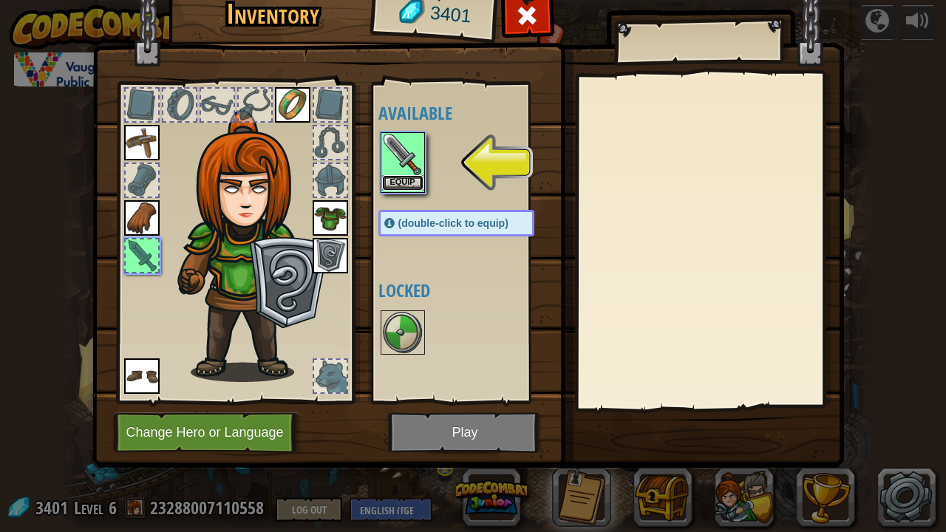
click at [414, 183] on button "Equip" at bounding box center [402, 183] width 41 height 16
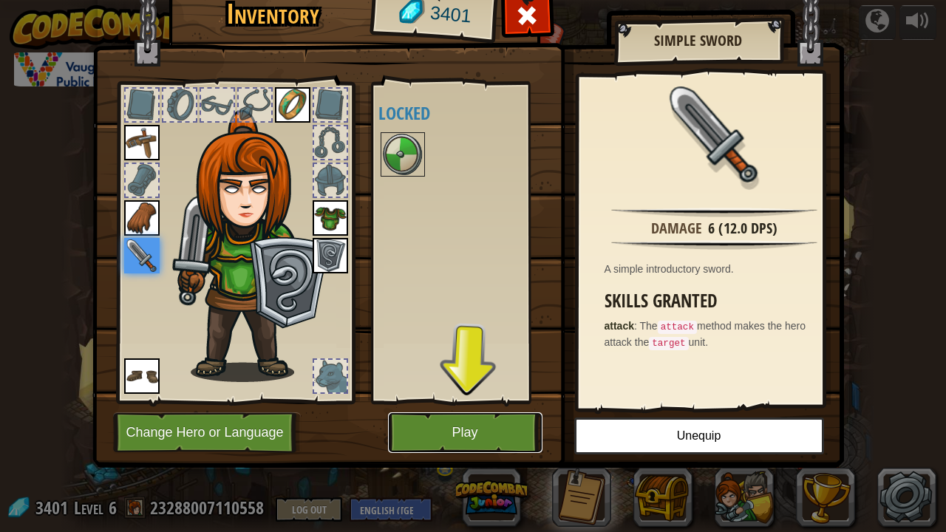
click at [512, 413] on button "Play" at bounding box center [465, 432] width 154 height 41
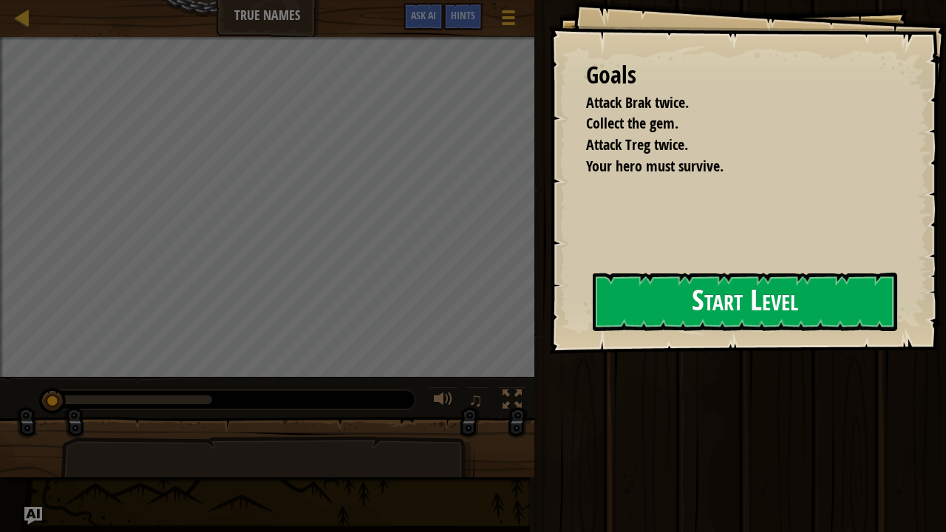
click at [660, 285] on button "Start Level" at bounding box center [745, 302] width 304 height 58
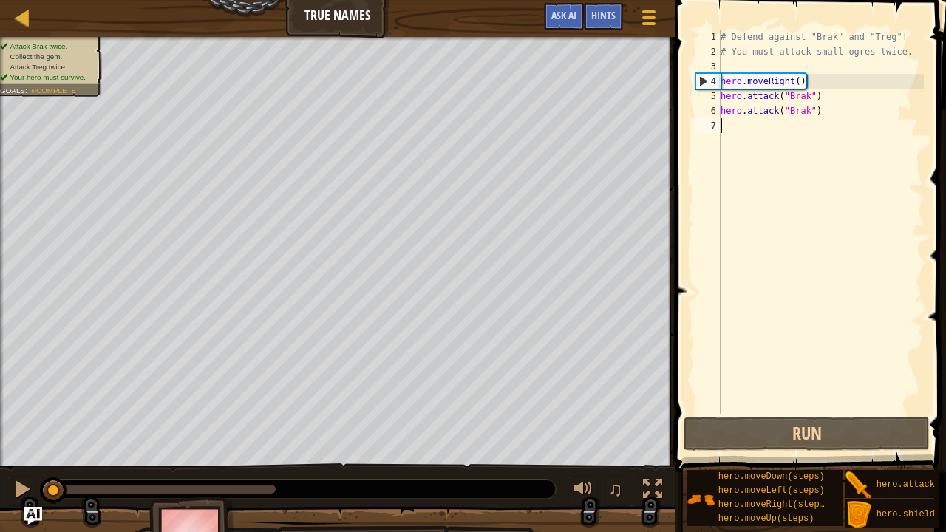
click at [759, 127] on div "# Defend against "Brak" and "Treg"! # You must attack small ogres twice. hero .…" at bounding box center [820, 237] width 206 height 414
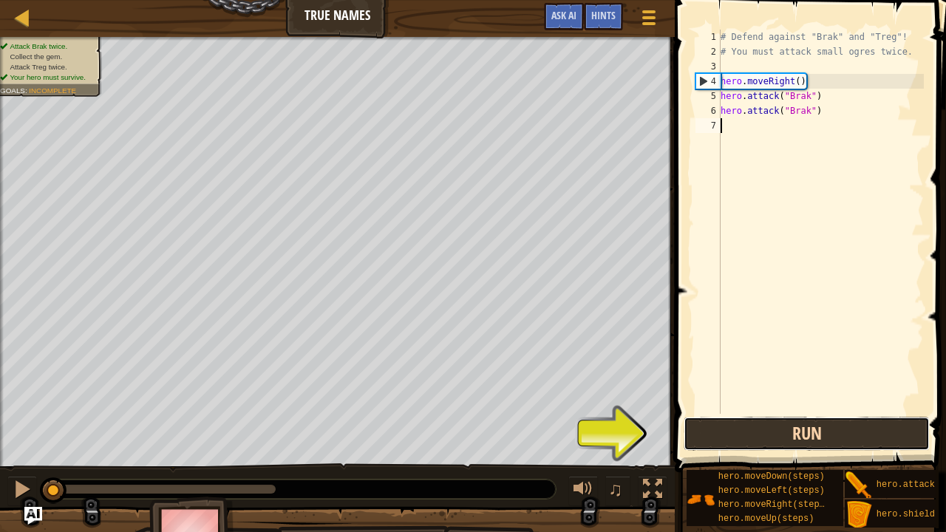
click at [759, 413] on button "Run" at bounding box center [806, 434] width 246 height 34
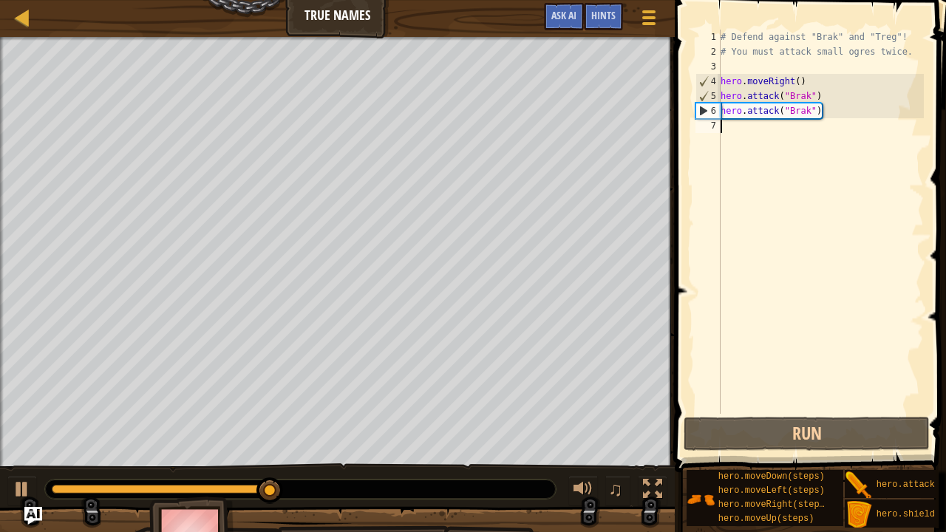
click at [759, 411] on div "# Defend against "Brak" and "Treg"! # You must attack small ogres twice. hero .…" at bounding box center [820, 237] width 206 height 414
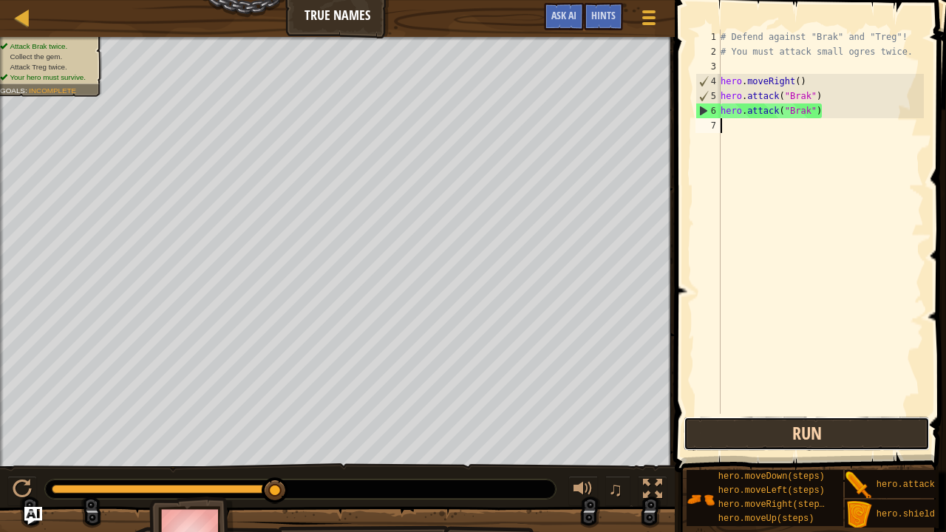
click at [759, 413] on button "Run" at bounding box center [806, 434] width 246 height 34
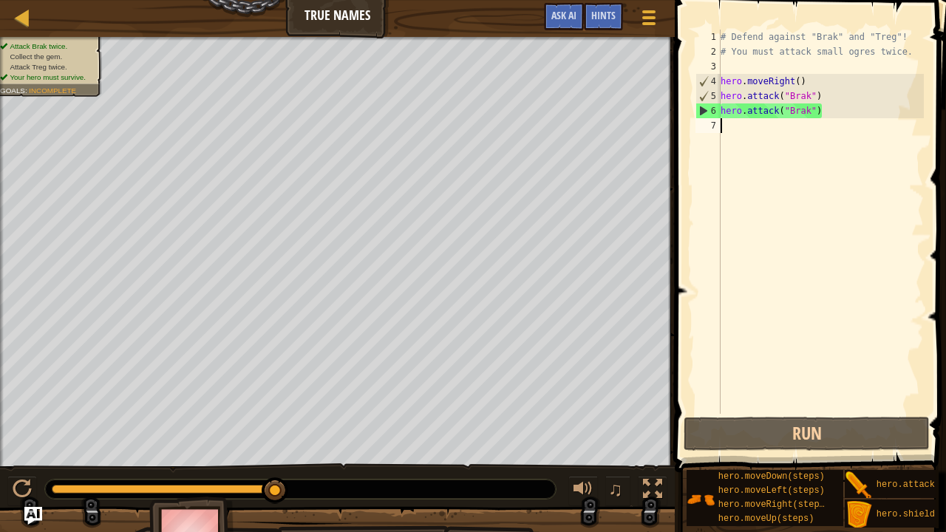
click at [759, 134] on div "# Defend against "Brak" and "Treg"! # You must attack small ogres twice. hero .…" at bounding box center [820, 237] width 206 height 414
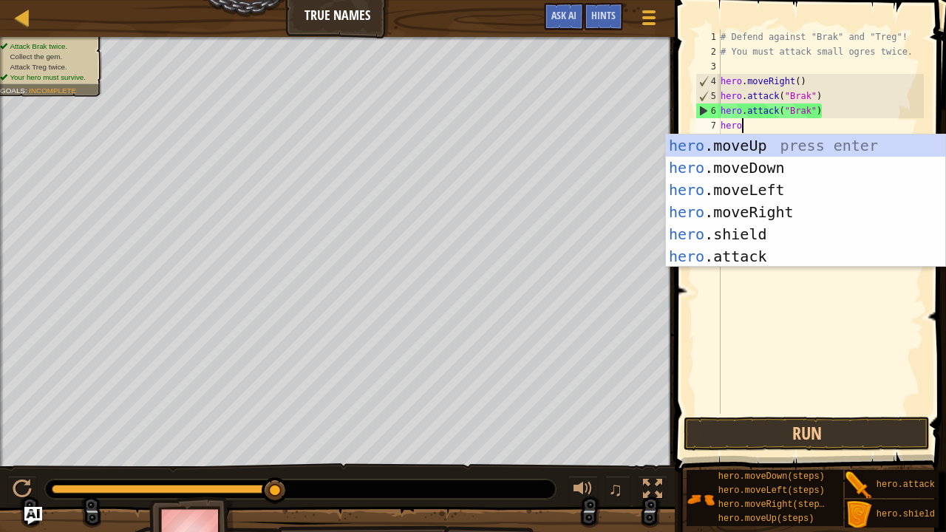
scroll to position [7, 1]
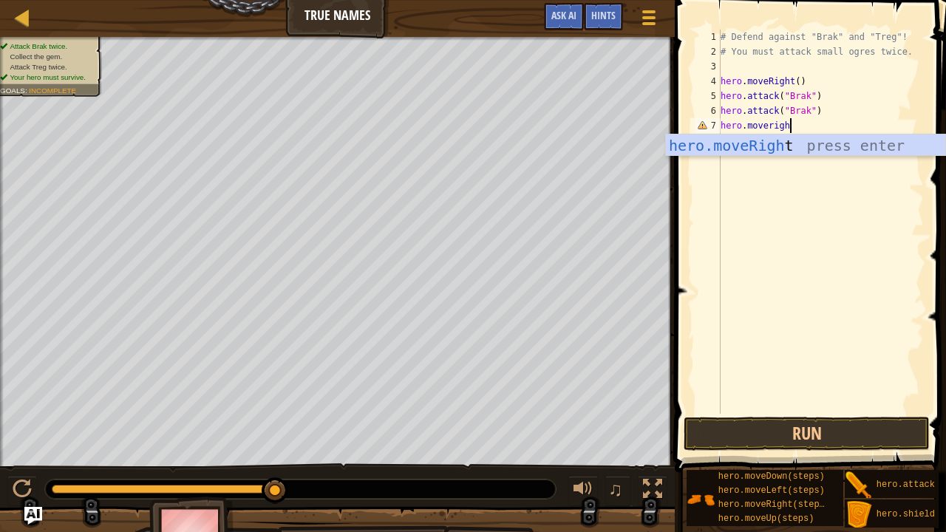
type textarea "hero.moveright"
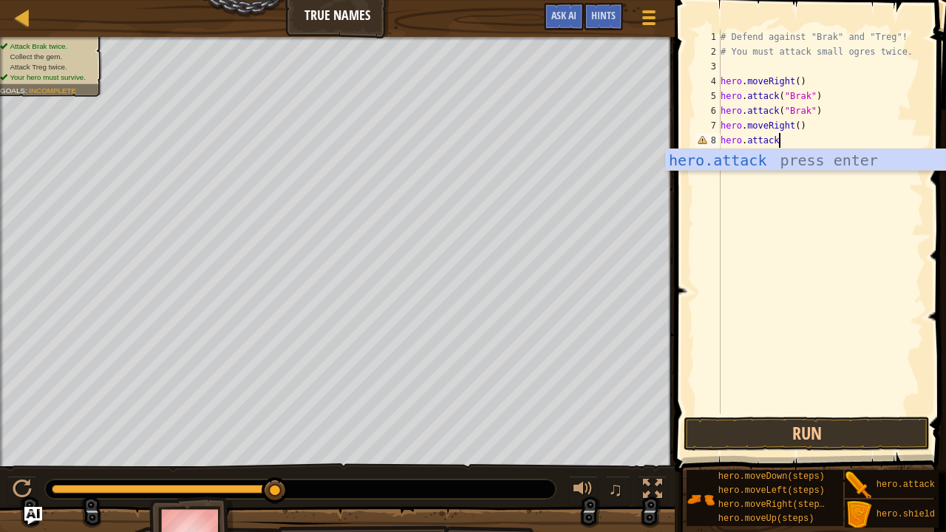
scroll to position [7, 4]
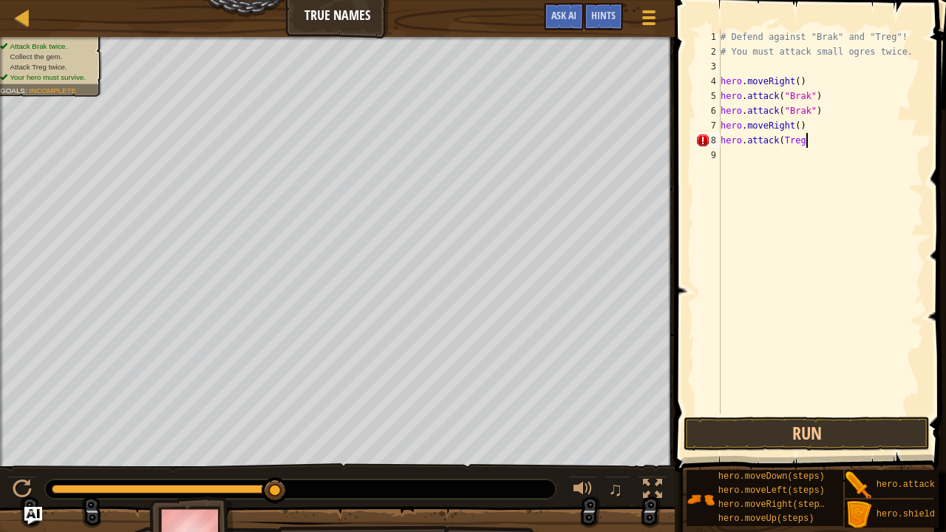
type textarea "hero.attack(Treg)"
click at [759, 413] on span at bounding box center [811, 215] width 283 height 516
drag, startPoint x: 785, startPoint y: 140, endPoint x: 790, endPoint y: 148, distance: 8.6
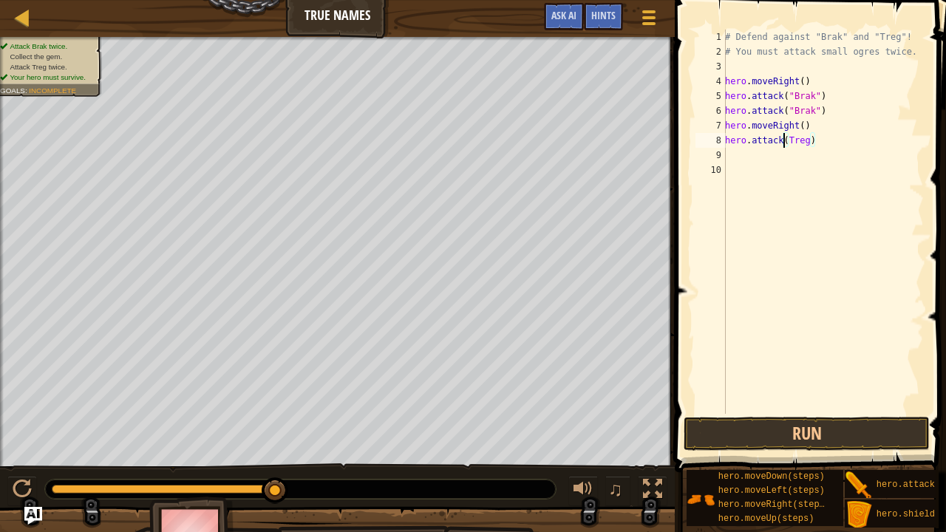
click at [759, 142] on div "# Defend against "Brak" and "Treg"! # You must attack small ogres twice. hero .…" at bounding box center [823, 237] width 202 height 414
click at [759, 145] on div "# Defend against "Brak" and "Treg"! # You must attack small ogres twice. hero .…" at bounding box center [823, 237] width 202 height 414
drag, startPoint x: 785, startPoint y: 134, endPoint x: 792, endPoint y: 137, distance: 8.0
click at [759, 134] on div "# Defend against "Brak" and "Treg"! # You must attack small ogres twice. hero .…" at bounding box center [823, 237] width 202 height 414
click at [759, 137] on div "# Defend against "Brak" and "Treg"! # You must attack small ogres twice. hero .…" at bounding box center [823, 237] width 202 height 414
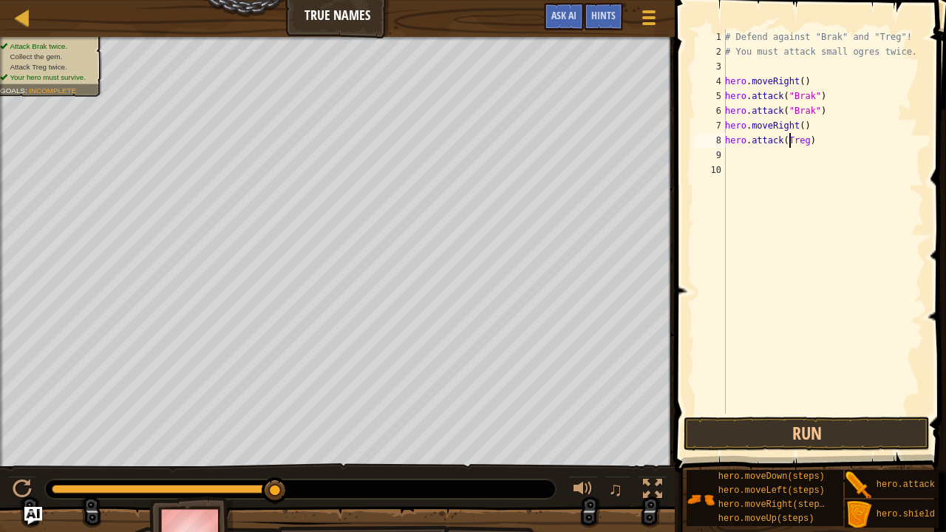
click at [759, 137] on div "# Defend against "Brak" and "Treg"! # You must attack small ogres twice. hero .…" at bounding box center [823, 237] width 202 height 414
type textarea "hero.attack("Treg")"
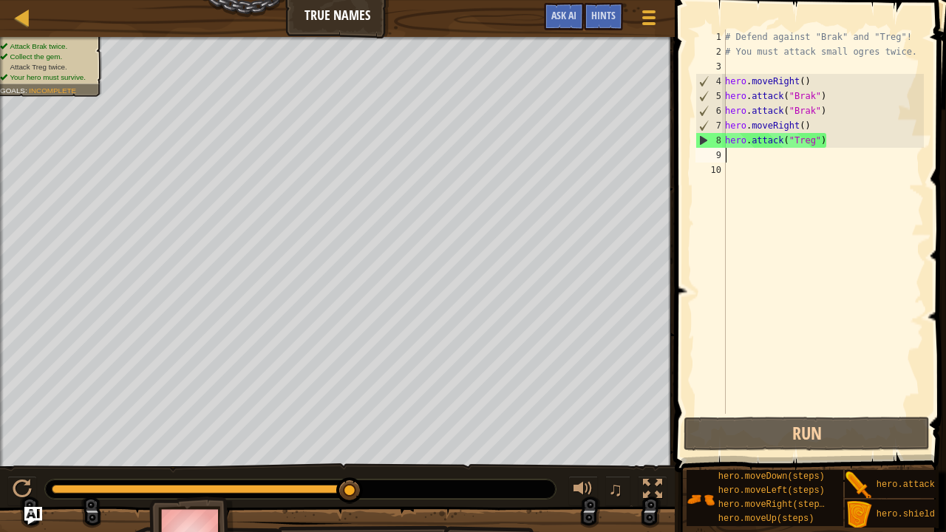
click at [759, 155] on div "# Defend against "Brak" and "Treg"! # You must attack small ogres twice. hero .…" at bounding box center [823, 237] width 202 height 414
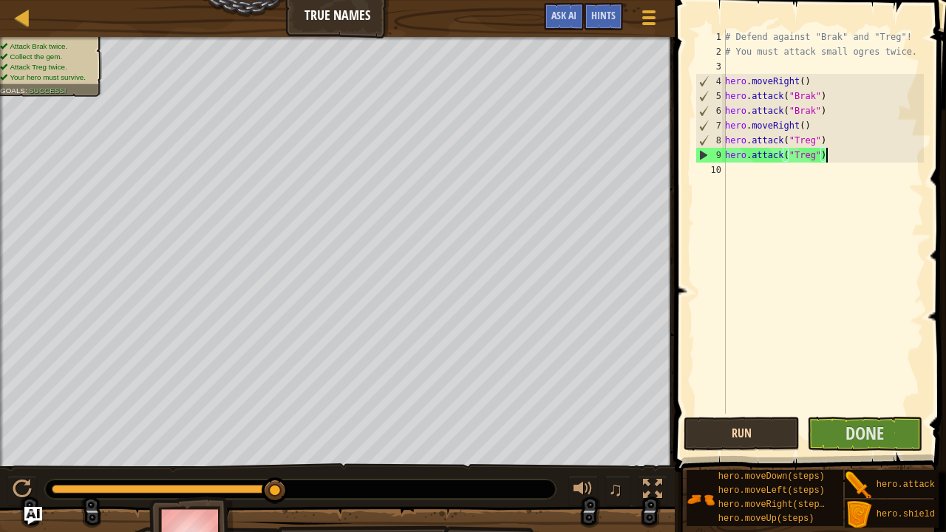
type textarea "hero.attack("Treg")"
click at [735, 413] on button "Run" at bounding box center [741, 434] width 116 height 34
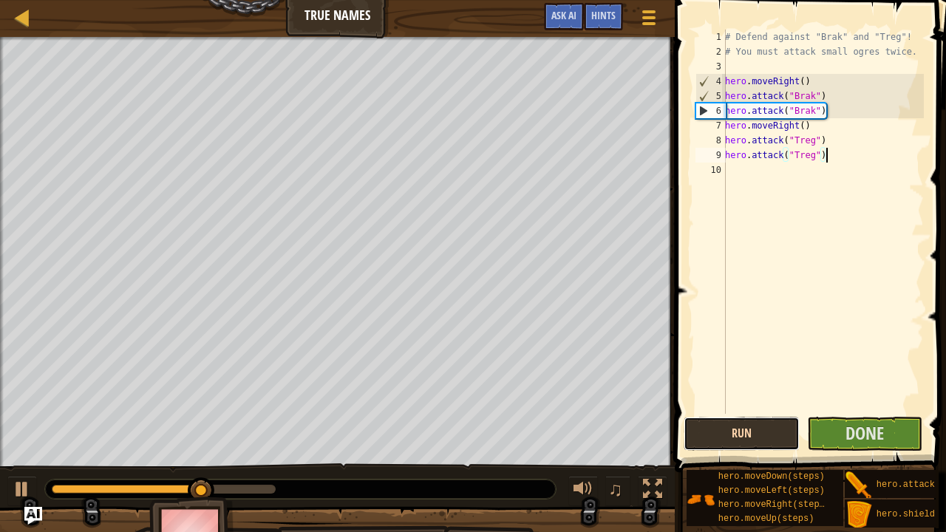
click at [740, 413] on button "Run" at bounding box center [741, 434] width 116 height 34
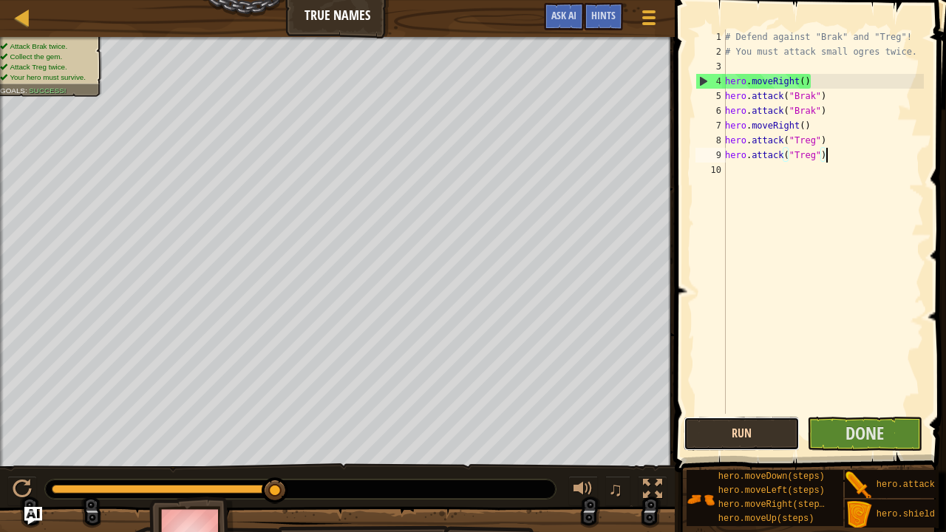
click at [692, 413] on button "Run" at bounding box center [741, 434] width 116 height 34
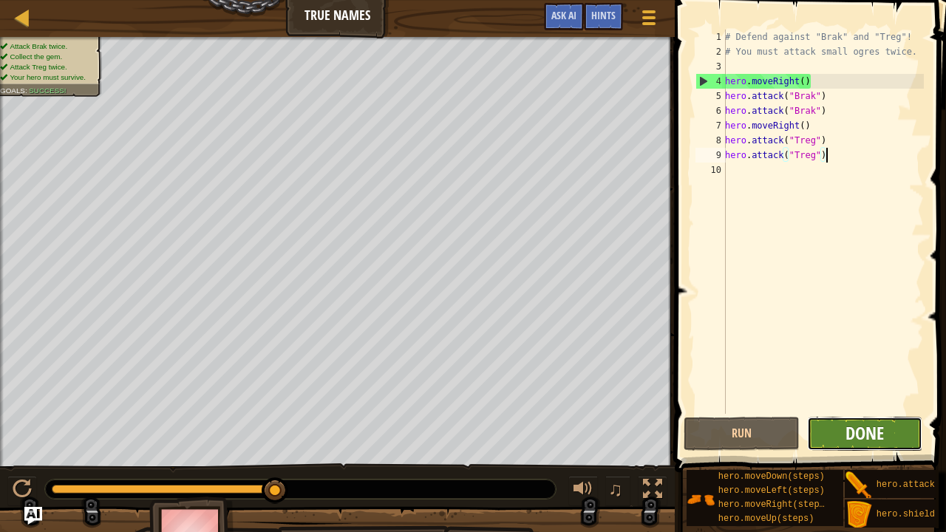
click at [759, 413] on span "Done" at bounding box center [864, 433] width 38 height 24
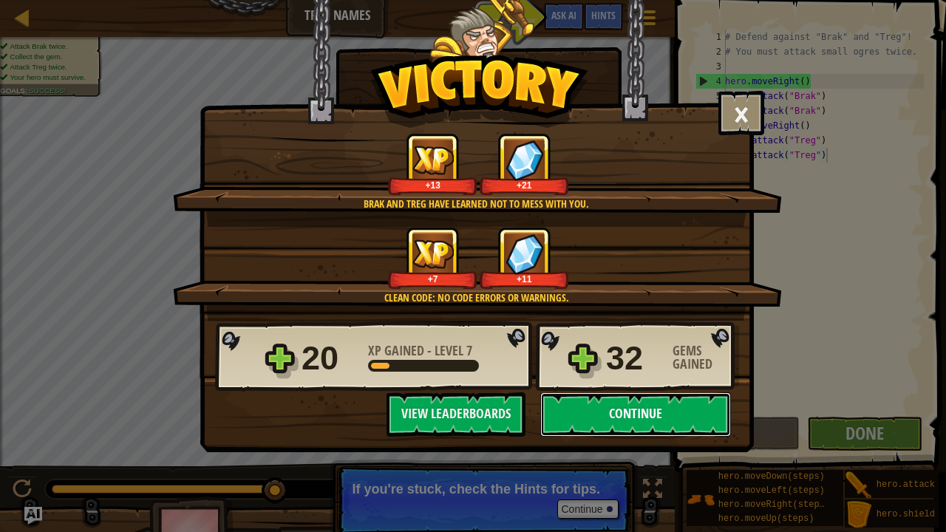
click at [601, 413] on button "Continue" at bounding box center [635, 414] width 191 height 44
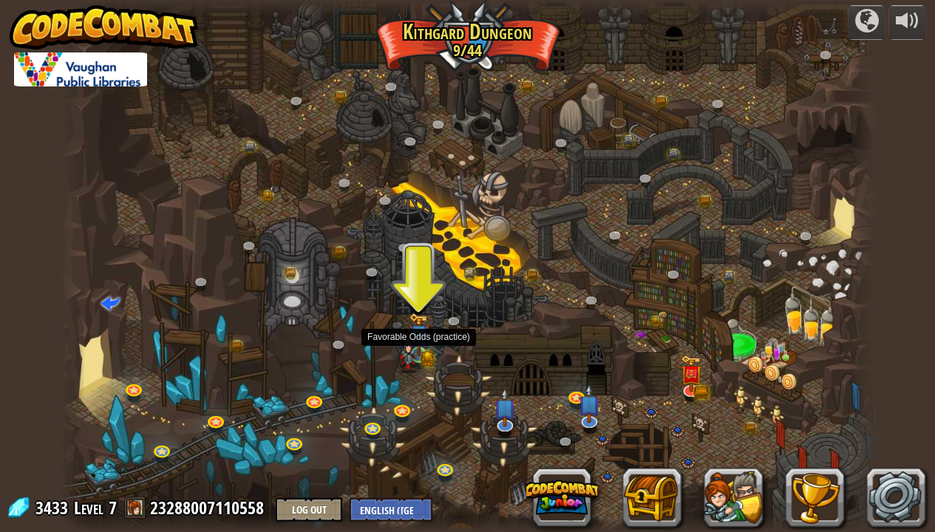
click at [420, 341] on img at bounding box center [419, 335] width 20 height 44
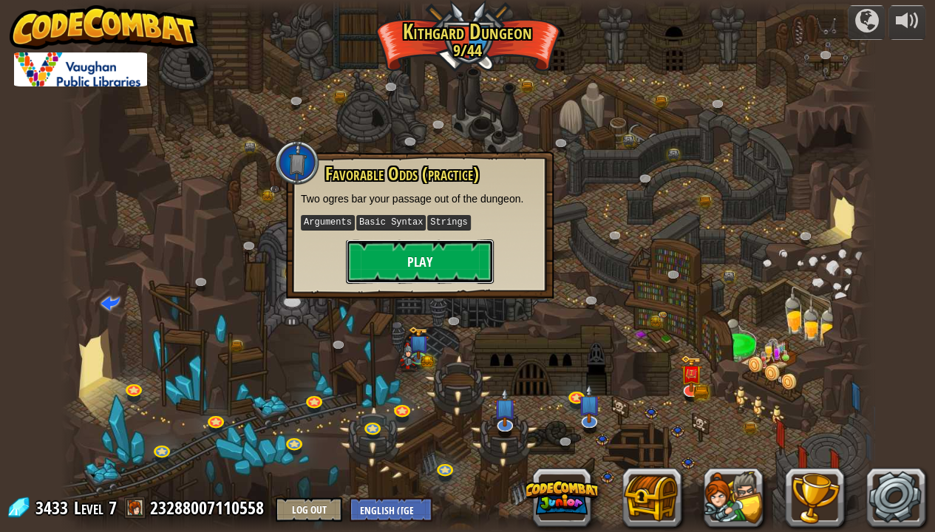
click at [429, 272] on button "Play" at bounding box center [420, 261] width 148 height 44
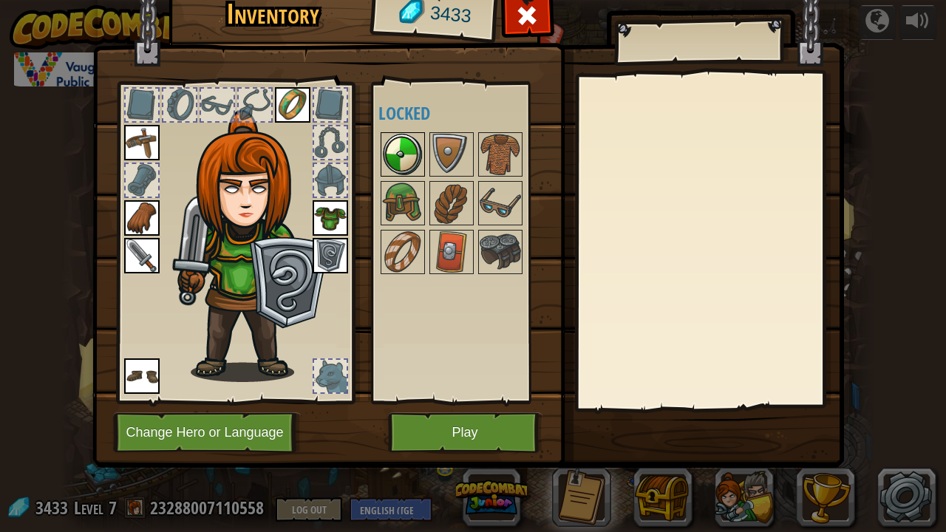
click at [408, 158] on img at bounding box center [402, 154] width 41 height 41
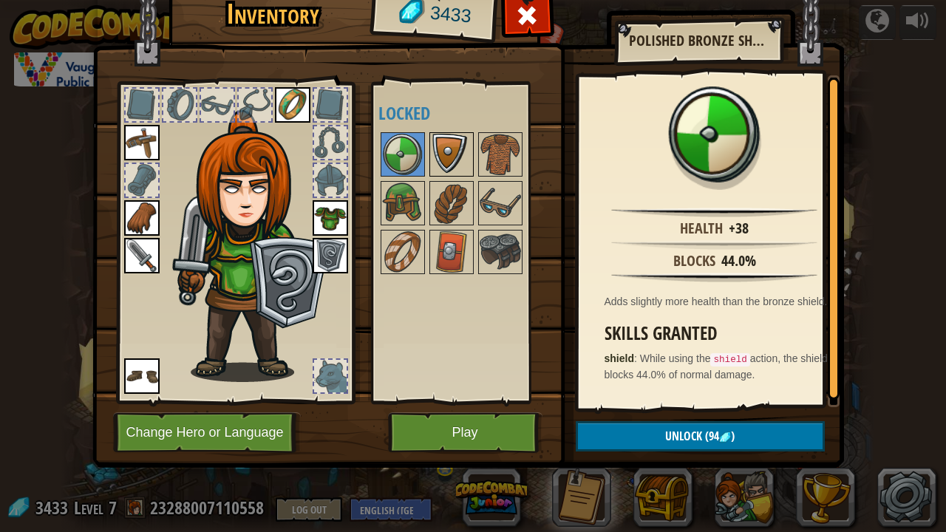
drag, startPoint x: 441, startPoint y: 152, endPoint x: 459, endPoint y: 154, distance: 17.9
click at [443, 153] on img at bounding box center [451, 154] width 41 height 41
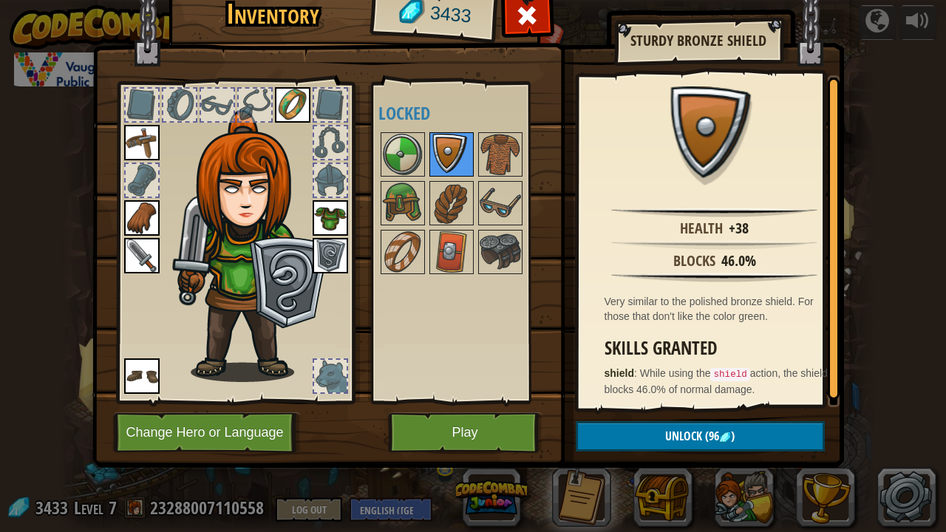
click at [468, 155] on img at bounding box center [451, 154] width 41 height 41
click at [395, 232] on div "Available Equip Equip Equip Equip Equip Equip Equip (double-click to equip) Loc…" at bounding box center [470, 243] width 185 height 308
click at [398, 194] on img at bounding box center [402, 202] width 41 height 41
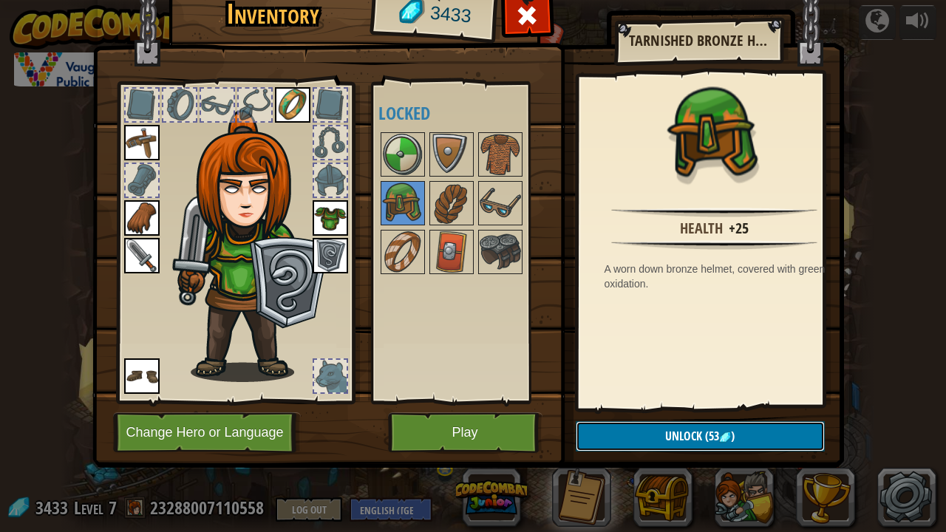
click at [723, 413] on img at bounding box center [725, 437] width 12 height 12
click at [689, 413] on button "Confirm" at bounding box center [700, 436] width 249 height 30
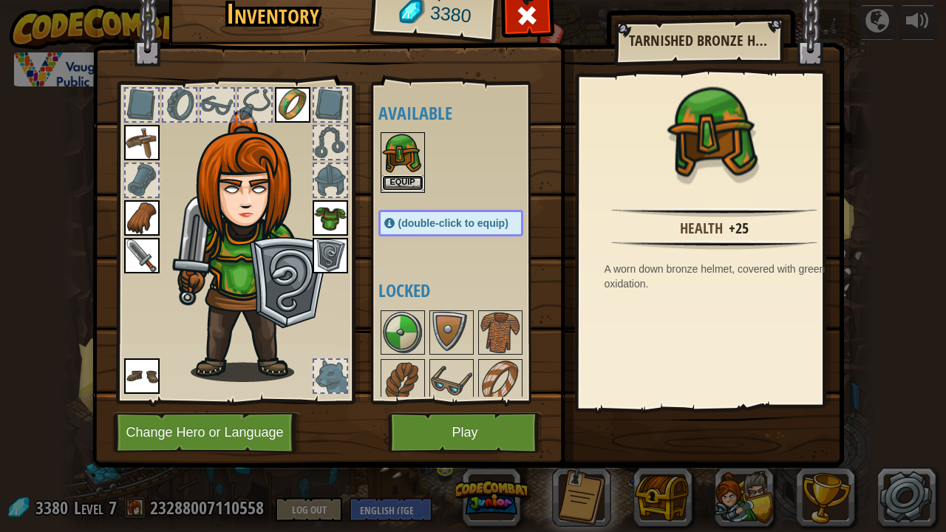
click at [402, 185] on button "Equip" at bounding box center [402, 183] width 41 height 16
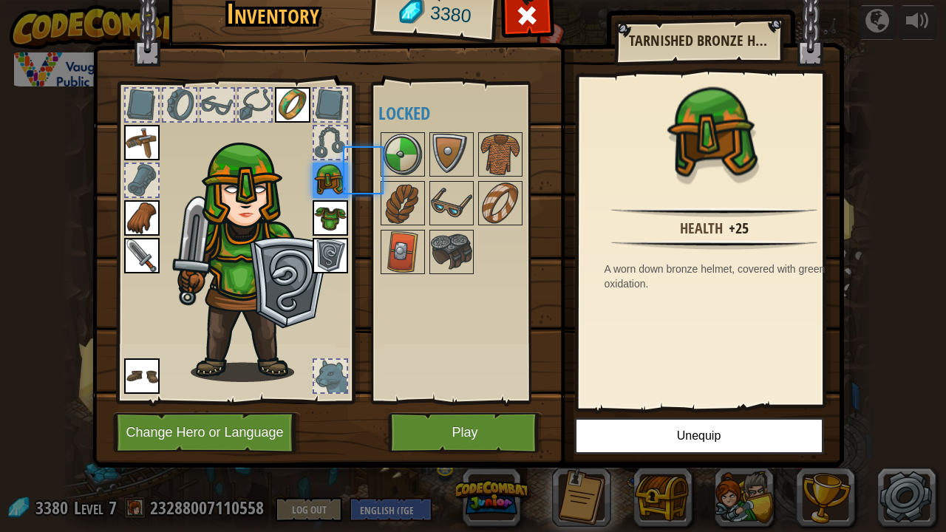
click at [402, 185] on img at bounding box center [402, 202] width 41 height 41
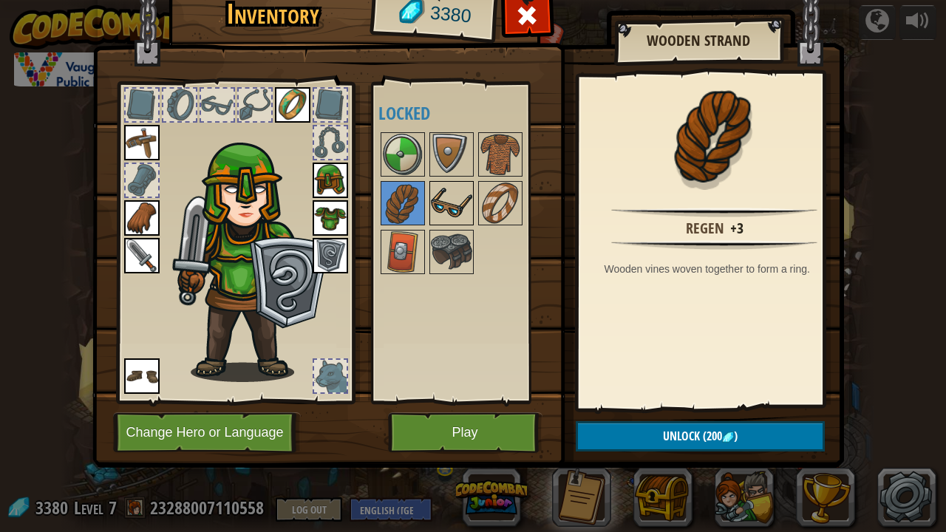
click at [448, 202] on img at bounding box center [451, 202] width 41 height 41
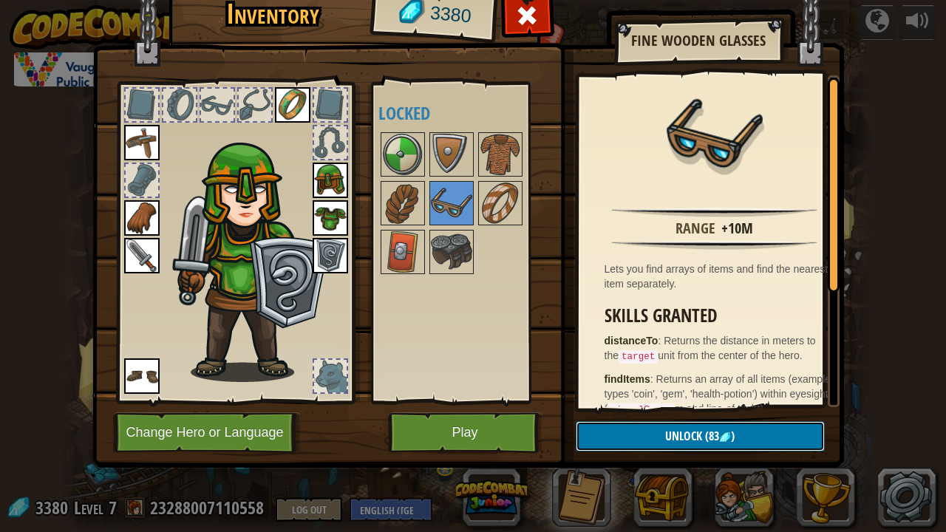
click at [759, 413] on button "Unlock (83 )" at bounding box center [700, 436] width 249 height 30
click at [705, 413] on button "Confirm" at bounding box center [700, 436] width 249 height 30
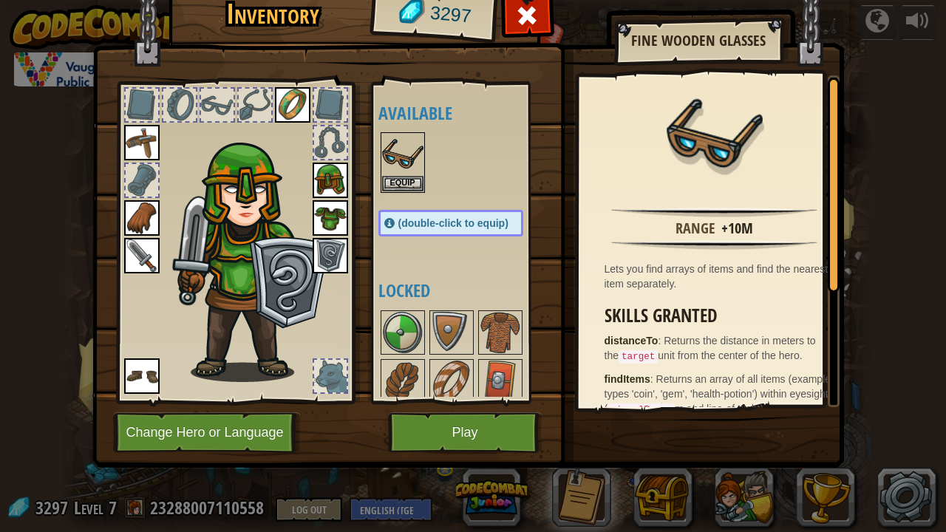
scroll to position [55, 0]
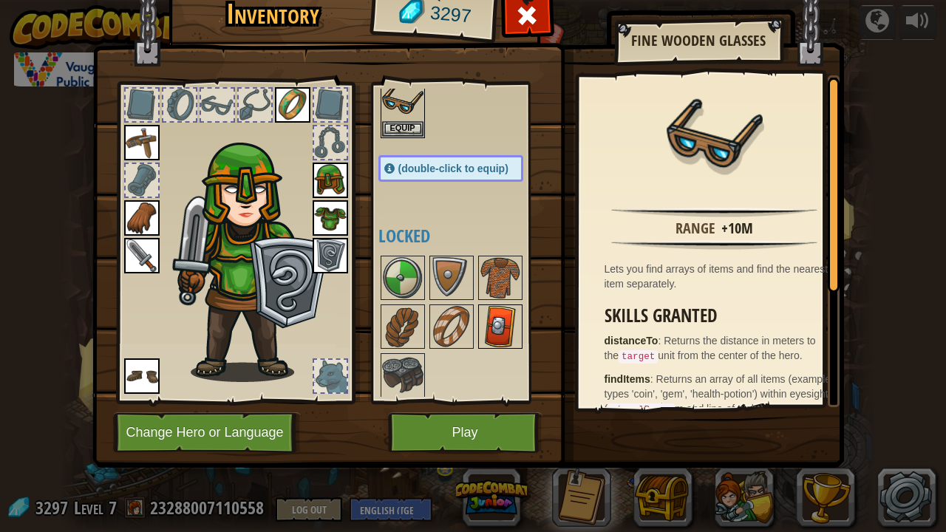
click at [487, 318] on img at bounding box center [500, 326] width 41 height 41
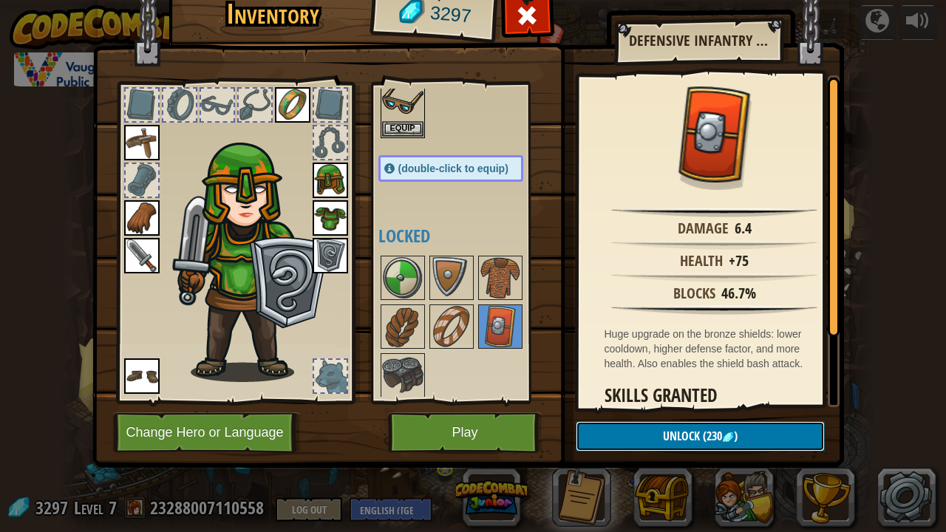
click at [759, 413] on button "Unlock (230 )" at bounding box center [700, 436] width 249 height 30
click at [755, 413] on button "Confirm" at bounding box center [700, 436] width 249 height 30
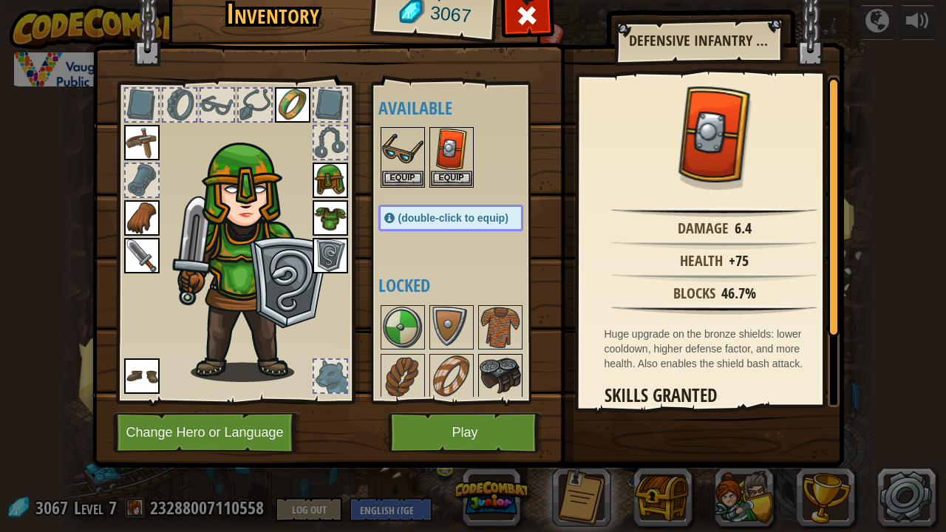
scroll to position [6, 0]
drag, startPoint x: 517, startPoint y: 364, endPoint x: 572, endPoint y: 365, distance: 54.7
click at [517, 364] on img at bounding box center [500, 375] width 41 height 41
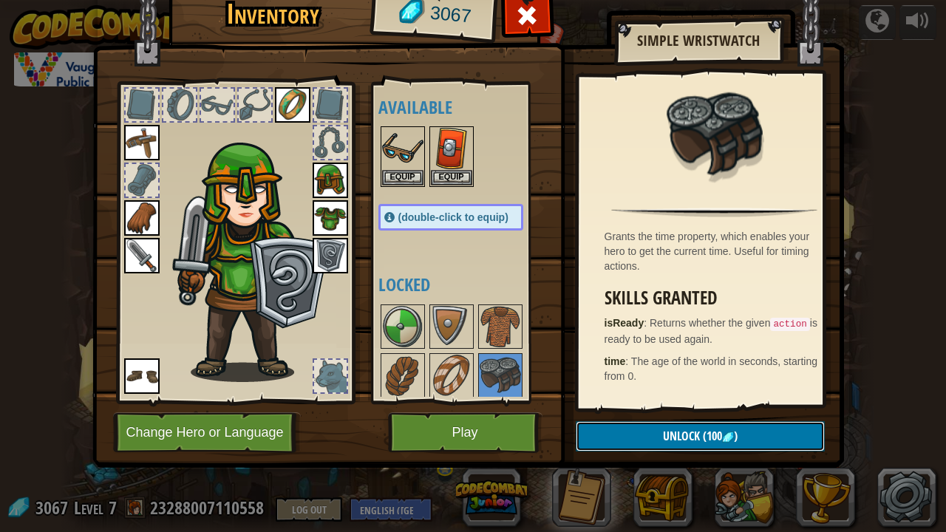
click at [706, 413] on span "(100" at bounding box center [711, 436] width 22 height 16
click at [706, 413] on button "Confirm" at bounding box center [700, 436] width 249 height 30
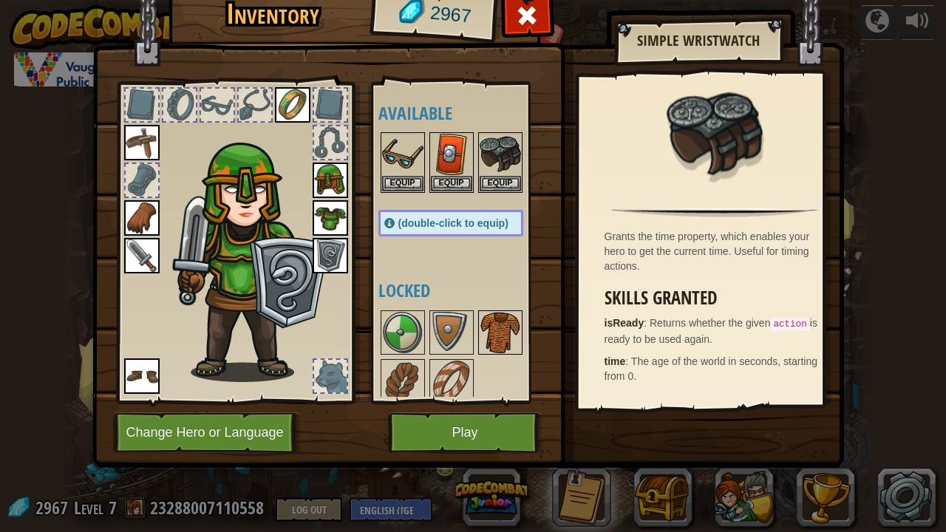
click at [507, 335] on img at bounding box center [500, 332] width 41 height 41
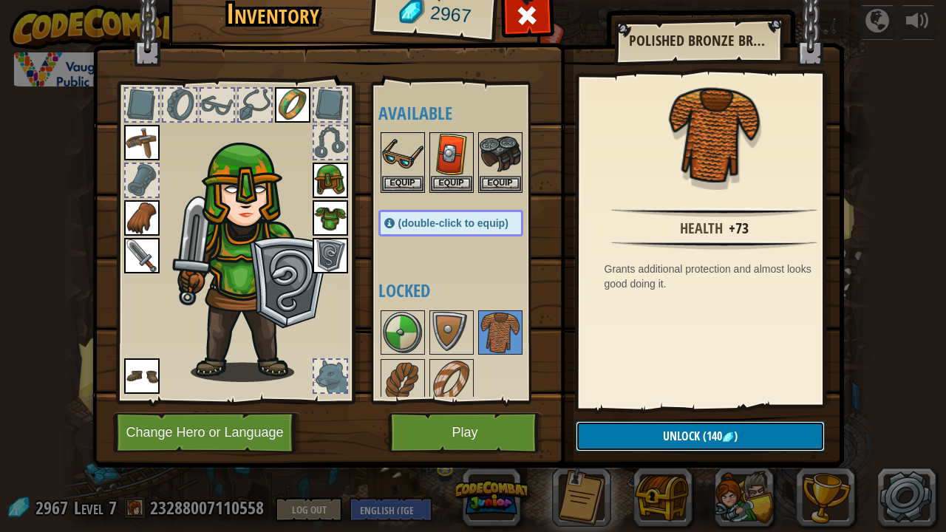
click at [670, 413] on span "Unlock" at bounding box center [681, 436] width 37 height 16
click at [670, 413] on button "Confirm" at bounding box center [700, 436] width 249 height 30
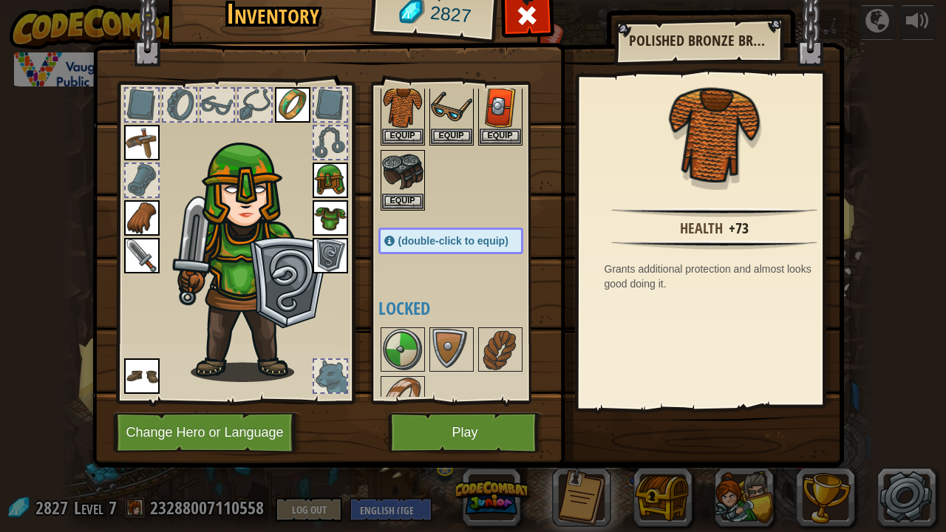
scroll to position [70, 0]
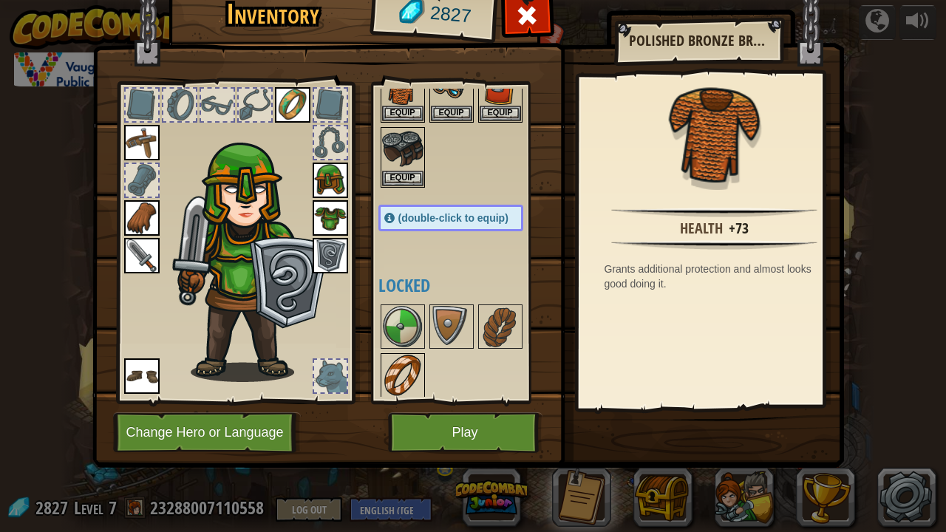
click at [400, 369] on img at bounding box center [402, 375] width 41 height 41
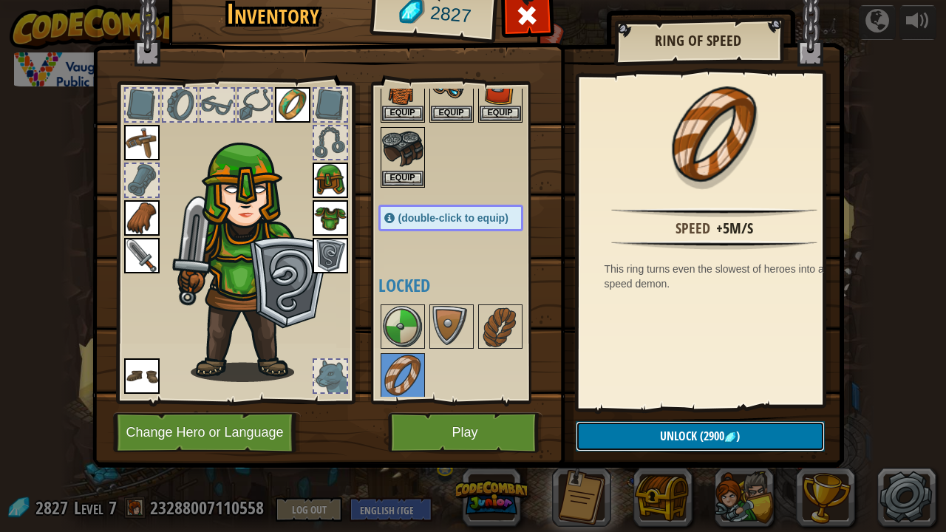
click at [640, 413] on button "Unlock (2900 )" at bounding box center [700, 436] width 249 height 30
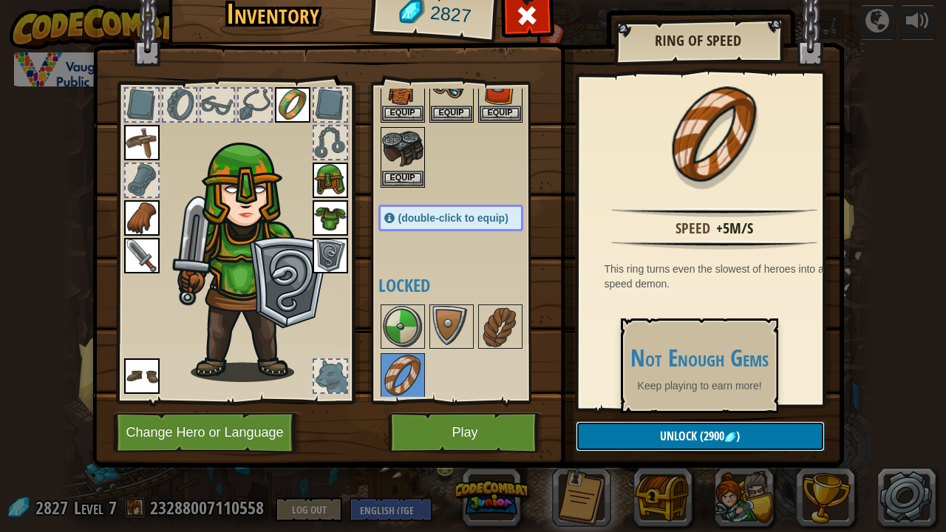
click at [646, 413] on button "Unlock (2900 )" at bounding box center [700, 436] width 249 height 30
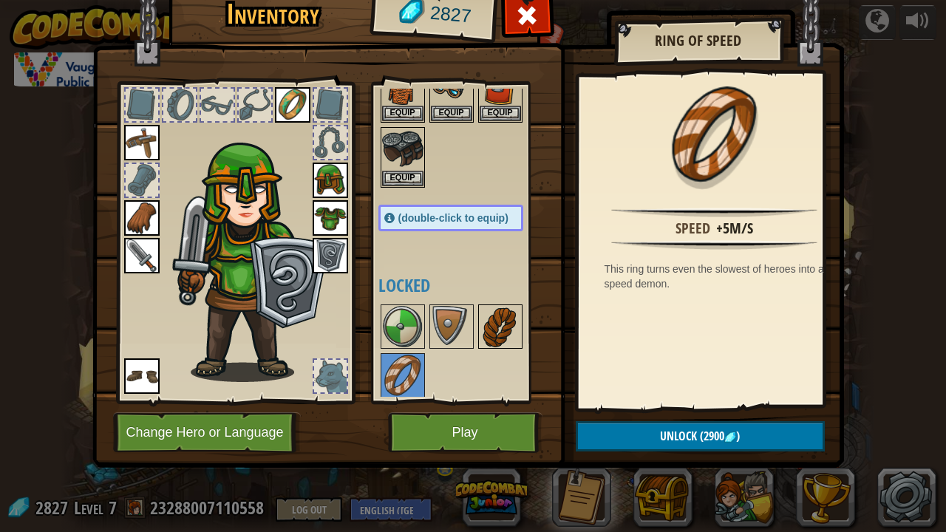
click at [495, 331] on img at bounding box center [500, 326] width 41 height 41
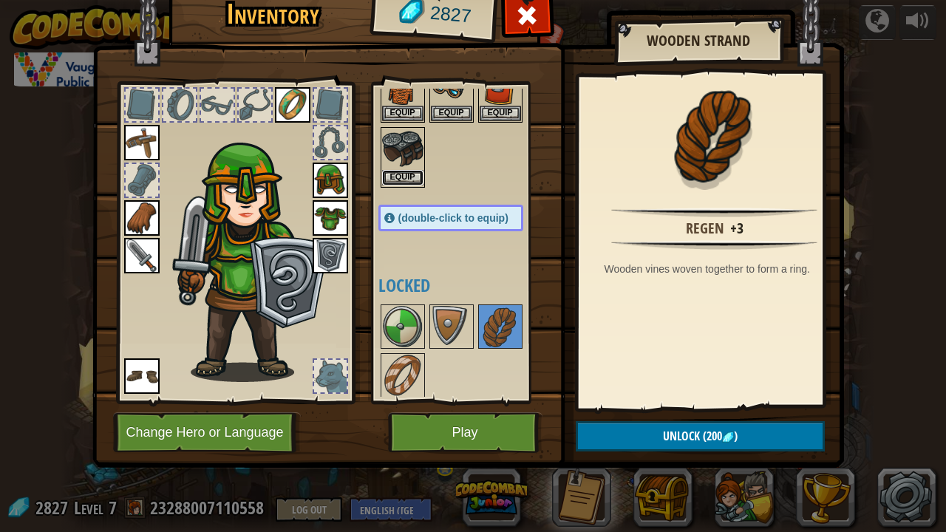
click at [393, 176] on button "Equip" at bounding box center [402, 178] width 41 height 16
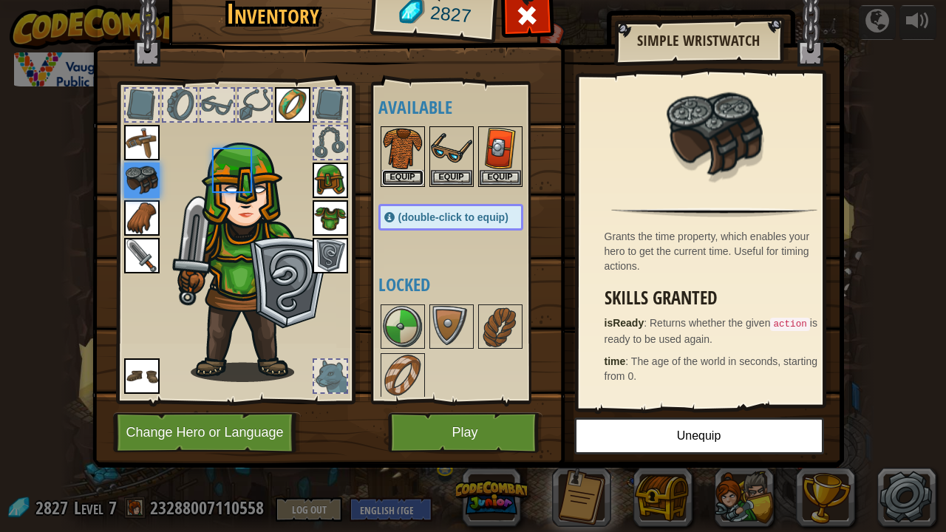
click at [393, 176] on button "Equip" at bounding box center [402, 178] width 41 height 16
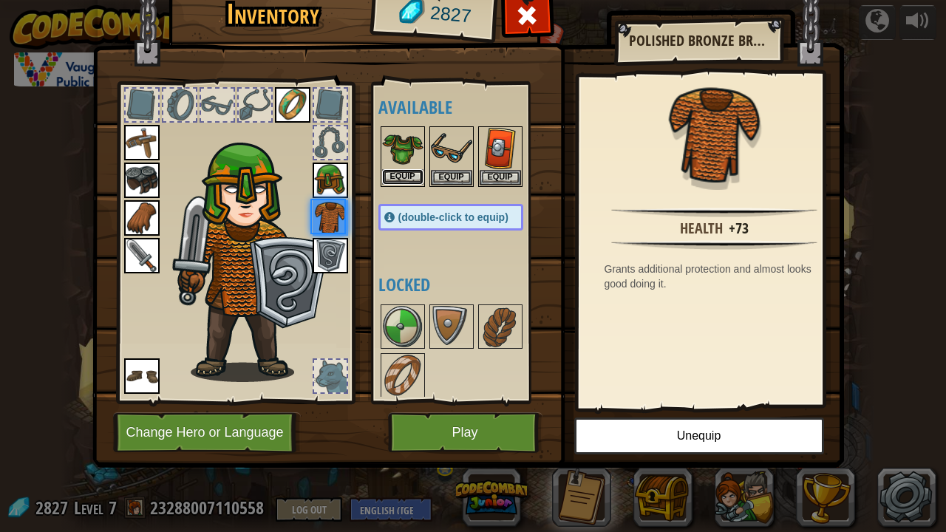
click at [399, 171] on button "Equip" at bounding box center [402, 177] width 41 height 16
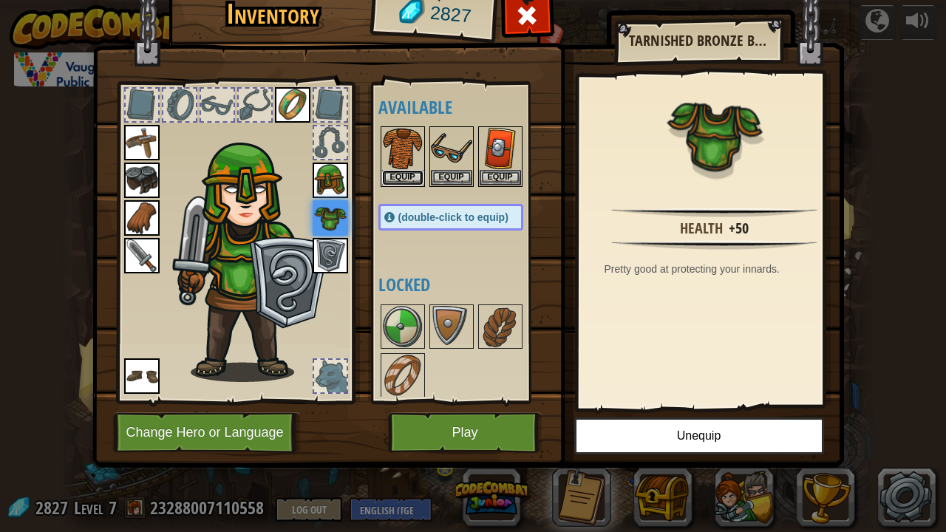
click at [399, 171] on button "Equip" at bounding box center [402, 178] width 41 height 16
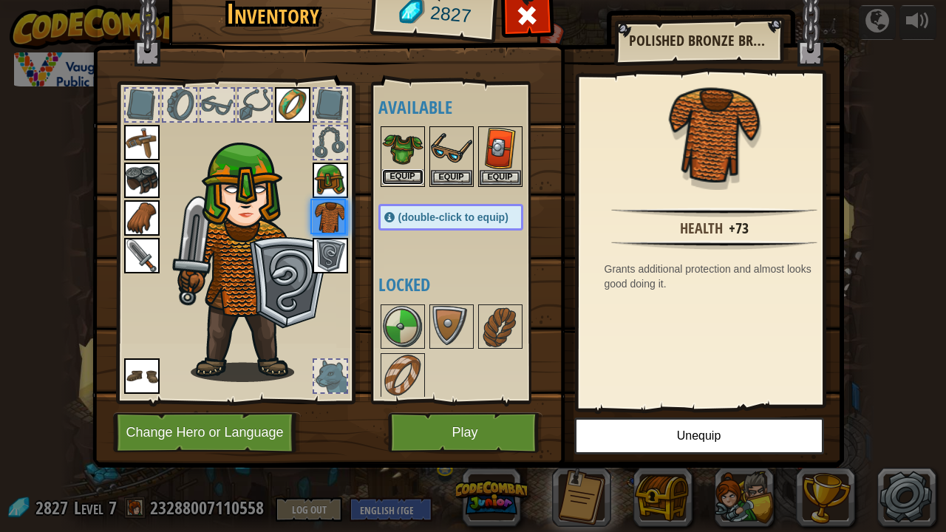
click at [400, 171] on button "Equip" at bounding box center [402, 177] width 41 height 16
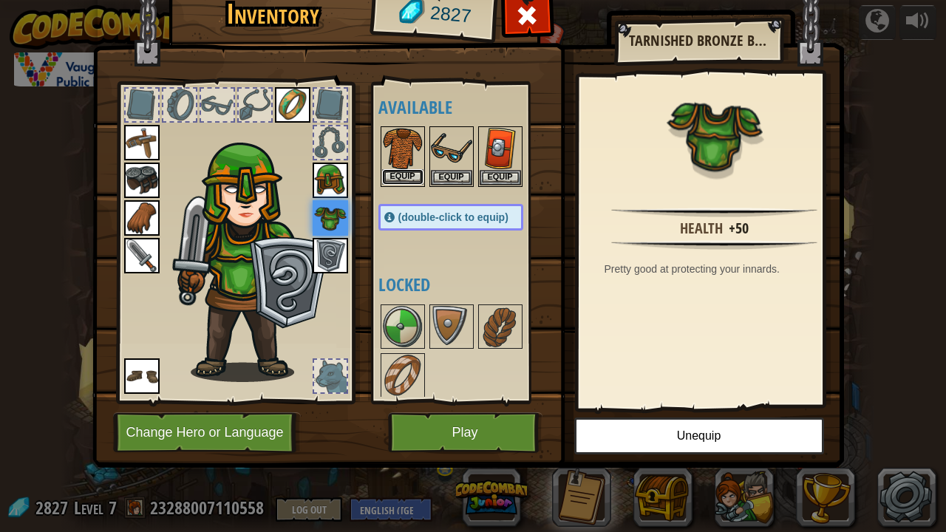
click at [400, 171] on button "Equip" at bounding box center [402, 177] width 41 height 16
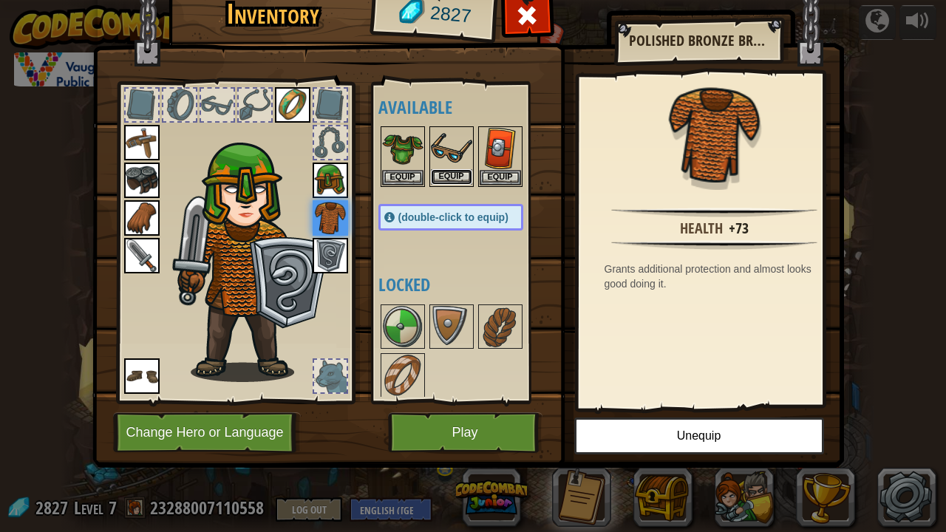
click at [462, 171] on button "Equip" at bounding box center [451, 177] width 41 height 16
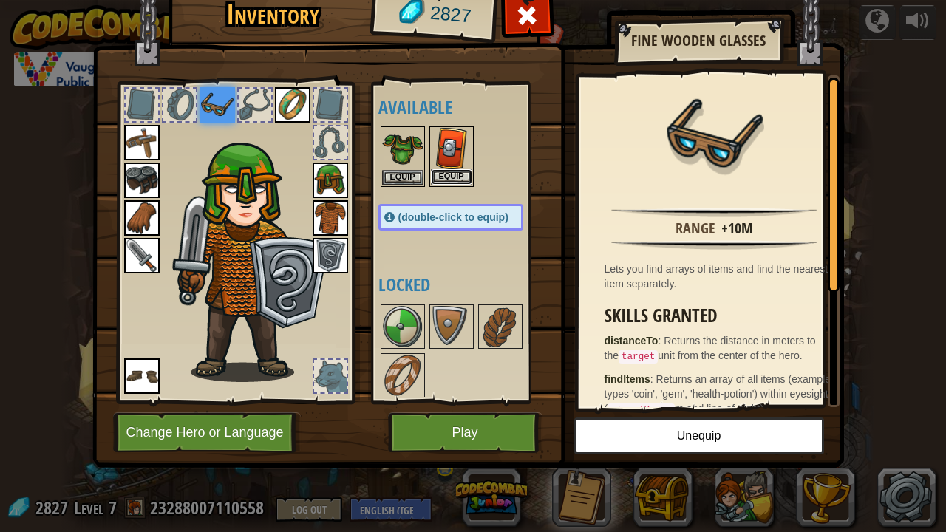
click at [463, 174] on button "Equip" at bounding box center [451, 177] width 41 height 16
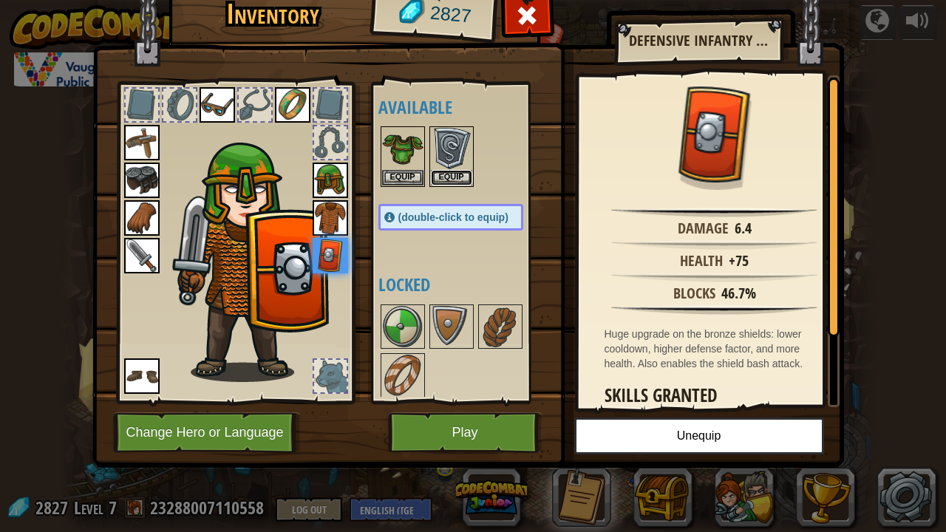
click at [463, 174] on button "Equip" at bounding box center [451, 178] width 41 height 16
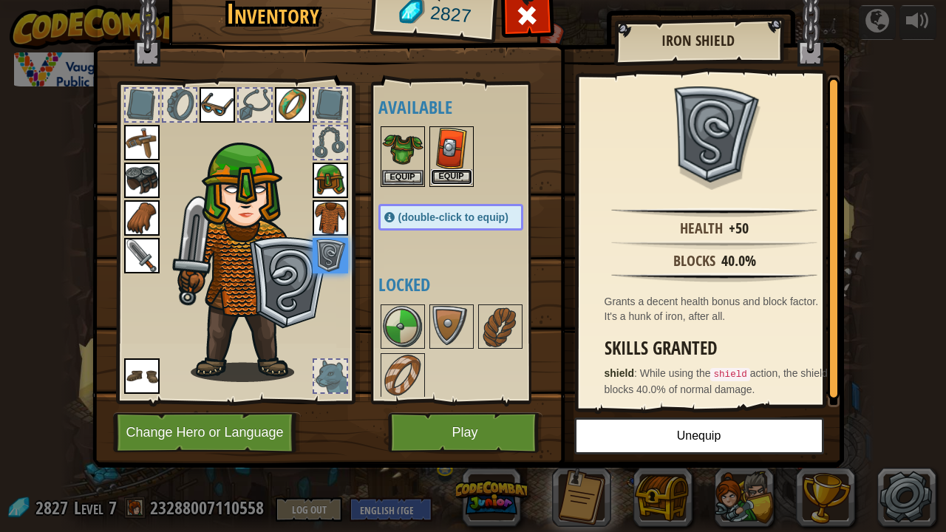
click at [463, 174] on button "Equip" at bounding box center [451, 177] width 41 height 16
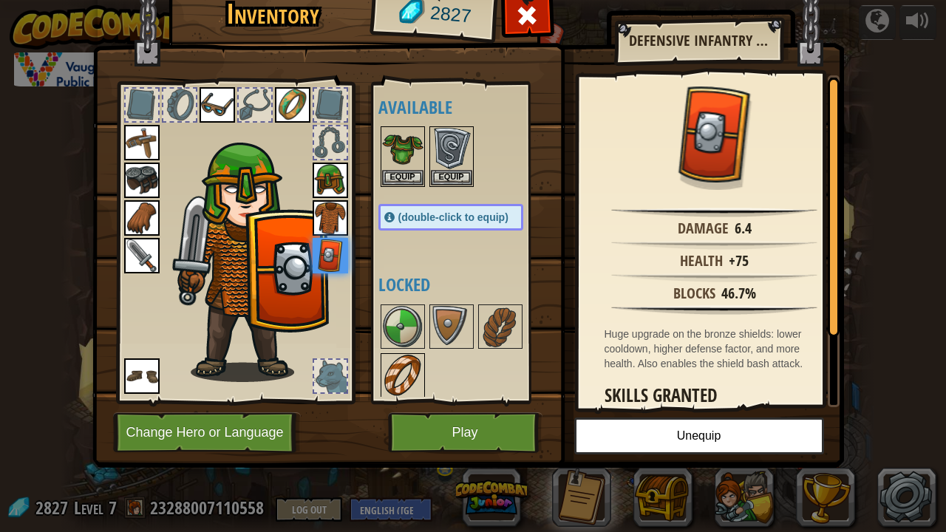
click at [396, 372] on img at bounding box center [402, 375] width 41 height 41
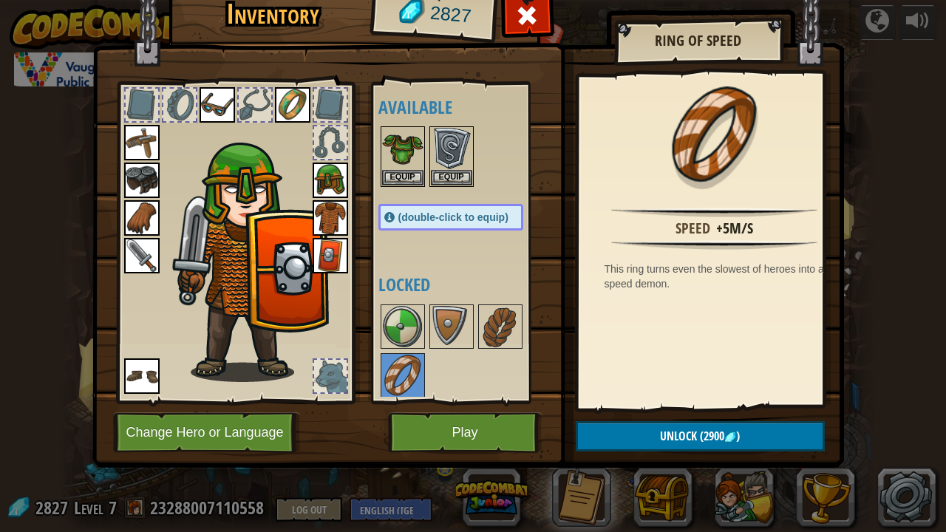
click at [282, 107] on img at bounding box center [292, 104] width 35 height 35
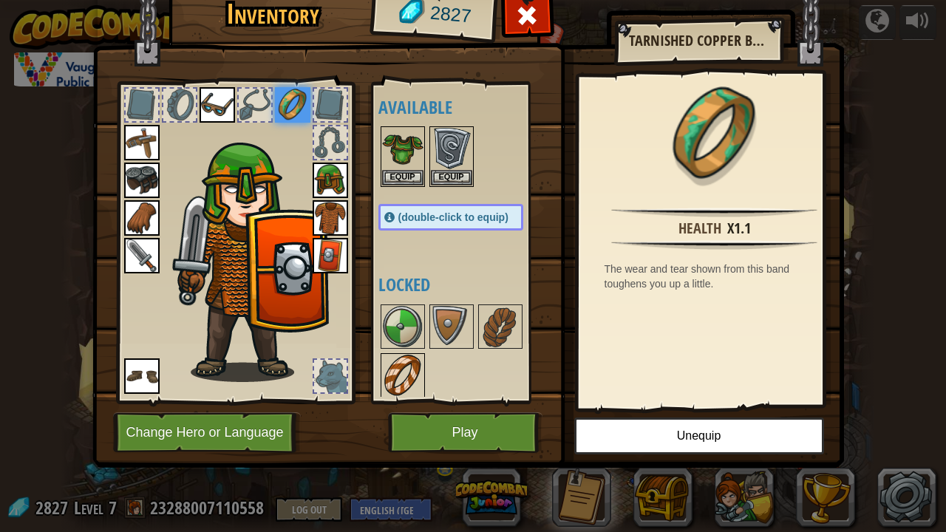
click at [396, 371] on img at bounding box center [402, 375] width 41 height 41
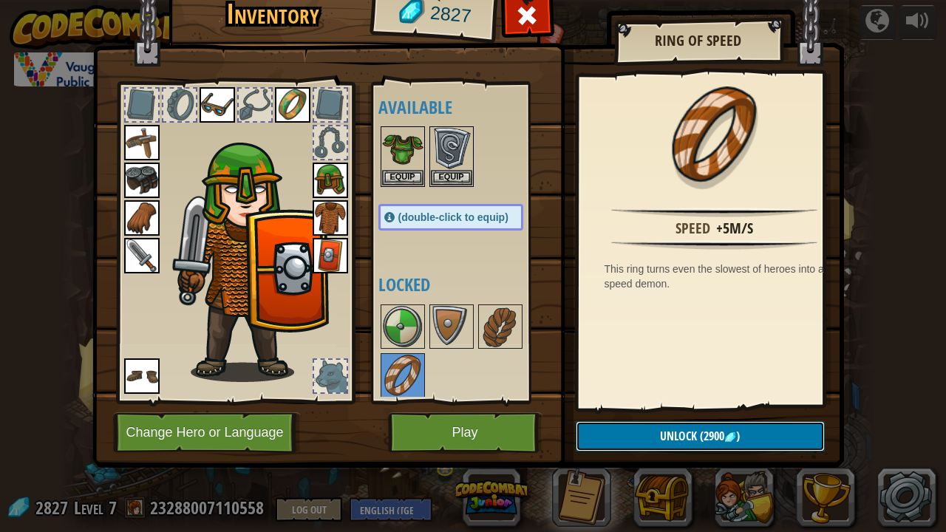
click at [752, 413] on button "Unlock (2900 )" at bounding box center [700, 436] width 249 height 30
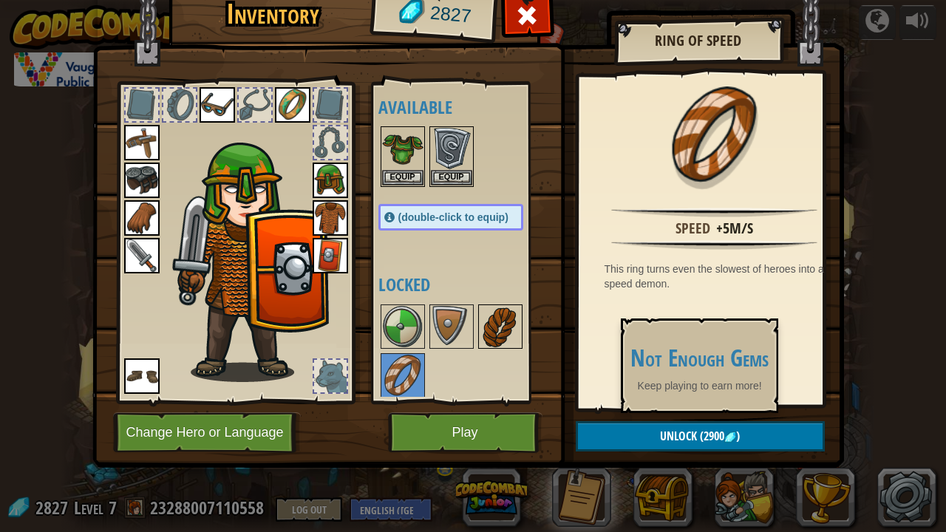
click at [483, 306] on img at bounding box center [500, 326] width 41 height 41
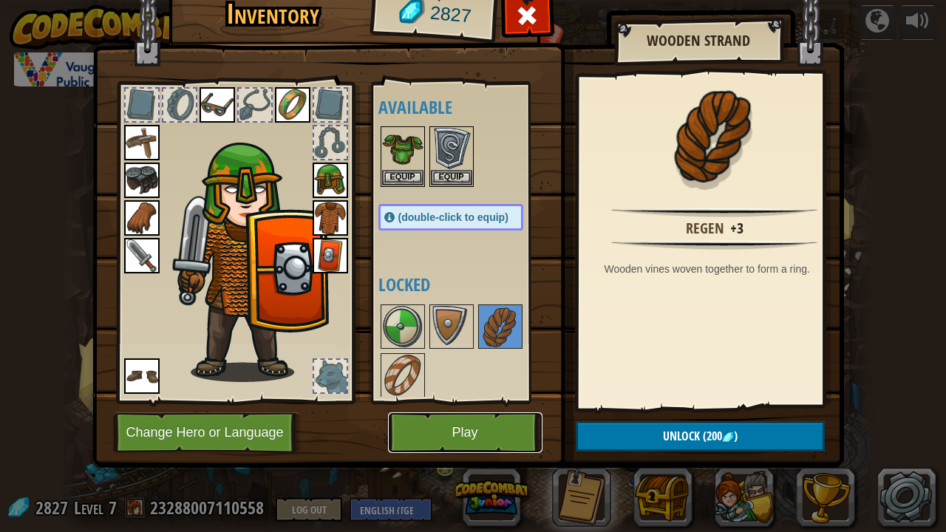
click at [474, 413] on button "Play" at bounding box center [465, 432] width 154 height 41
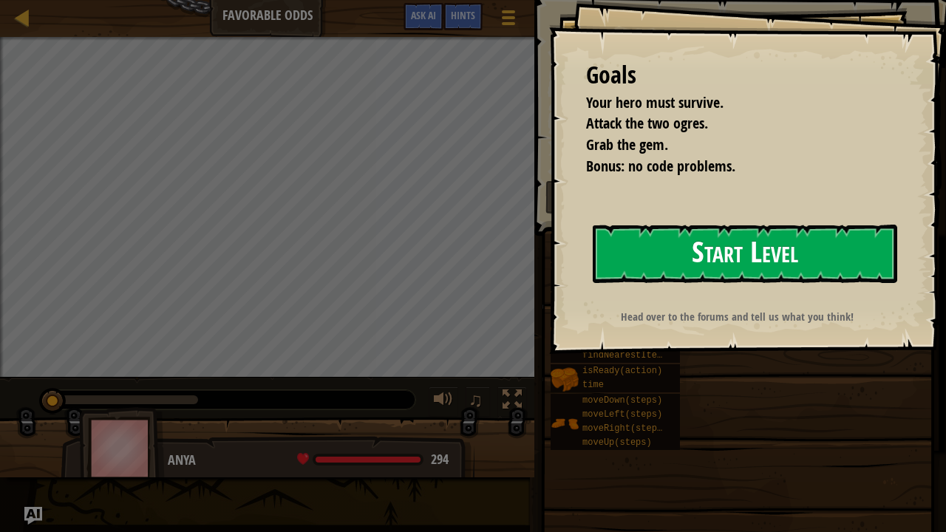
click at [702, 248] on button "Start Level" at bounding box center [745, 254] width 304 height 58
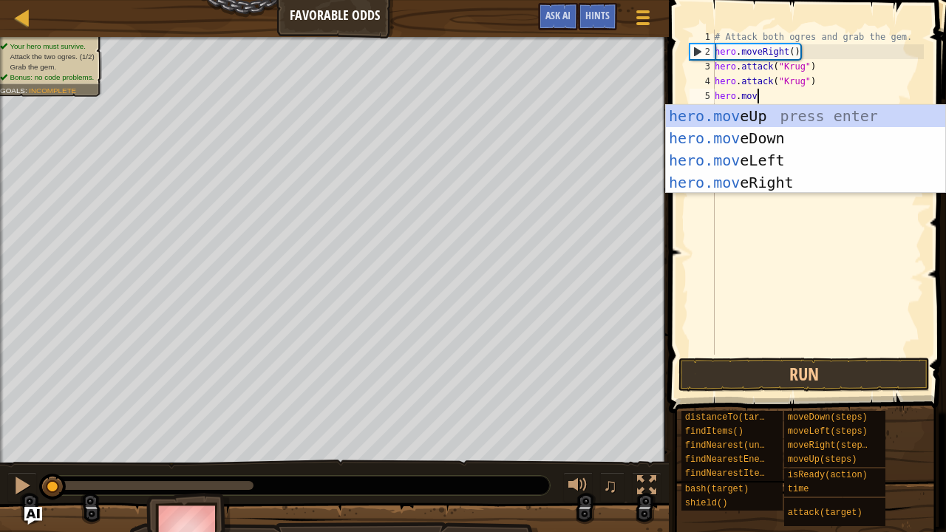
scroll to position [7, 3]
type textarea "hero.move"
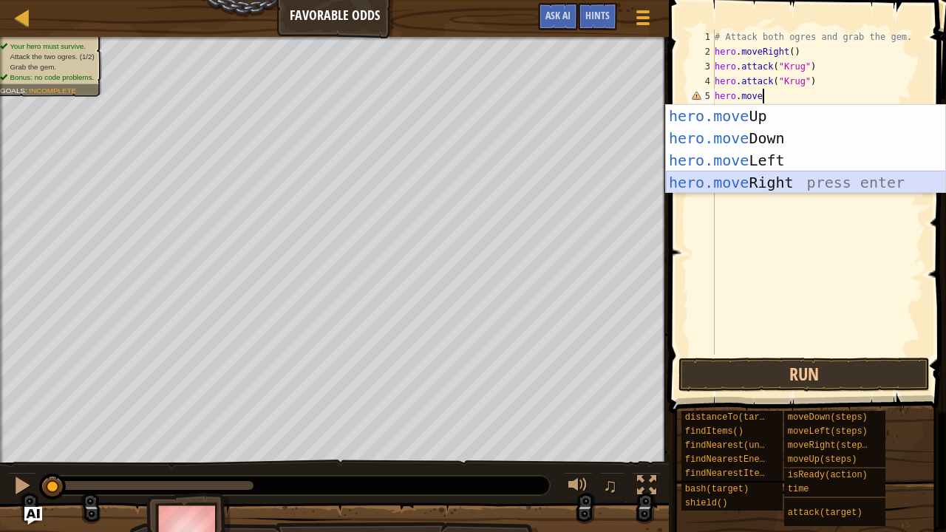
click at [759, 188] on div "hero.move Up press enter hero.move Down press enter hero.move Left press enter …" at bounding box center [806, 171] width 280 height 133
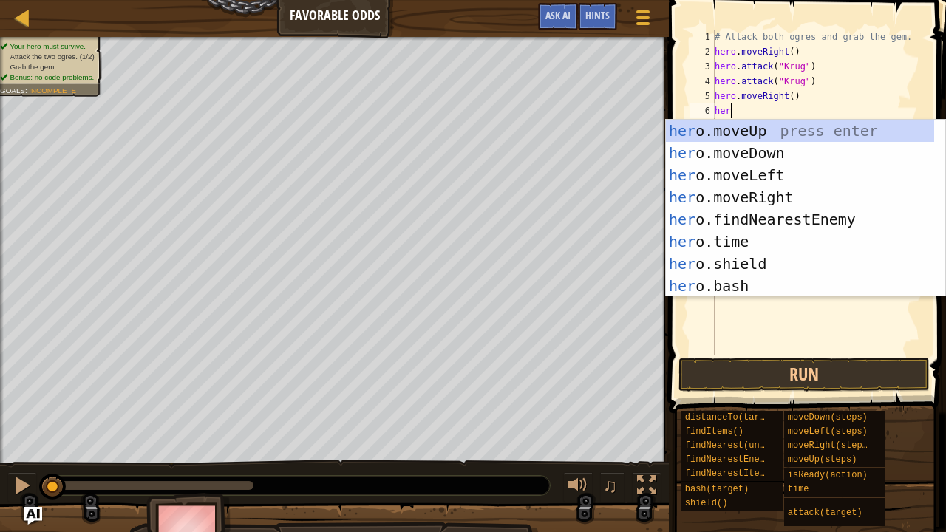
scroll to position [7, 0]
type textarea "hero"
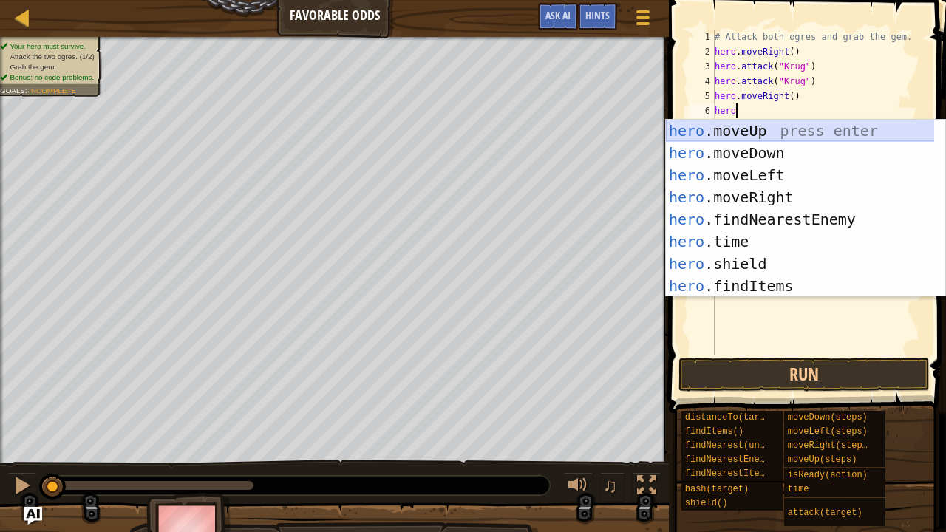
click at [759, 128] on div "hero .moveUp press enter hero .moveDown press enter hero .moveLeft press enter …" at bounding box center [800, 231] width 269 height 222
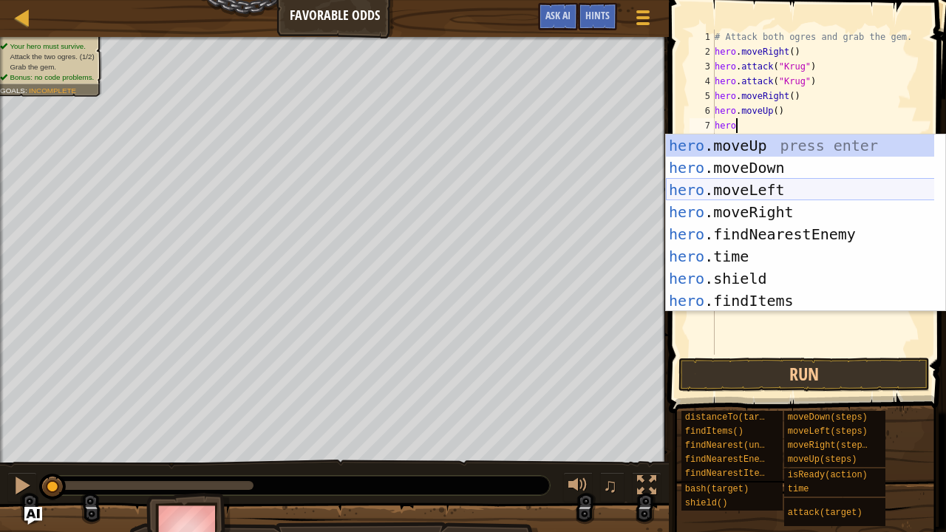
scroll to position [7, 1]
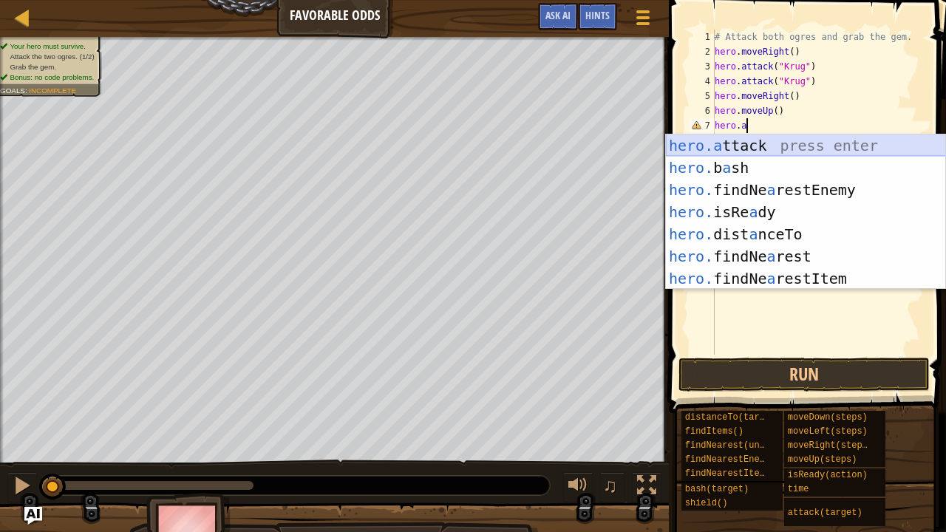
click at [759, 146] on div "hero.a ttack press enter hero. b a sh press enter hero. findNe a restEnemy pres…" at bounding box center [806, 233] width 280 height 199
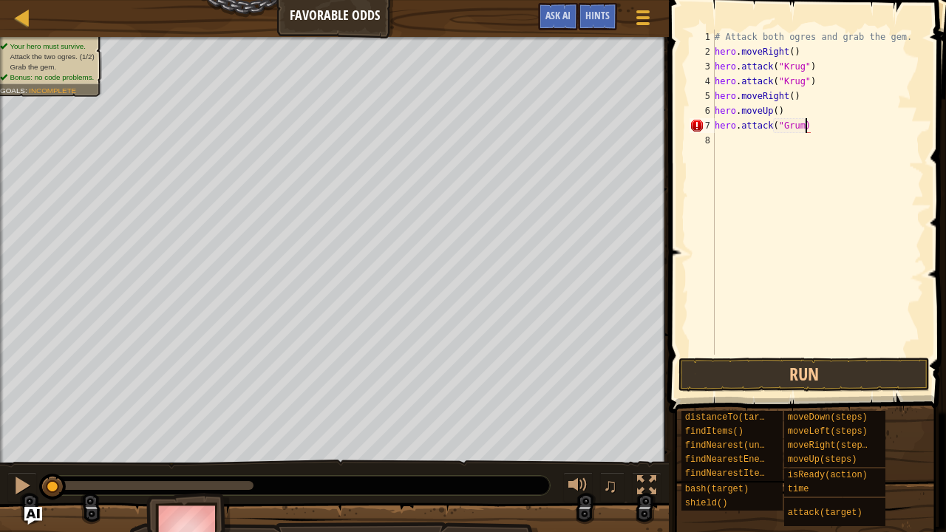
scroll to position [7, 7]
type textarea "hero.attack("Grump"))"
click at [759, 286] on div "# Attack both ogres and grab the gem. hero . moveRight ( ) hero . attack ( "[PE…" at bounding box center [818, 207] width 212 height 355
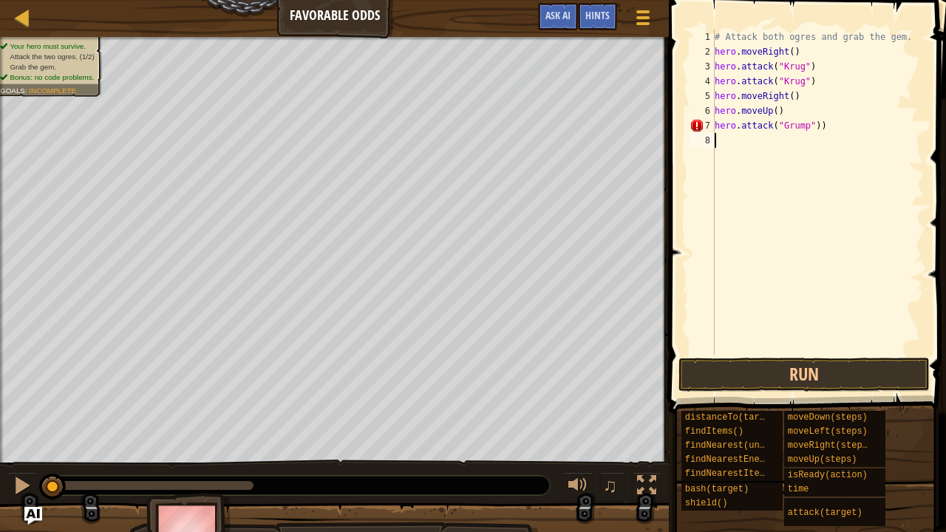
drag, startPoint x: 852, startPoint y: 121, endPoint x: 852, endPoint y: 129, distance: 8.1
click at [759, 123] on div "# Attack both ogres and grab the gem. hero . moveRight ( ) hero . attack ( "[PE…" at bounding box center [818, 207] width 212 height 355
type textarea "hero.attack("Grump")"
click at [759, 375] on button "Run" at bounding box center [803, 375] width 251 height 34
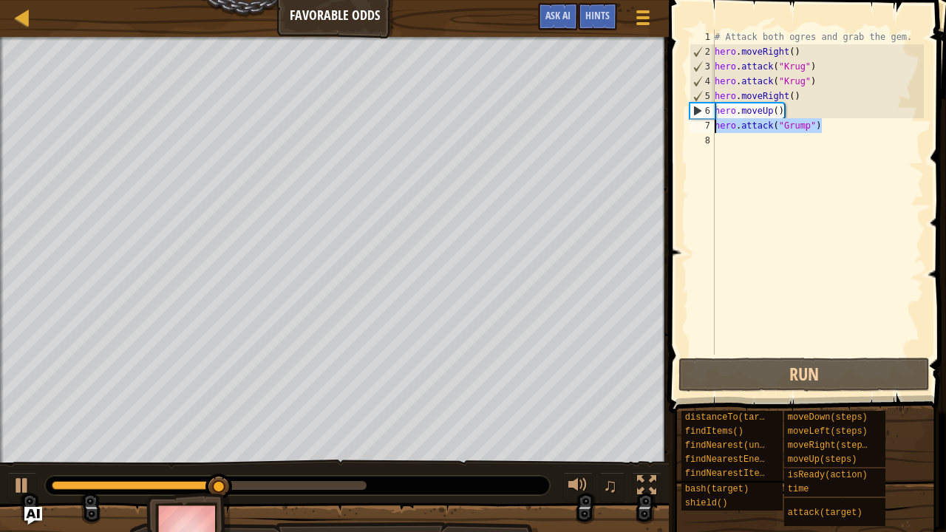
drag, startPoint x: 834, startPoint y: 126, endPoint x: 711, endPoint y: 126, distance: 123.4
click at [711, 126] on div "hero.attack("Grump") 1 2 3 4 5 6 7 8 # Attack both [PERSON_NAME] and grab the g…" at bounding box center [804, 192] width 237 height 325
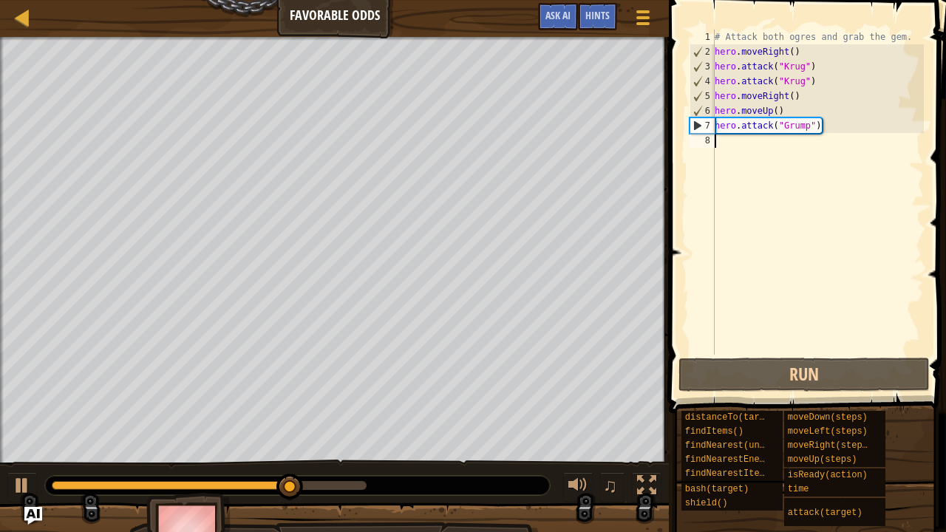
click at [724, 139] on div "# Attack both ogres and grab the gem. hero . moveRight ( ) hero . attack ( "[PE…" at bounding box center [818, 207] width 212 height 355
paste textarea "hero.attack("Grump")"
type textarea "hero.attack("Grump")"
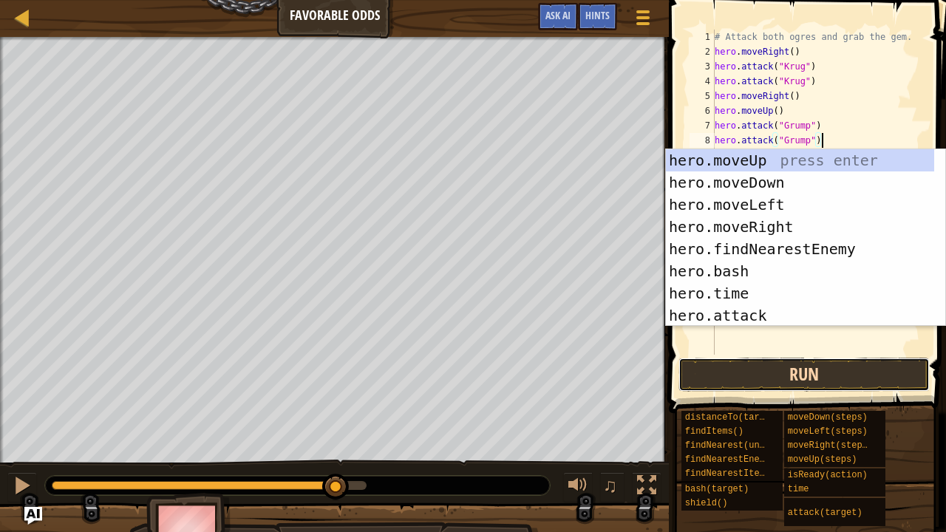
click at [759, 386] on button "Run" at bounding box center [803, 375] width 251 height 34
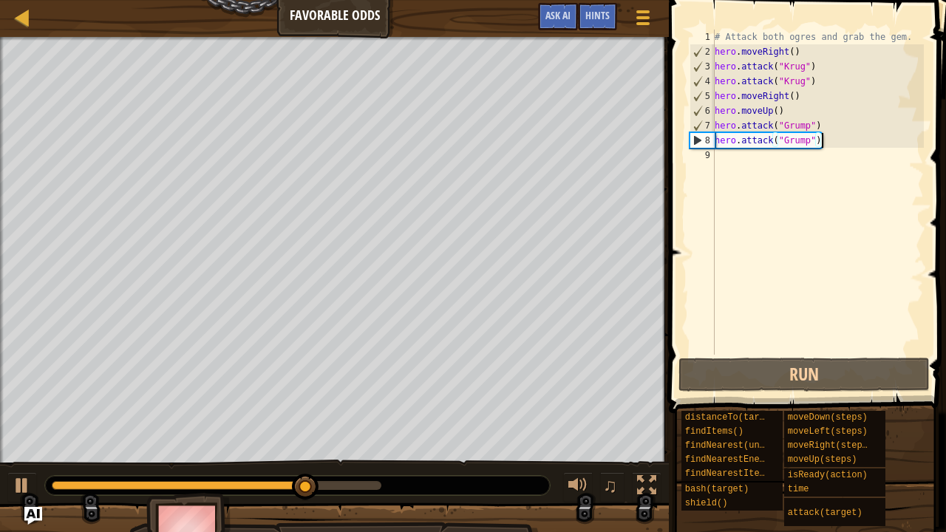
drag, startPoint x: 796, startPoint y: 190, endPoint x: 787, endPoint y: 180, distance: 13.6
click at [759, 181] on div "# Attack both ogres and grab the gem. hero . moveRight ( ) hero . attack ( "[PE…" at bounding box center [818, 207] width 212 height 355
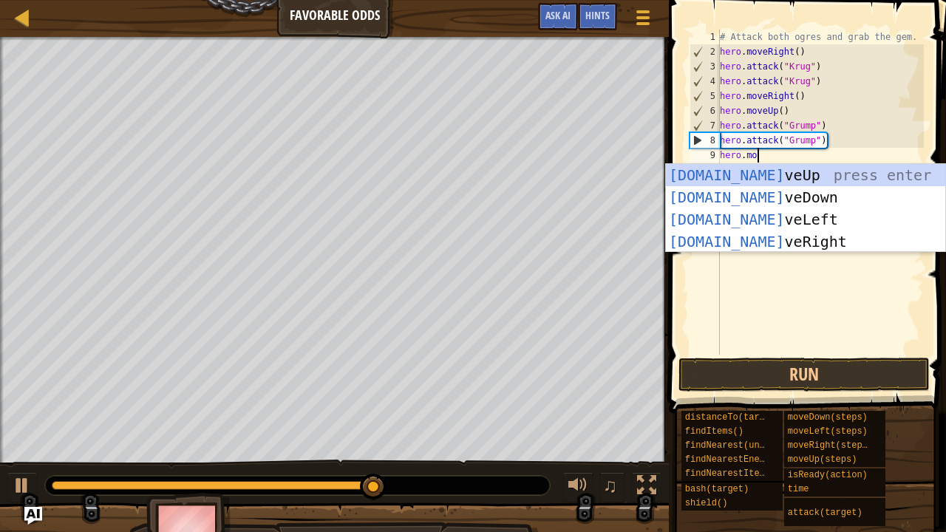
scroll to position [7, 3]
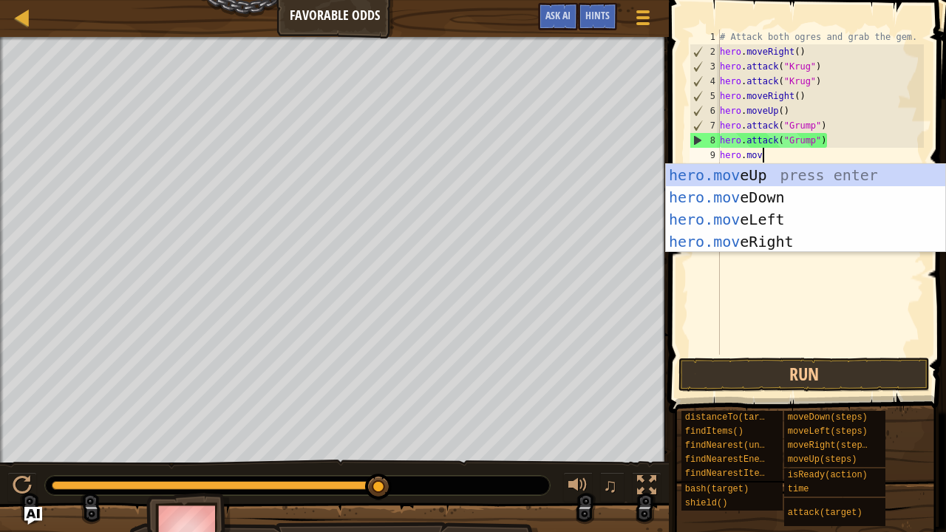
type textarea "hero.move"
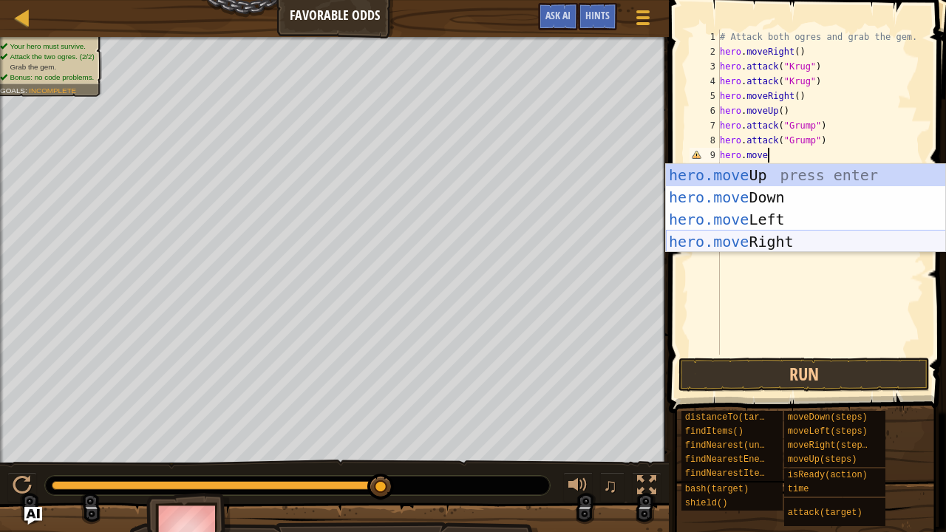
click at [759, 247] on div "hero.move Up press enter hero.move Down press enter hero.move Left press enter …" at bounding box center [806, 230] width 280 height 133
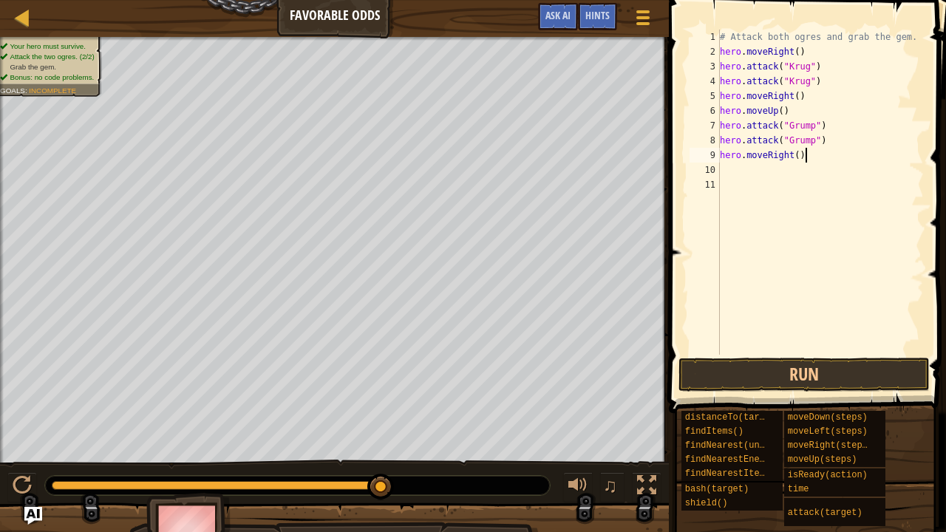
click at [759, 154] on div "# Attack both ogres and grab the gem. hero . moveRight ( ) hero . attack ( "[PE…" at bounding box center [821, 207] width 208 height 355
type textarea "hero.moveRight(2)"
click at [759, 366] on button "Run" at bounding box center [803, 375] width 251 height 34
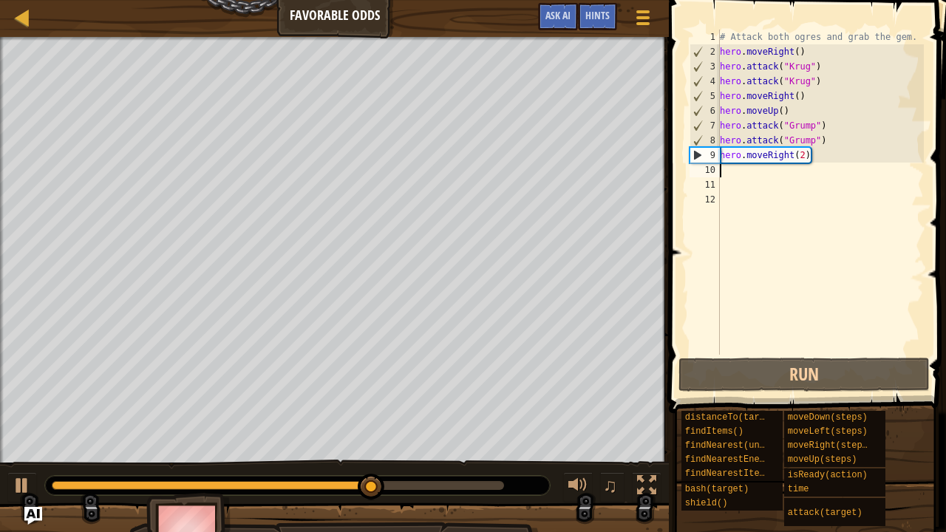
click at [759, 156] on div "# Attack both ogres and grab the gem. hero . moveRight ( ) hero . attack ( "[PE…" at bounding box center [821, 207] width 208 height 355
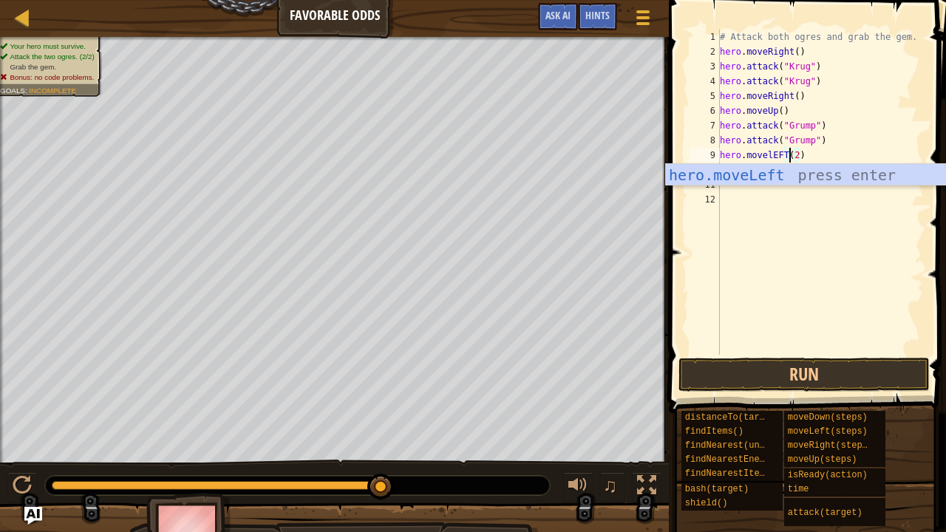
scroll to position [7, 6]
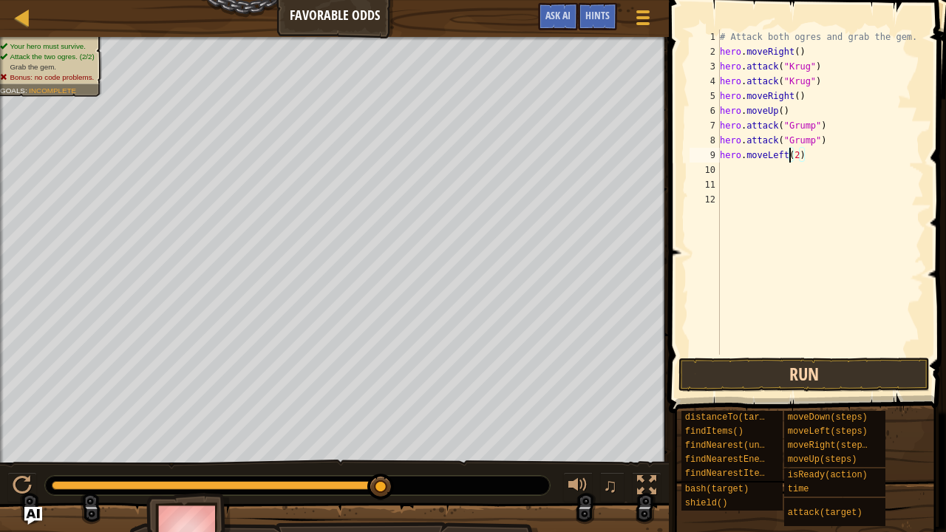
type textarea "hero.moveLeft(2)"
click at [759, 370] on button "Run" at bounding box center [803, 375] width 251 height 34
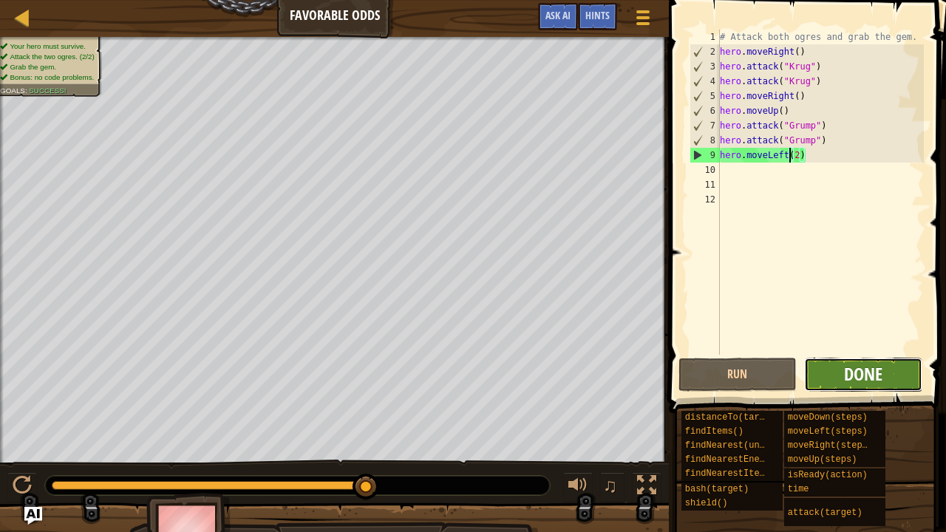
click at [759, 383] on span "Done" at bounding box center [863, 374] width 38 height 24
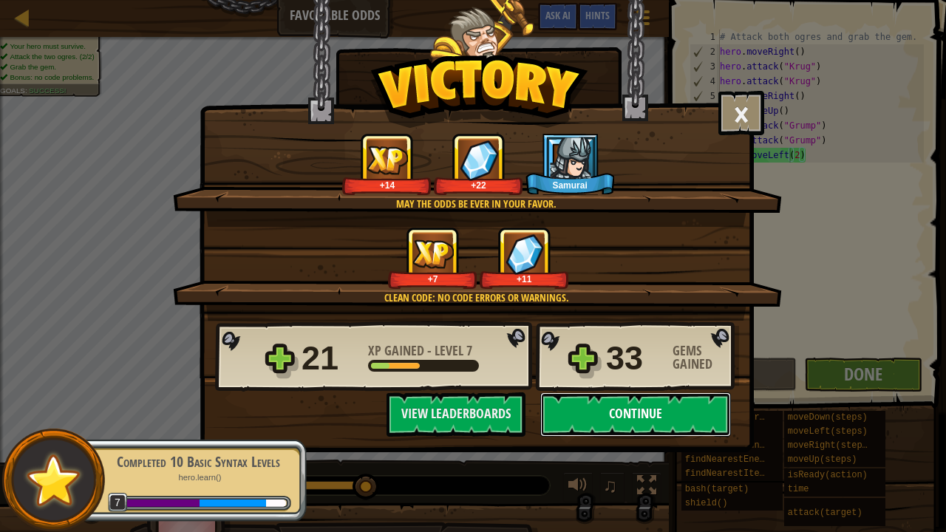
click at [659, 412] on button "Continue" at bounding box center [635, 414] width 191 height 44
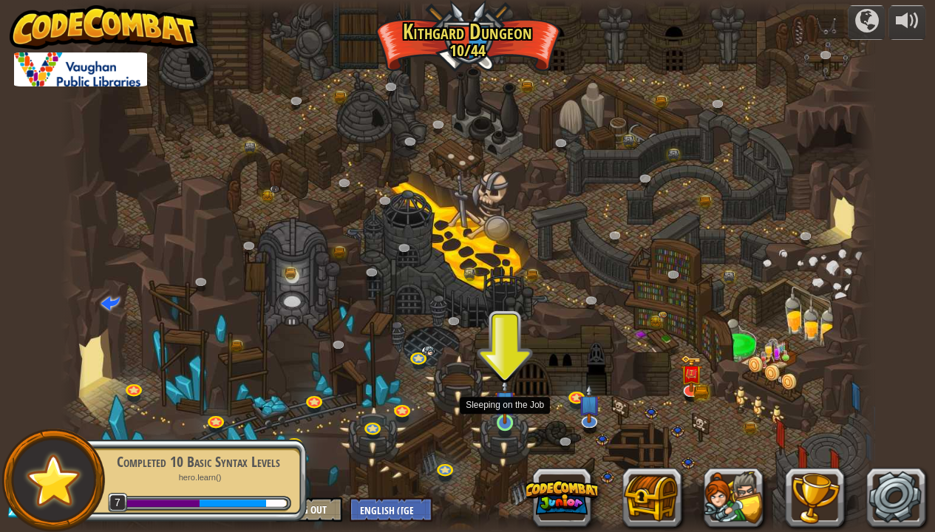
click at [510, 413] on img at bounding box center [504, 401] width 20 height 46
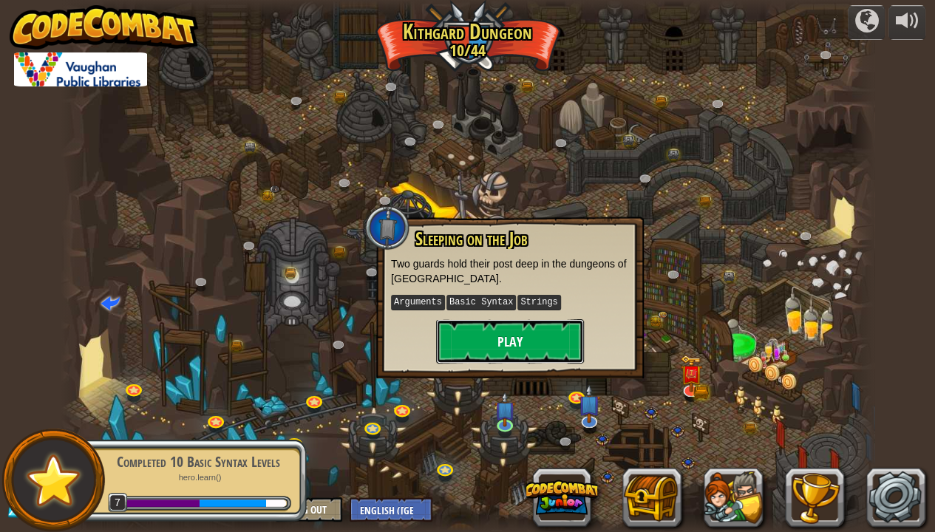
click at [505, 328] on button "Play" at bounding box center [510, 341] width 148 height 44
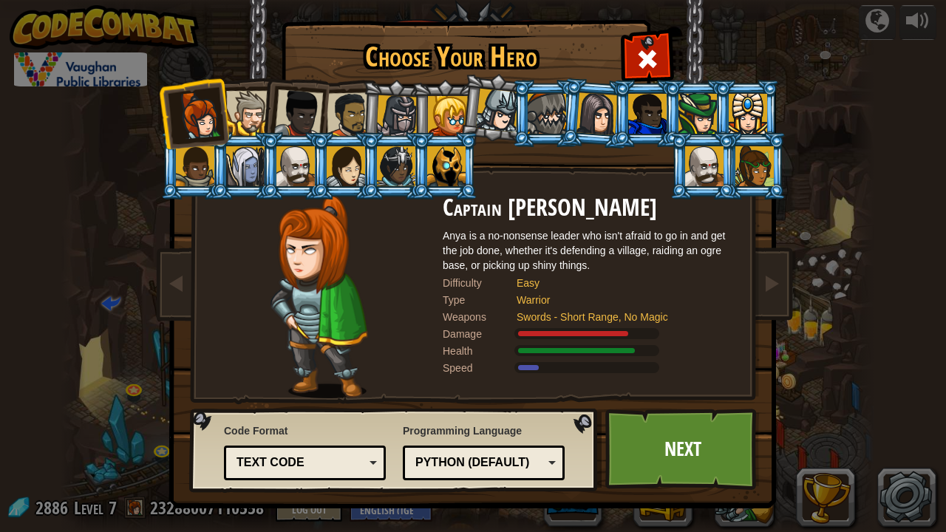
click at [257, 118] on div at bounding box center [248, 113] width 45 height 45
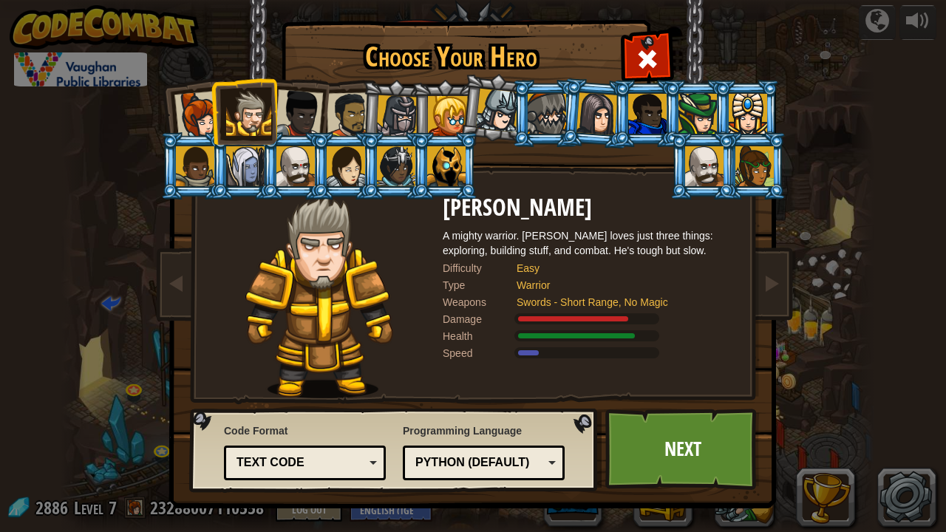
click at [284, 114] on div at bounding box center [298, 113] width 49 height 49
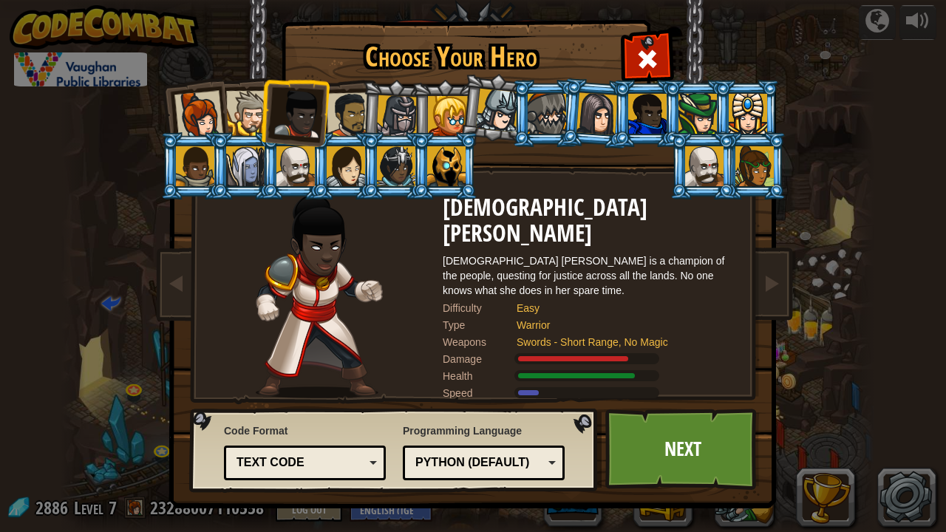
click at [185, 126] on div at bounding box center [198, 115] width 49 height 49
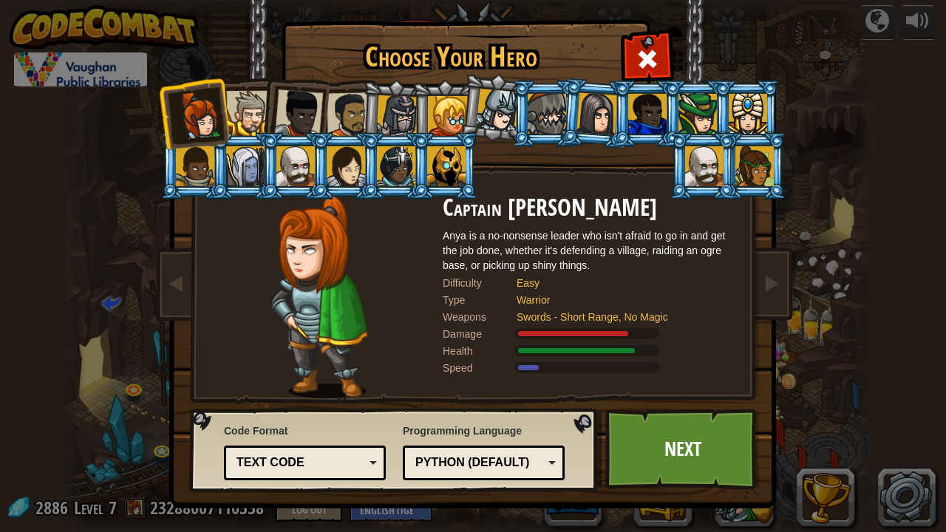
click at [252, 174] on div at bounding box center [245, 166] width 38 height 40
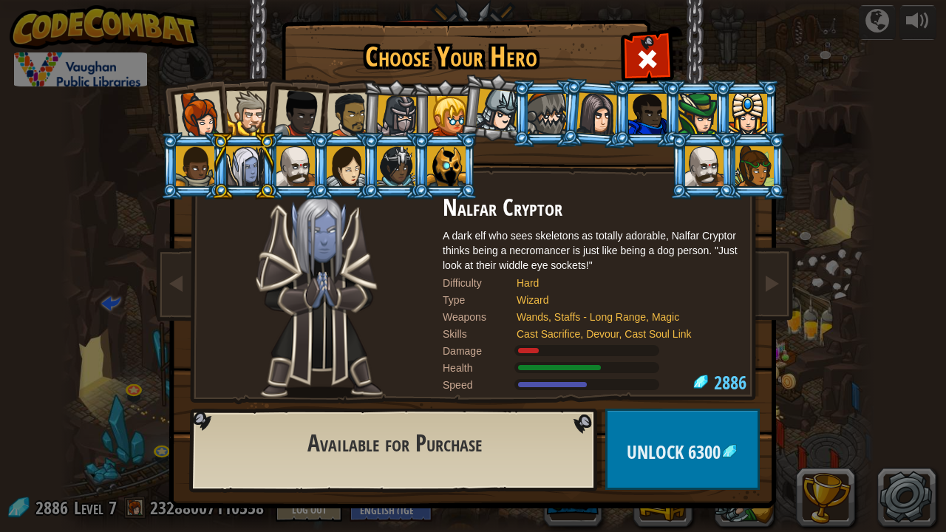
click at [276, 100] on li at bounding box center [294, 111] width 72 height 72
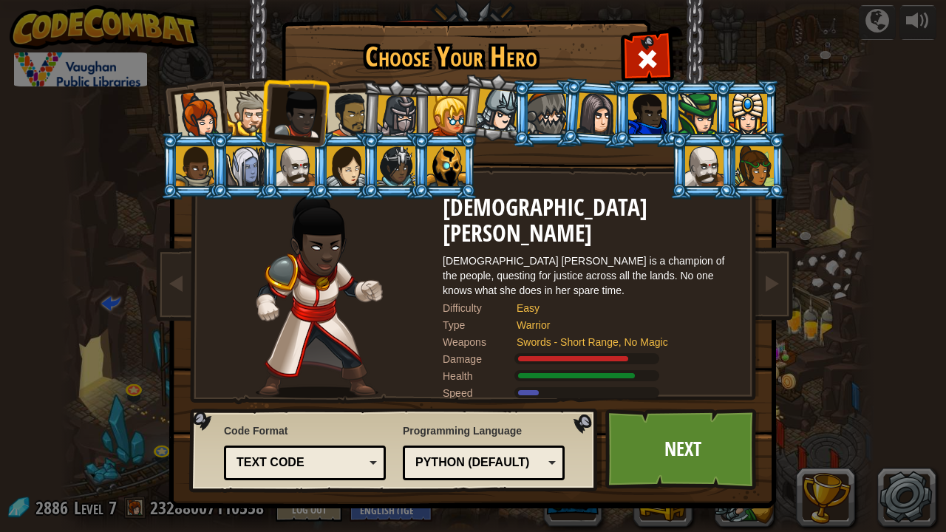
click at [250, 112] on div at bounding box center [248, 113] width 45 height 45
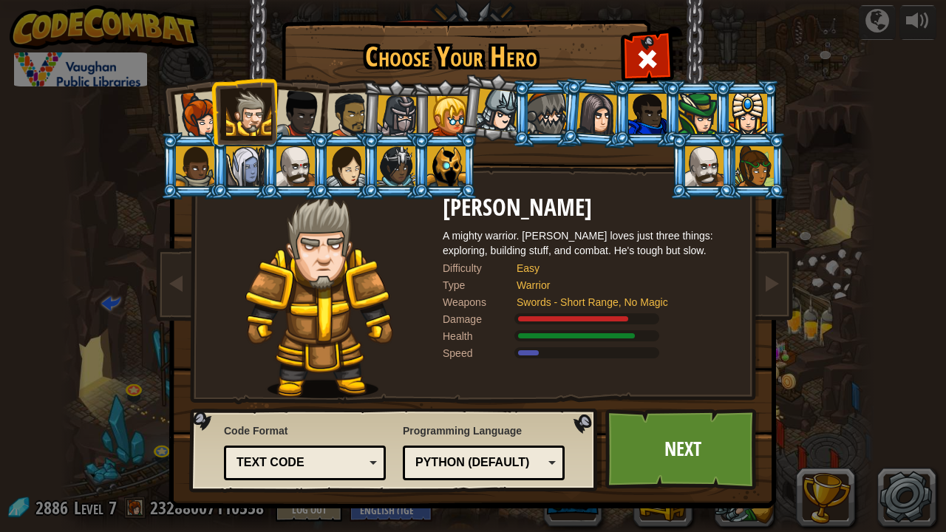
click at [214, 108] on li at bounding box center [244, 111] width 66 height 67
click at [420, 120] on li at bounding box center [445, 113] width 66 height 67
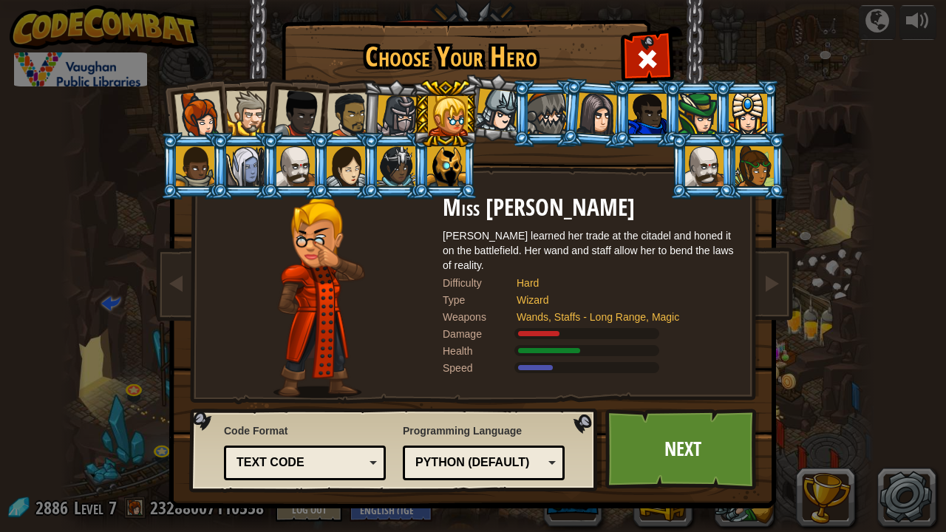
click at [513, 109] on li at bounding box center [545, 113] width 66 height 67
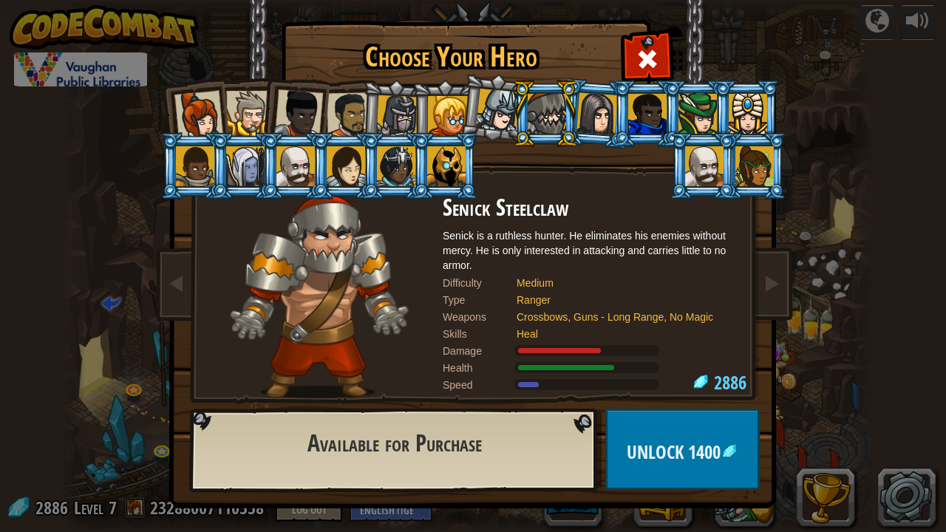
click at [502, 120] on div at bounding box center [498, 111] width 44 height 44
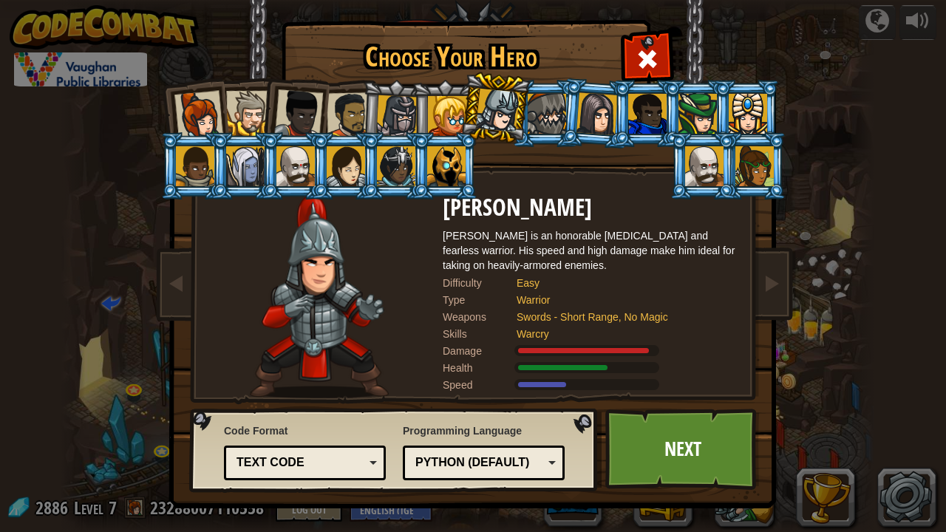
click at [426, 115] on li at bounding box center [445, 113] width 66 height 67
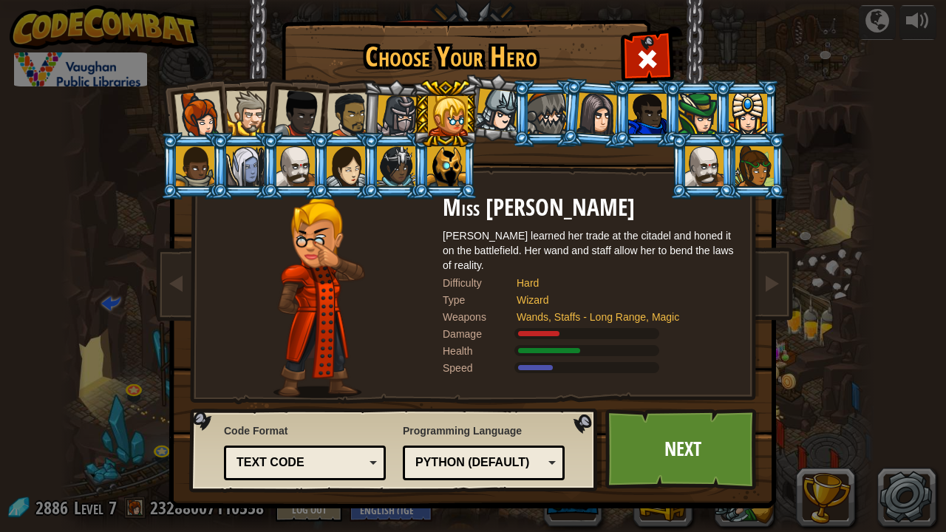
click at [399, 129] on div at bounding box center [397, 116] width 42 height 42
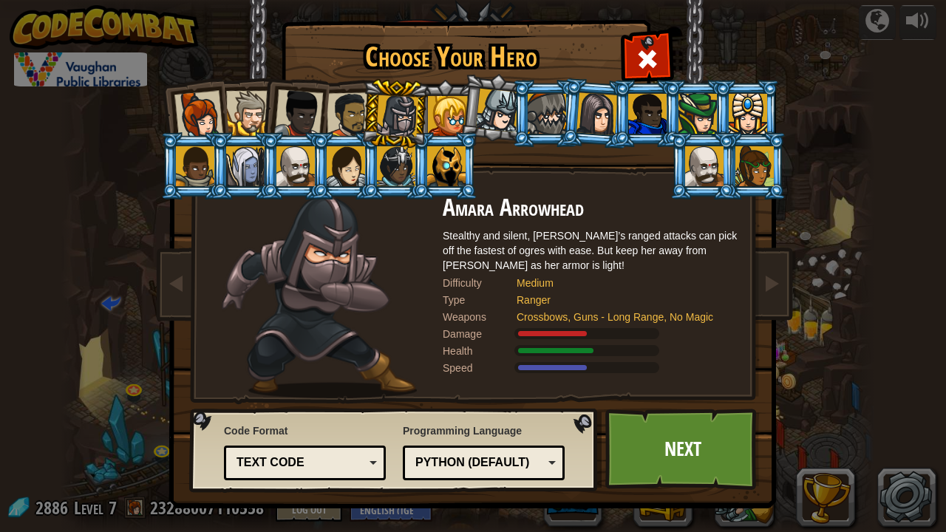
click at [361, 123] on li at bounding box center [395, 113] width 70 height 71
click at [358, 111] on div at bounding box center [350, 115] width 46 height 46
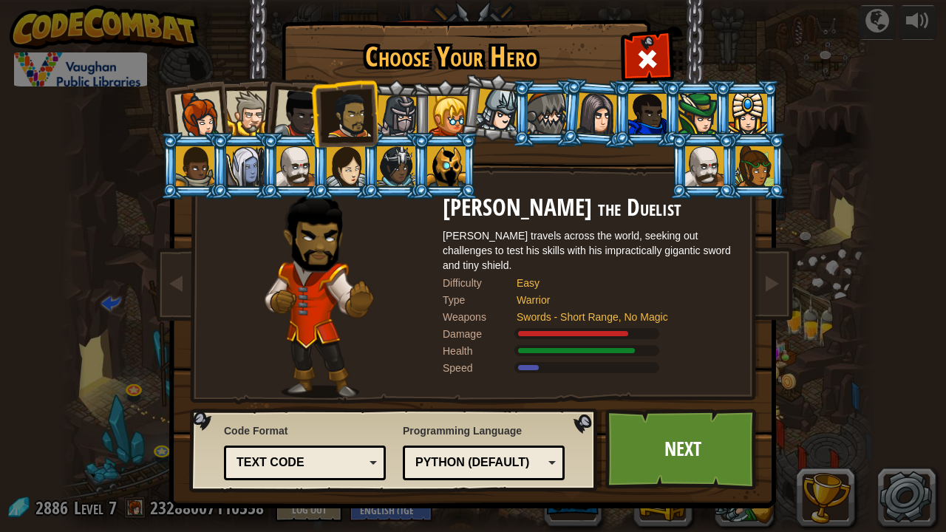
click at [276, 123] on div at bounding box center [298, 113] width 49 height 49
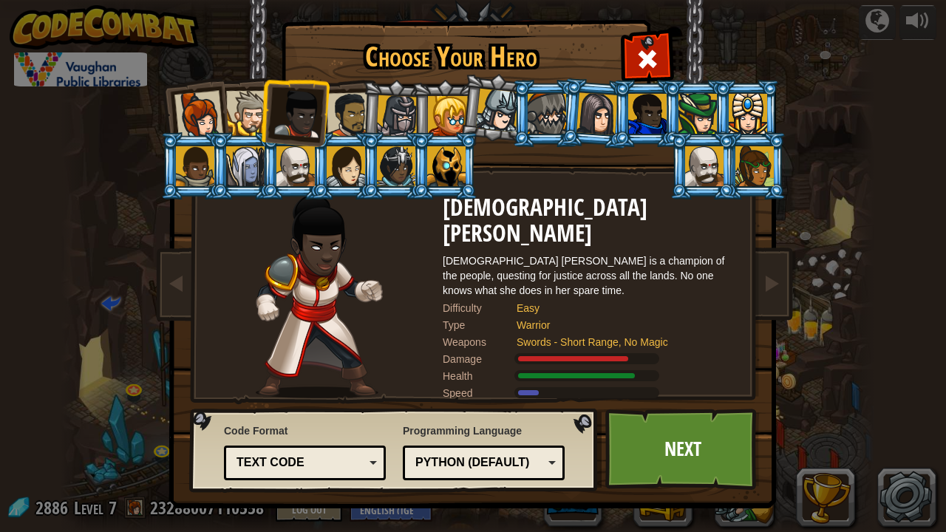
click at [230, 113] on div at bounding box center [248, 113] width 45 height 45
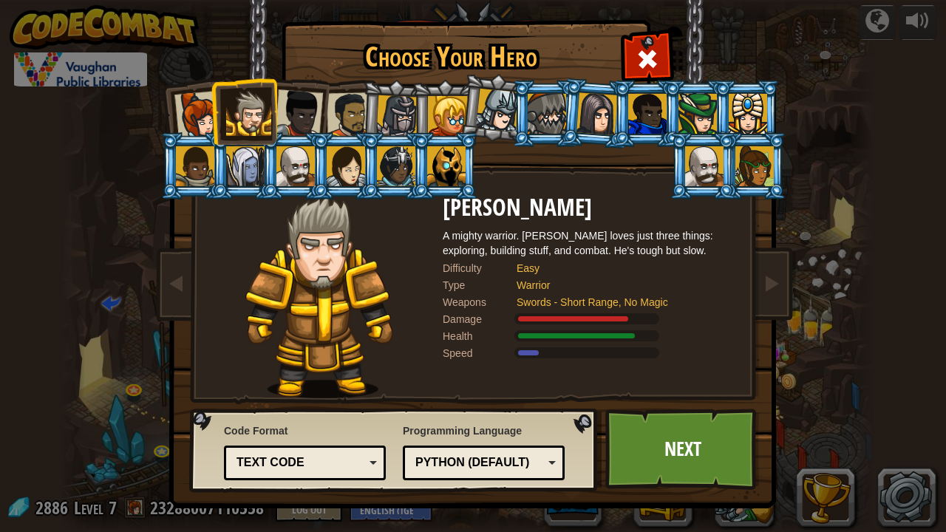
click at [288, 126] on div at bounding box center [298, 113] width 49 height 49
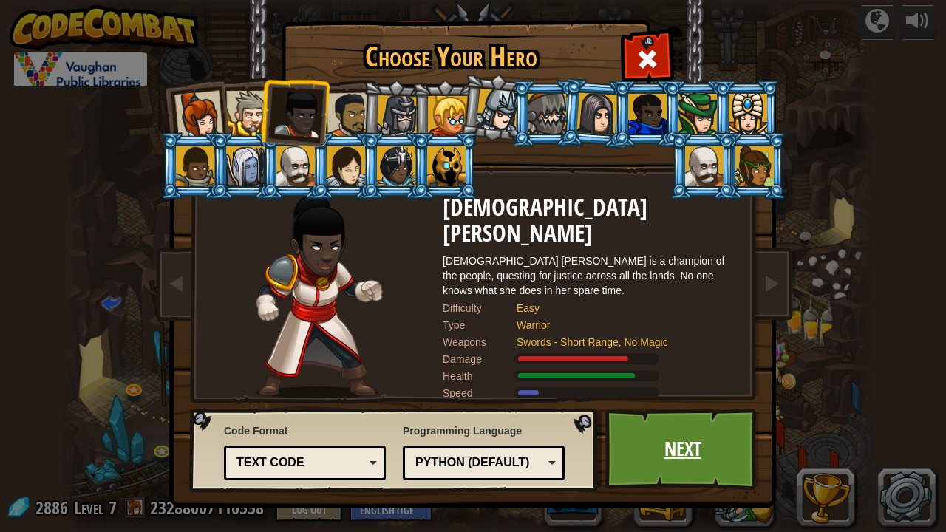
click at [685, 413] on link "Next" at bounding box center [682, 449] width 154 height 81
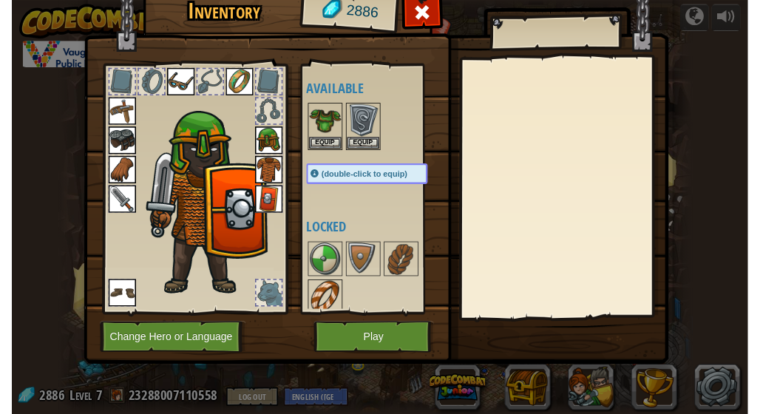
scroll to position [6, 0]
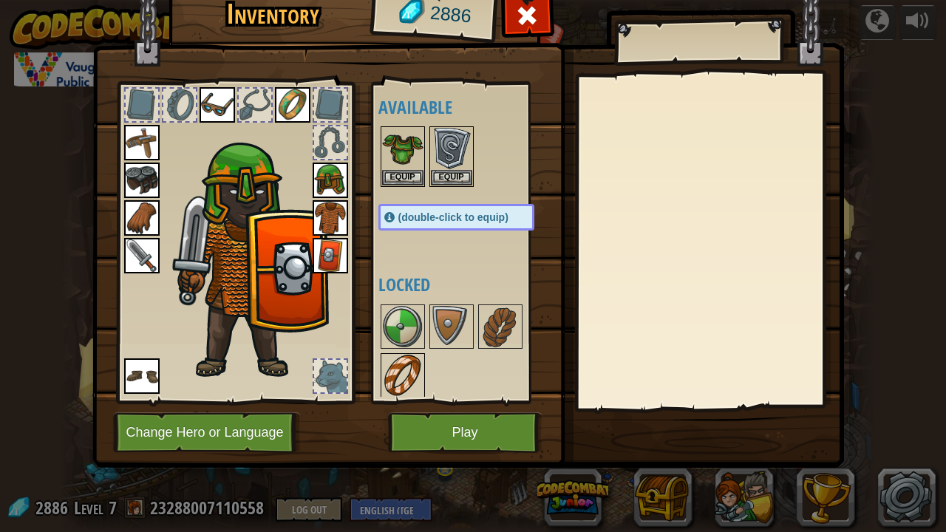
click at [407, 374] on img at bounding box center [402, 375] width 41 height 41
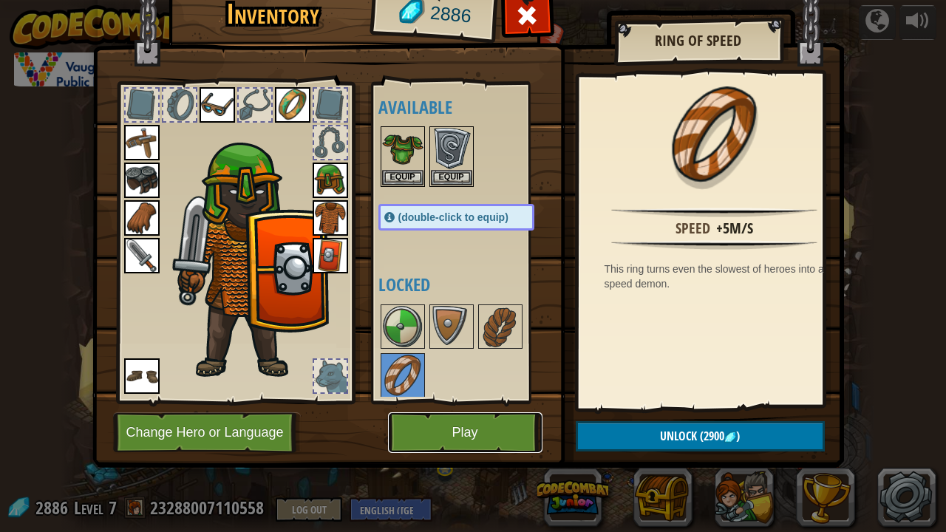
click at [430, 413] on button "Play" at bounding box center [465, 432] width 154 height 41
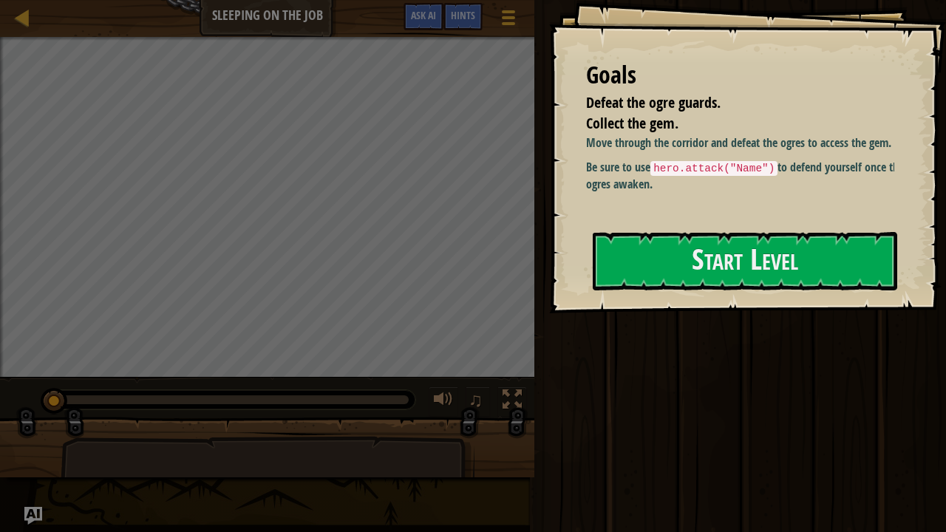
click at [736, 223] on div "Goals Defeat the ogre guards. Collect the gem. Move through the corridor and de…" at bounding box center [747, 156] width 397 height 313
click at [729, 263] on button "Start Level" at bounding box center [745, 261] width 304 height 58
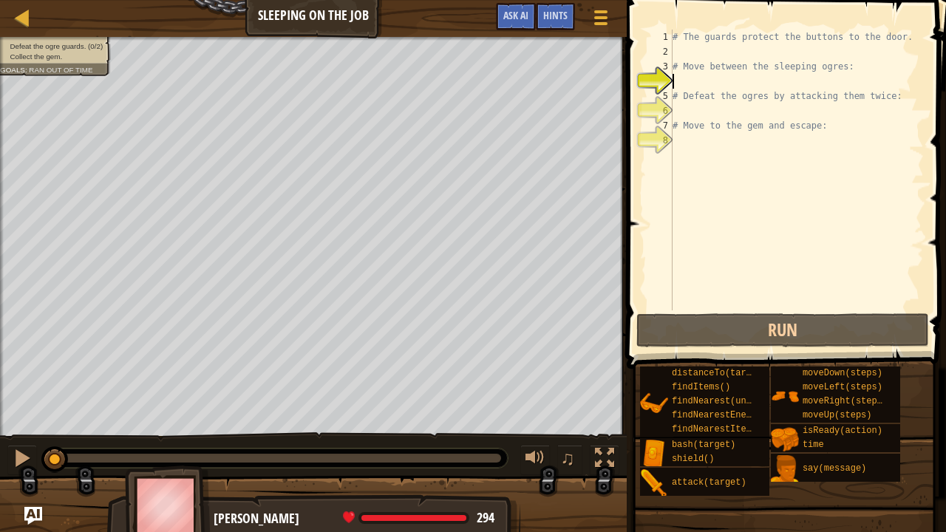
click at [759, 47] on div "# The guards protect the buttons to the door. # Move between the sleeping ogres…" at bounding box center [796, 185] width 254 height 310
